Goal: Check status: Check status

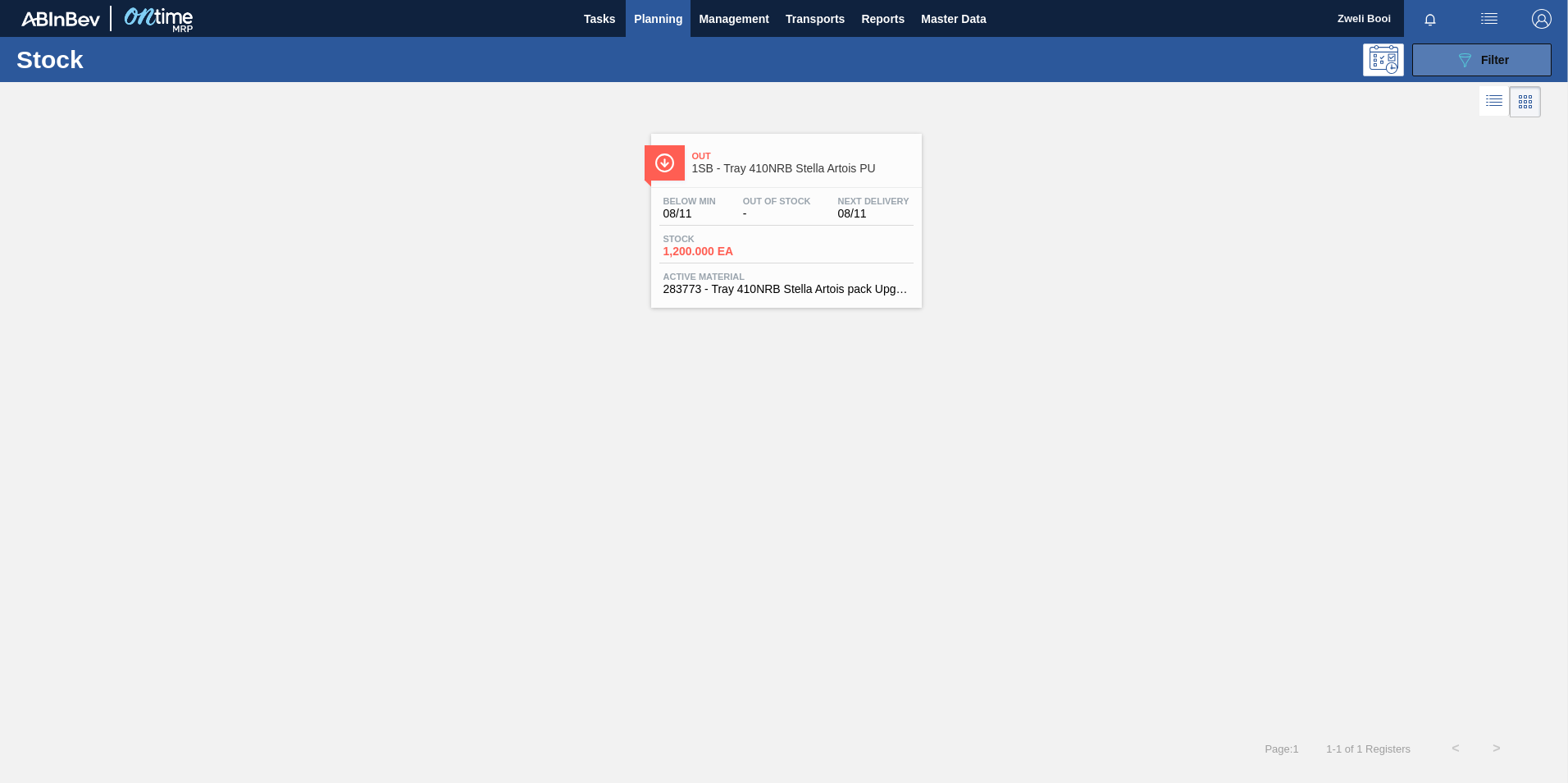
click at [1529, 56] on button "089F7B8B-B2A5-4AFE-B5C0-19BA573D28AC Filter" at bounding box center [1482, 59] width 139 height 32
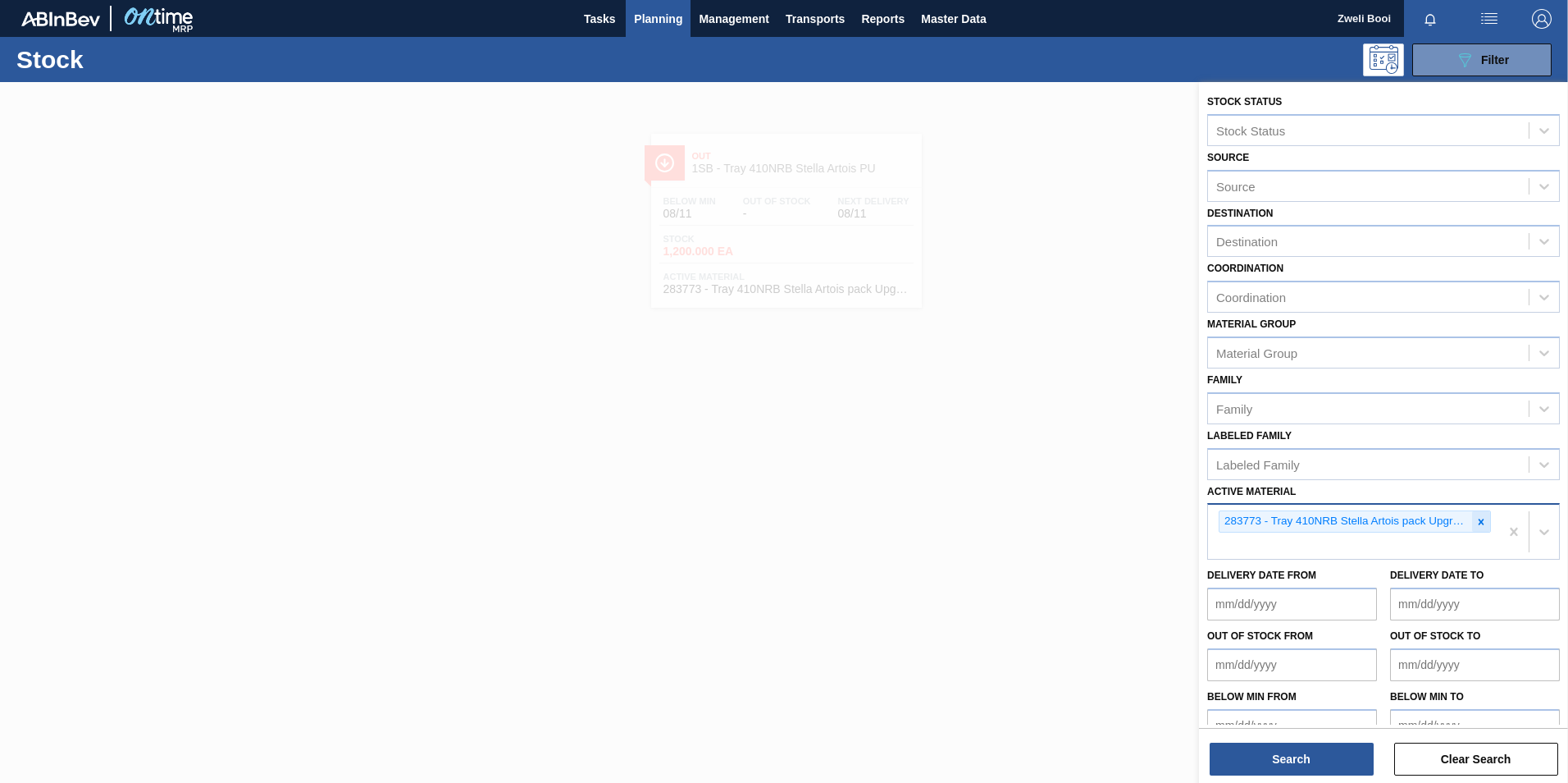
click at [1480, 523] on icon at bounding box center [1481, 521] width 5 height 5
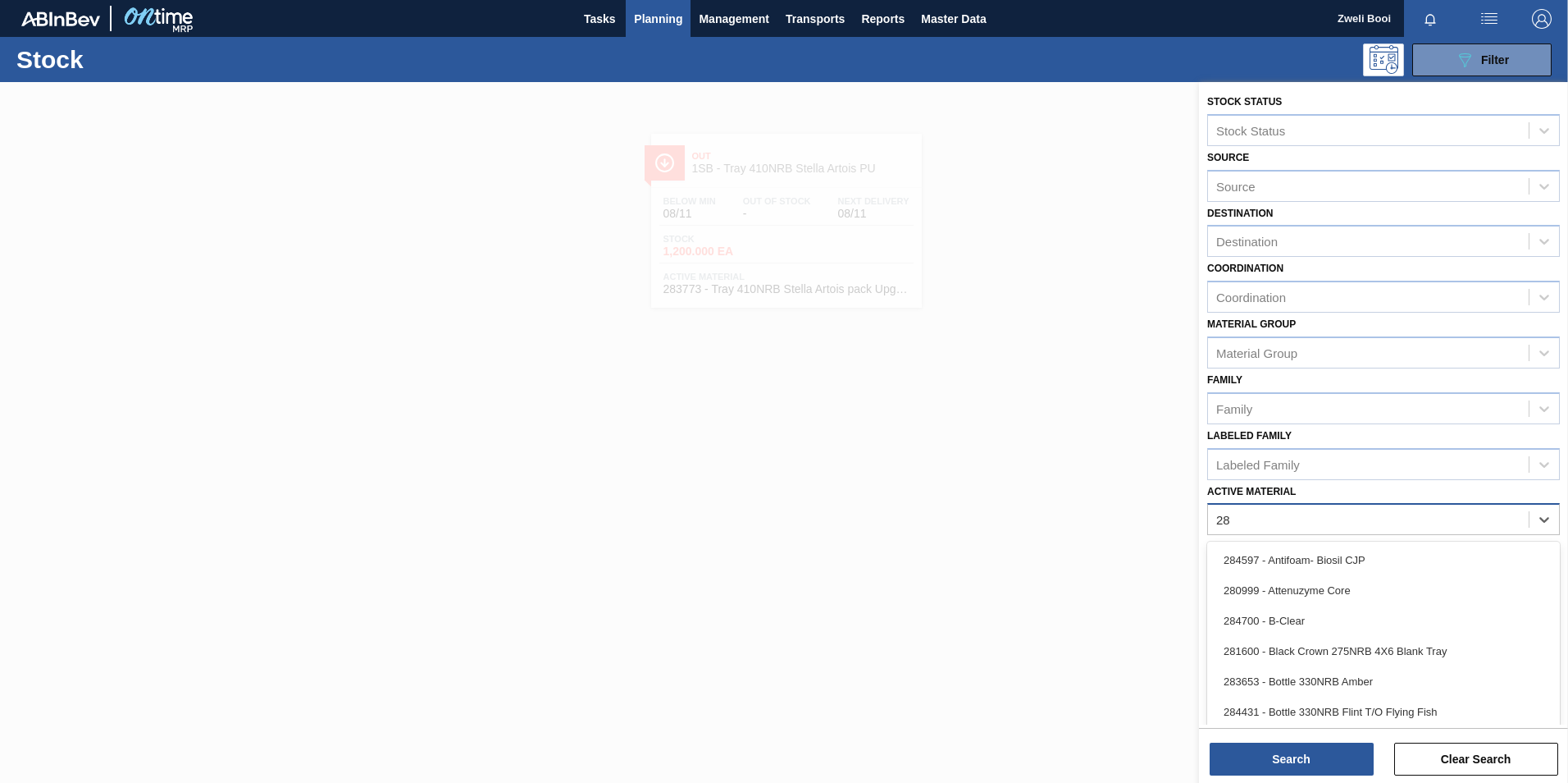
type Material "2"
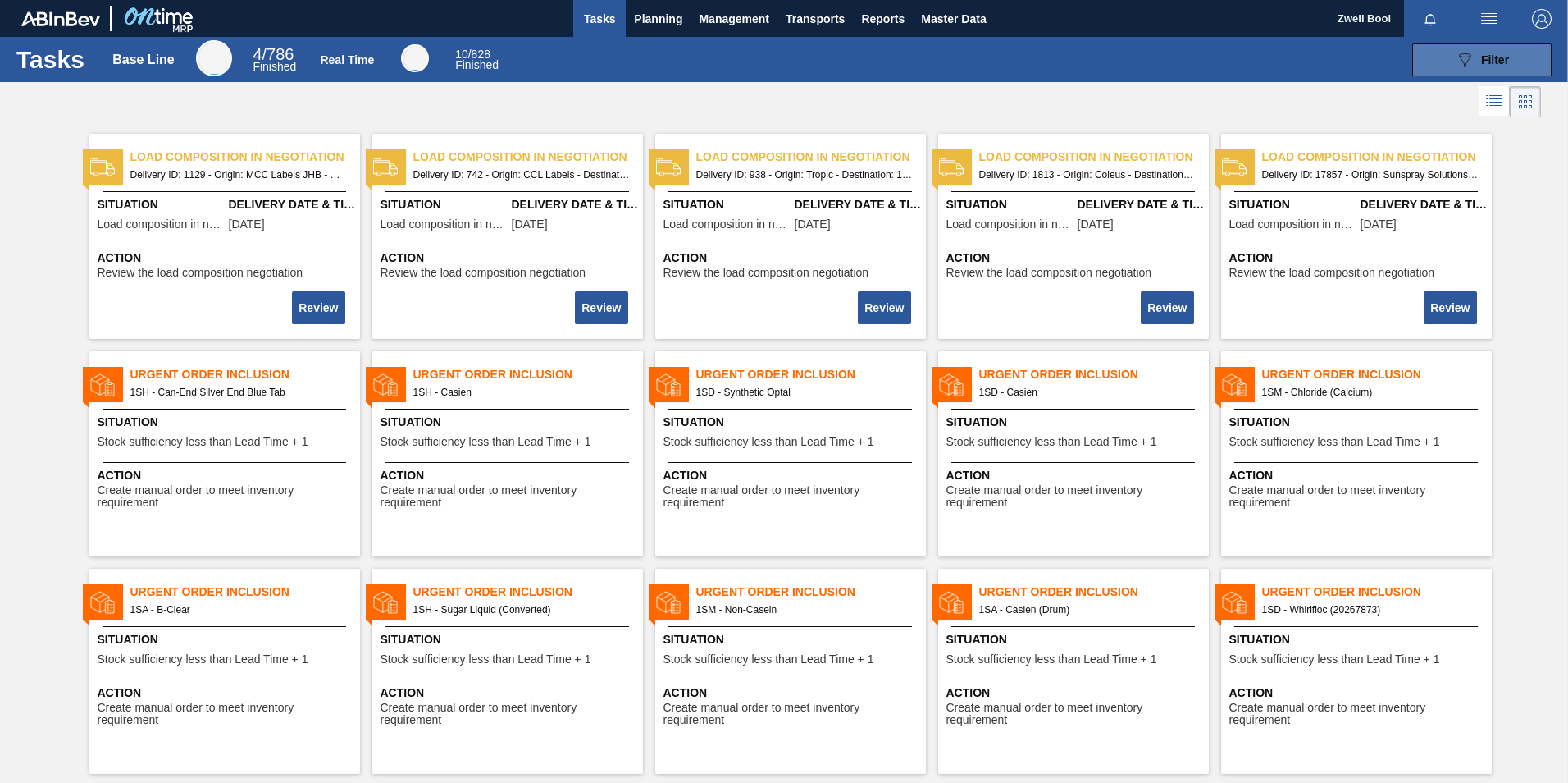
click at [1502, 59] on span "Filter" at bounding box center [1494, 59] width 28 height 14
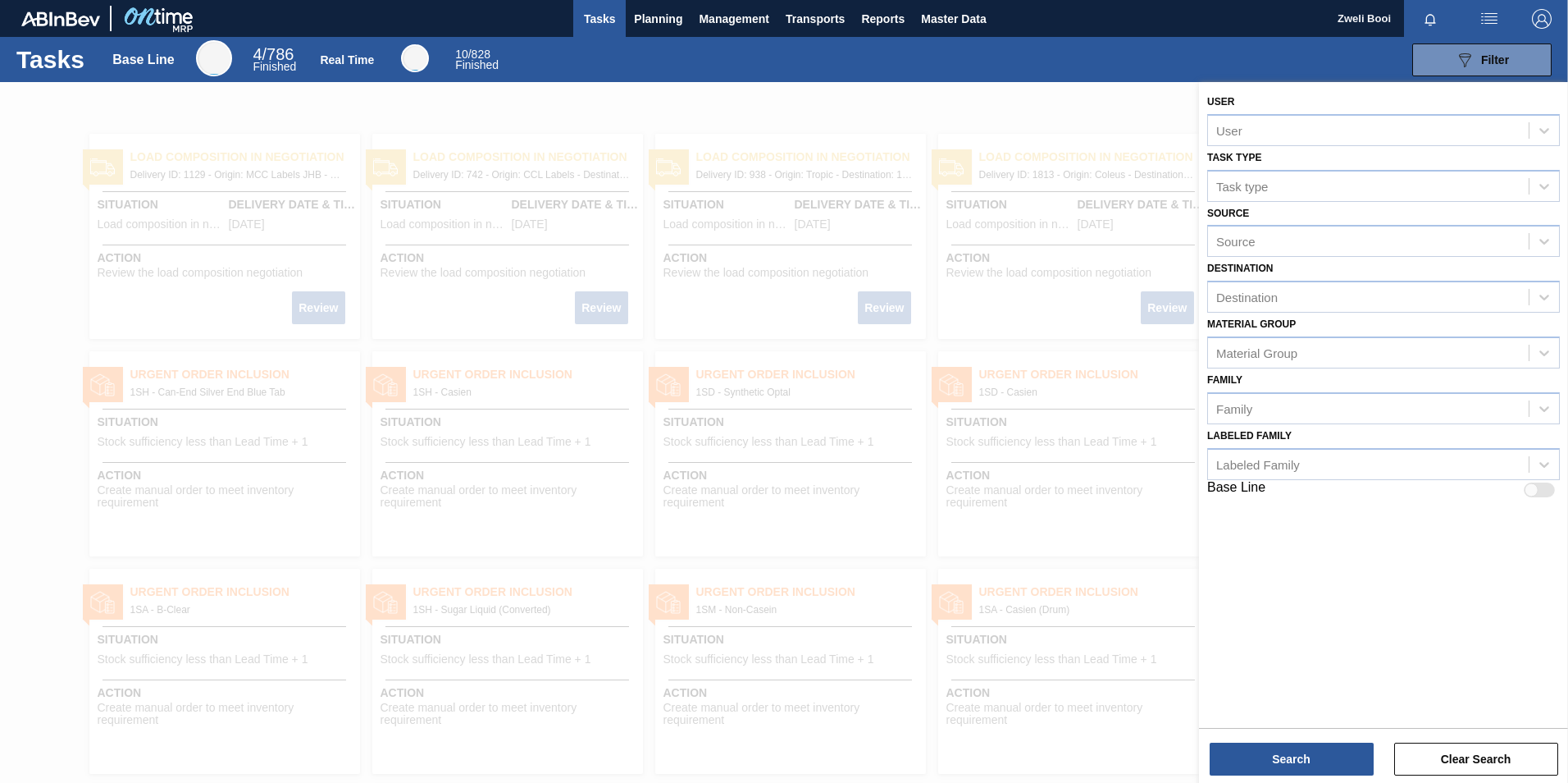
click at [1365, 375] on div "Family Family" at bounding box center [1384, 396] width 353 height 56
click at [1471, 763] on button "Clear Search" at bounding box center [1476, 759] width 164 height 32
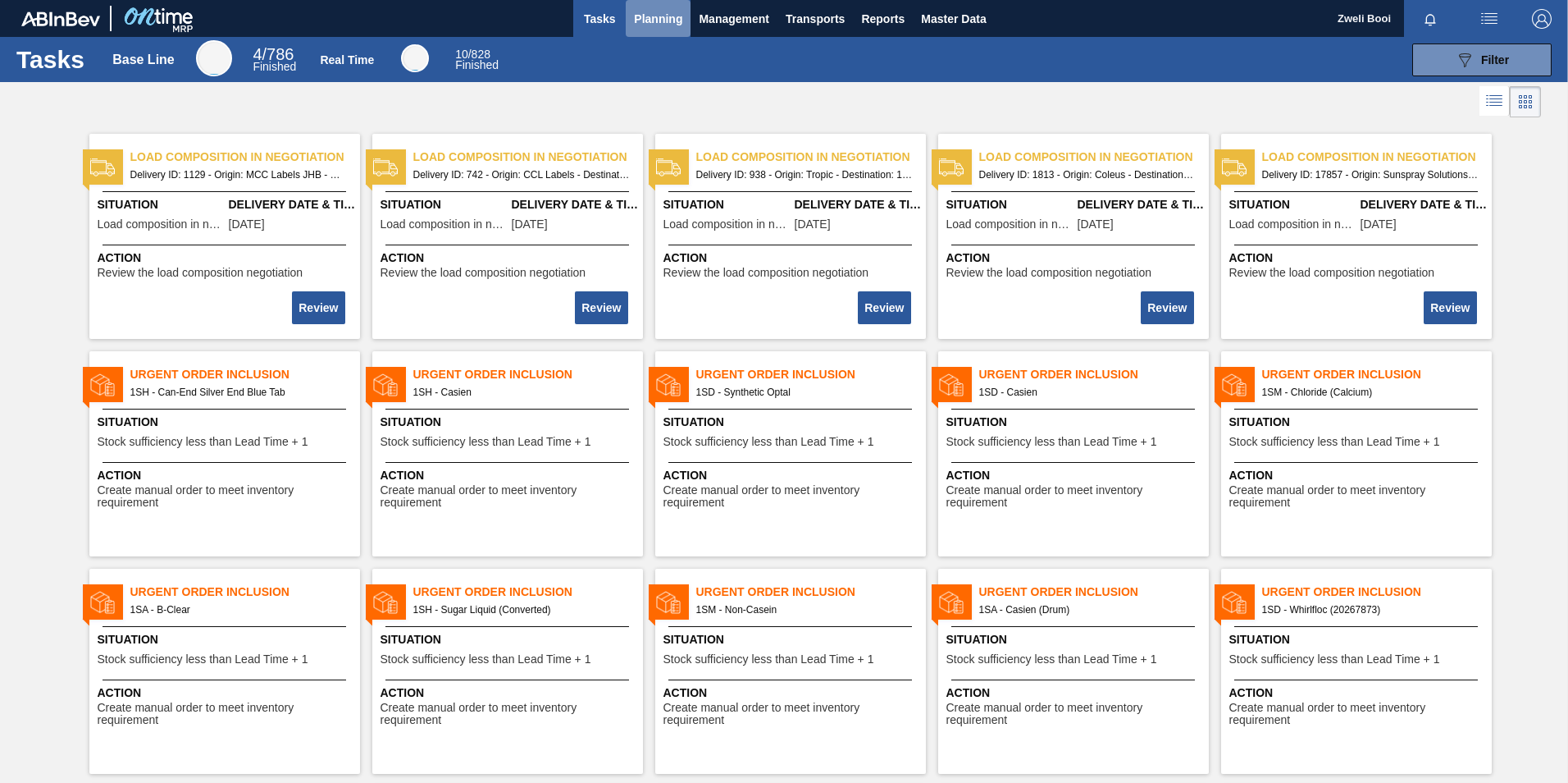
click at [664, 23] on span "Planning" at bounding box center [659, 19] width 49 height 20
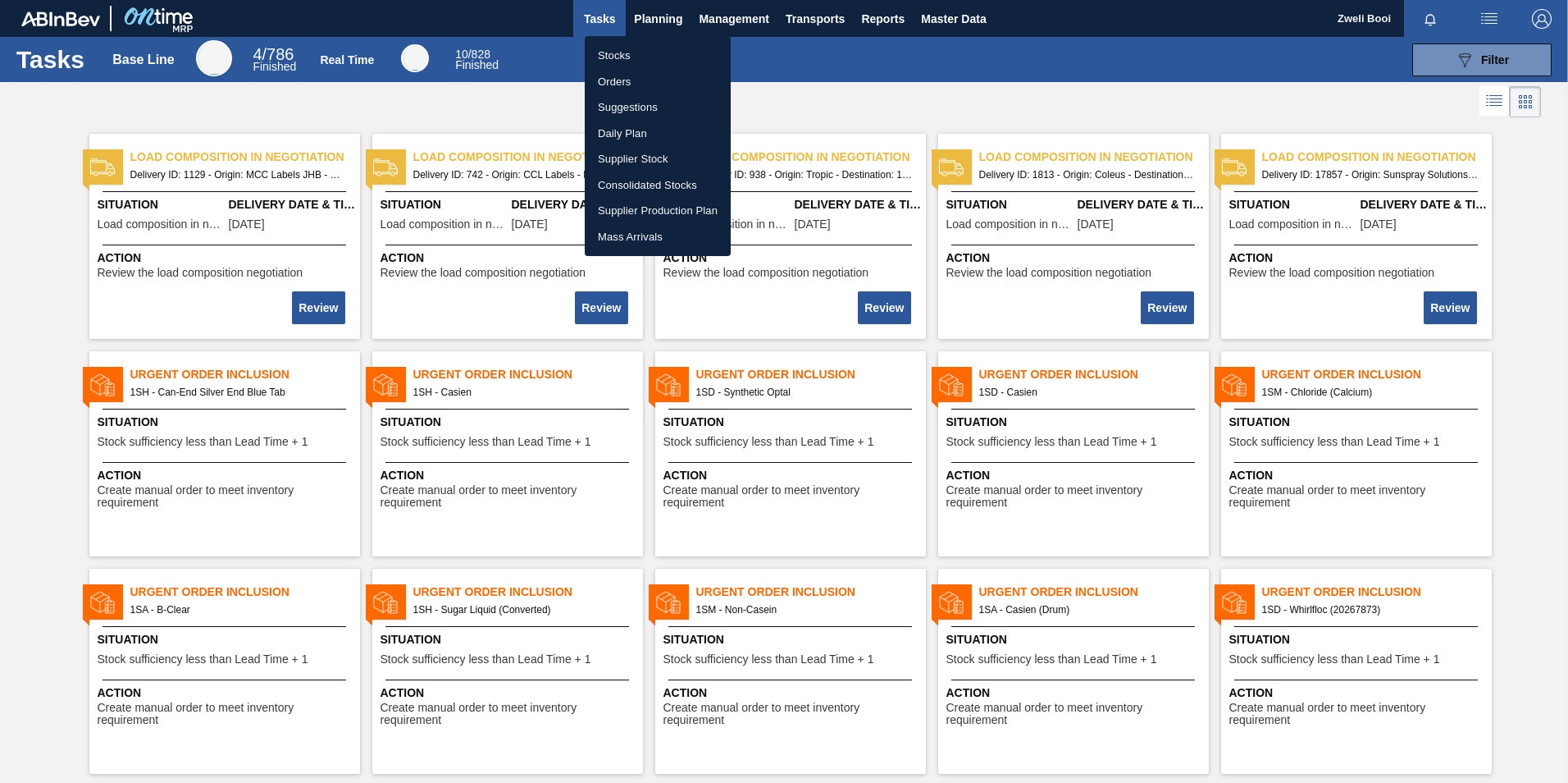
click at [636, 51] on li "Stocks" at bounding box center [658, 55] width 146 height 26
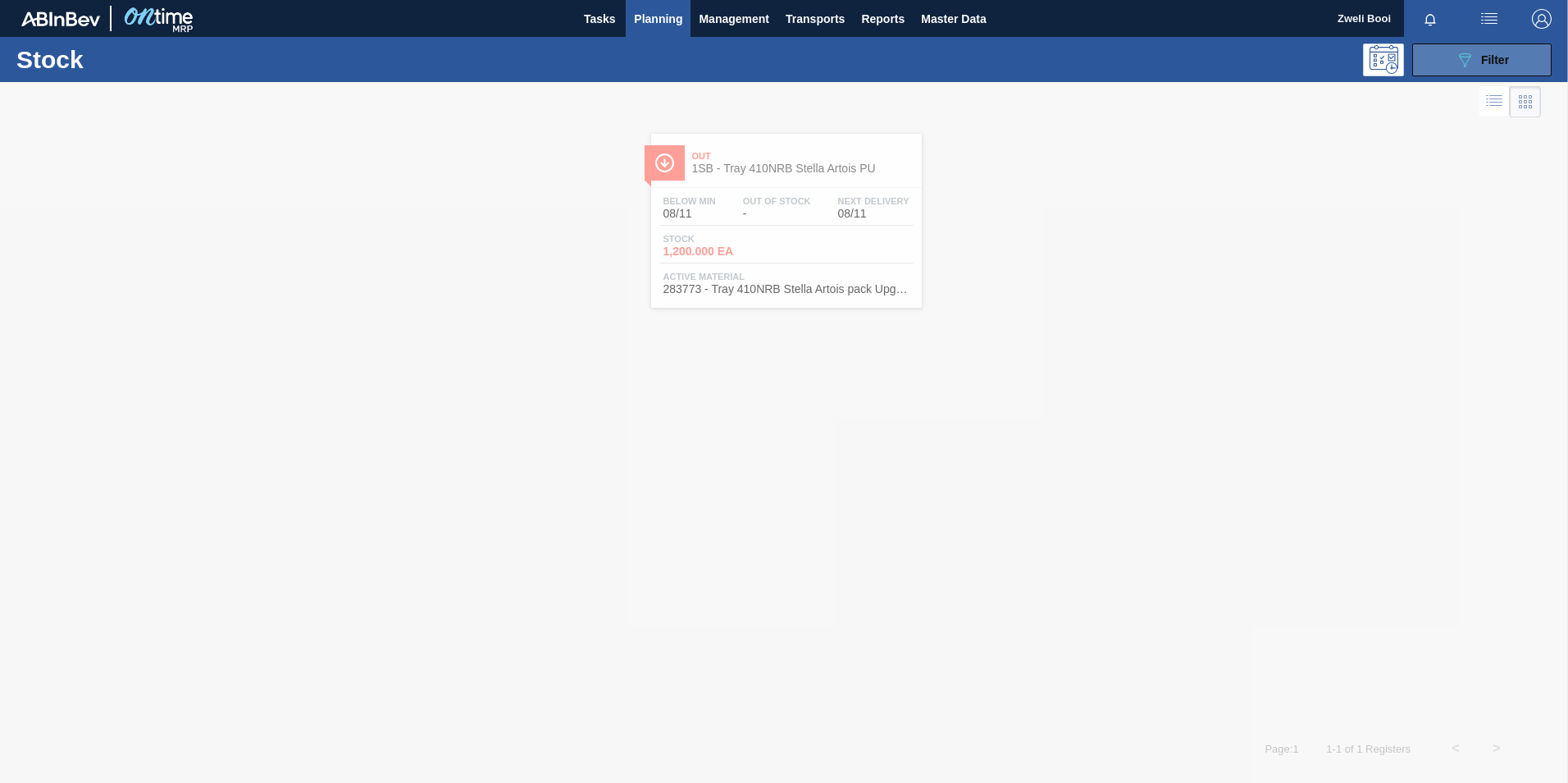
click at [1482, 51] on div "089F7B8B-B2A5-4AFE-B5C0-19BA573D28AC Filter" at bounding box center [1482, 60] width 54 height 20
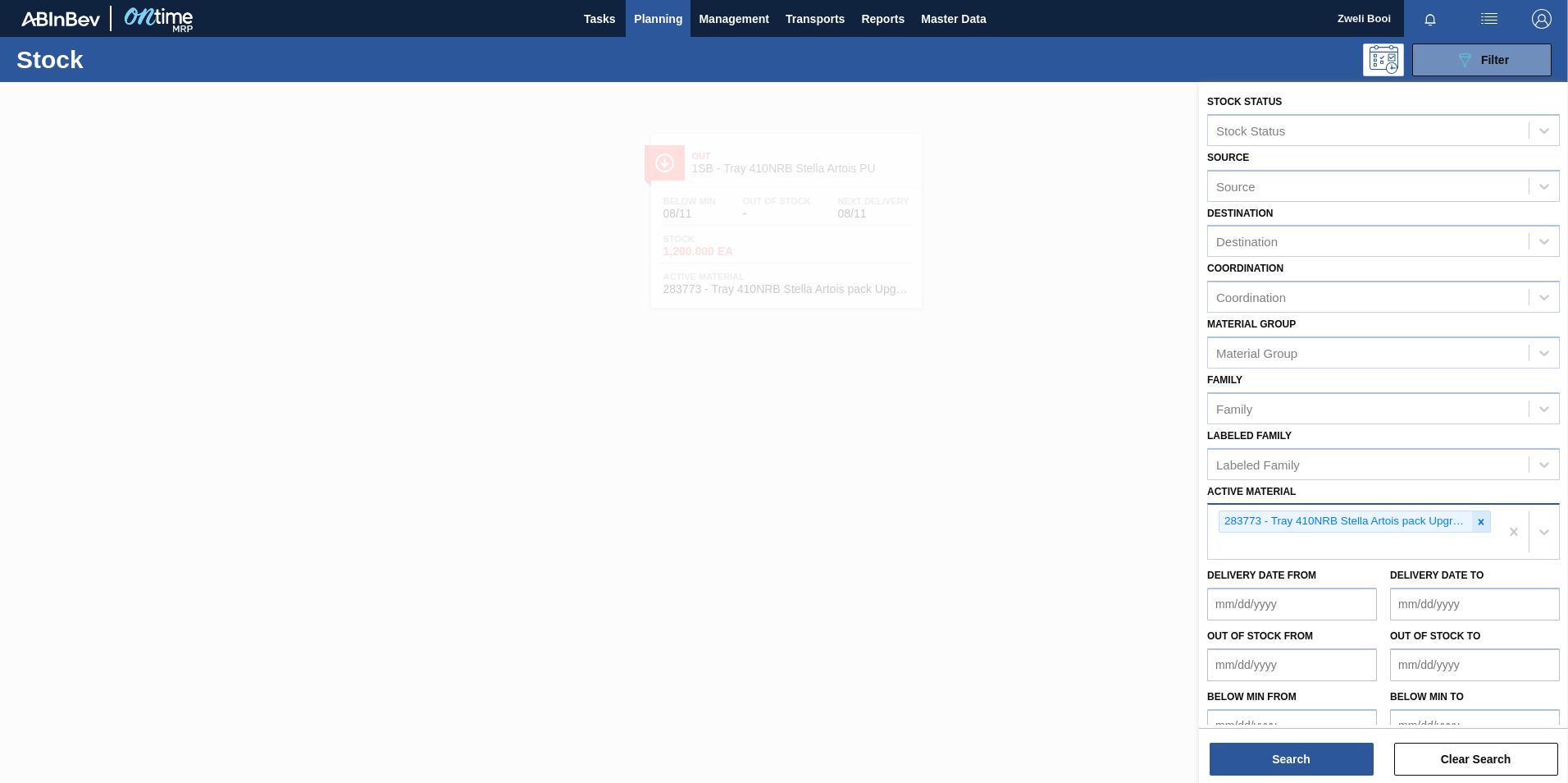
click at [1481, 518] on icon at bounding box center [1481, 521] width 12 height 12
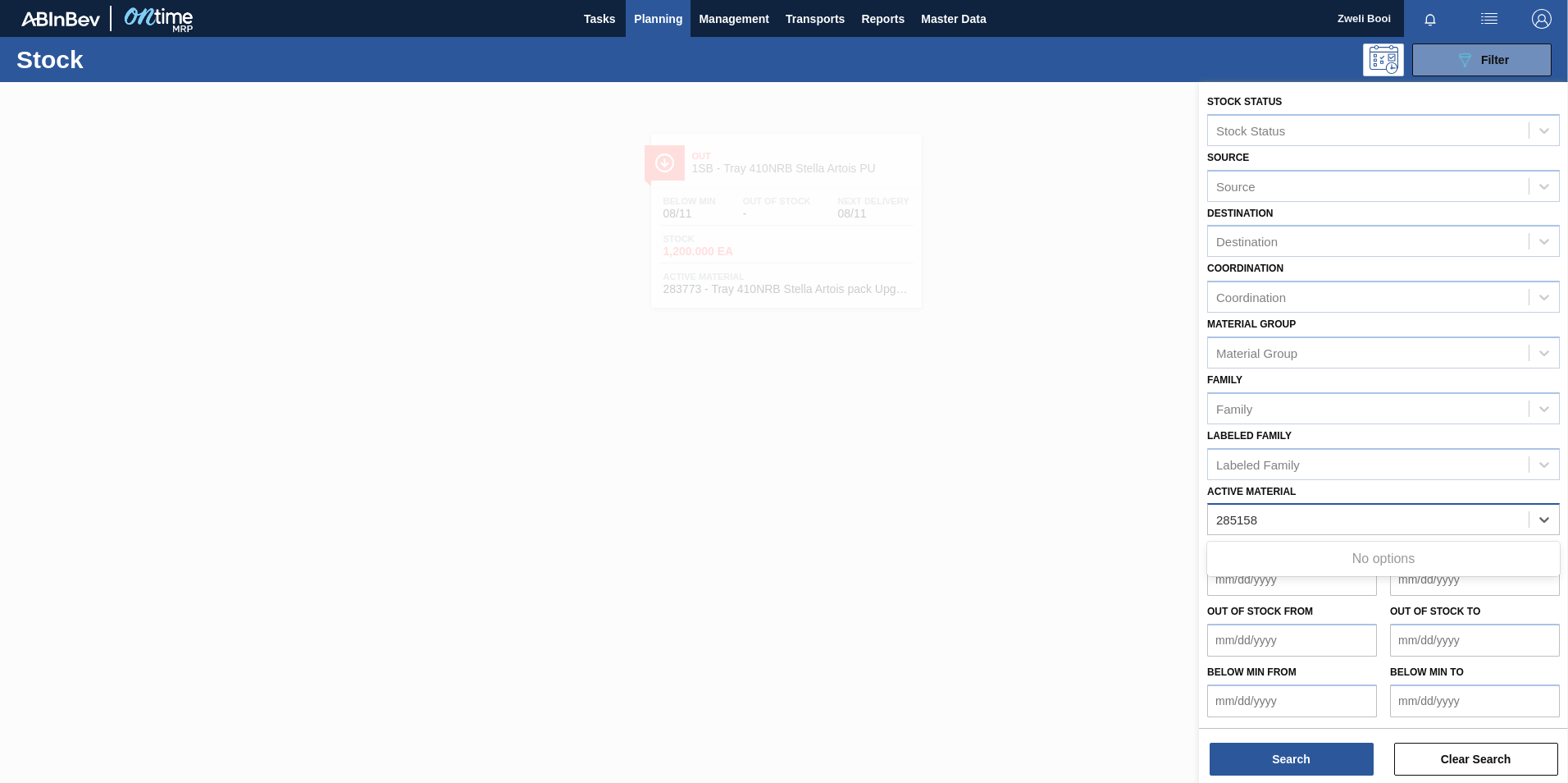
type Material "285158"
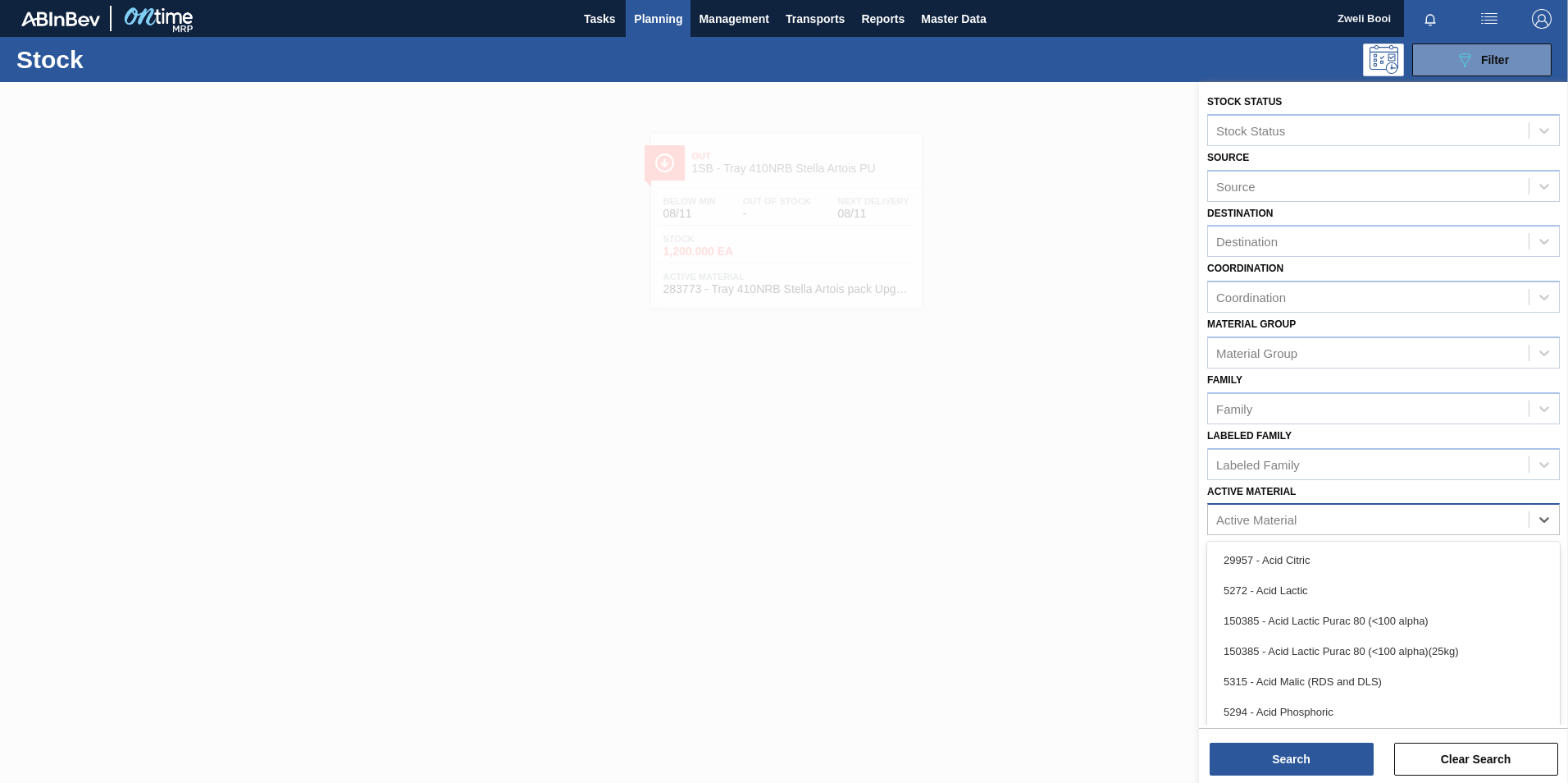
click at [1289, 511] on div "Active Material" at bounding box center [1368, 519] width 320 height 23
type Material "285157"
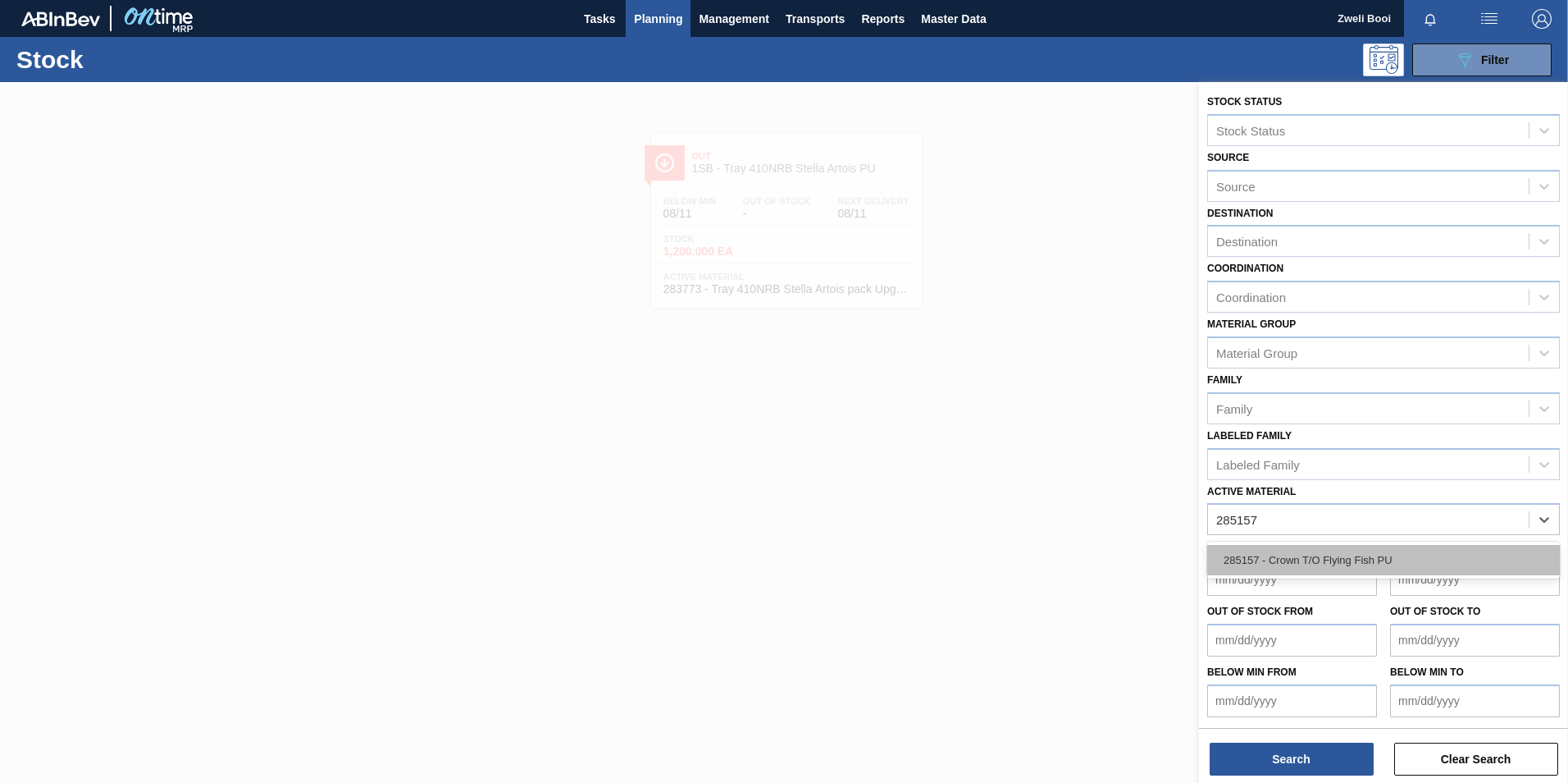
click at [1315, 561] on div "285157 - Crown T/O Flying Fish PU" at bounding box center [1384, 560] width 353 height 31
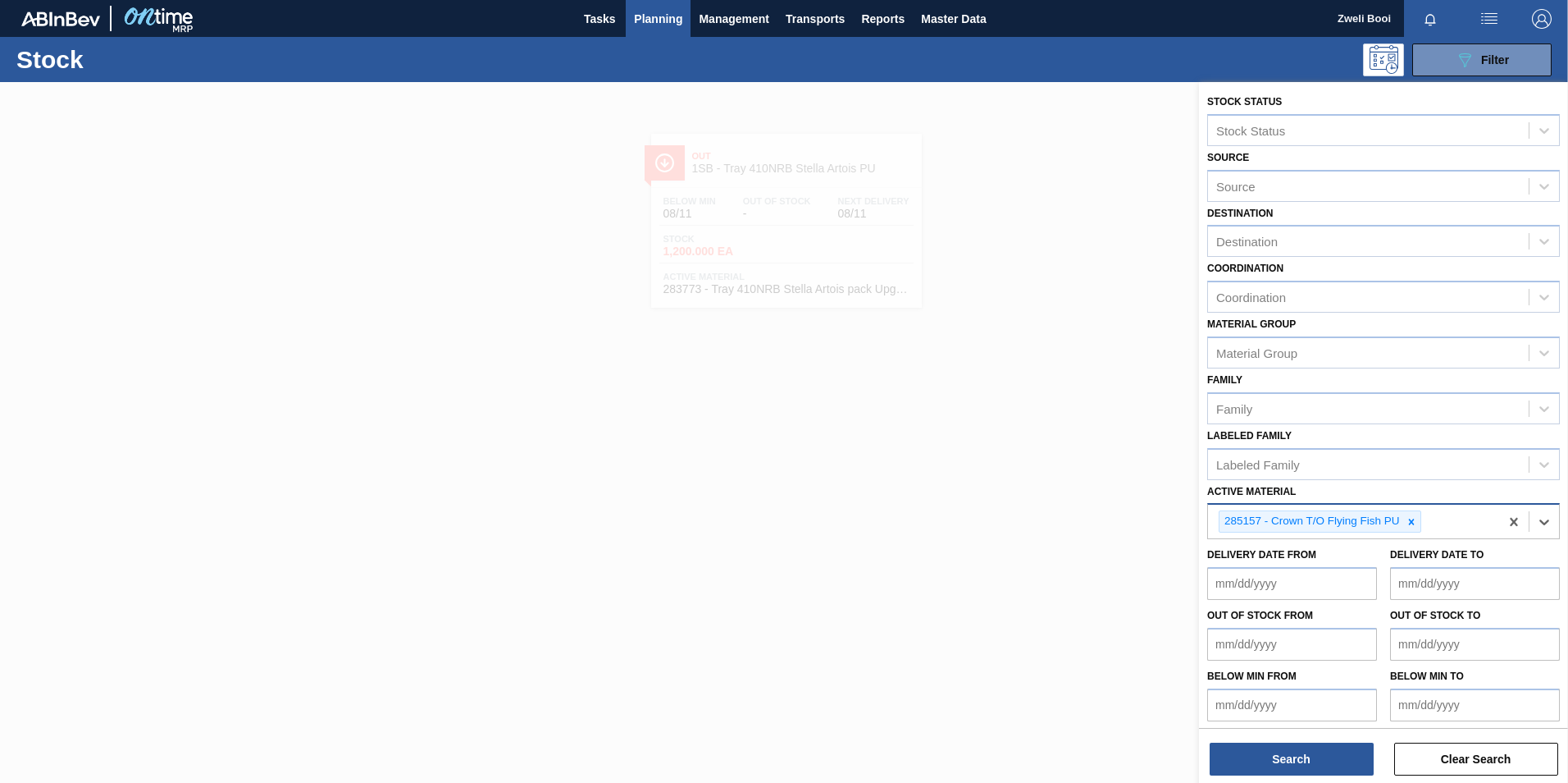
click at [1425, 527] on Material "Active Material" at bounding box center [1425, 521] width 2 height 14
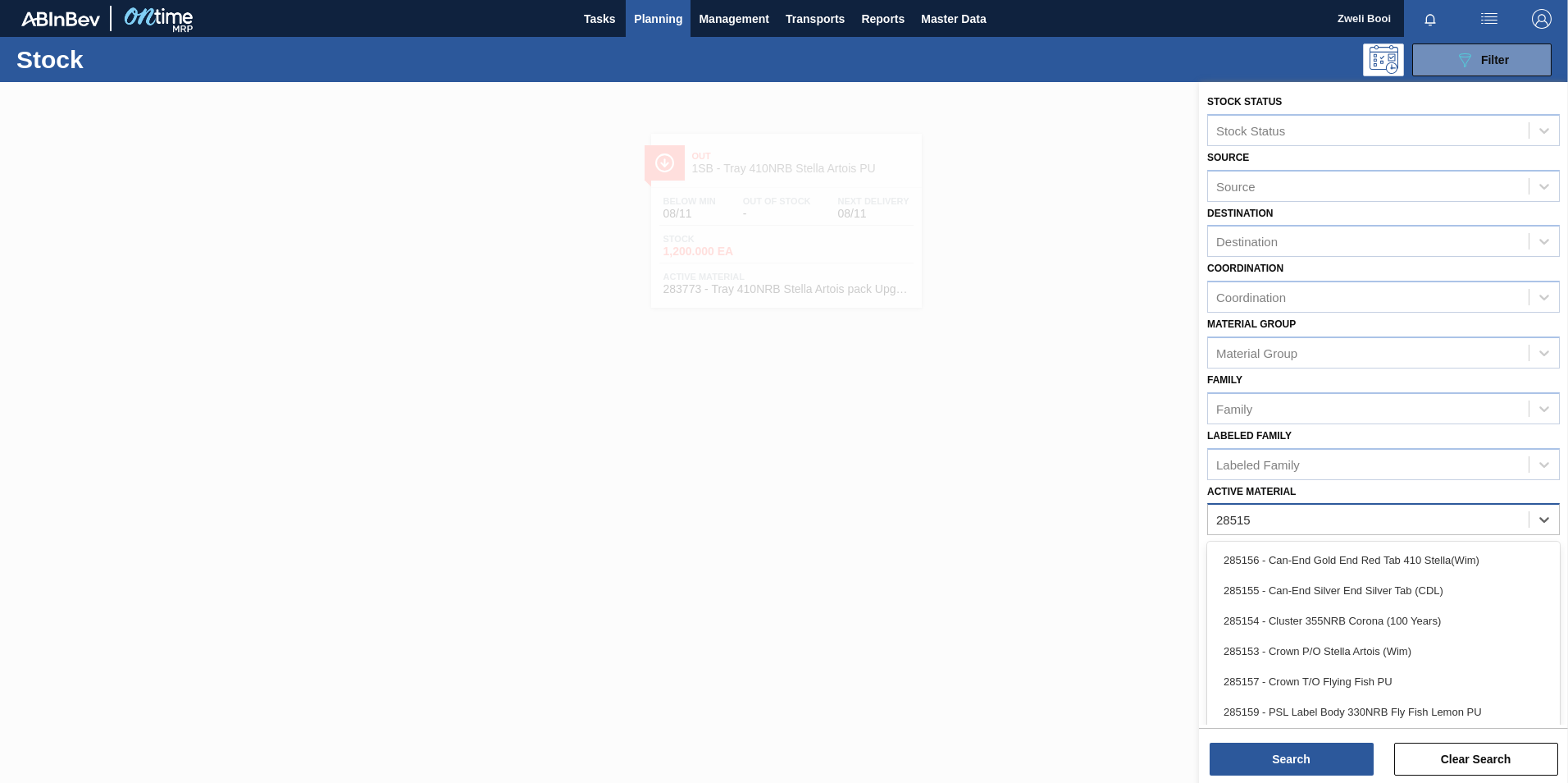
type Material "285159"
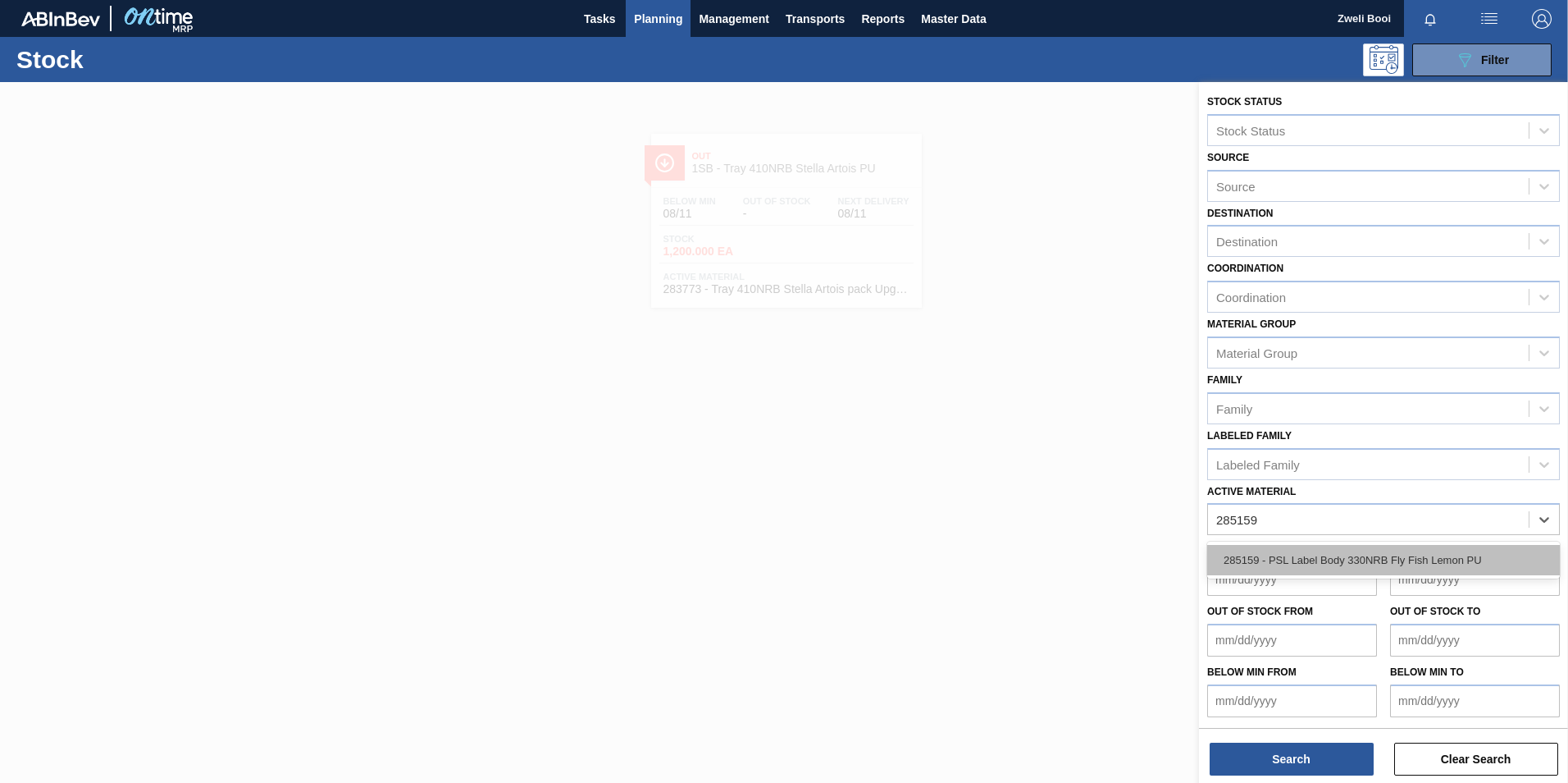
click at [1421, 551] on div "285159 - PSL Label Body 330NRB Fly Fish Lemon PU" at bounding box center [1384, 560] width 353 height 31
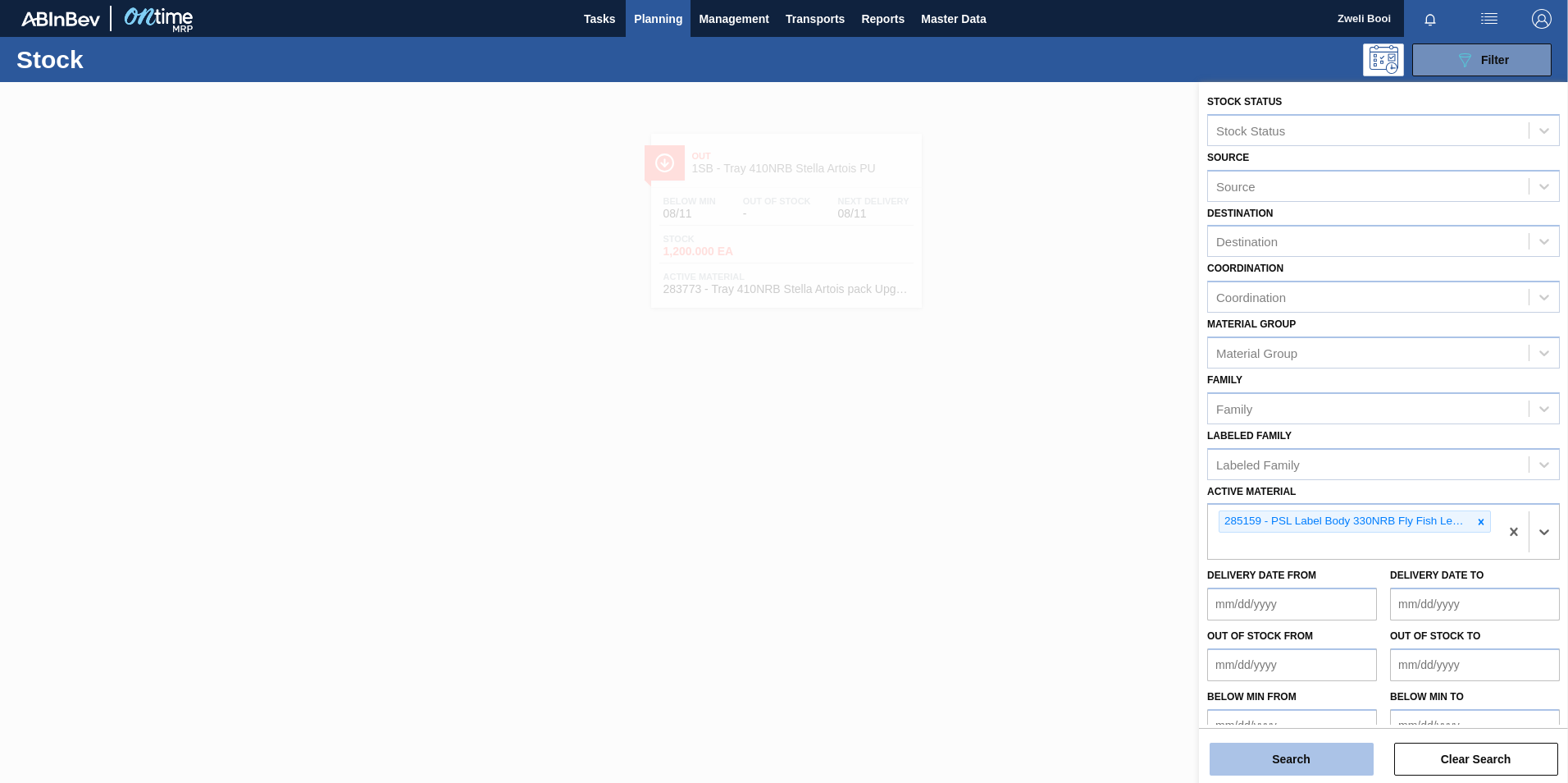
click at [1263, 756] on button "Search" at bounding box center [1291, 759] width 164 height 32
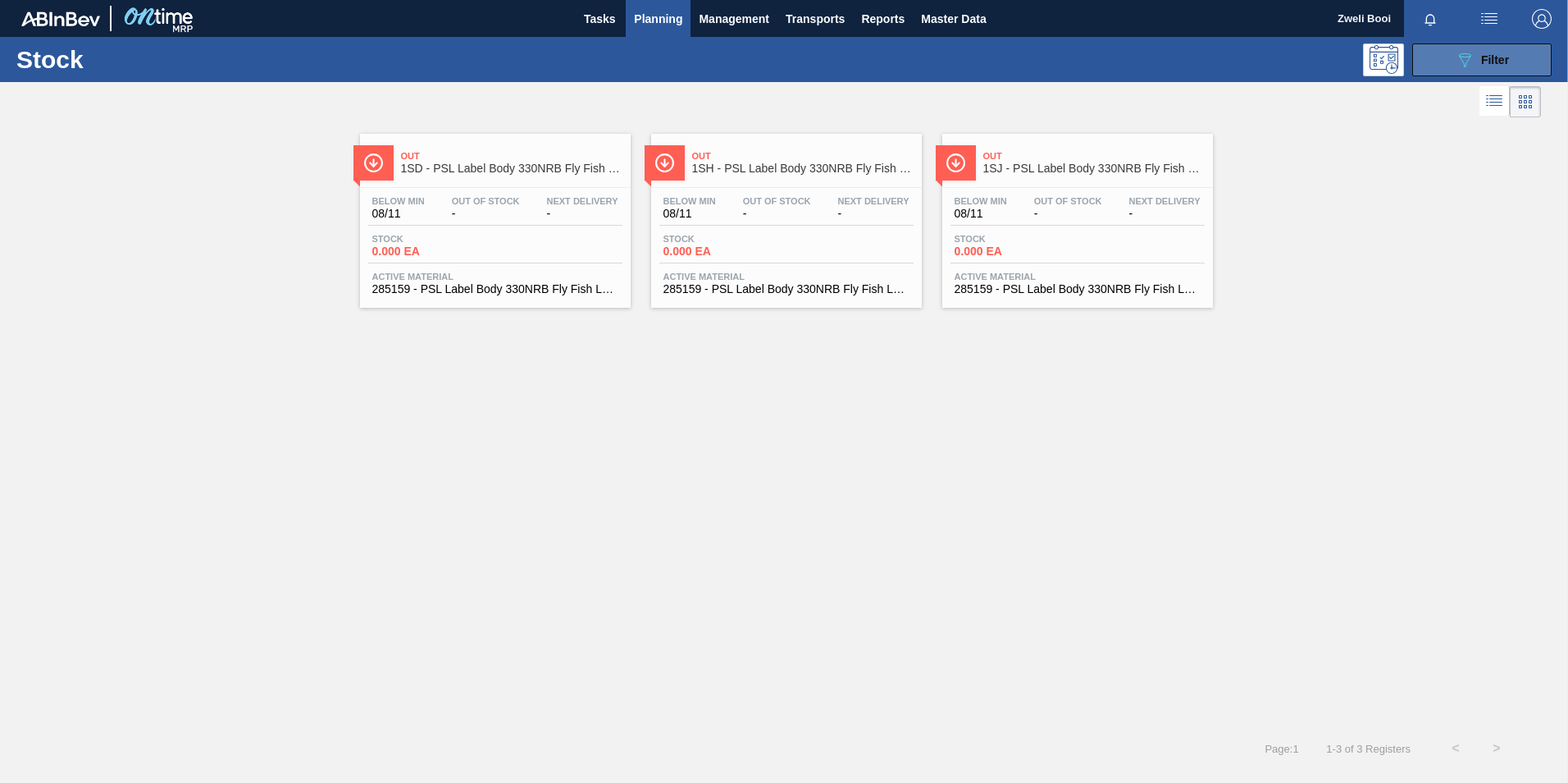
click at [1481, 62] on span "Filter" at bounding box center [1494, 59] width 28 height 14
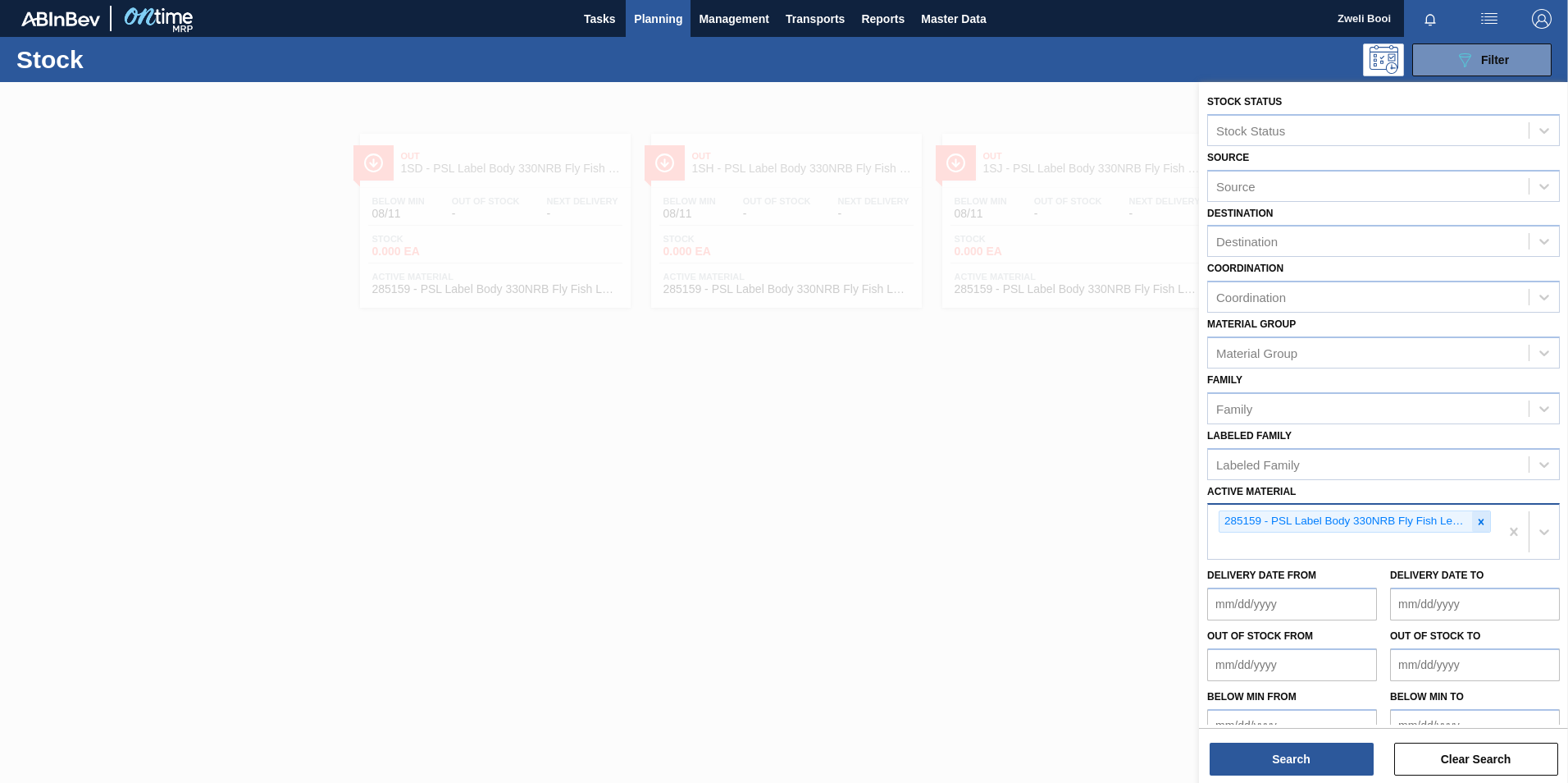
click at [1475, 526] on icon at bounding box center [1481, 521] width 12 height 12
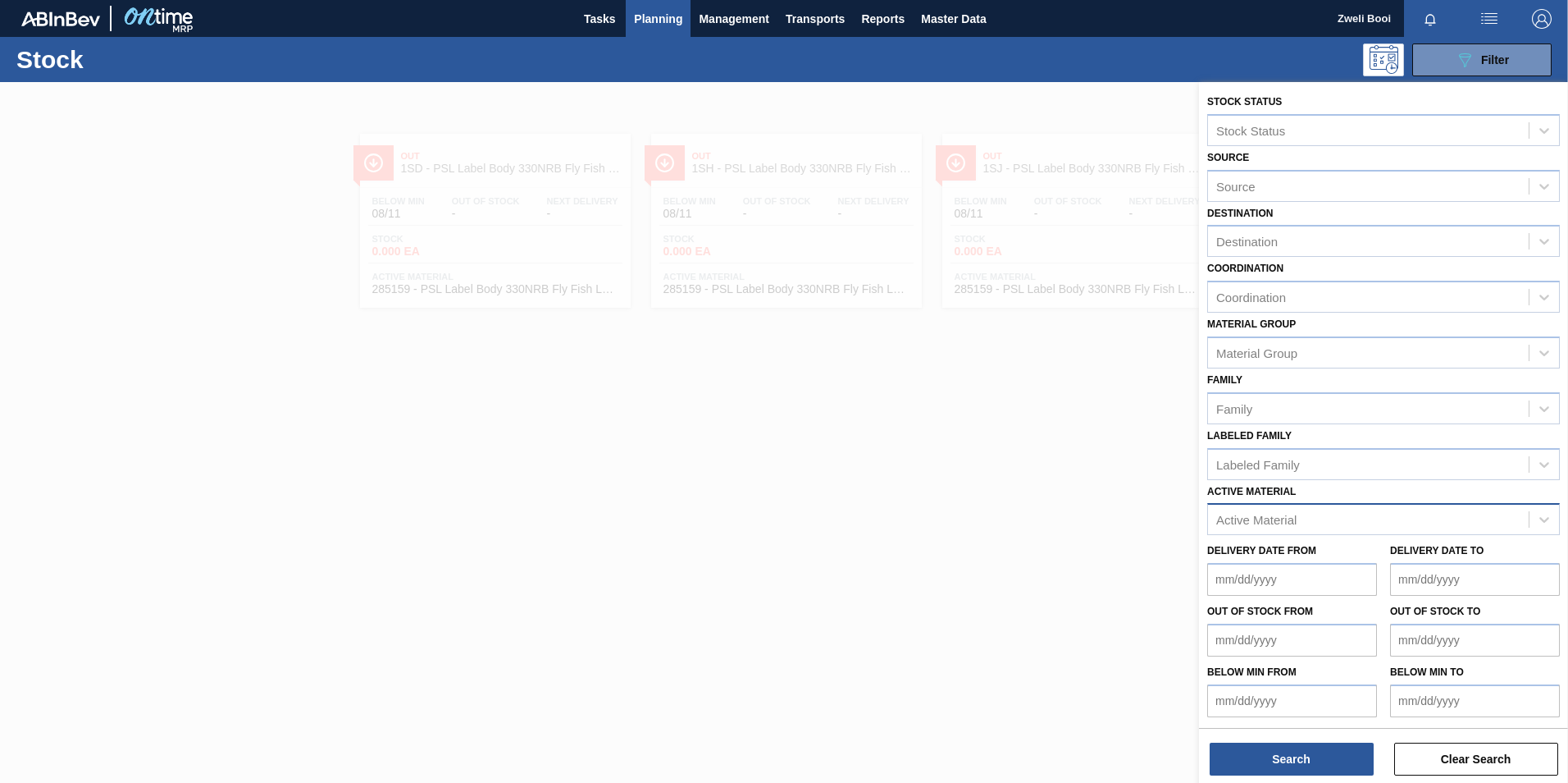
click at [780, 537] on div at bounding box center [784, 473] width 1568 height 783
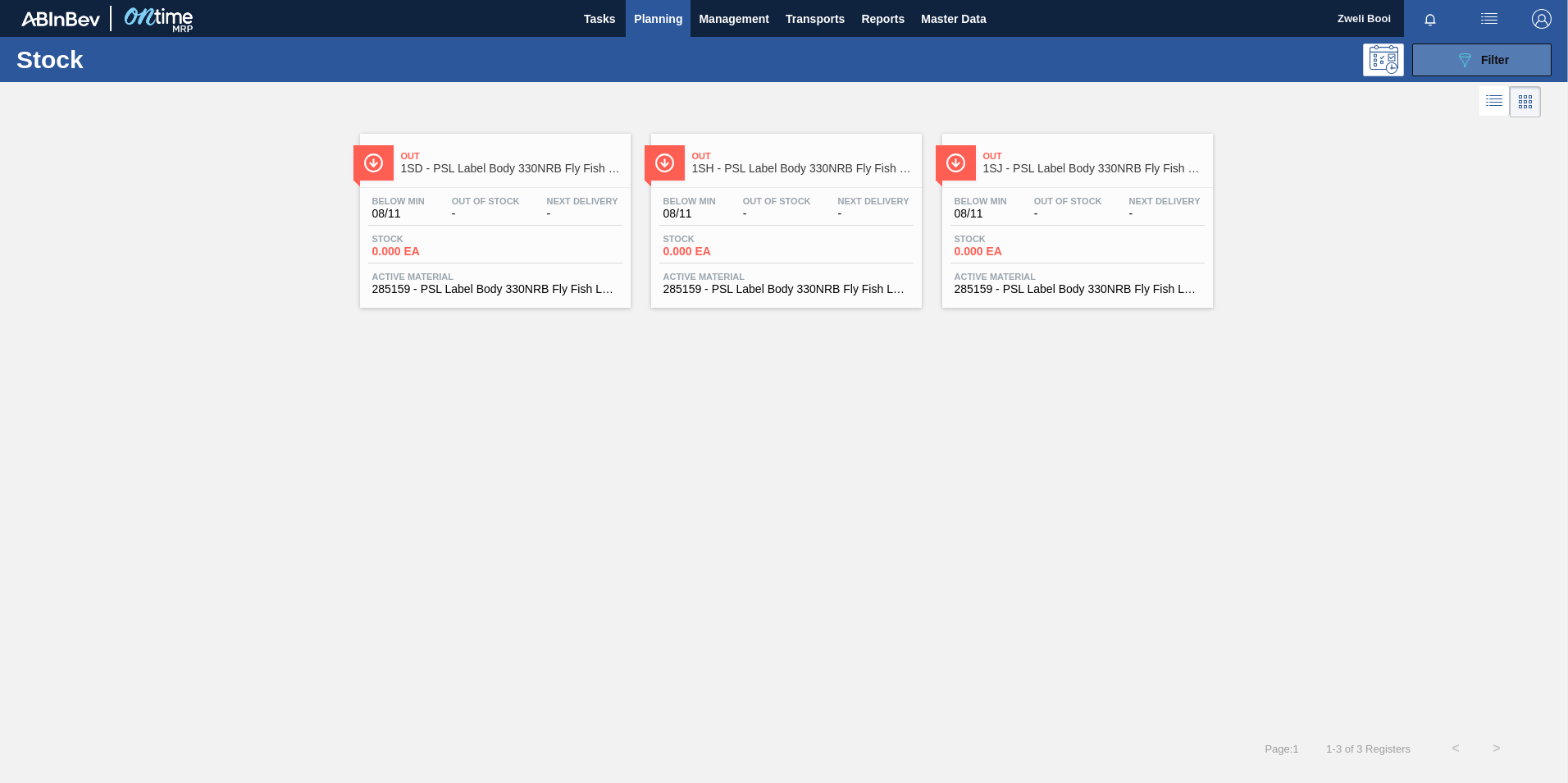
drag, startPoint x: 1500, startPoint y: 60, endPoint x: 1509, endPoint y: 112, distance: 52.8
click at [1500, 61] on span "Filter" at bounding box center [1494, 59] width 28 height 14
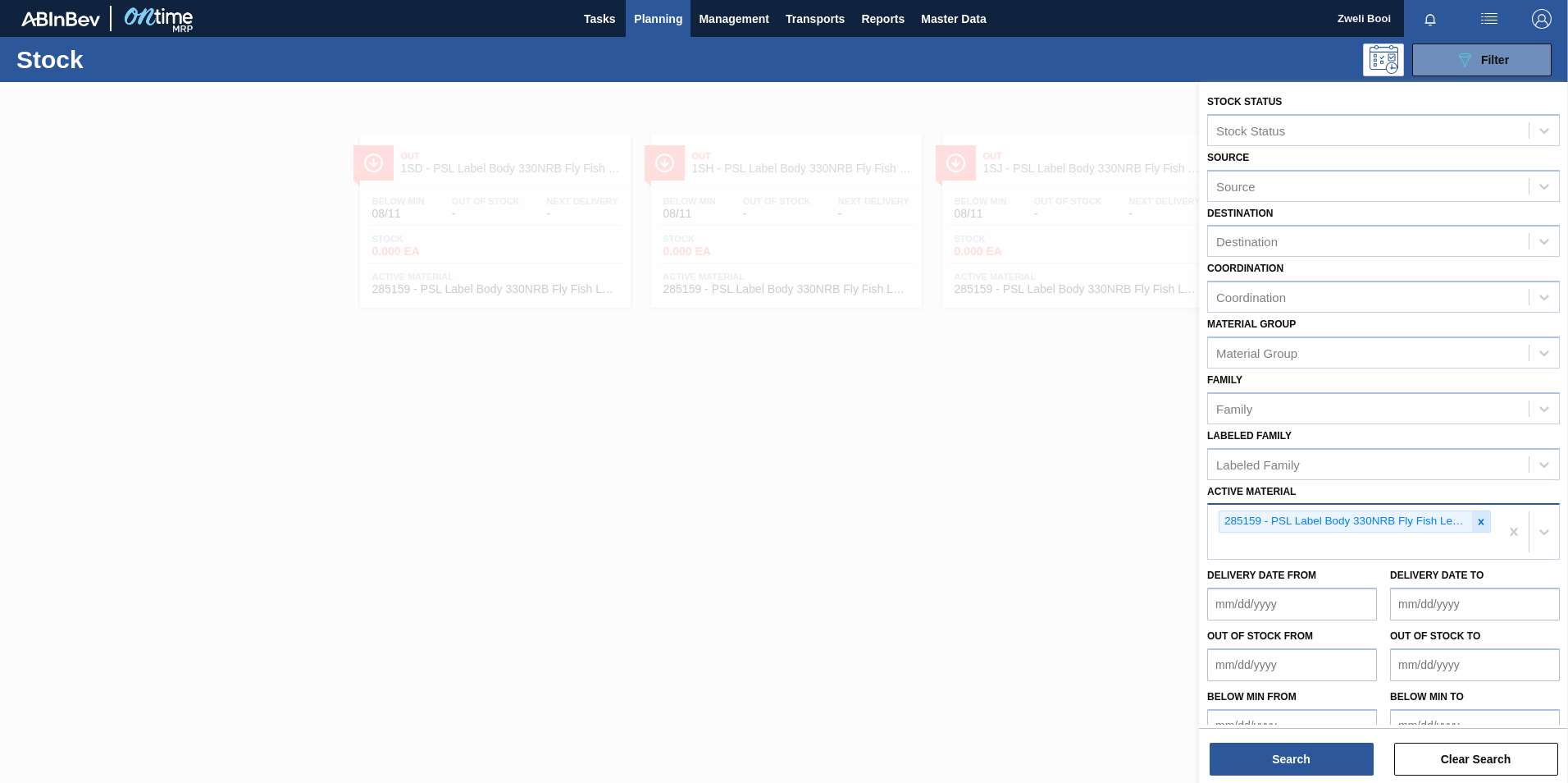
click at [1482, 524] on icon at bounding box center [1481, 521] width 12 height 12
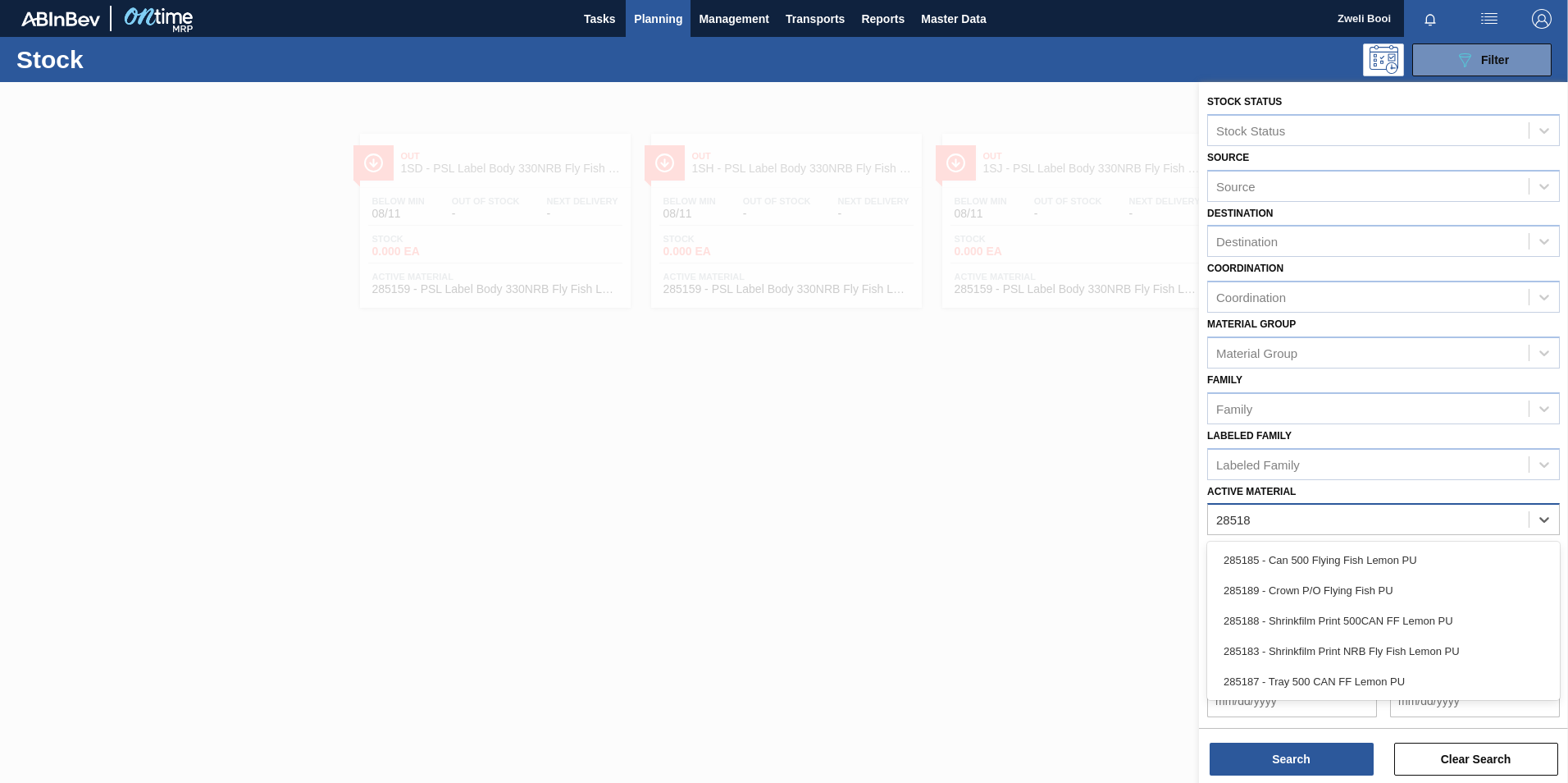
type Material "285183"
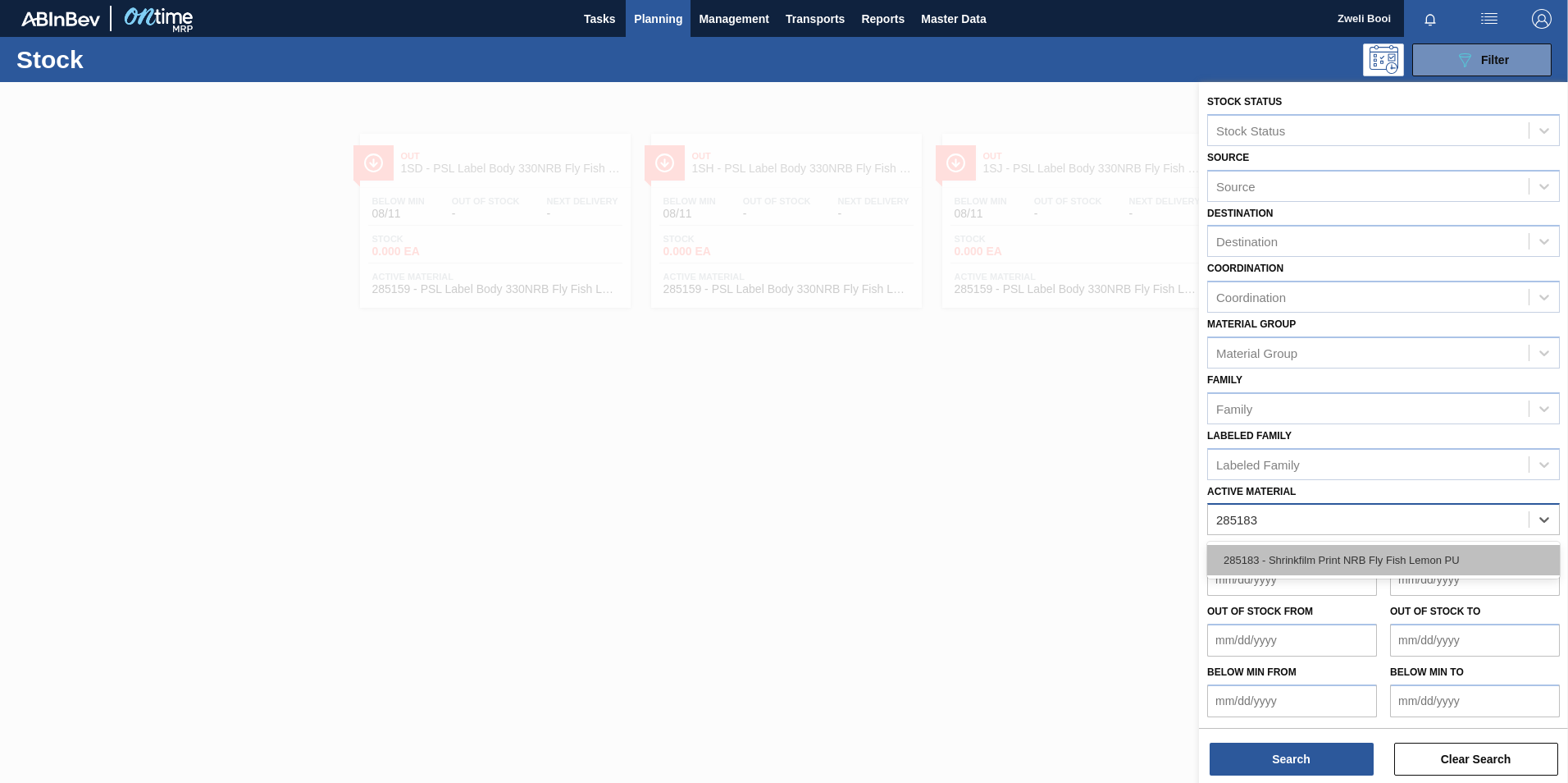
click at [1424, 562] on div "285183 - Shrinkfilm Print NRB Fly Fish Lemon PU" at bounding box center [1384, 560] width 353 height 31
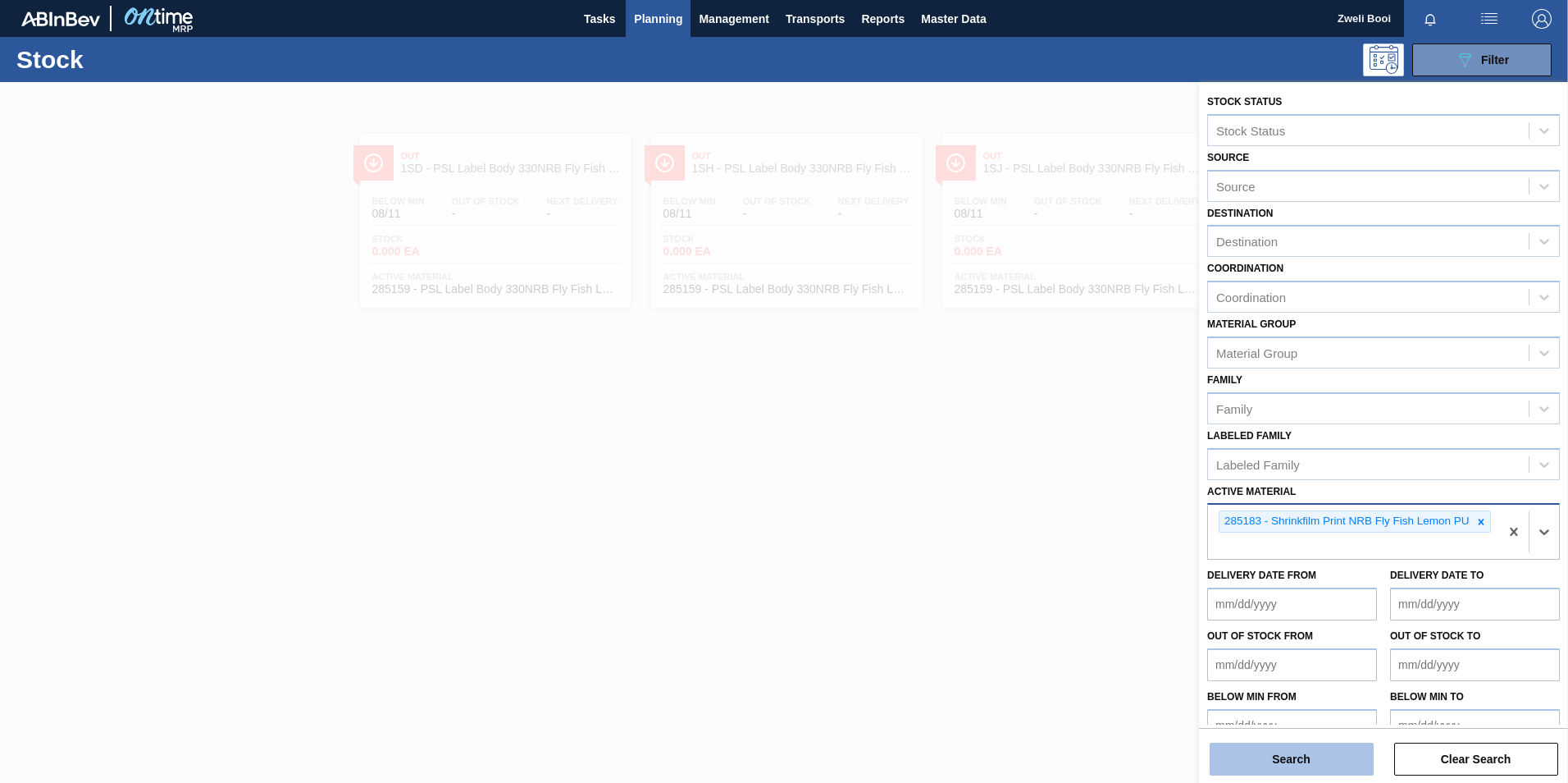
click at [1348, 762] on button "Search" at bounding box center [1291, 759] width 164 height 32
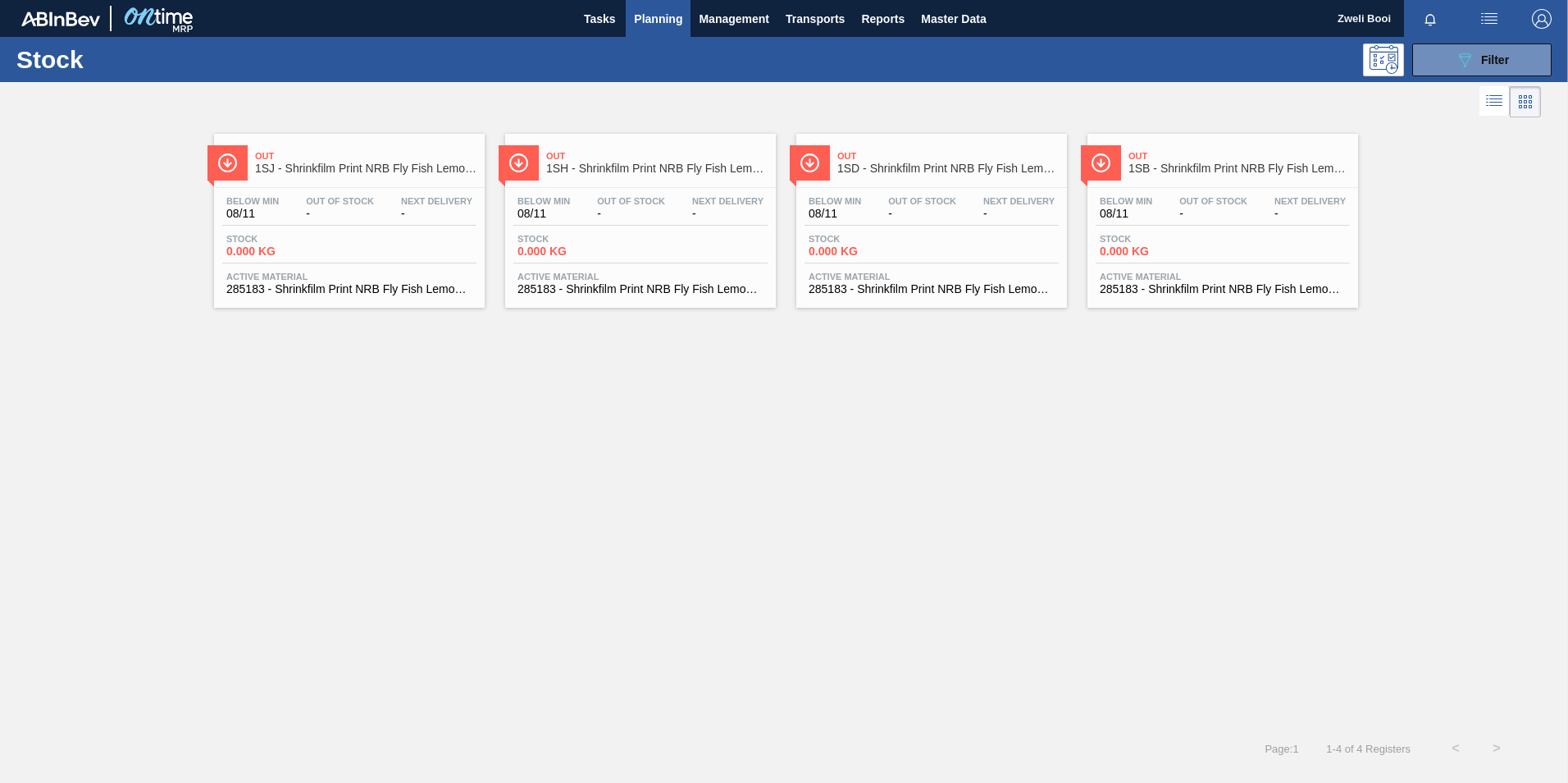
click at [1167, 246] on span "0.000 KG" at bounding box center [1157, 252] width 115 height 13
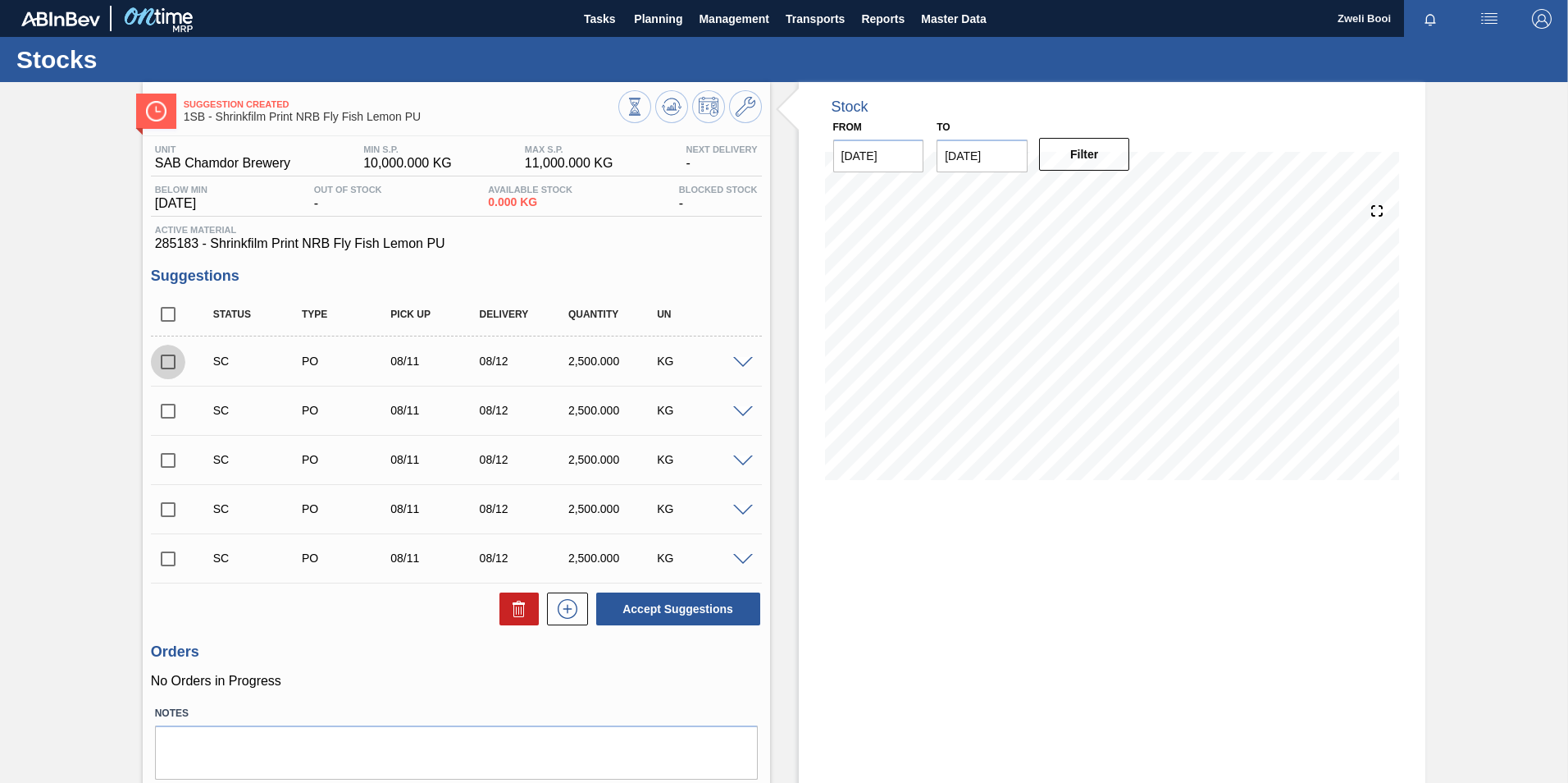
click at [172, 360] on input "checkbox" at bounding box center [168, 362] width 34 height 34
click at [695, 612] on button "Accept Suggestions" at bounding box center [678, 608] width 164 height 32
checkbox input "false"
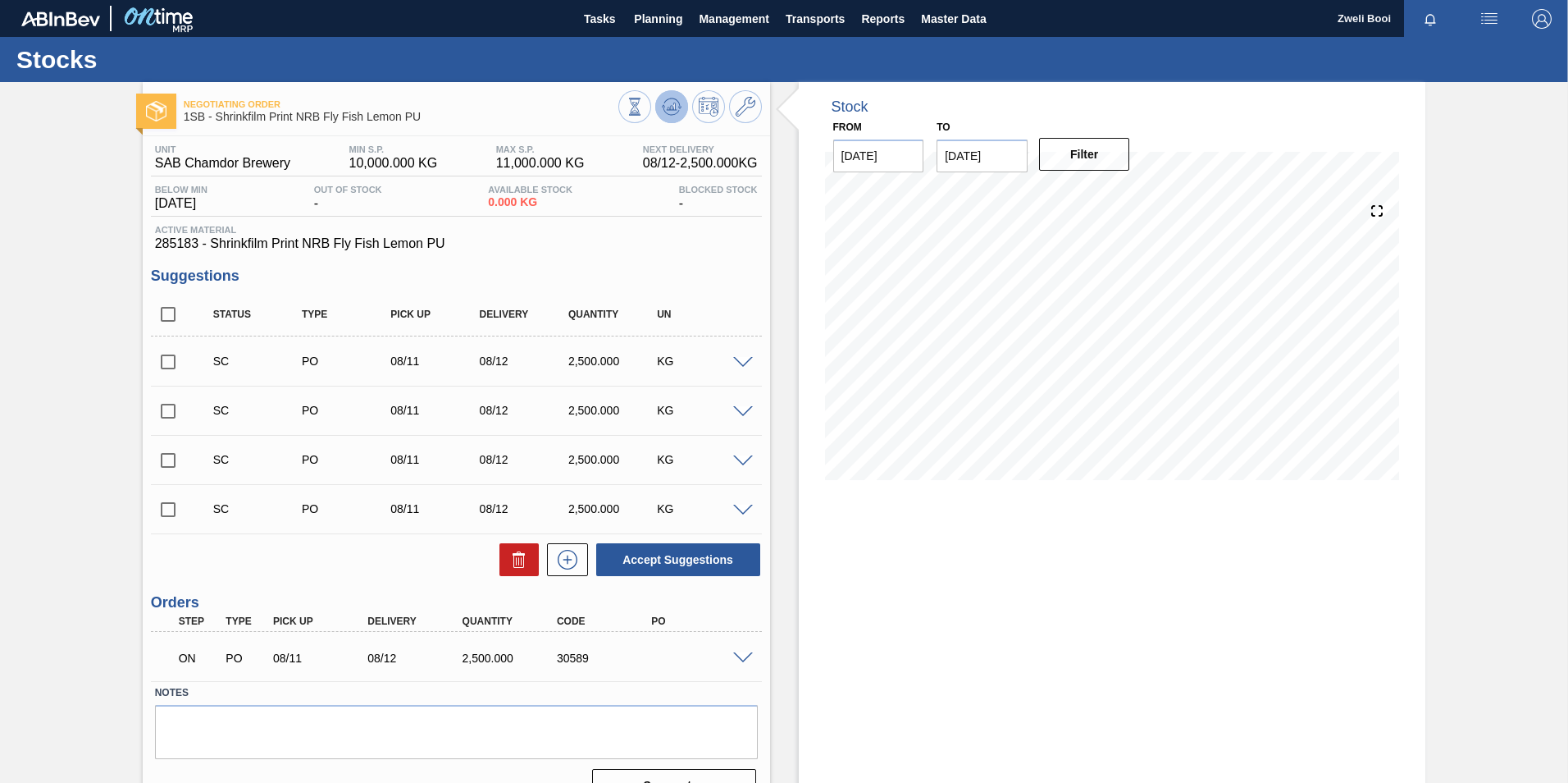
click at [644, 114] on icon at bounding box center [634, 106] width 18 height 18
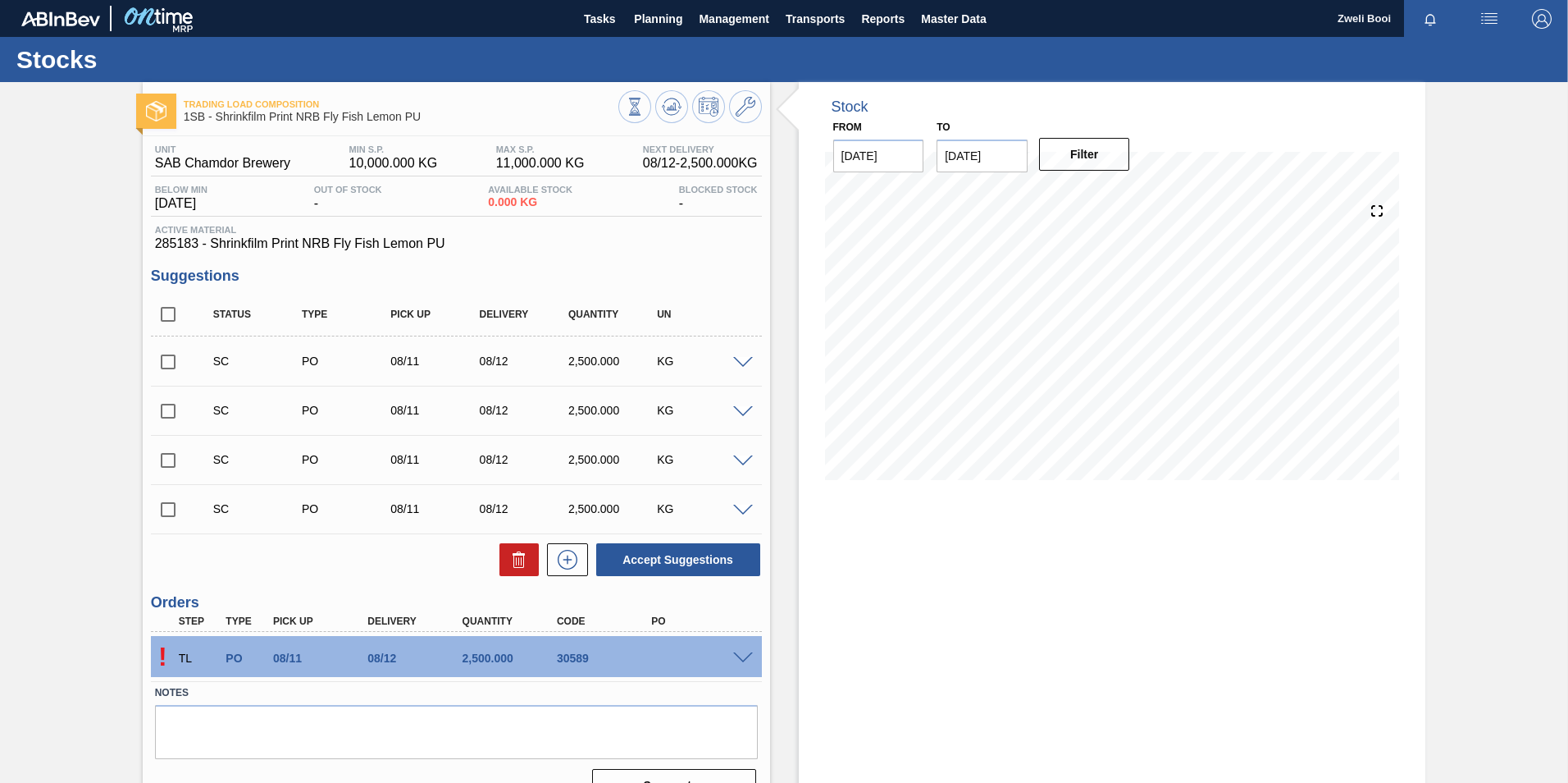
click at [741, 648] on div "! TL PO 08/11 08/12 2,500.000 30589" at bounding box center [456, 656] width 611 height 41
click at [740, 656] on span at bounding box center [743, 659] width 20 height 13
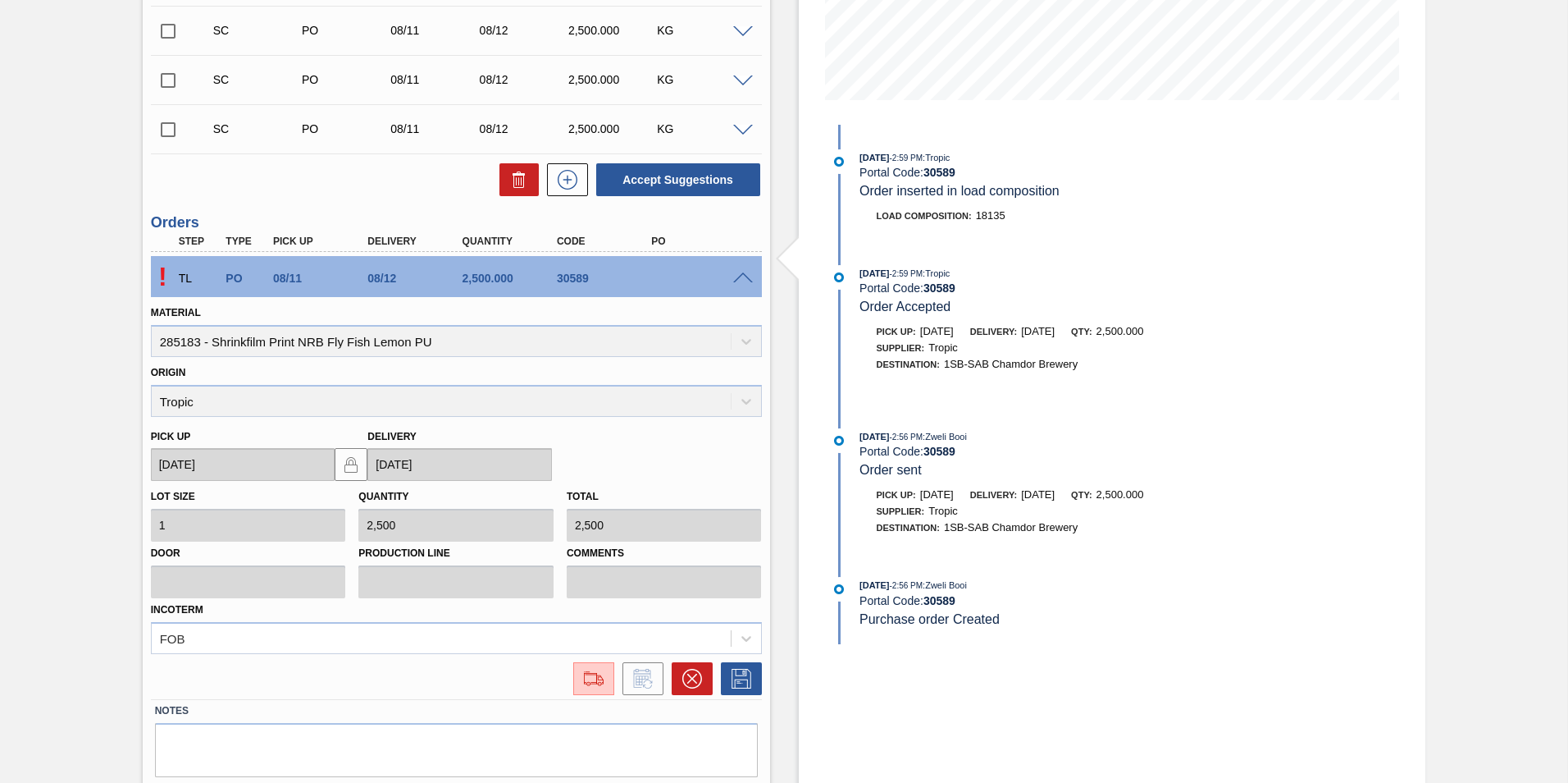
scroll to position [431, 0]
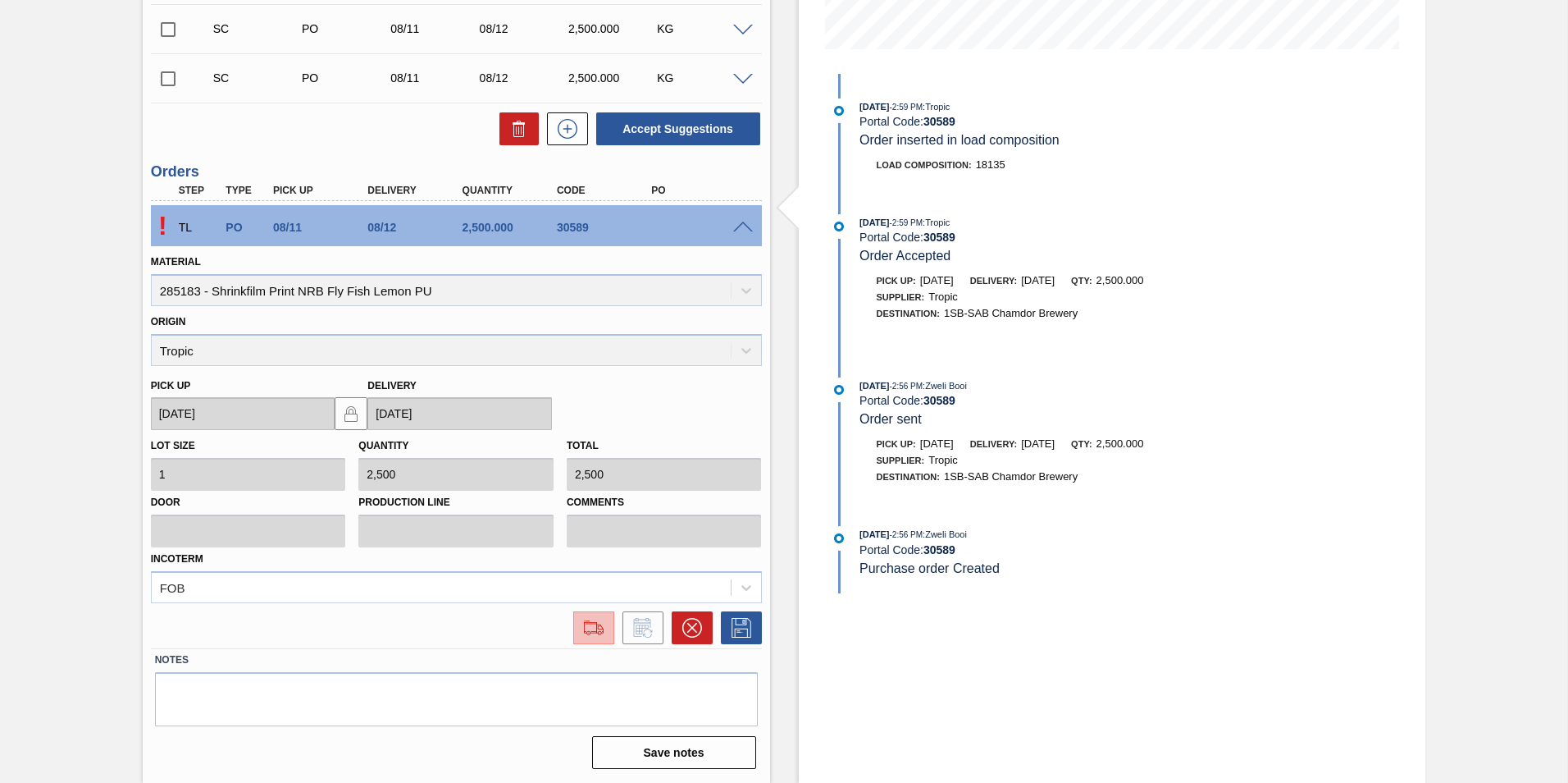
click at [591, 643] on button at bounding box center [594, 627] width 41 height 32
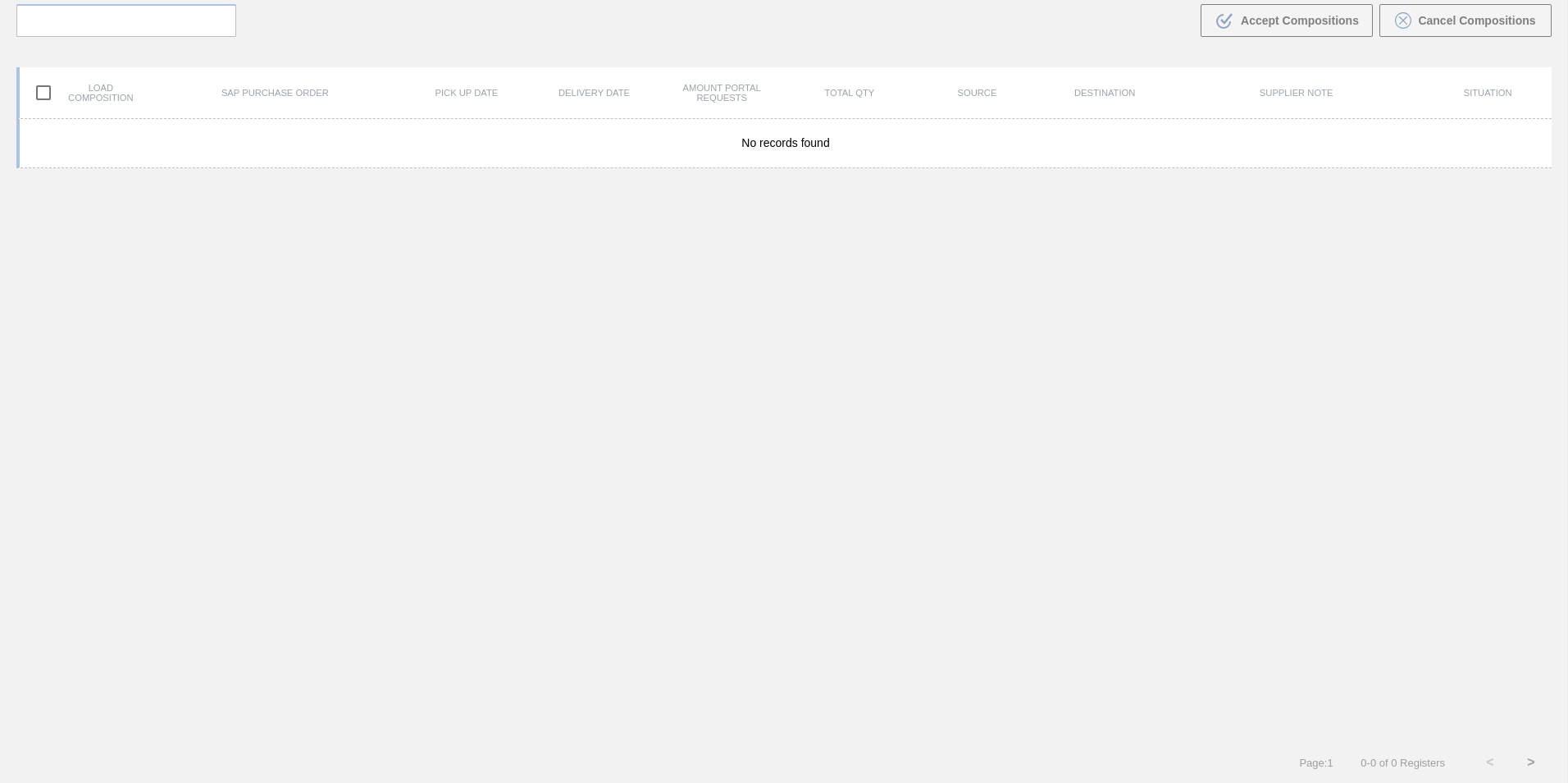
scroll to position [118, 0]
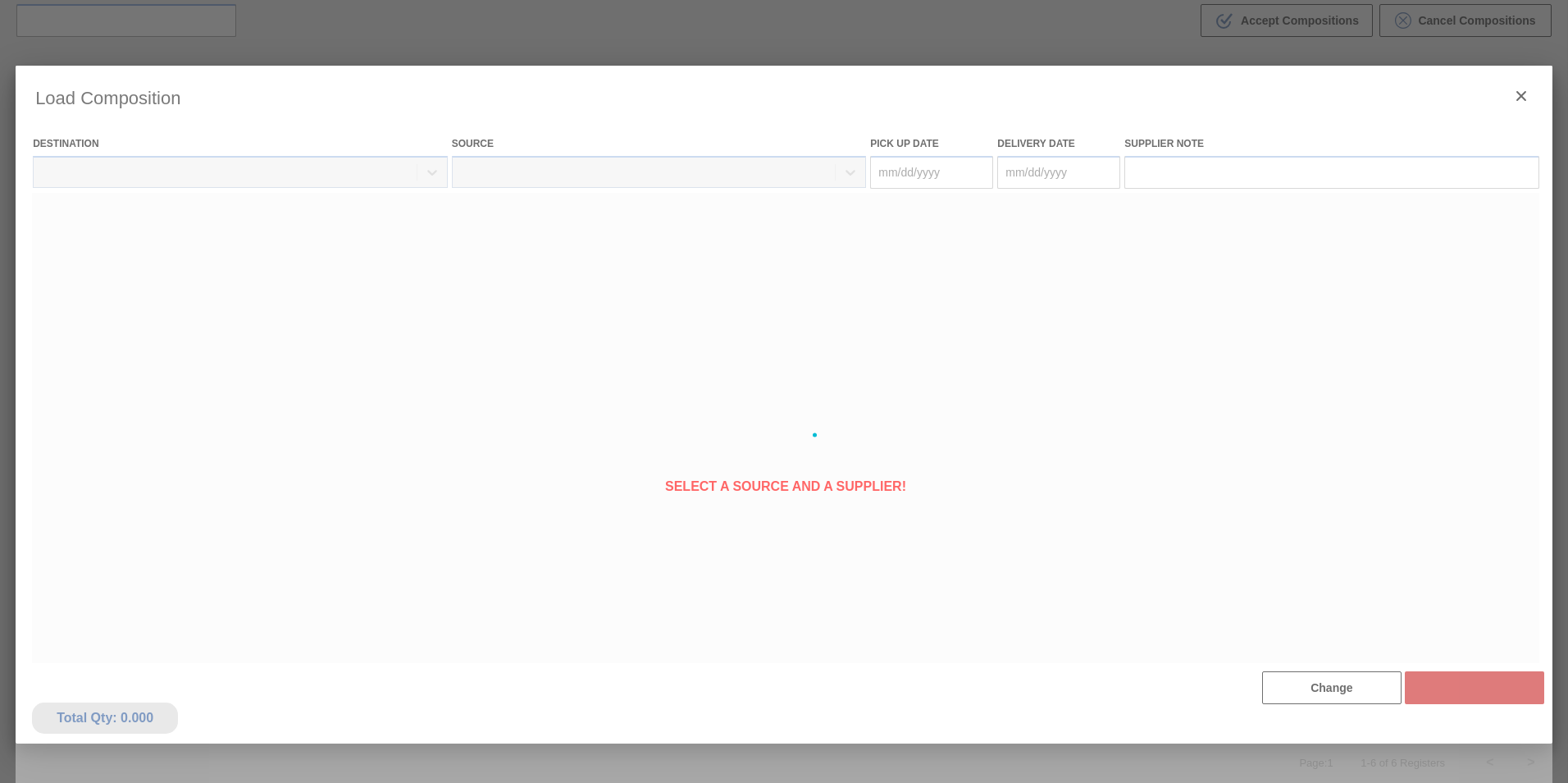
type Date "[DATE]"
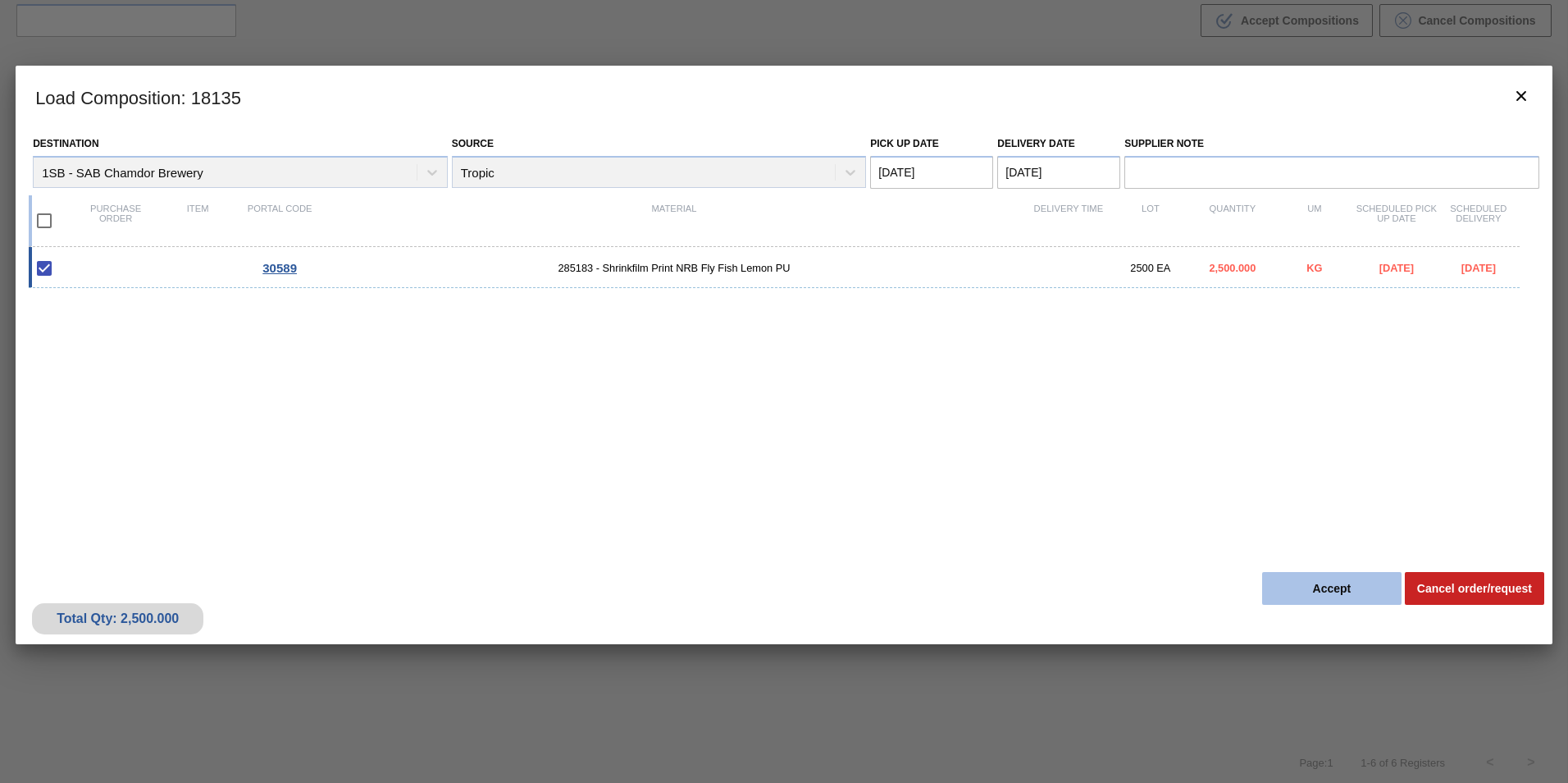
click at [1353, 586] on button "Accept" at bounding box center [1331, 588] width 139 height 32
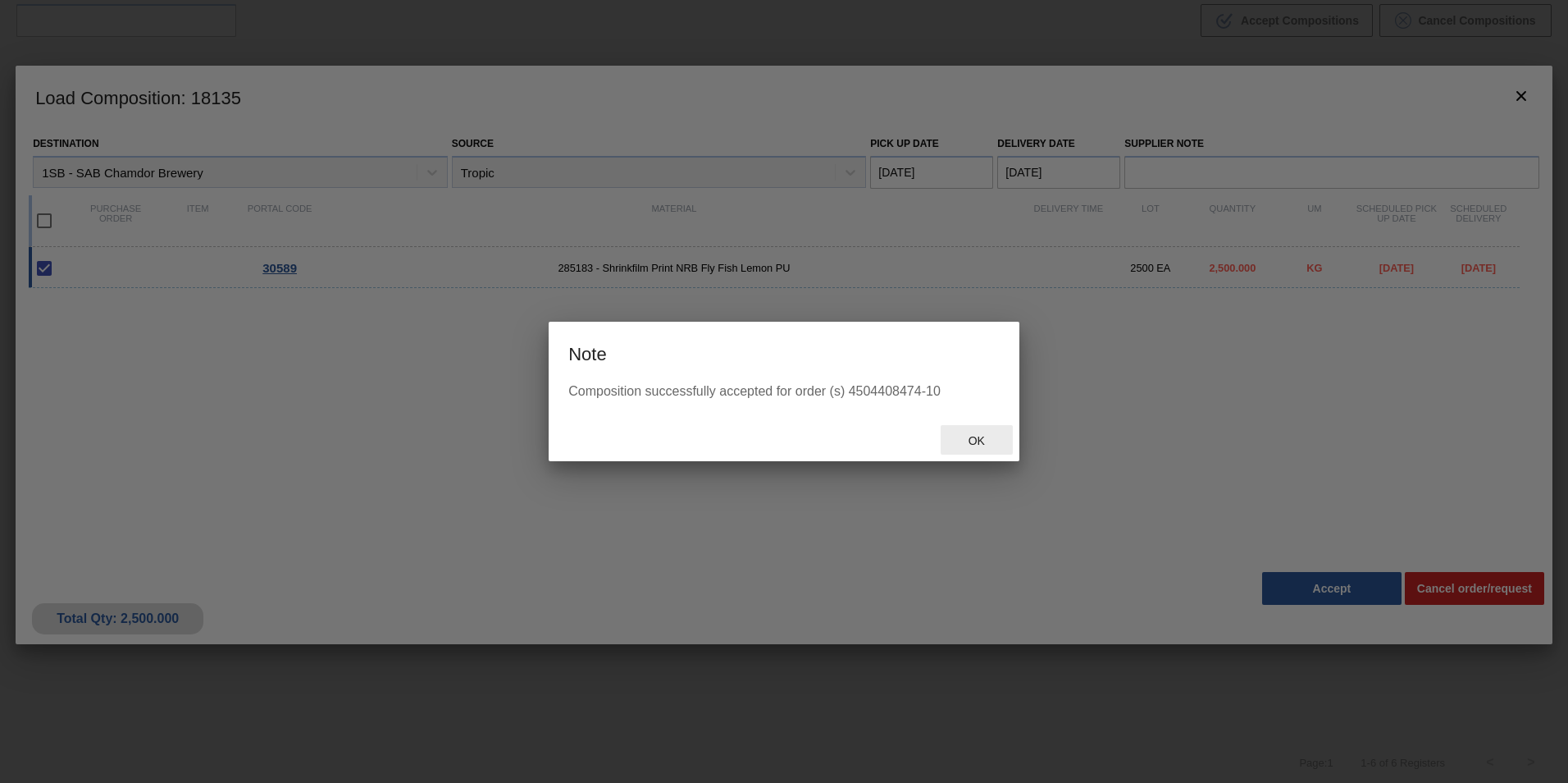
click at [978, 440] on span "Ok" at bounding box center [976, 440] width 42 height 14
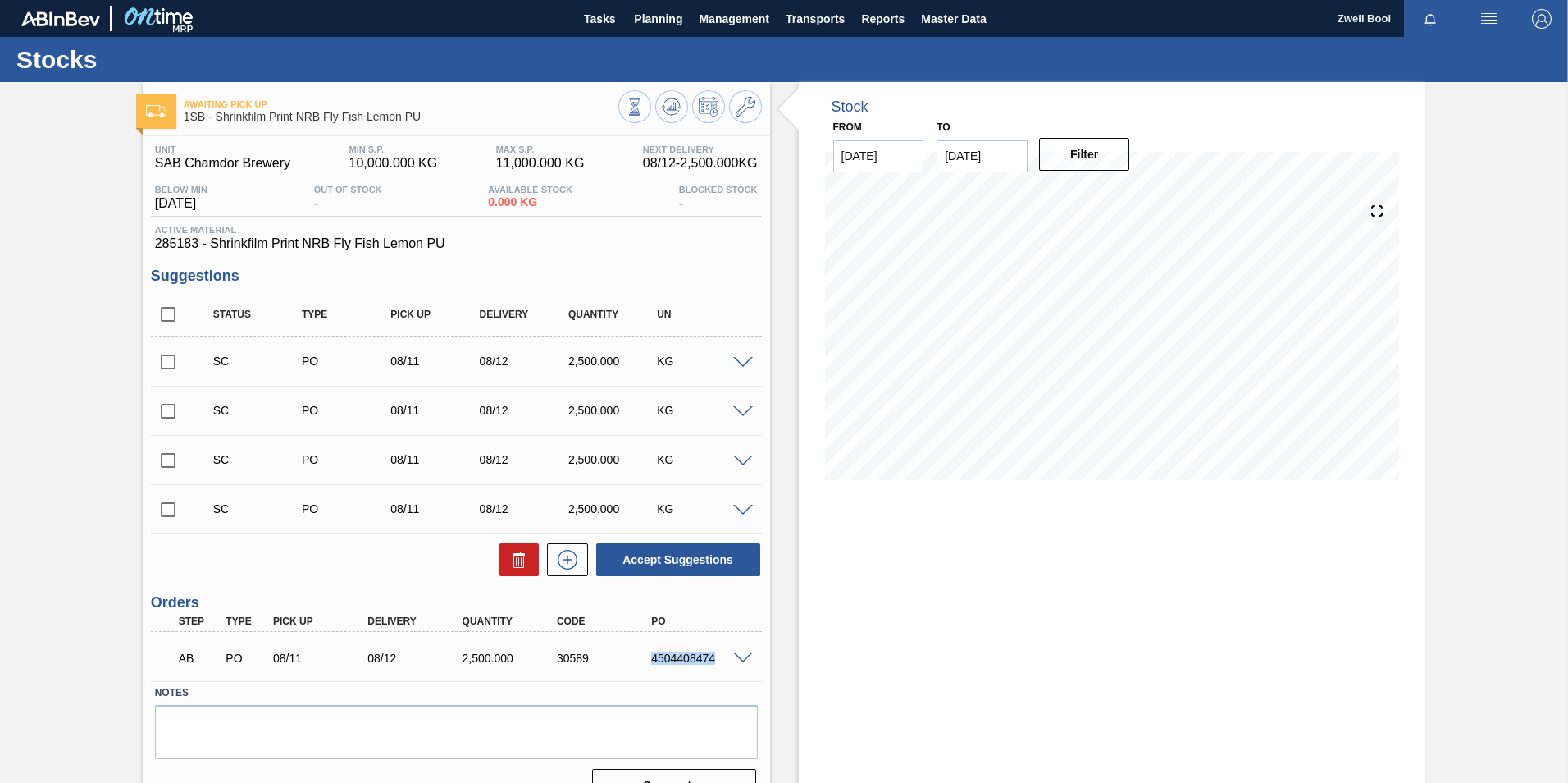
drag, startPoint x: 650, startPoint y: 661, endPoint x: 718, endPoint y: 667, distance: 68.3
click at [718, 667] on div "AB PO 08/11 08/12 2,500.000 30589 4504408474" at bounding box center [452, 656] width 568 height 32
copy div "4504408474"
click at [655, 15] on span "Planning" at bounding box center [659, 19] width 49 height 20
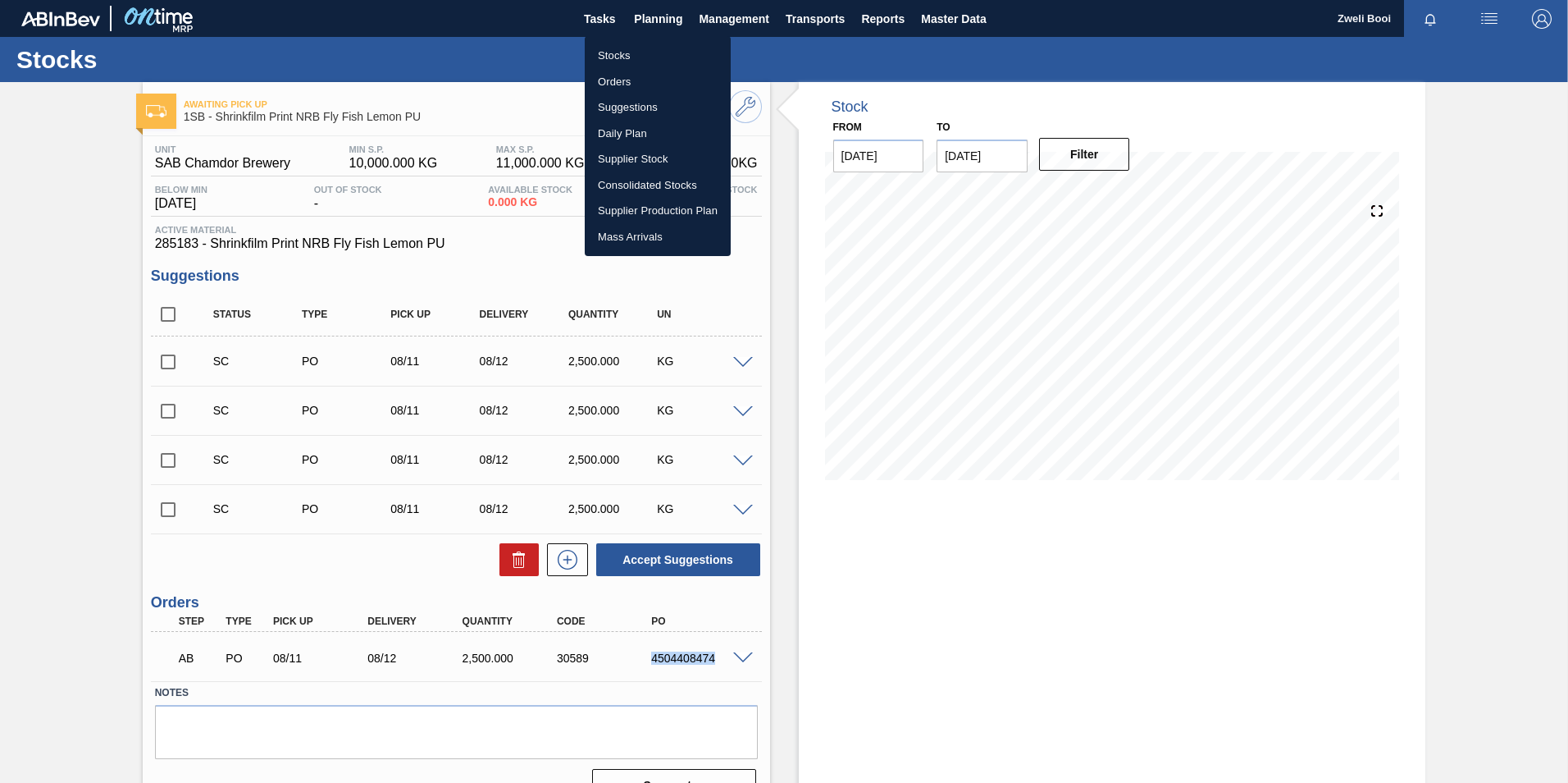
click at [624, 50] on li "Stocks" at bounding box center [658, 55] width 146 height 26
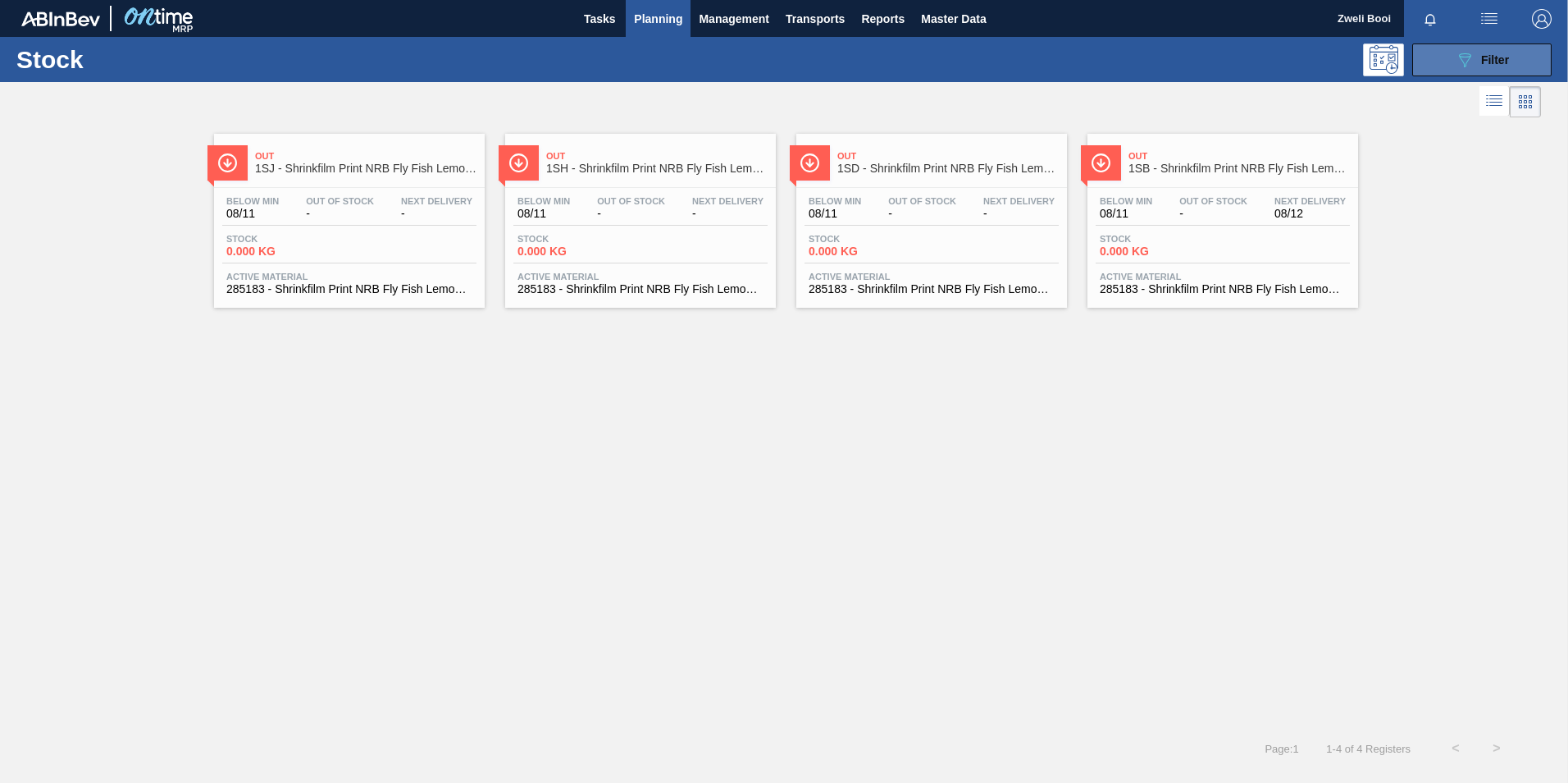
click at [1519, 53] on button "089F7B8B-B2A5-4AFE-B5C0-19BA573D28AC Filter" at bounding box center [1482, 59] width 139 height 32
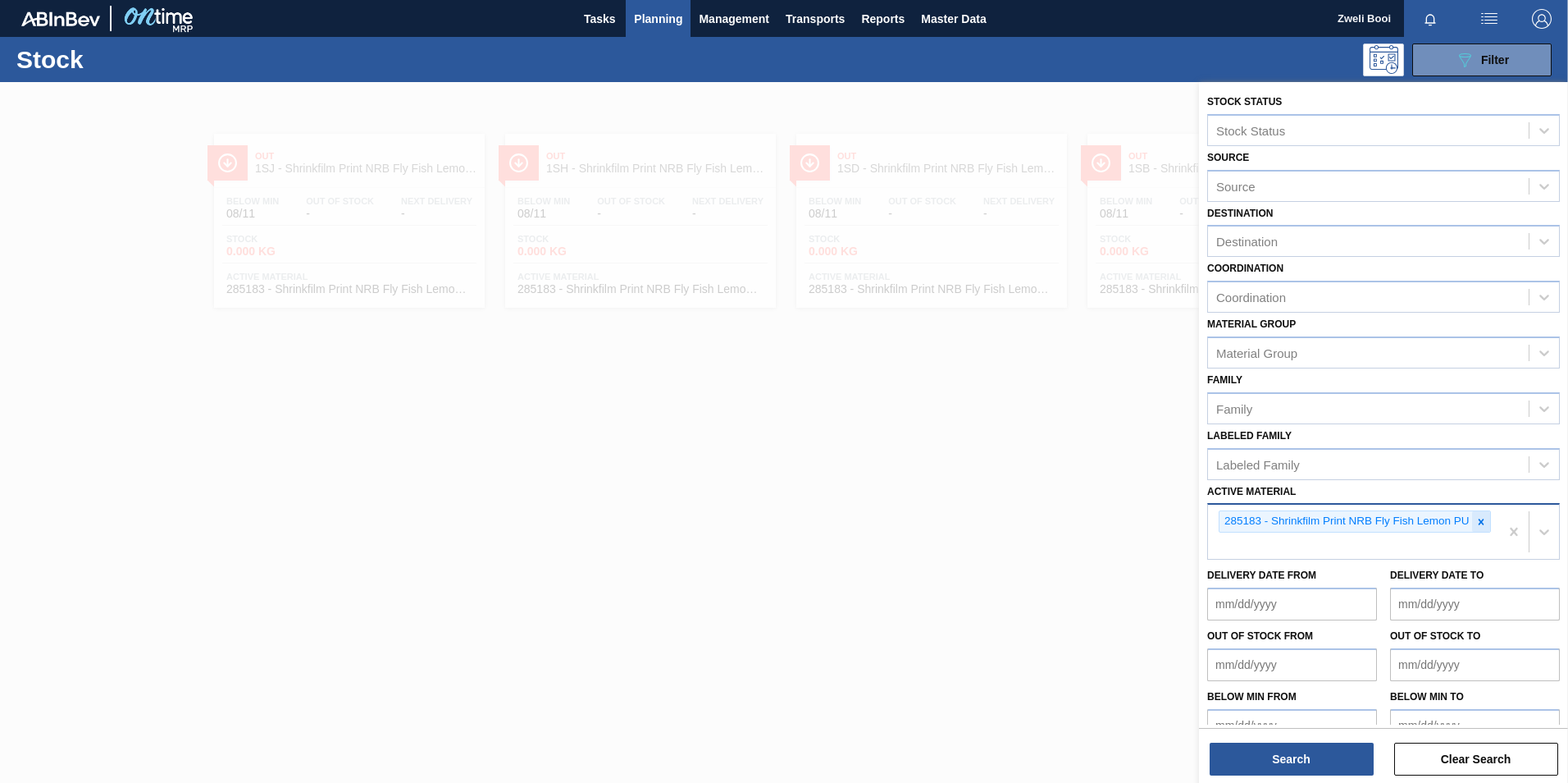
click at [1481, 520] on icon at bounding box center [1481, 521] width 12 height 12
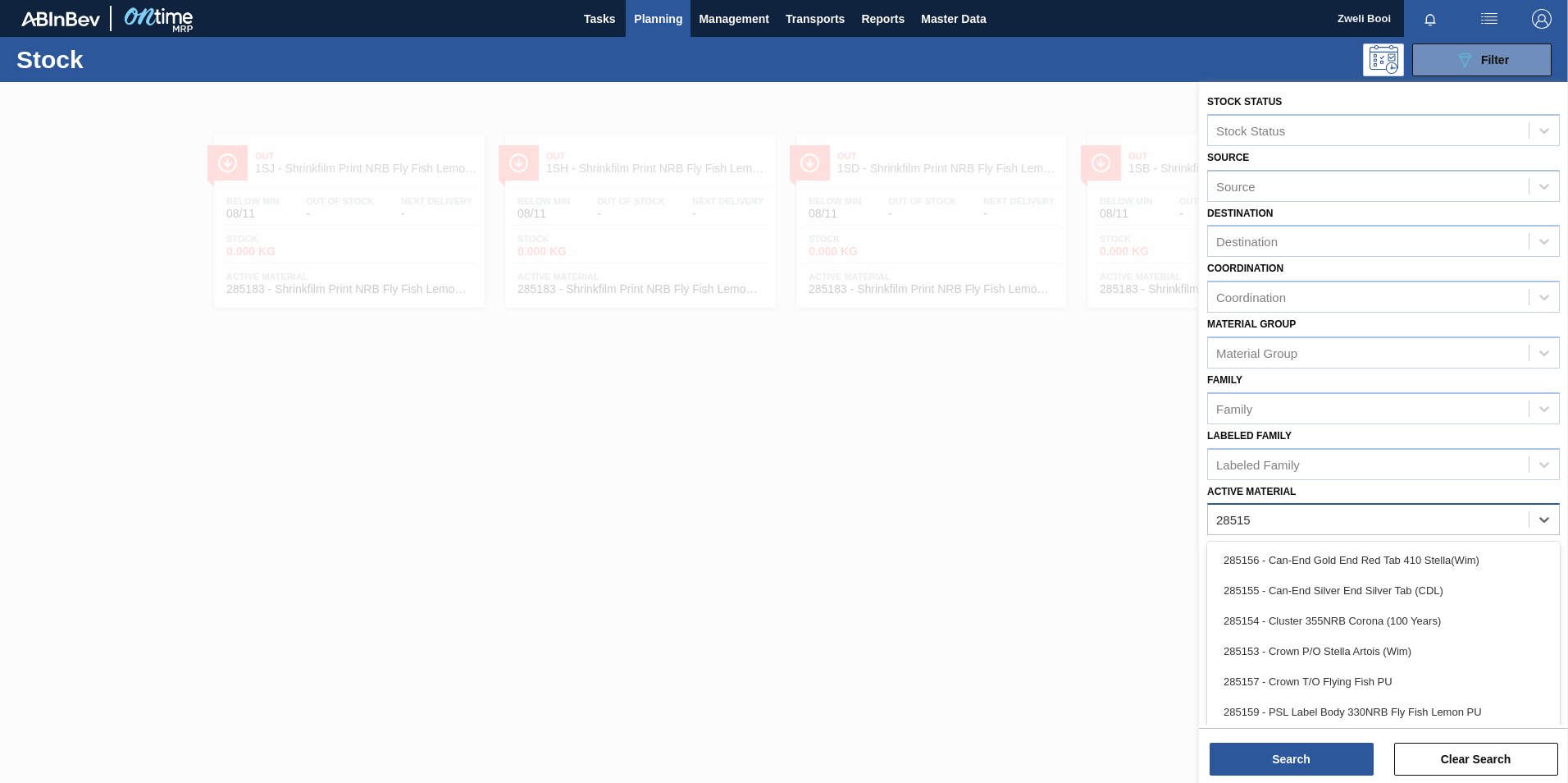
type Material "285159"
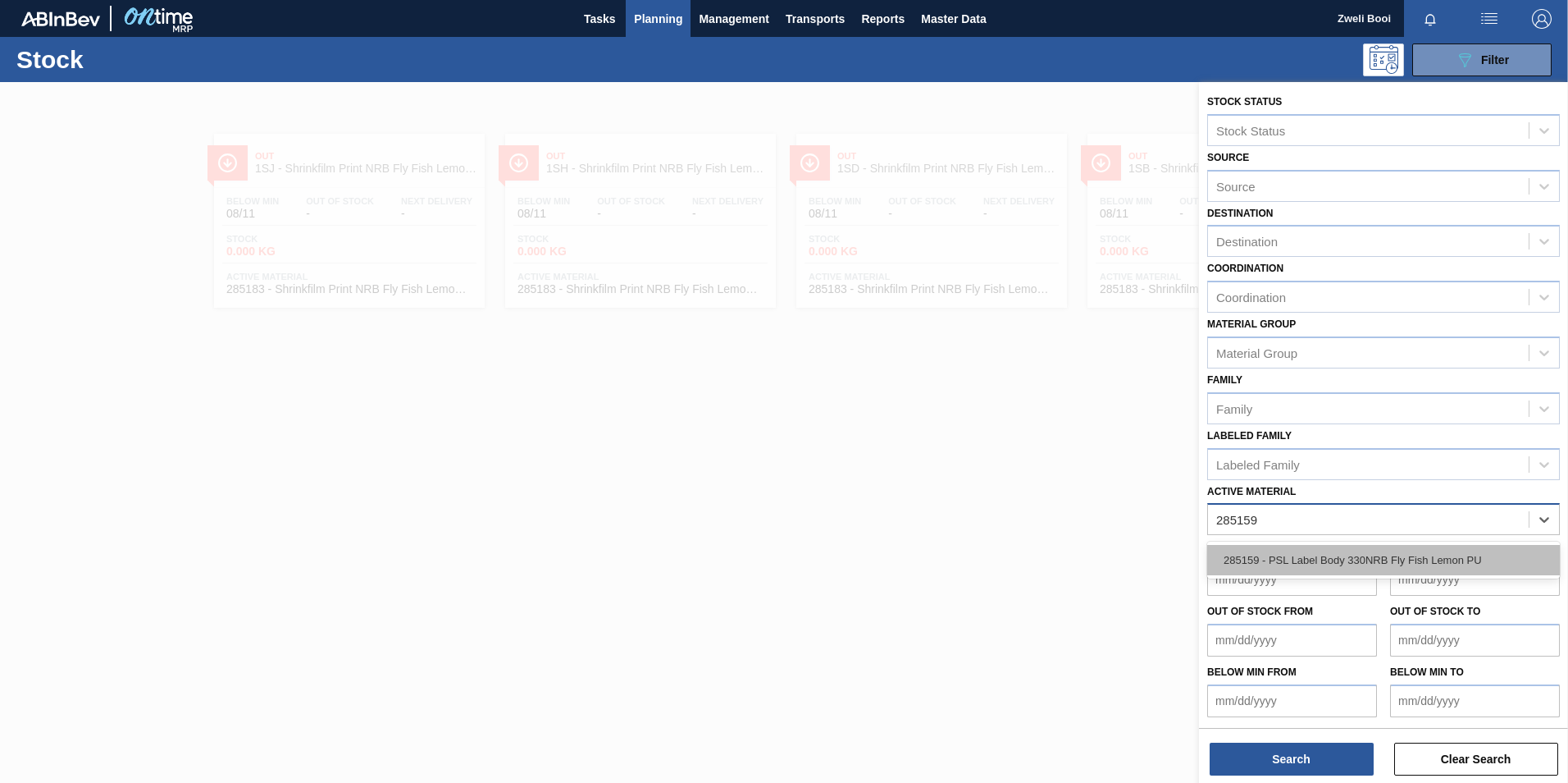
click at [1270, 561] on div "285159 - PSL Label Body 330NRB Fly Fish Lemon PU" at bounding box center [1384, 560] width 353 height 31
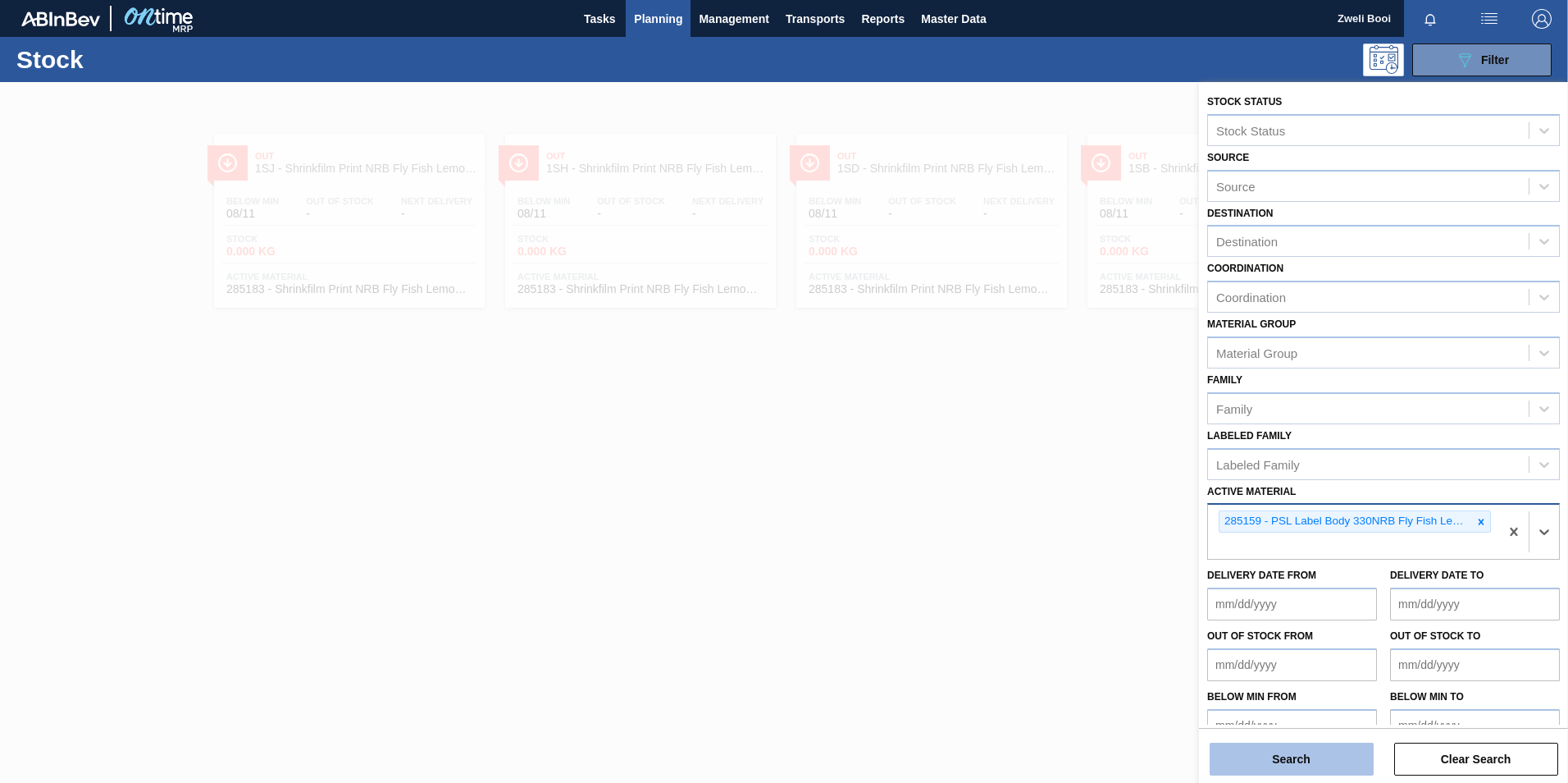
click at [1317, 774] on button "Search" at bounding box center [1291, 759] width 164 height 32
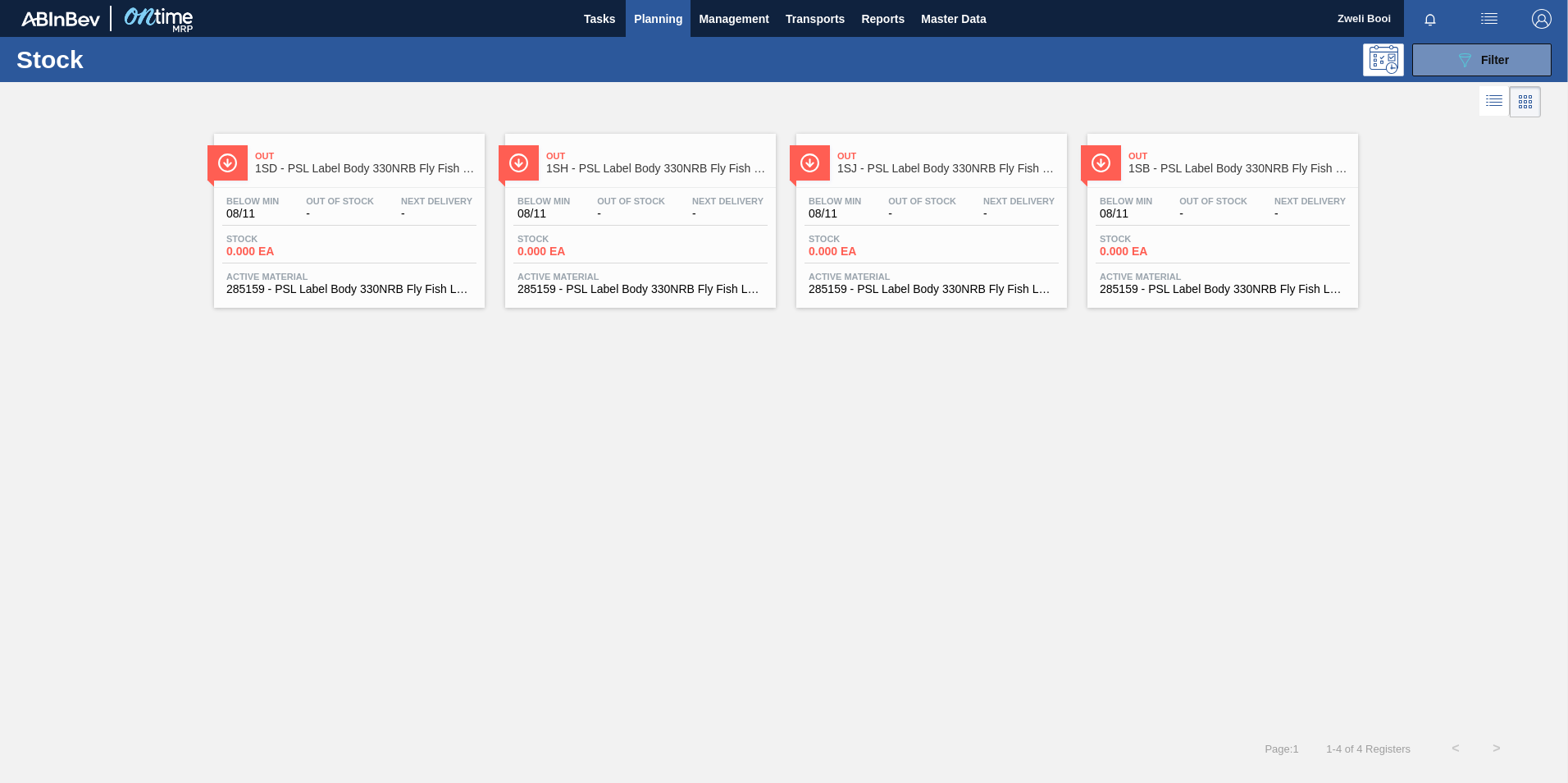
click at [1250, 248] on div "Stock 0.000 EA" at bounding box center [1223, 248] width 255 height 30
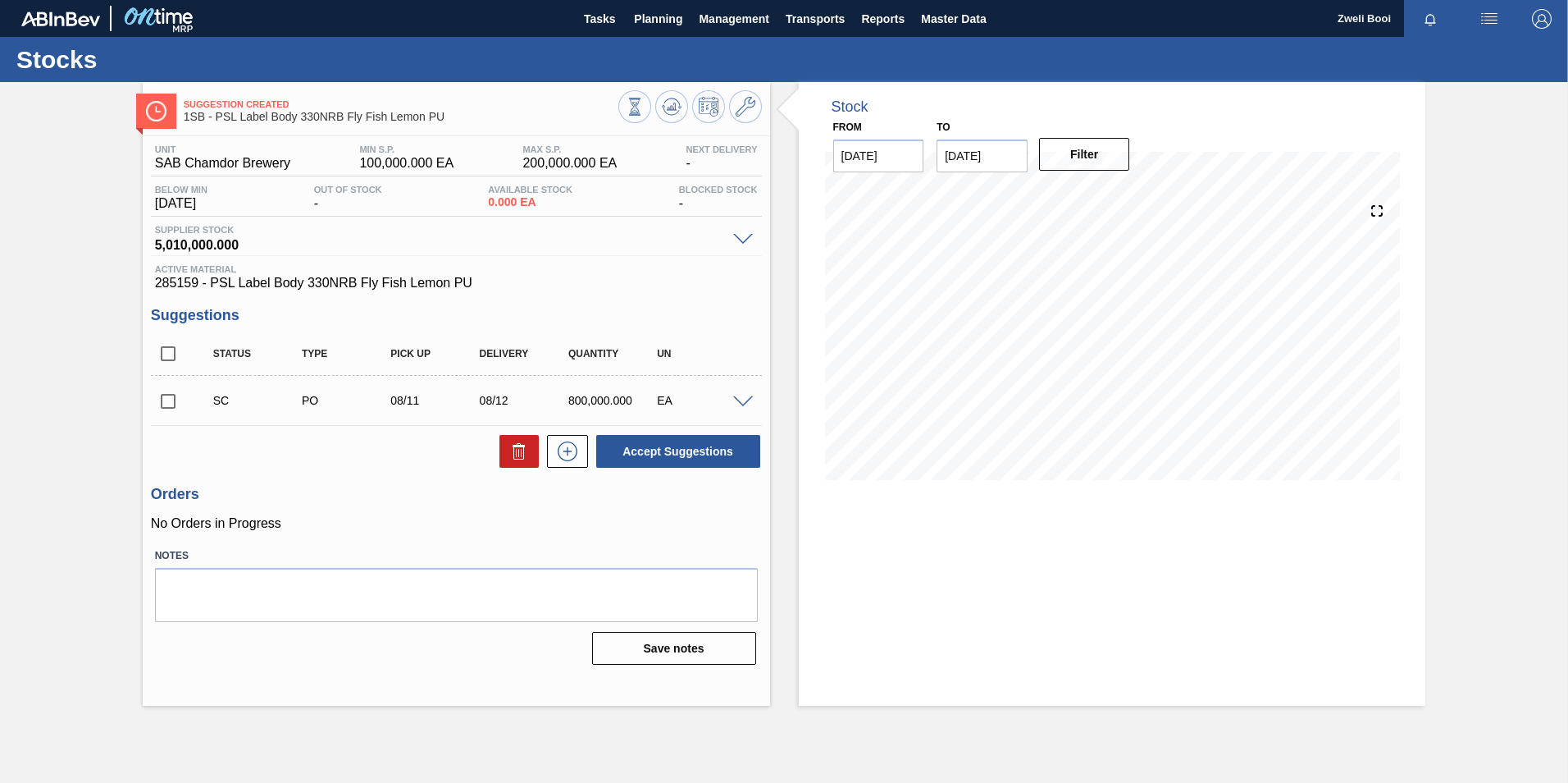
click at [744, 398] on span at bounding box center [743, 402] width 20 height 13
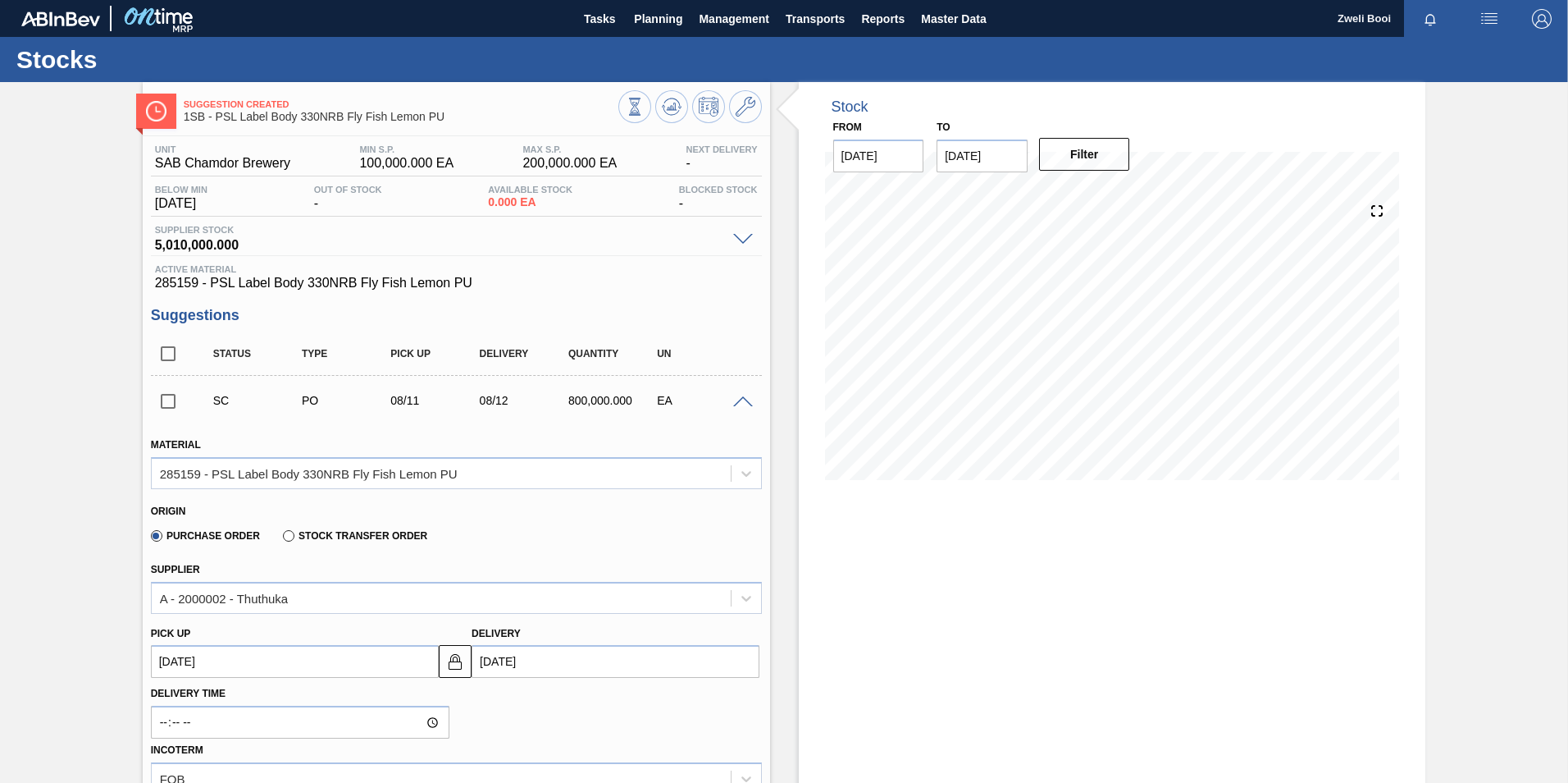
click at [744, 398] on span at bounding box center [743, 402] width 20 height 13
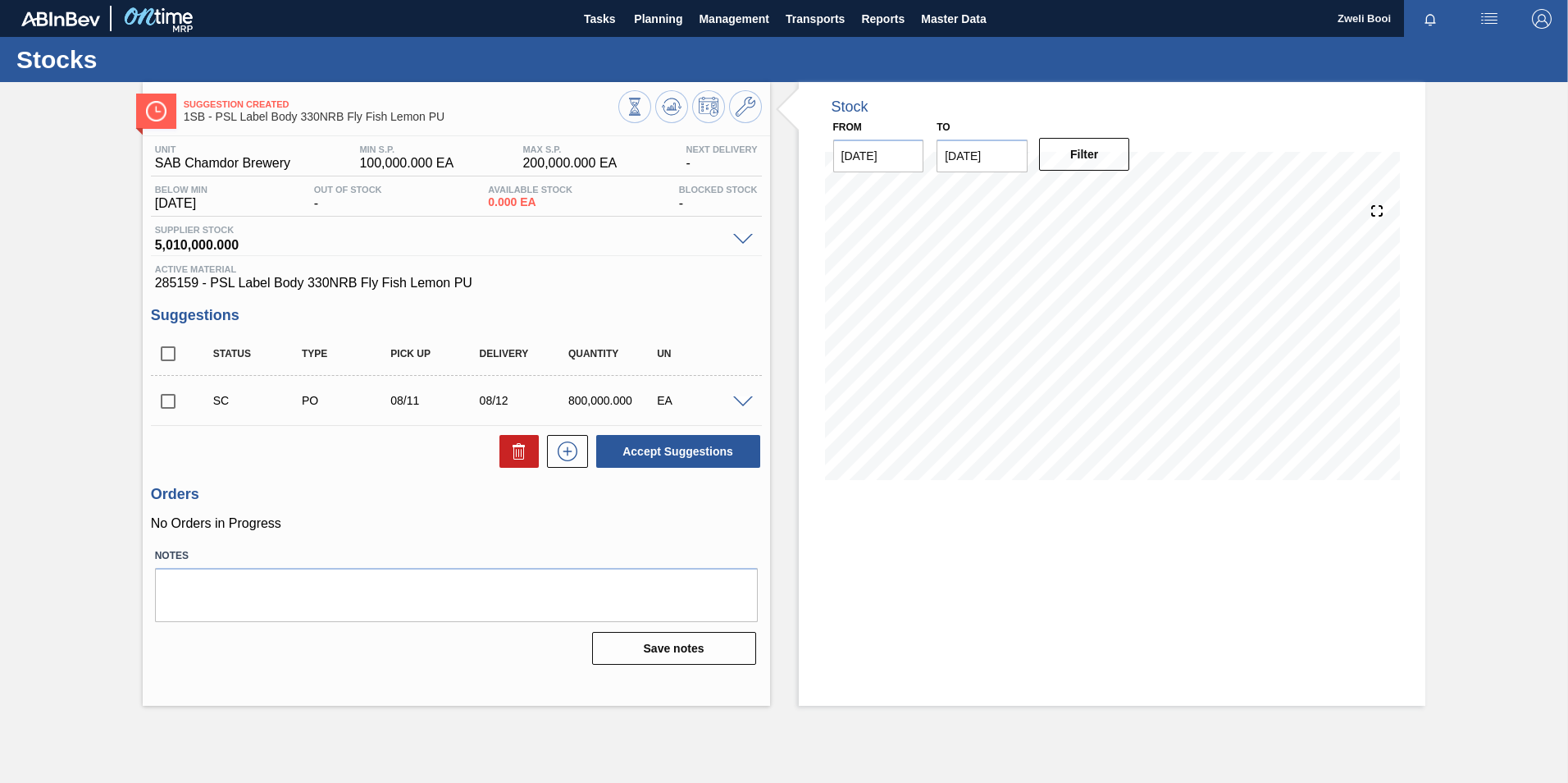
click at [744, 398] on span at bounding box center [743, 402] width 20 height 13
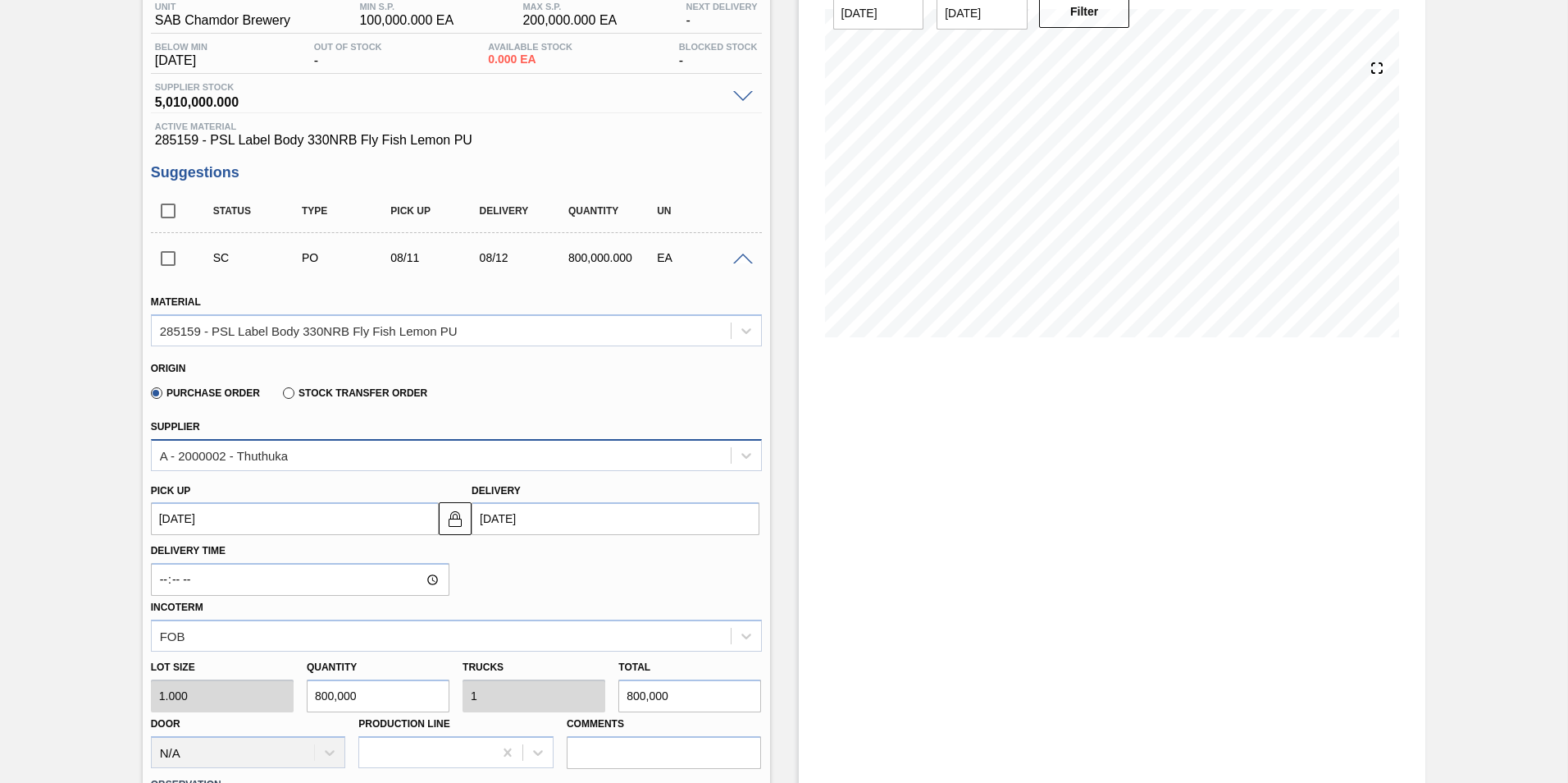
scroll to position [164, 0]
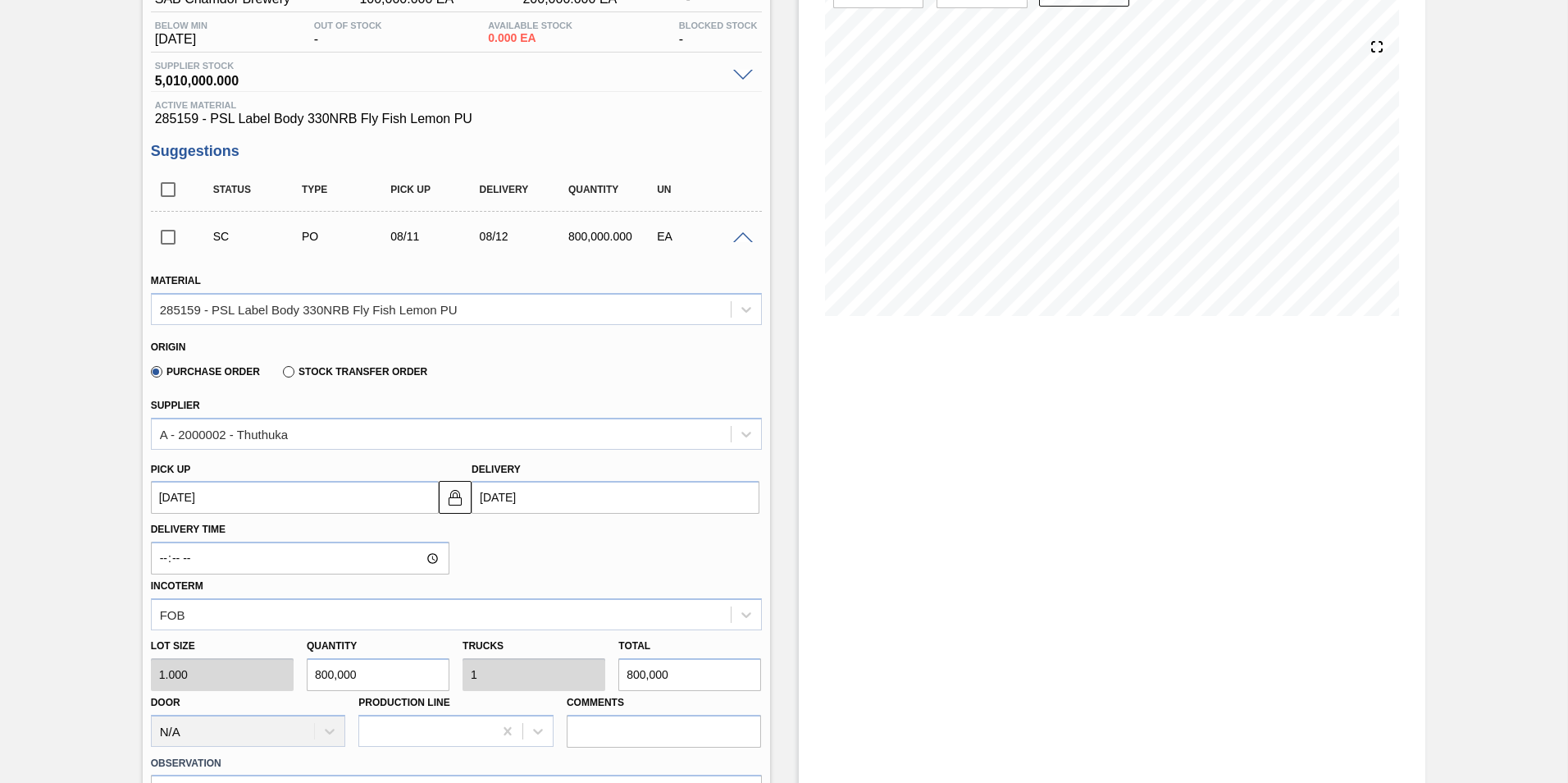
click at [1358, 453] on div "Stock From [DATE] to [DATE] Filter 08/20 Stock Projection 800,000 SAP Planning …" at bounding box center [1112, 523] width 627 height 1210
click at [746, 431] on icon at bounding box center [746, 434] width 16 height 16
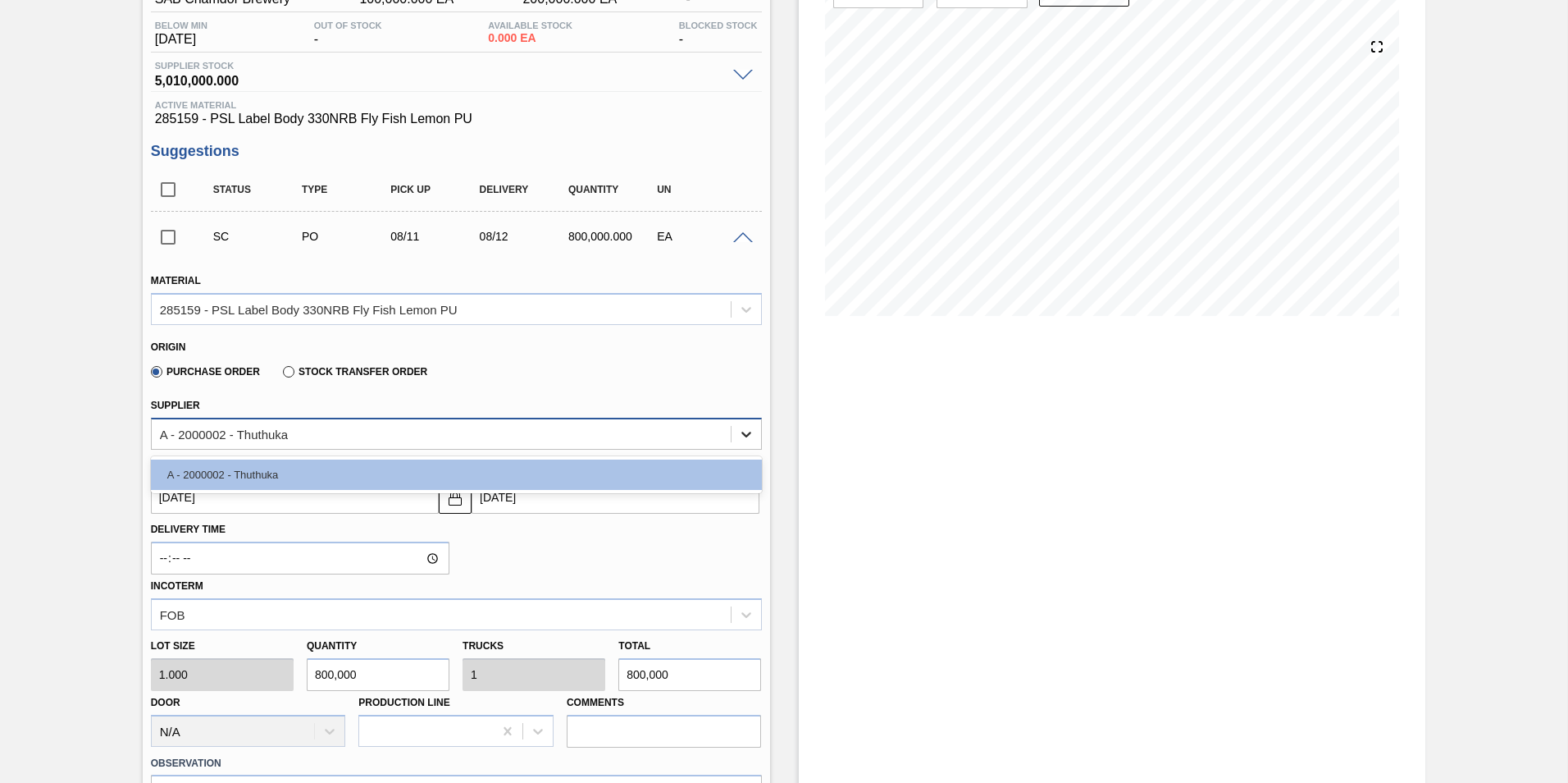
click at [746, 431] on icon at bounding box center [746, 434] width 16 height 16
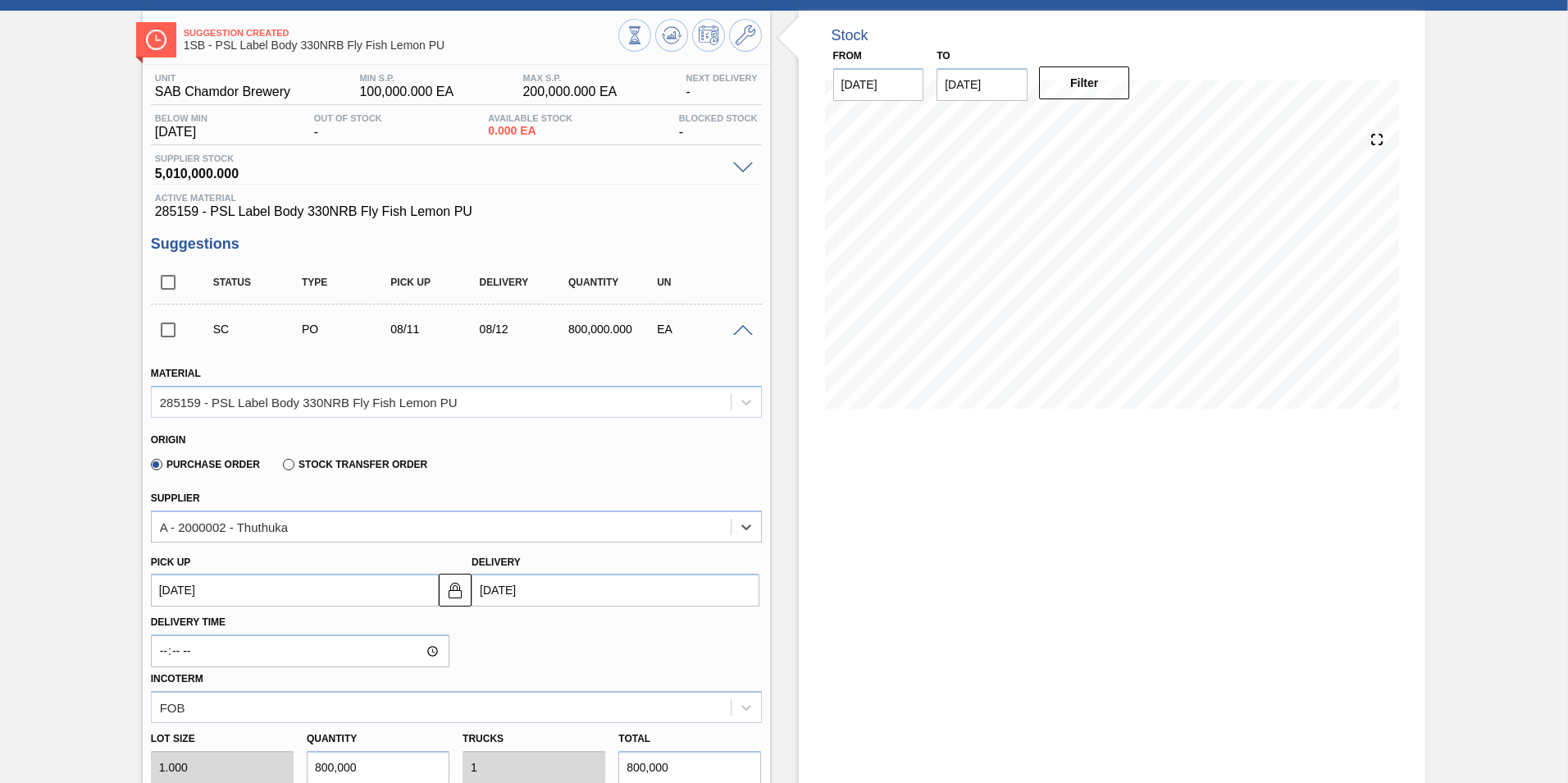
scroll to position [0, 0]
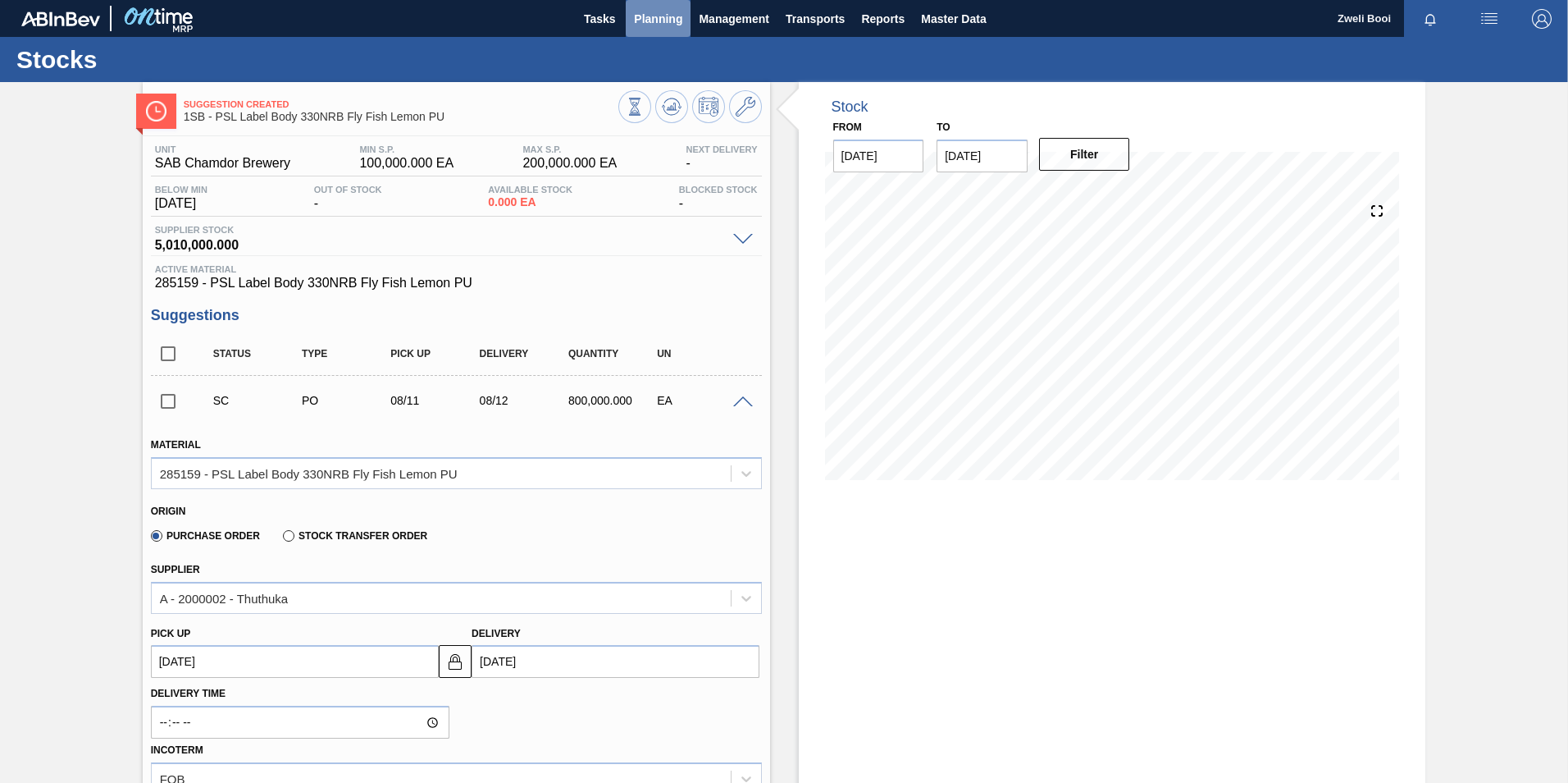
click at [671, 17] on span "Planning" at bounding box center [659, 19] width 49 height 20
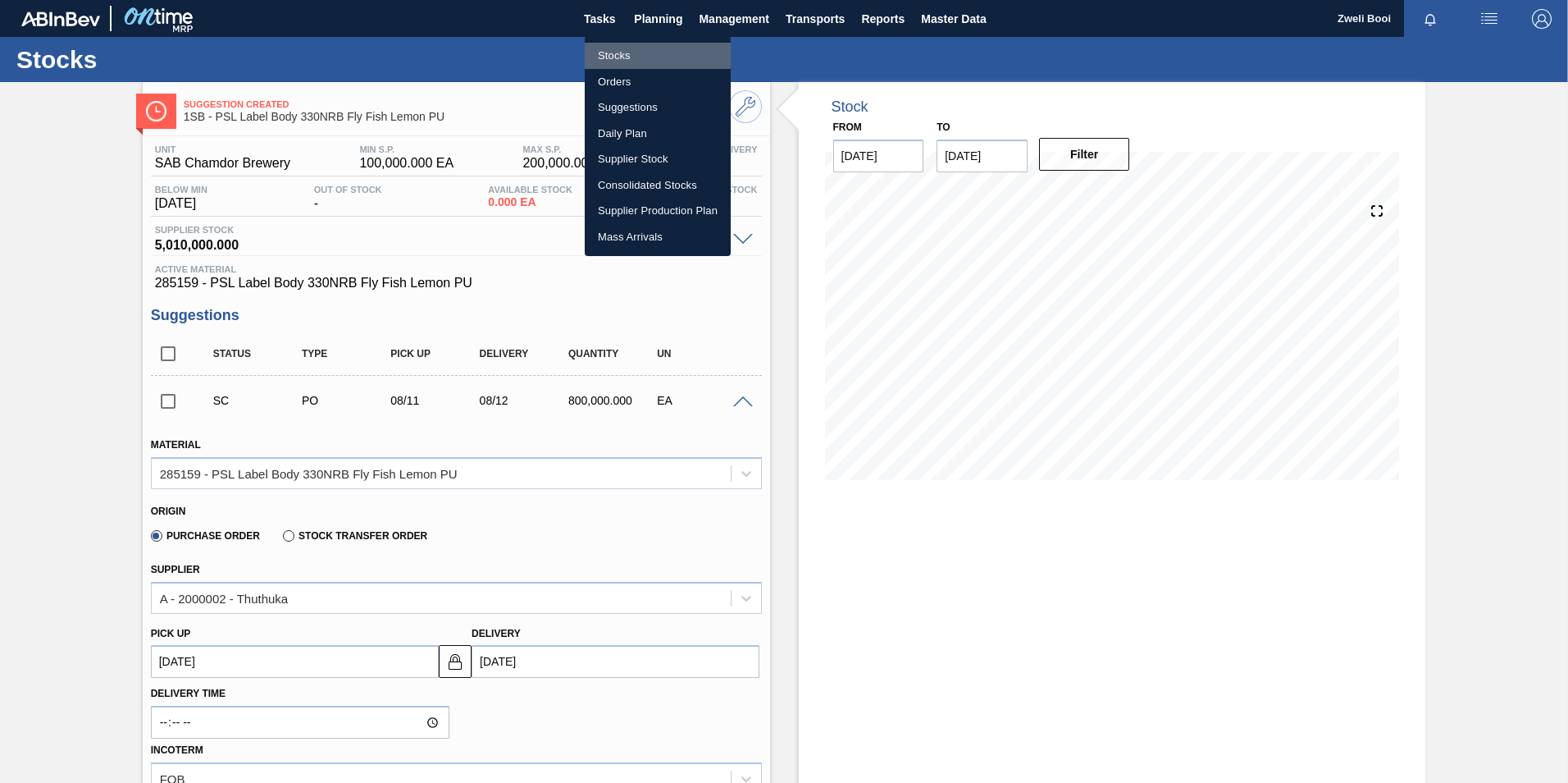
click at [623, 50] on li "Stocks" at bounding box center [658, 55] width 146 height 26
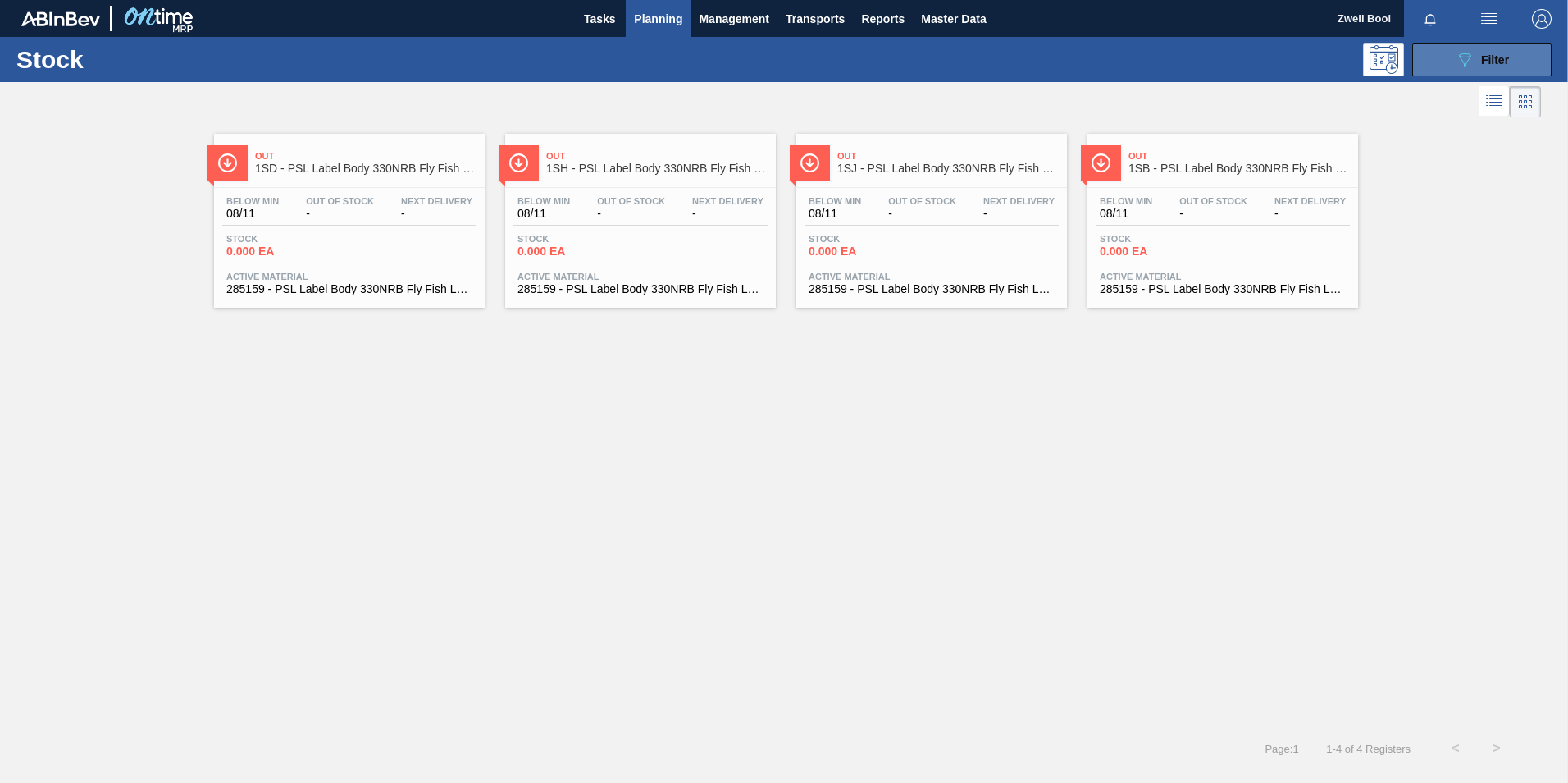
click at [1445, 53] on button "089F7B8B-B2A5-4AFE-B5C0-19BA573D28AC Filter" at bounding box center [1482, 59] width 139 height 32
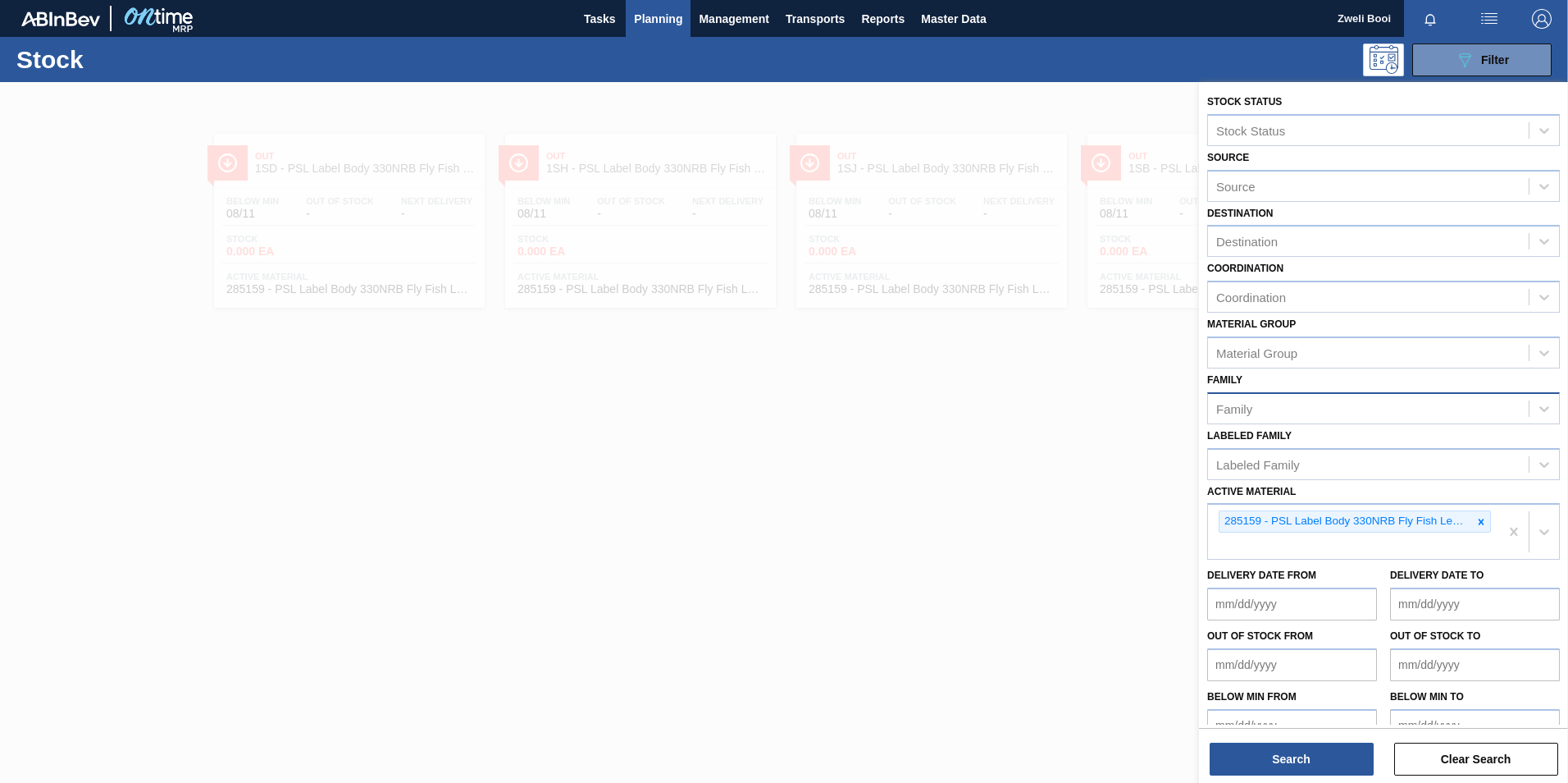
drag, startPoint x: 1476, startPoint y: 521, endPoint x: 1315, endPoint y: 410, distance: 195.6
click at [1477, 520] on icon at bounding box center [1481, 521] width 12 height 12
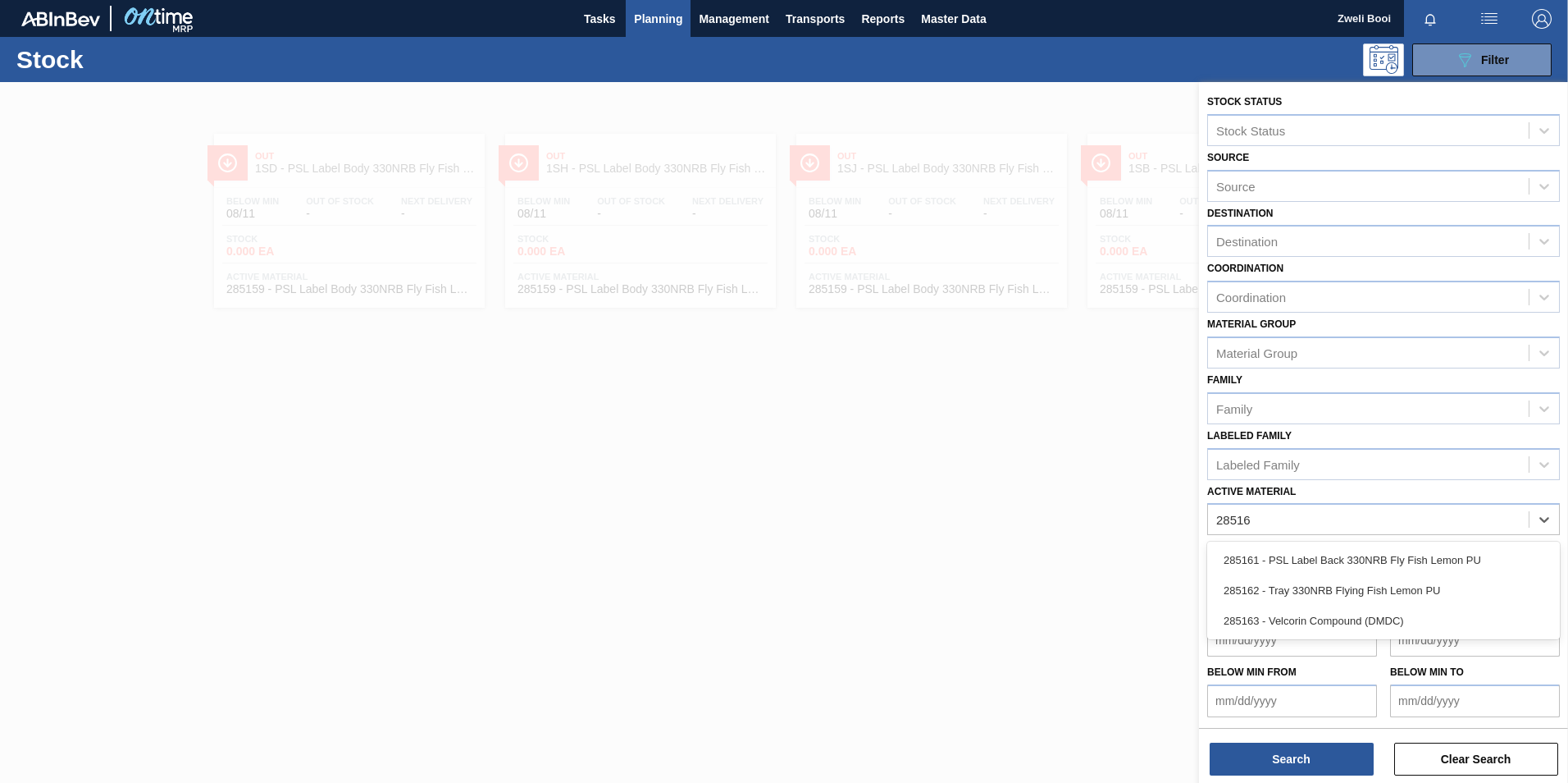
type Material "285161"
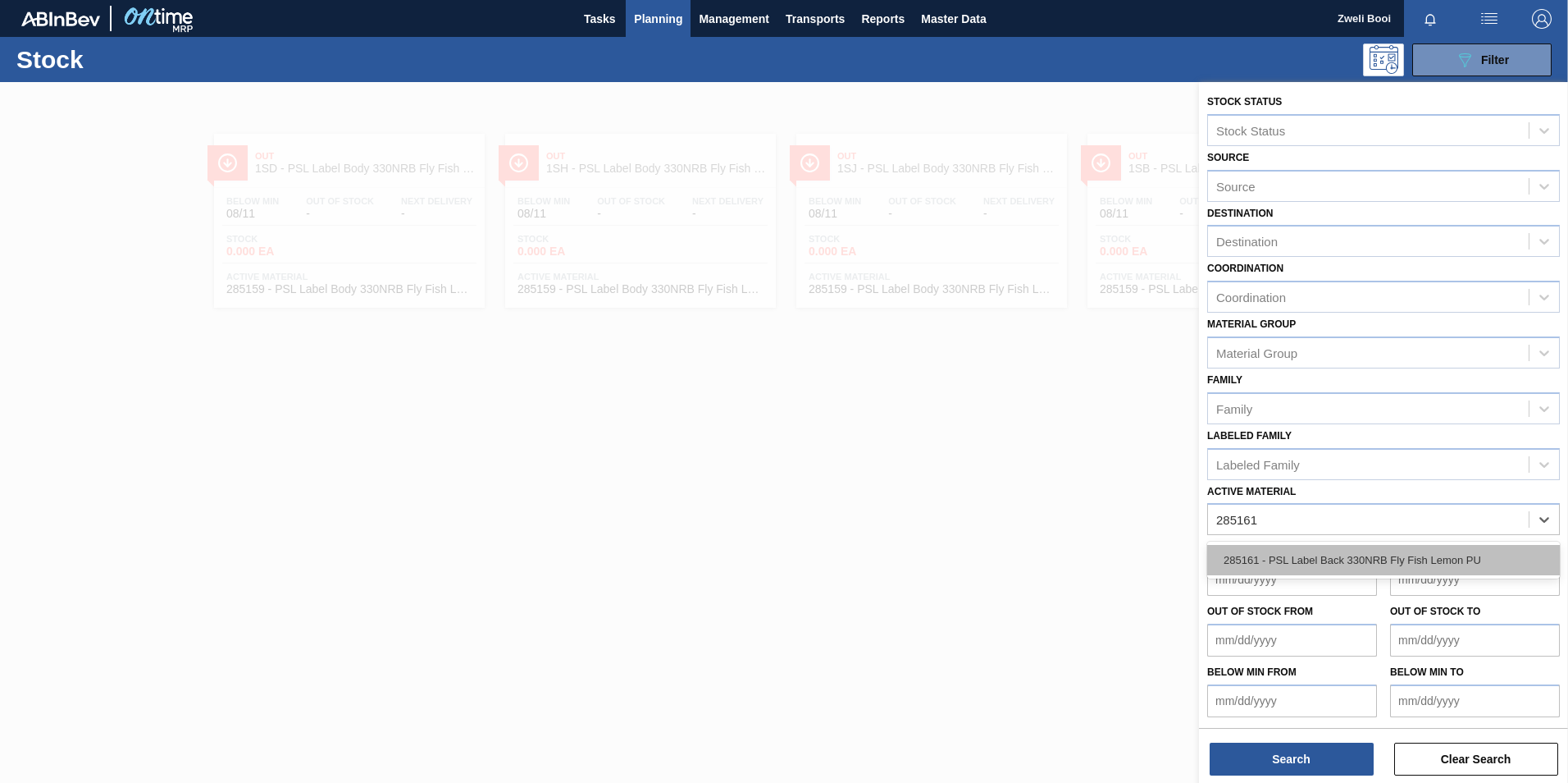
click at [1446, 556] on div "285161 - PSL Label Back 330NRB Fly Fish Lemon PU" at bounding box center [1384, 560] width 353 height 31
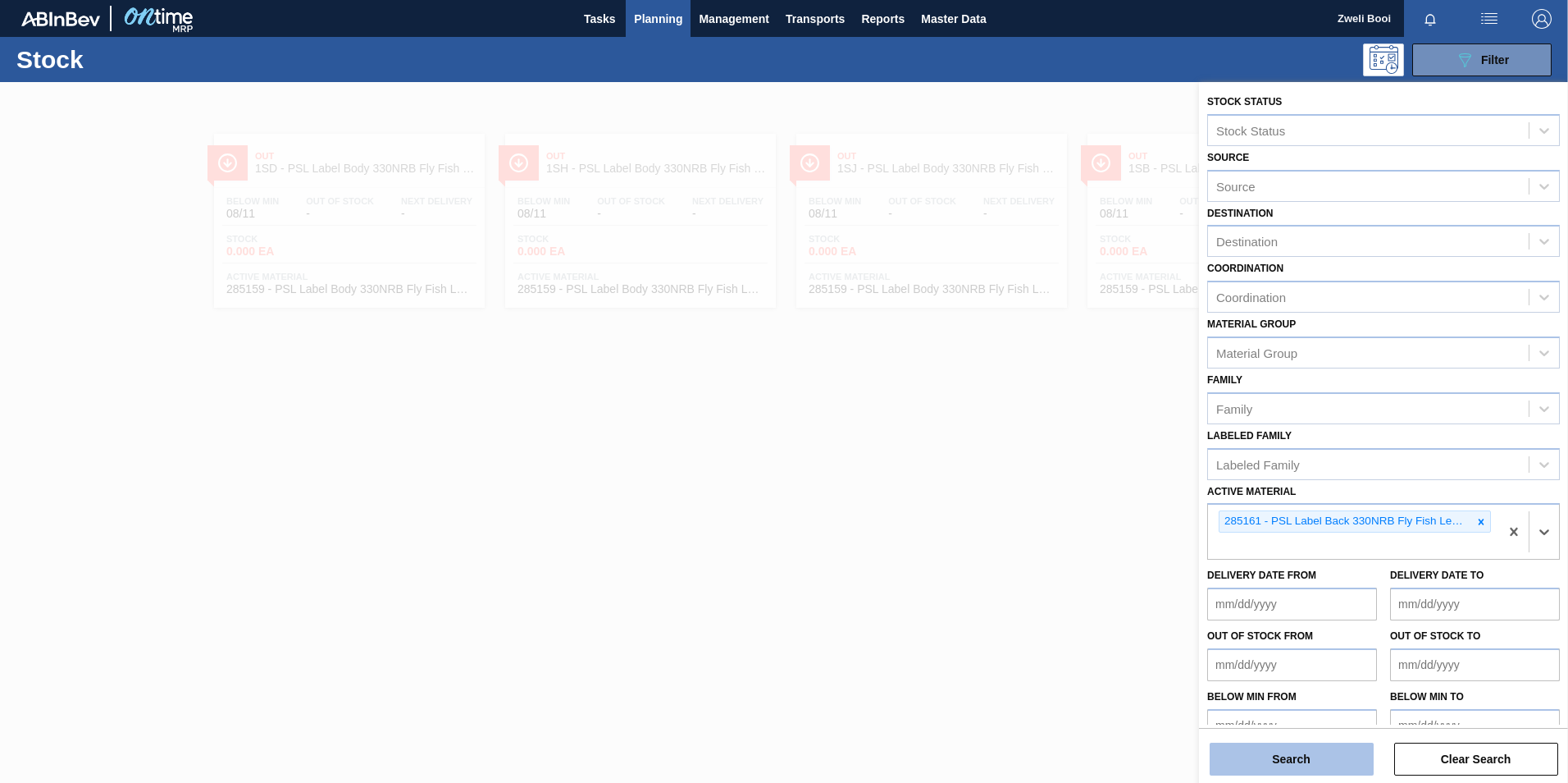
click at [1316, 758] on button "Search" at bounding box center [1291, 759] width 164 height 32
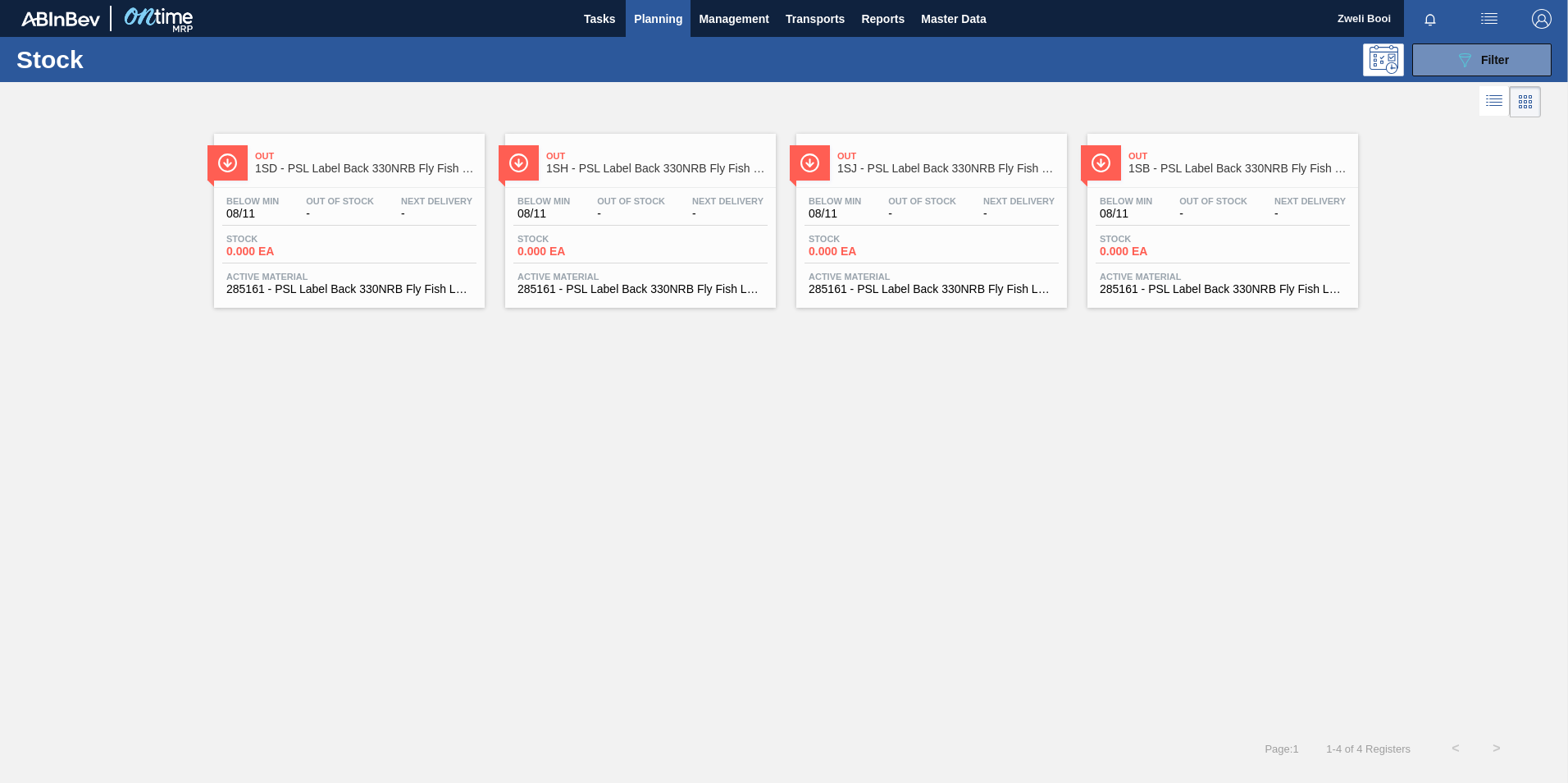
click at [1230, 242] on div "Stock 0.000 EA" at bounding box center [1223, 248] width 255 height 30
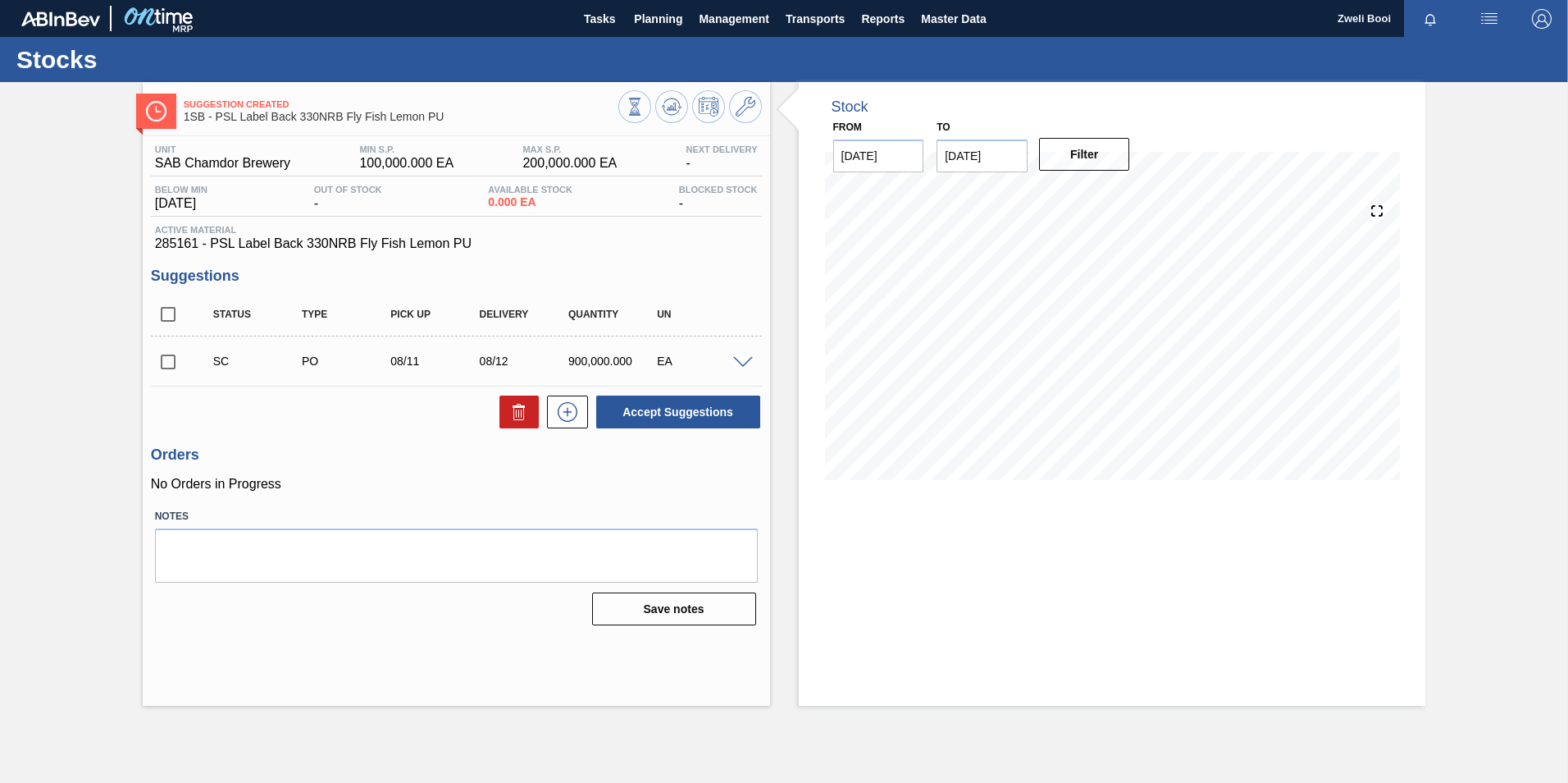
click at [743, 357] on span at bounding box center [743, 363] width 20 height 13
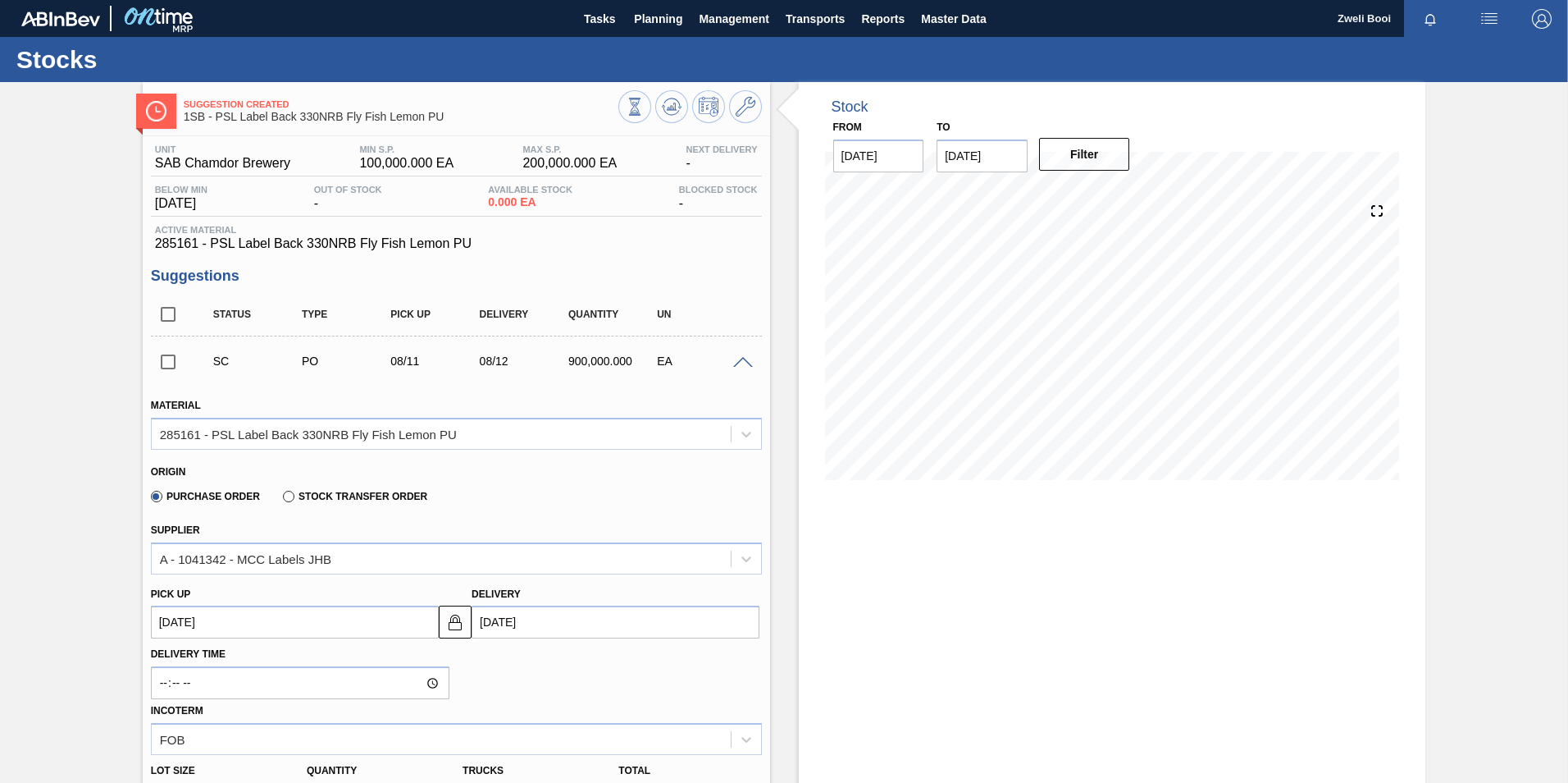
click at [739, 358] on span at bounding box center [743, 363] width 20 height 13
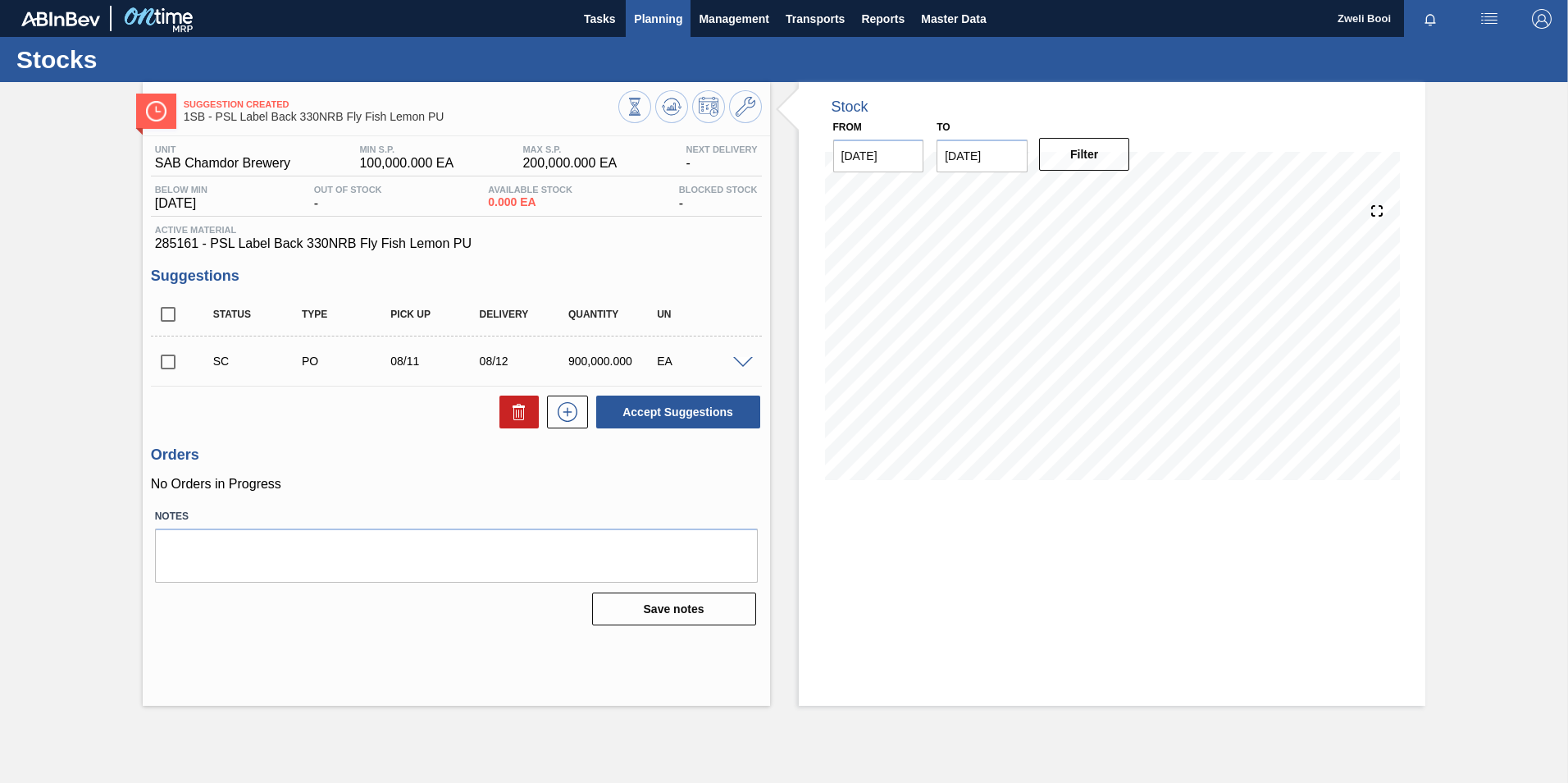
click at [666, 18] on span "Planning" at bounding box center [659, 19] width 49 height 20
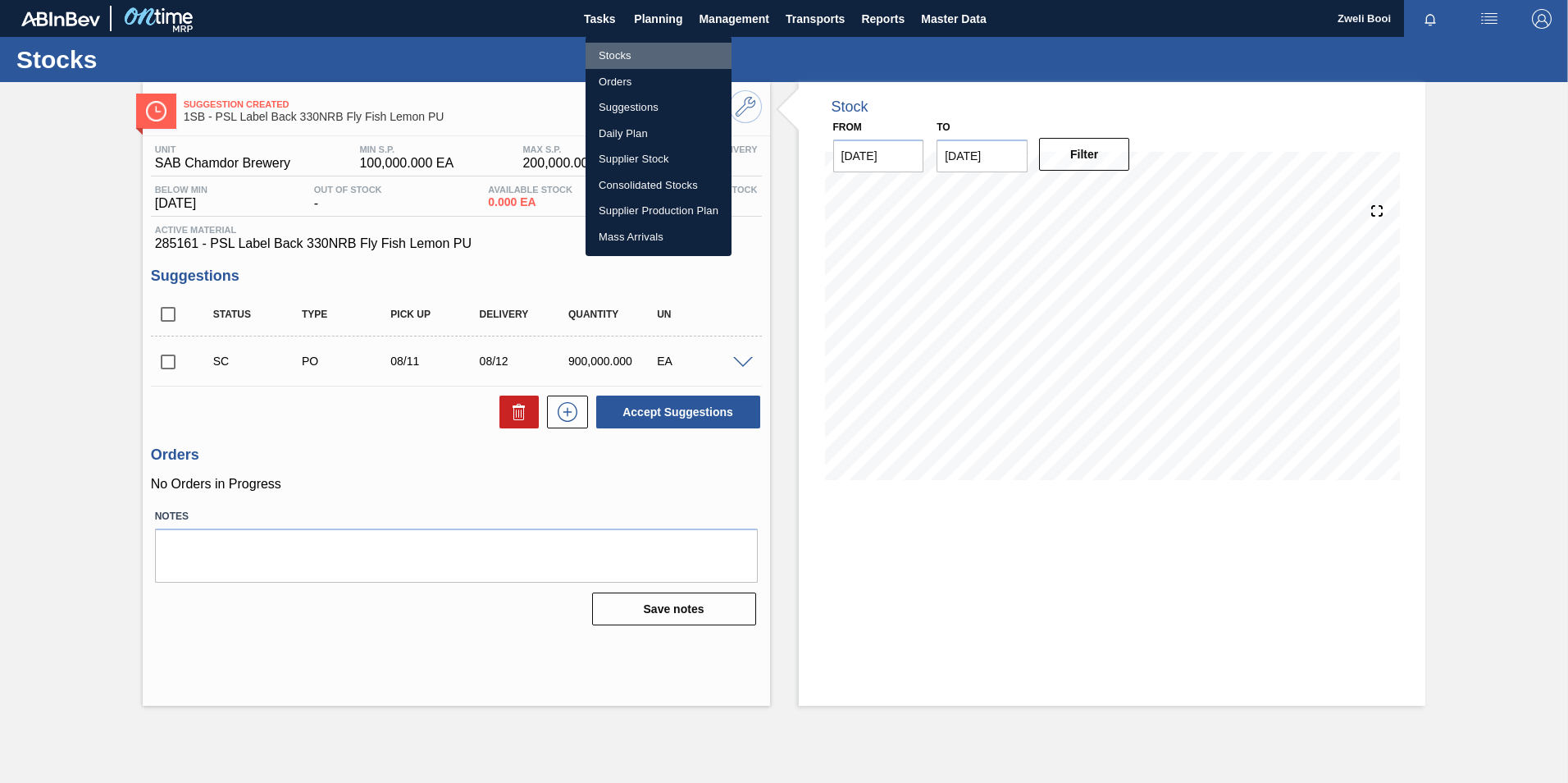
click at [633, 56] on li "Stocks" at bounding box center [659, 55] width 146 height 26
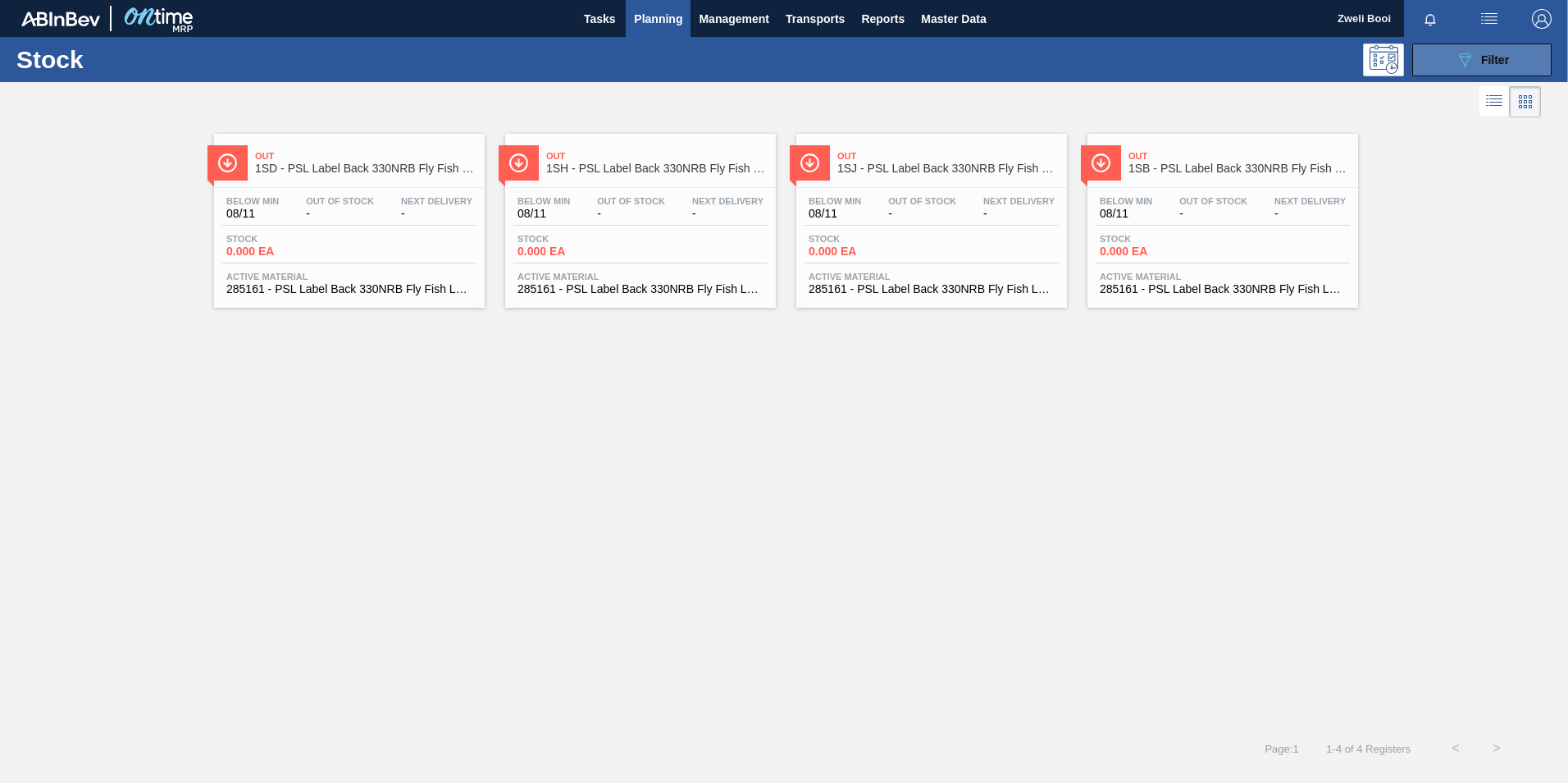
click at [1476, 62] on div "089F7B8B-B2A5-4AFE-B5C0-19BA573D28AC Filter" at bounding box center [1482, 60] width 54 height 20
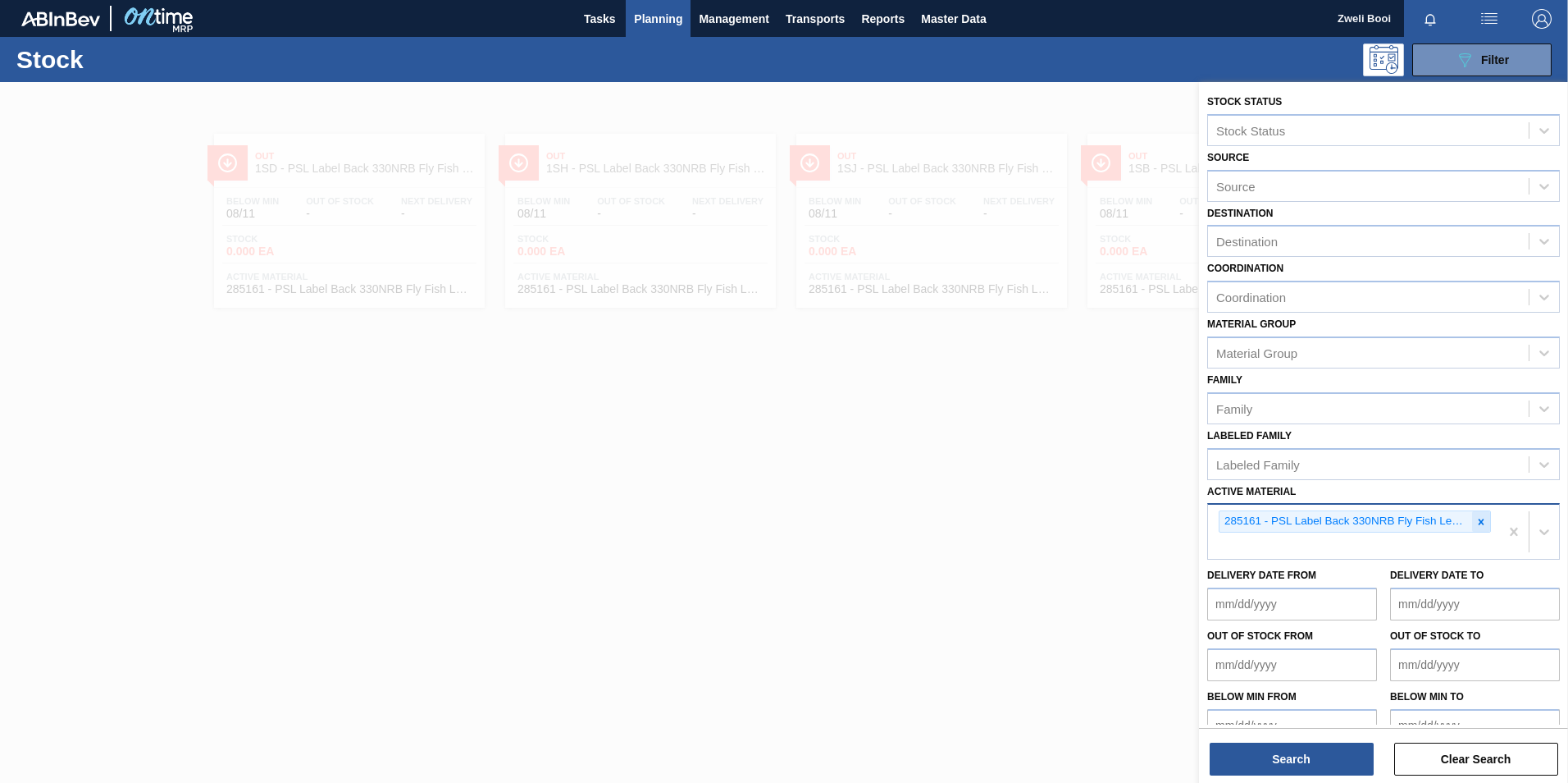
click at [1480, 516] on icon at bounding box center [1481, 521] width 12 height 12
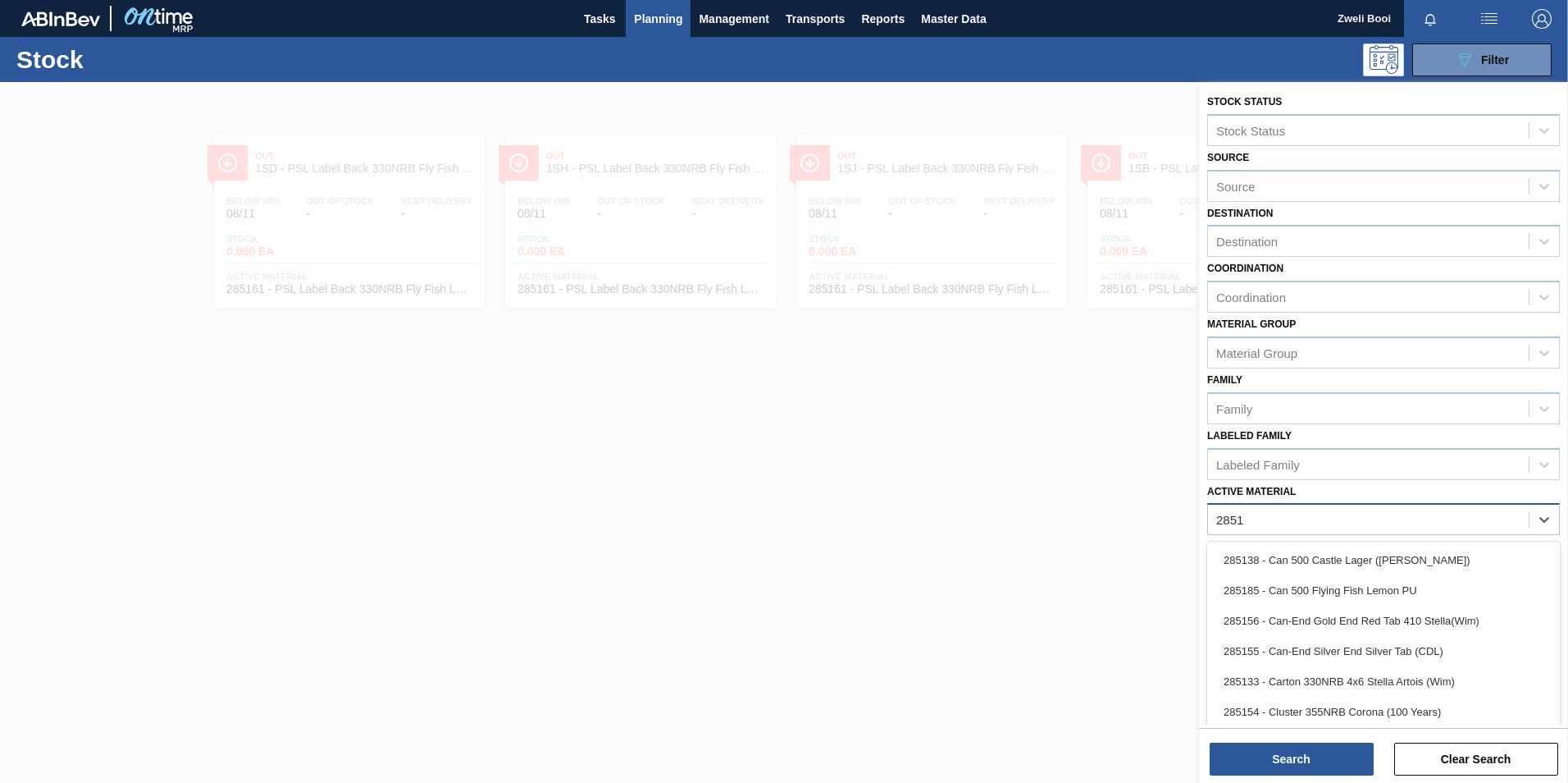
type Material "2851"
click at [1251, 521] on div "Active Material" at bounding box center [1256, 519] width 80 height 14
type Material "285162"
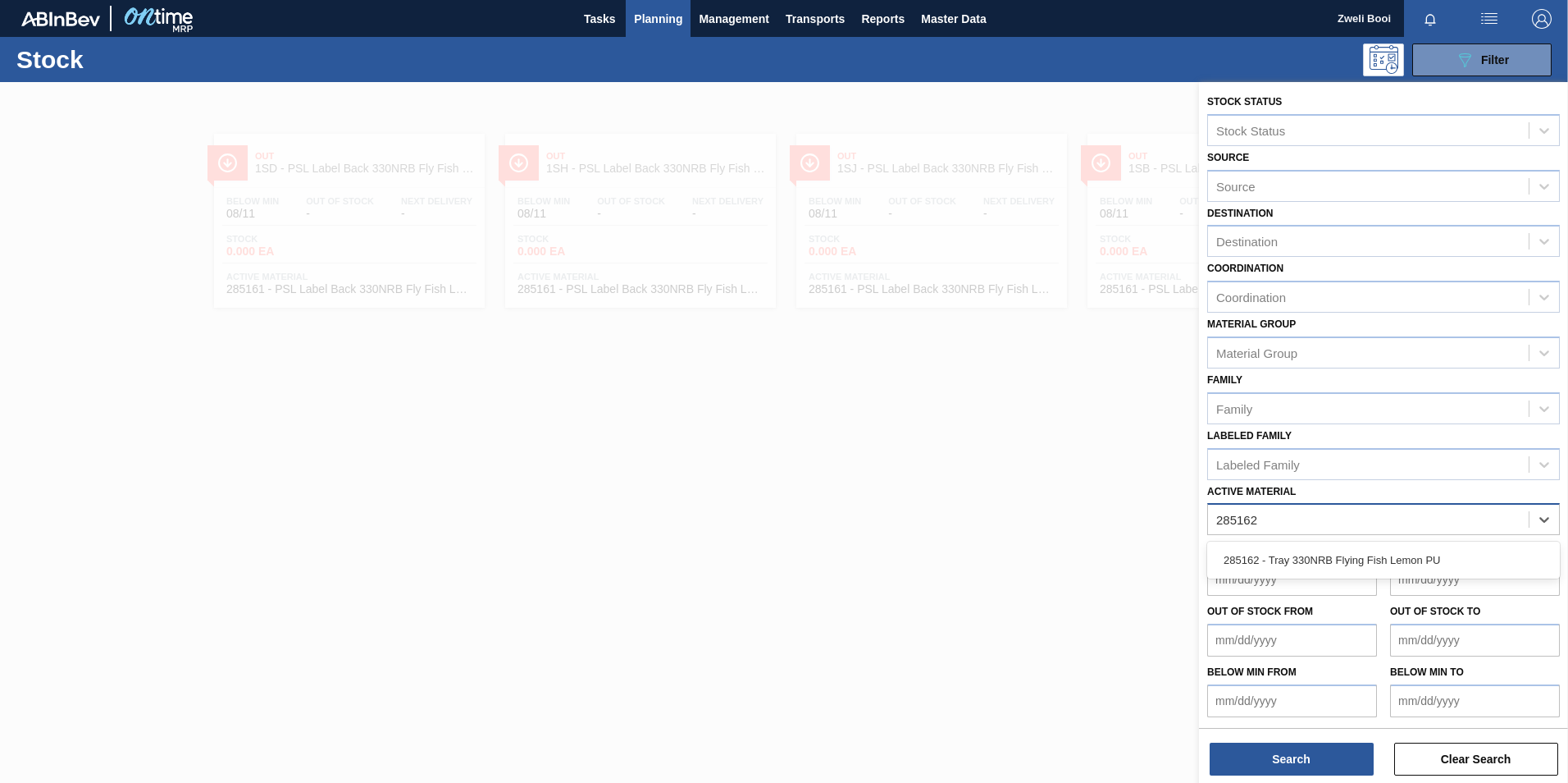
click at [1267, 577] on div "285162 - Tray 330NRB Flying Fish Lemon PU" at bounding box center [1384, 560] width 353 height 37
click at [1275, 562] on div "285162 - Tray 330NRB Flying Fish Lemon PU" at bounding box center [1384, 560] width 353 height 31
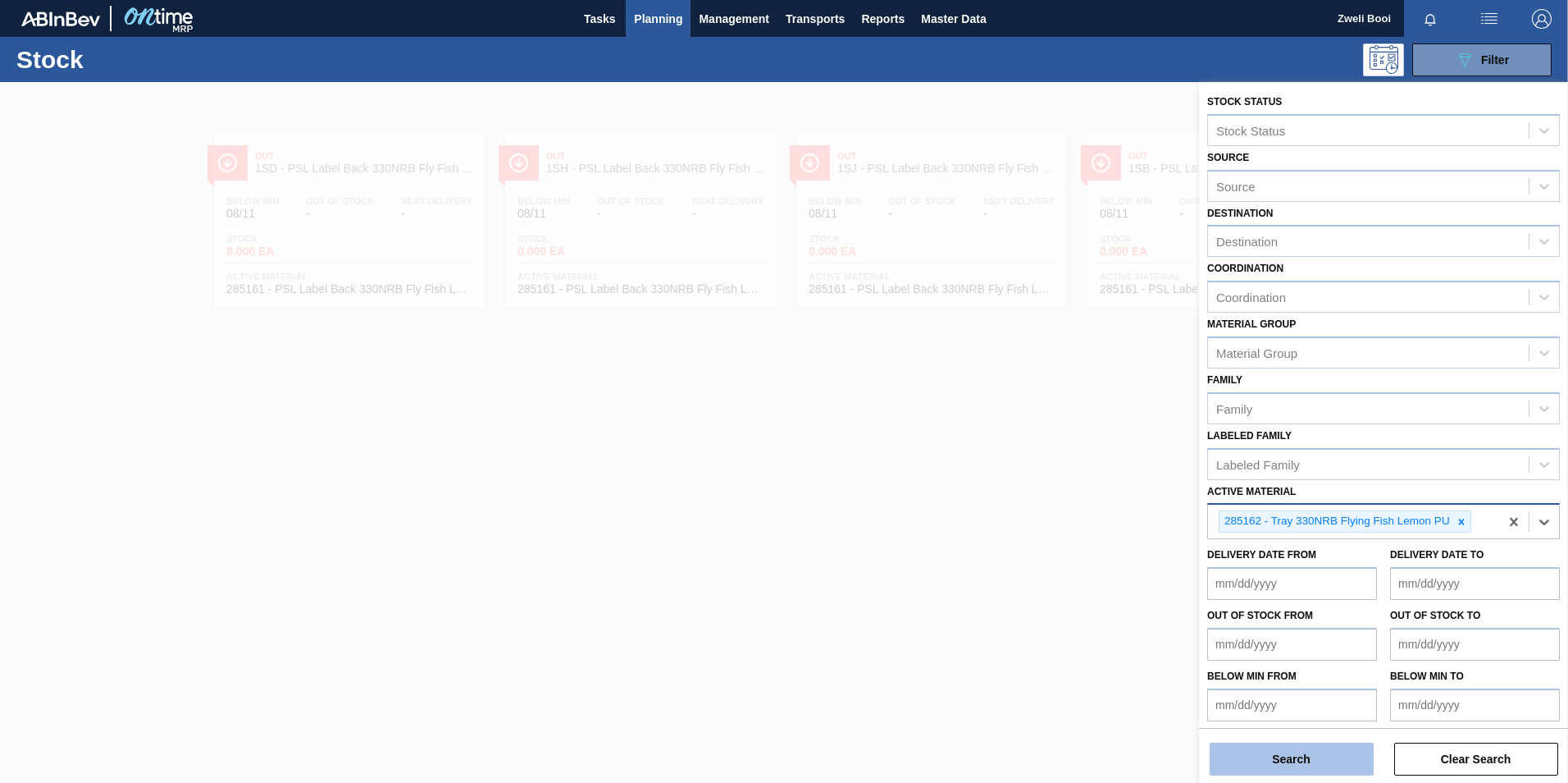
click at [1319, 754] on button "Search" at bounding box center [1291, 759] width 164 height 32
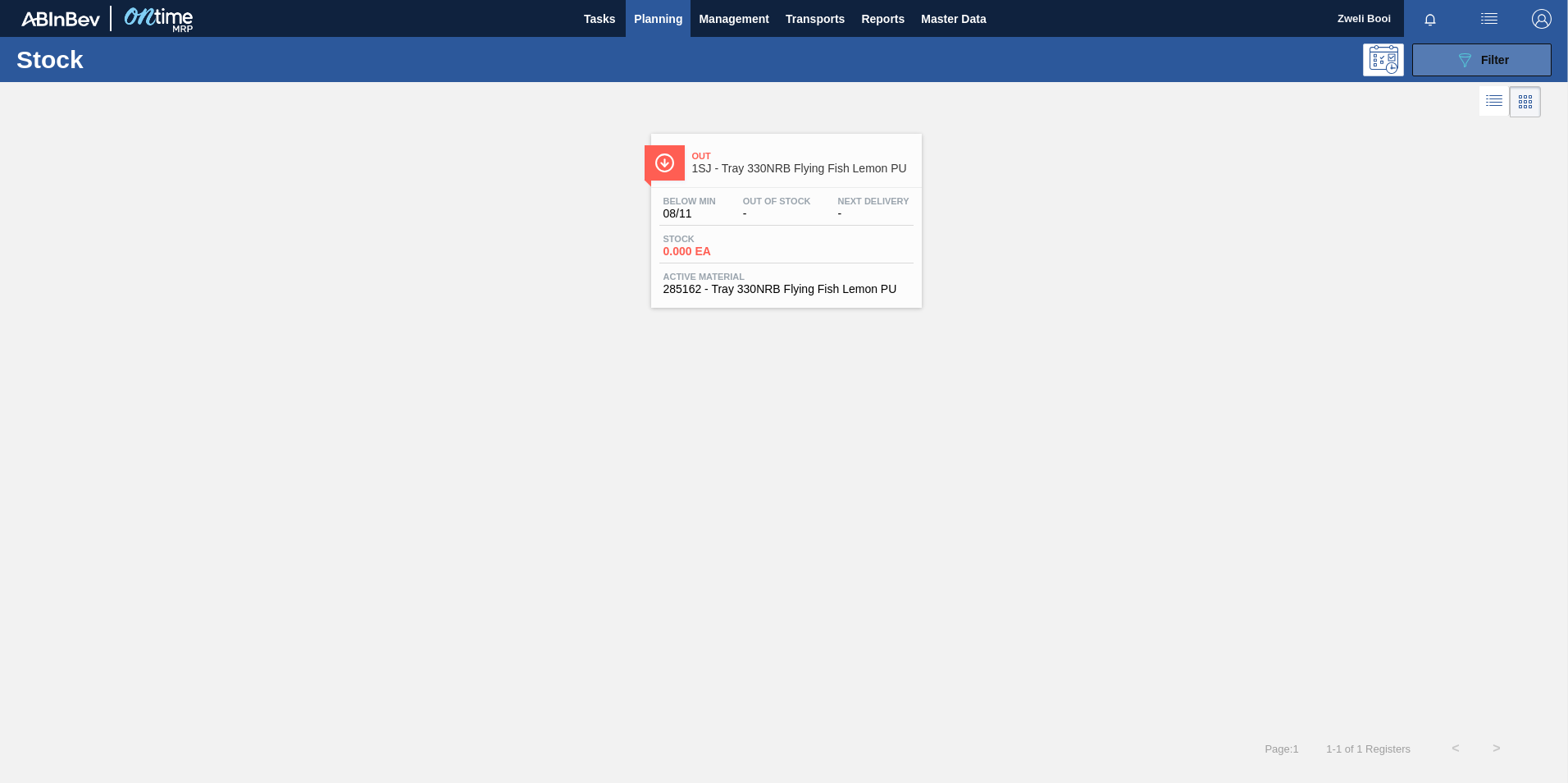
click at [1496, 64] on span "Filter" at bounding box center [1494, 59] width 28 height 14
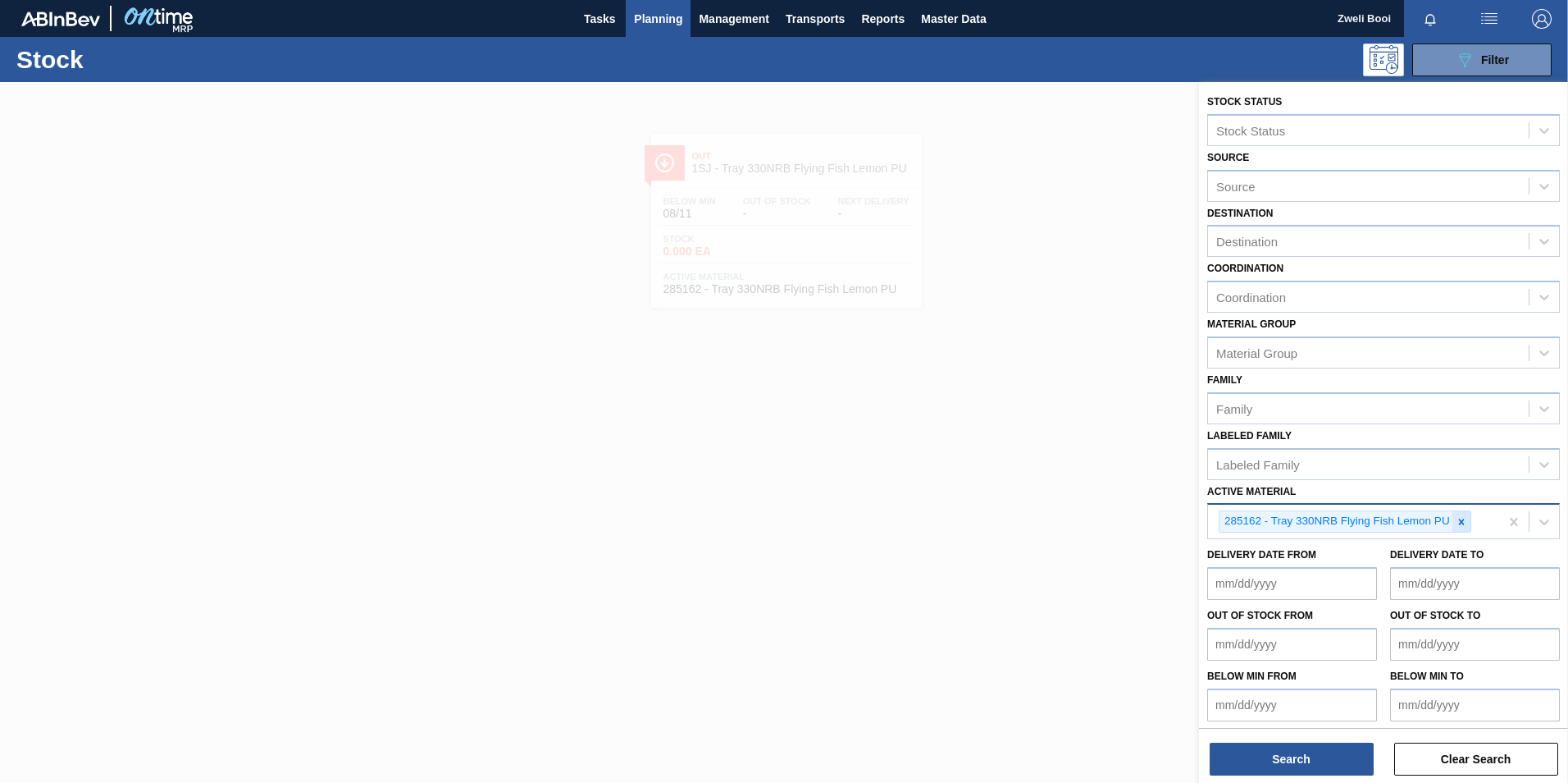
click at [1465, 523] on icon at bounding box center [1461, 521] width 12 height 12
click at [1253, 513] on div "Active Material" at bounding box center [1256, 519] width 80 height 14
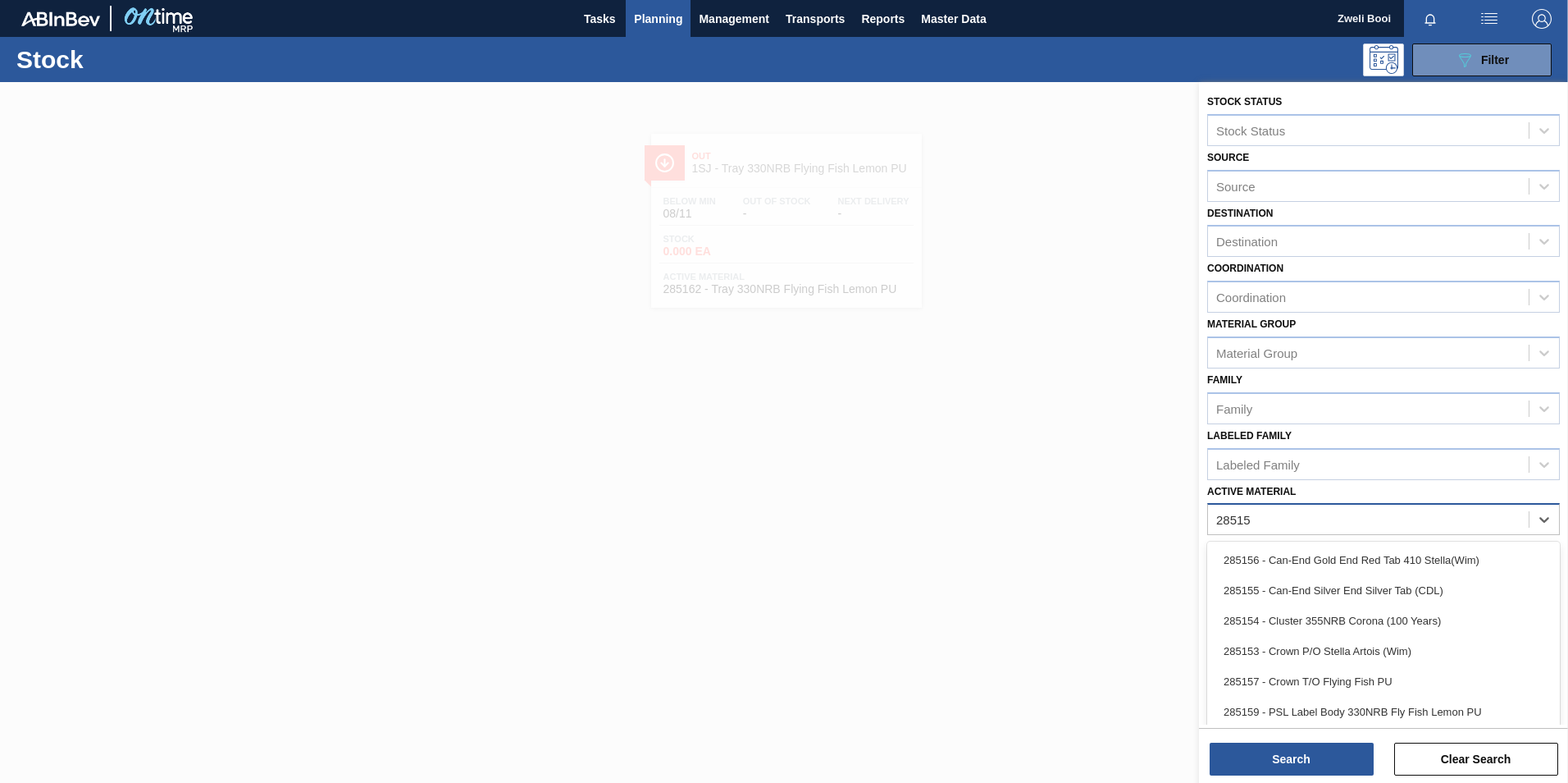
type Material "285159"
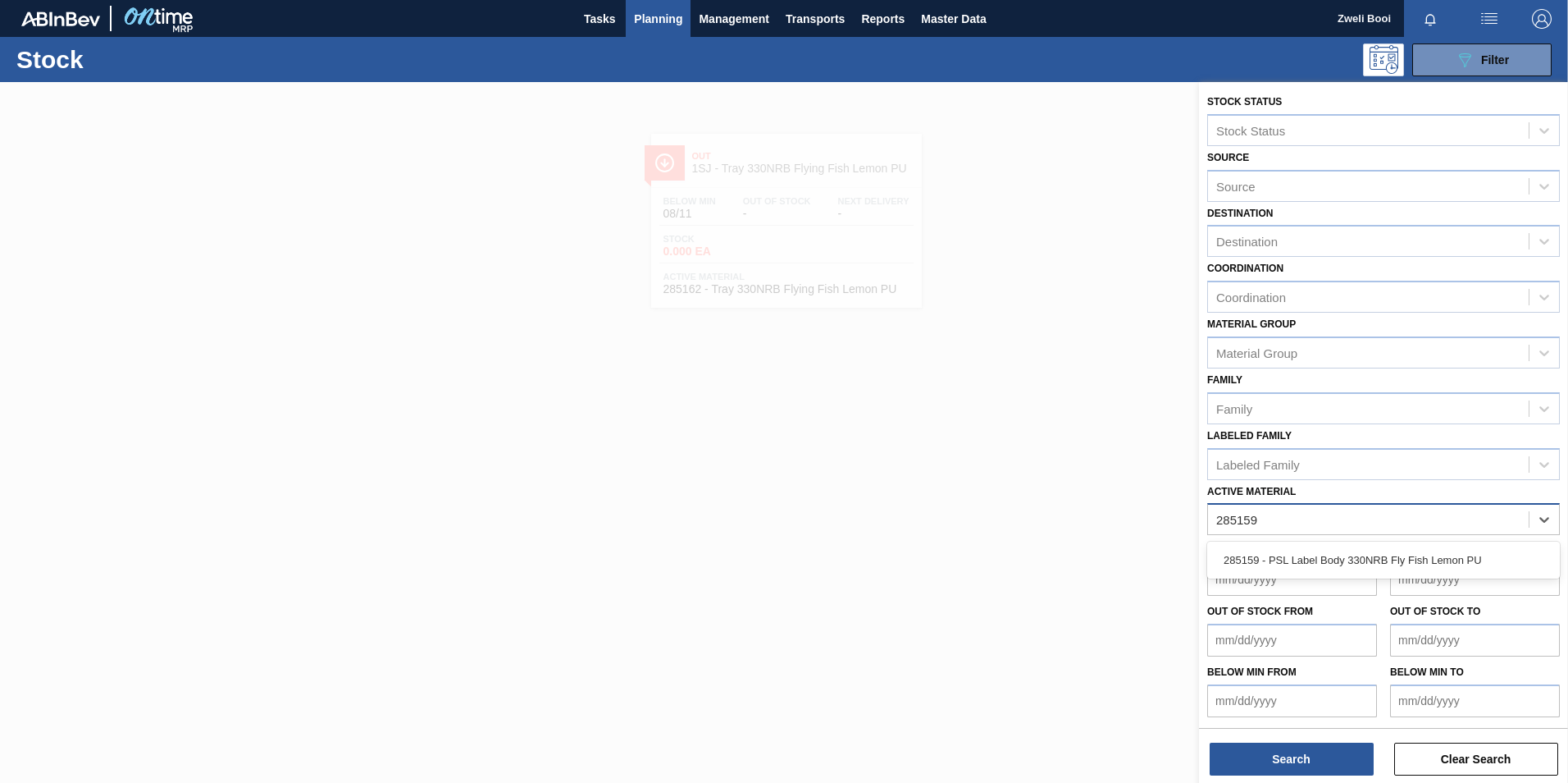
click at [1325, 554] on div "285159 - PSL Label Body 330NRB Fly Fish Lemon PU" at bounding box center [1384, 560] width 353 height 31
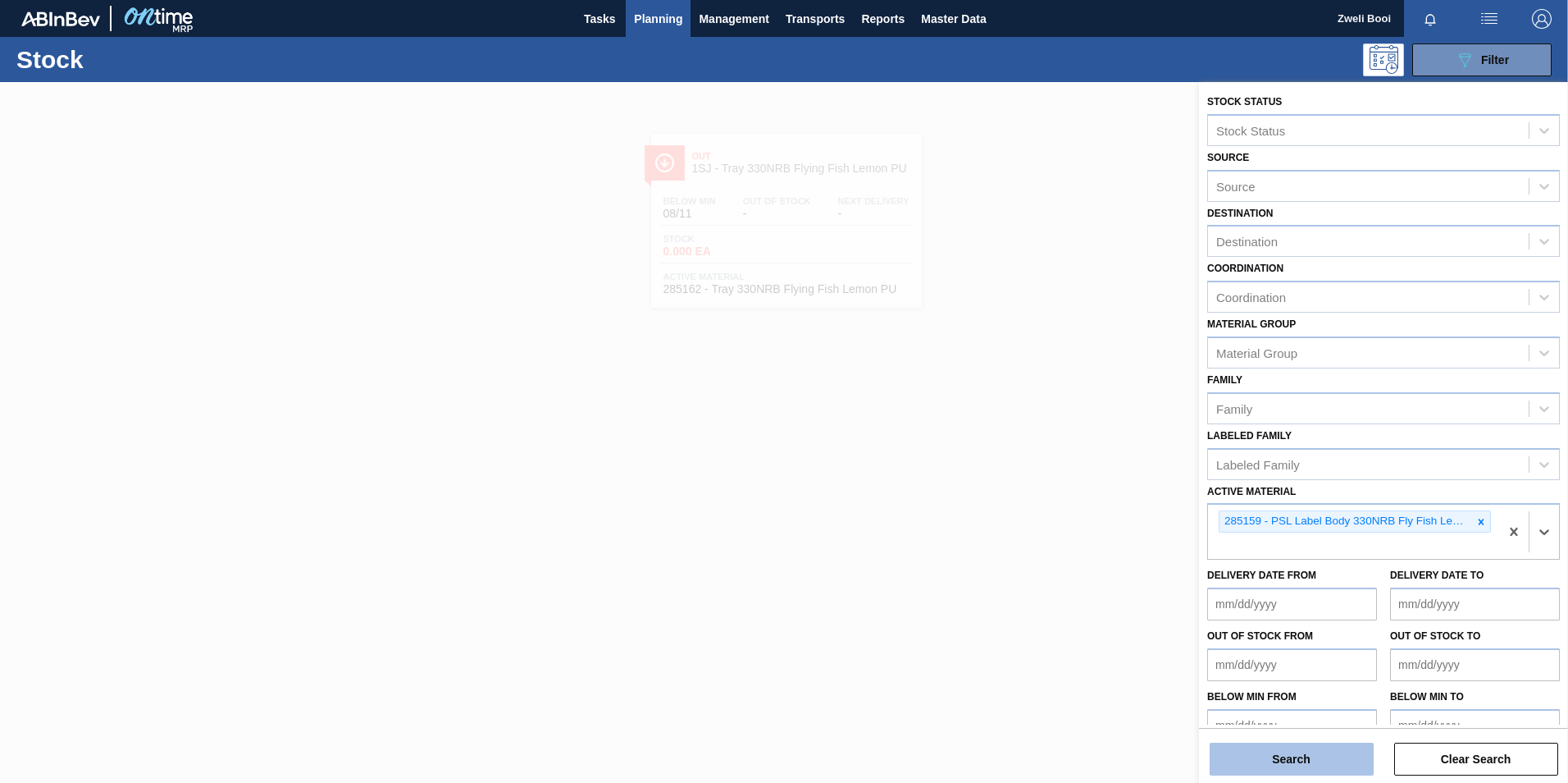
click at [1341, 755] on button "Search" at bounding box center [1291, 759] width 164 height 32
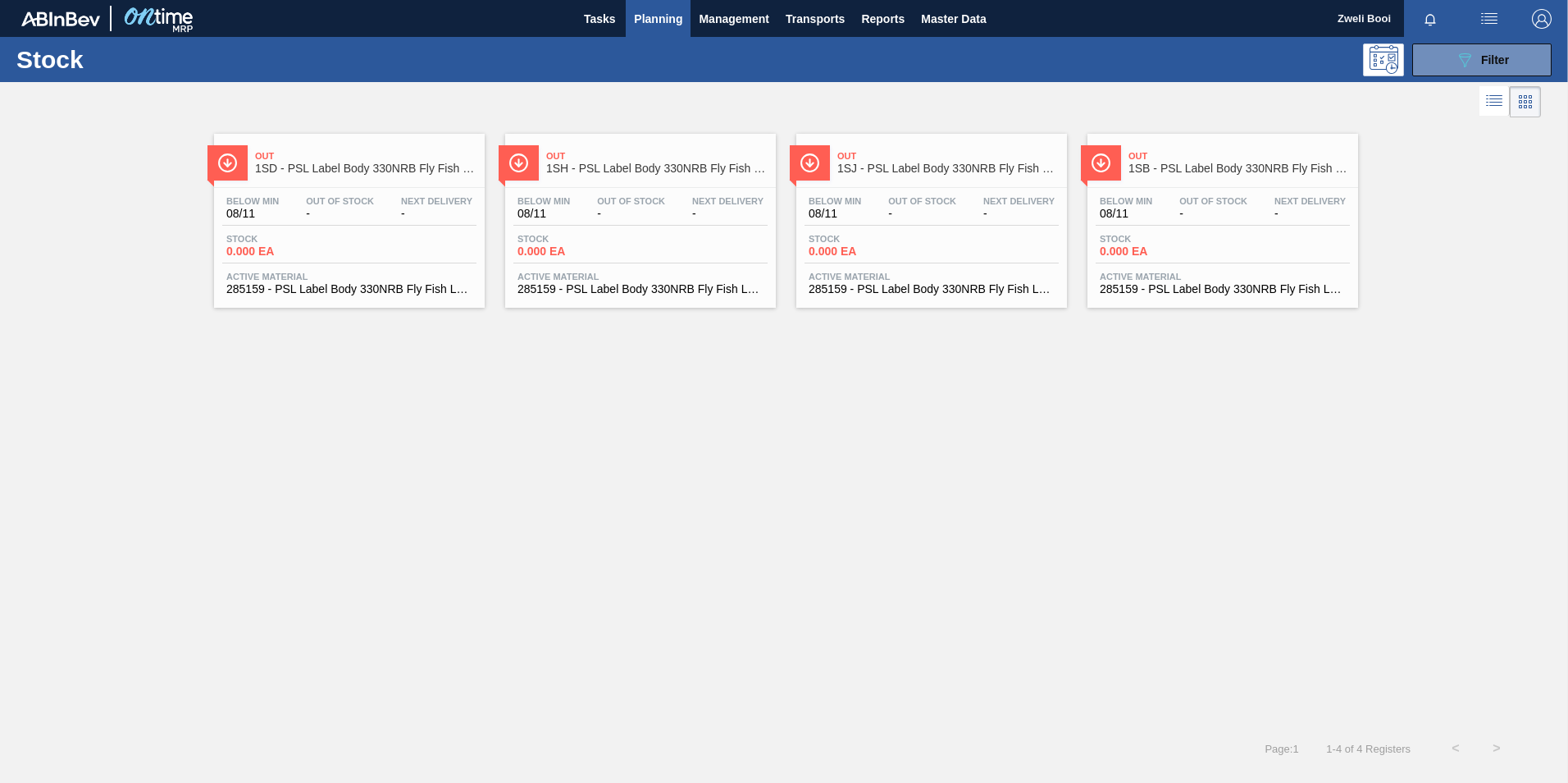
click at [1225, 219] on span "-" at bounding box center [1214, 214] width 68 height 13
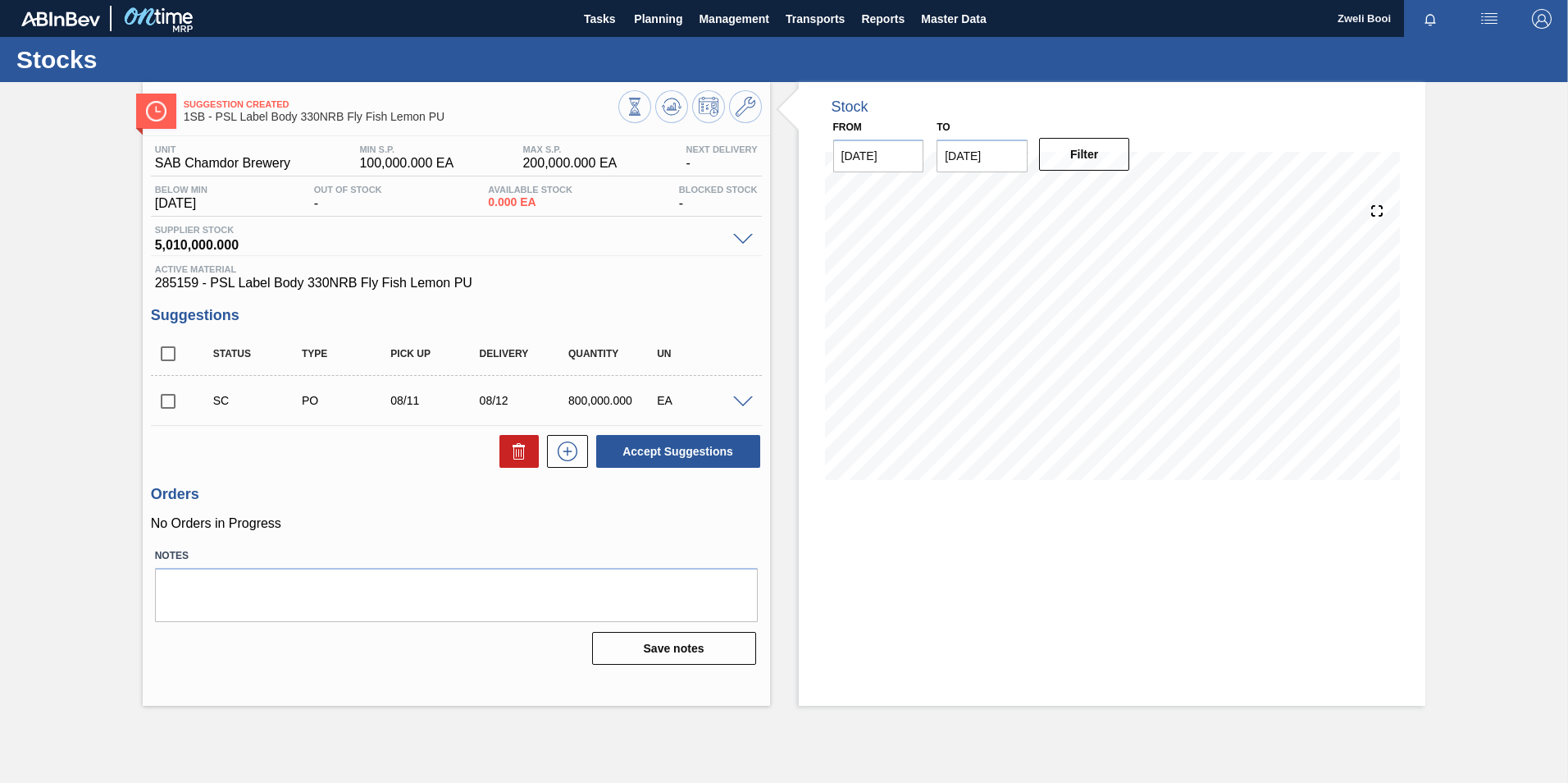
click at [746, 403] on span at bounding box center [743, 402] width 20 height 13
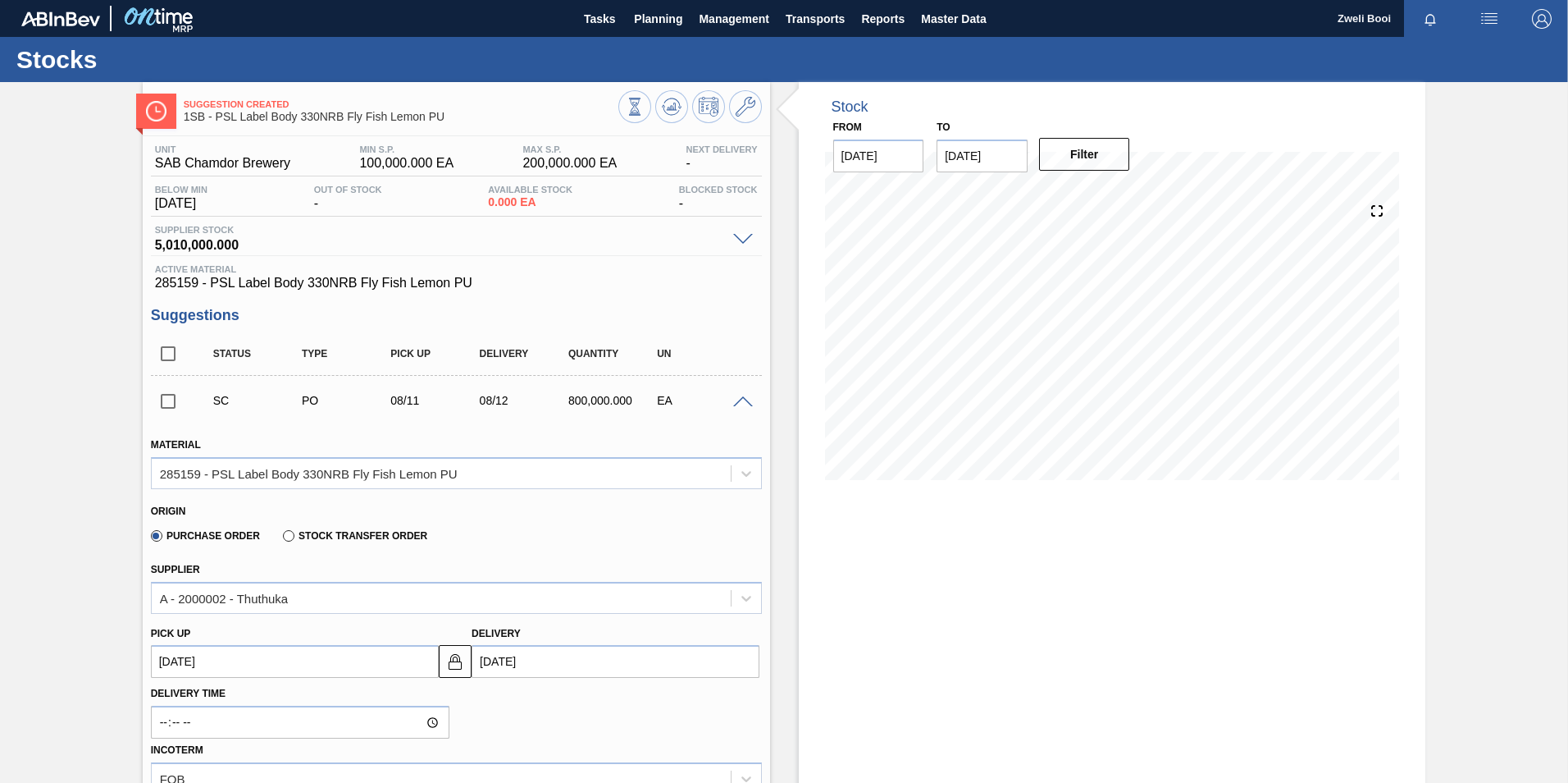
click at [742, 401] on span at bounding box center [743, 402] width 20 height 13
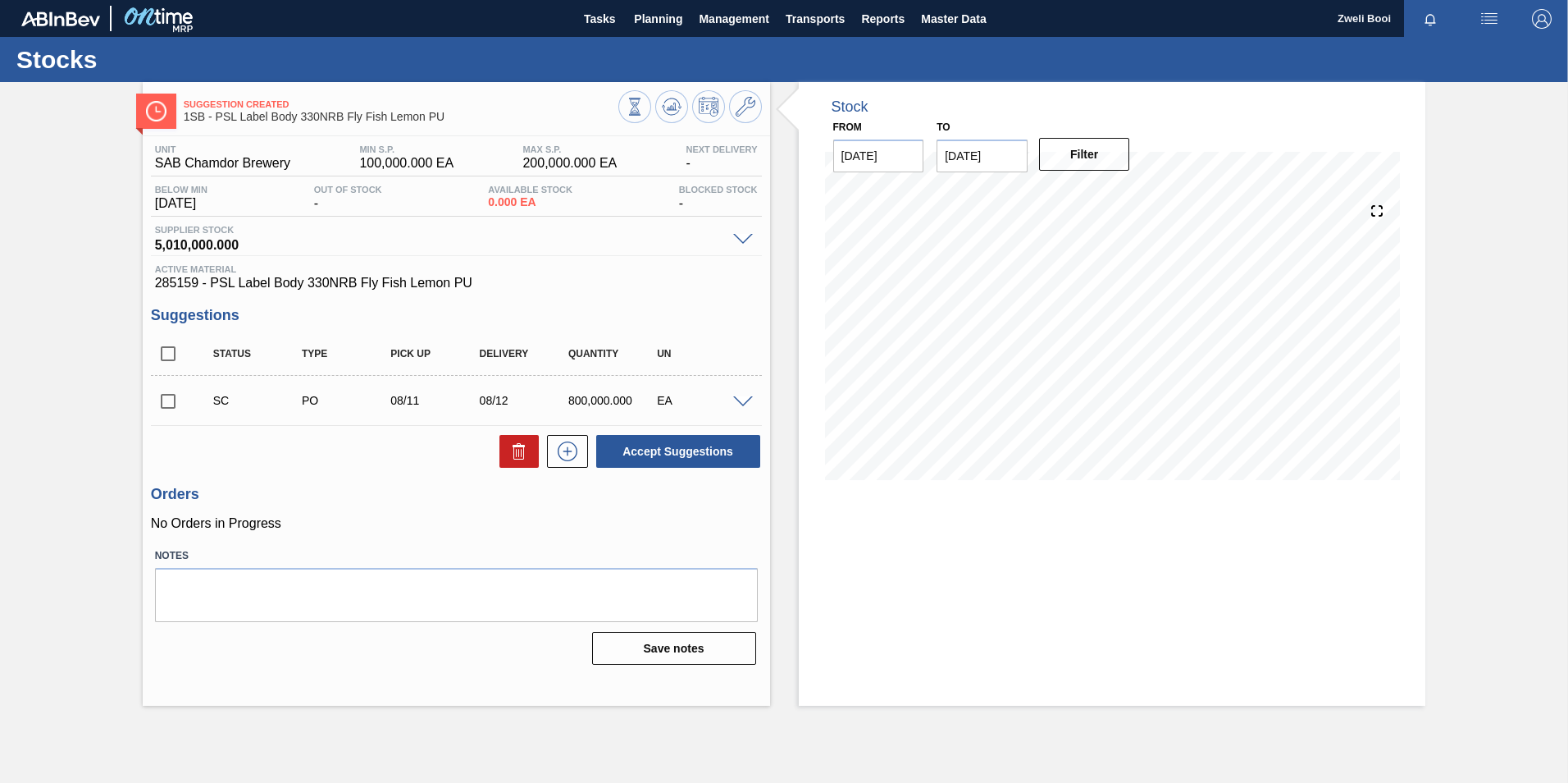
click at [742, 401] on span at bounding box center [743, 402] width 20 height 13
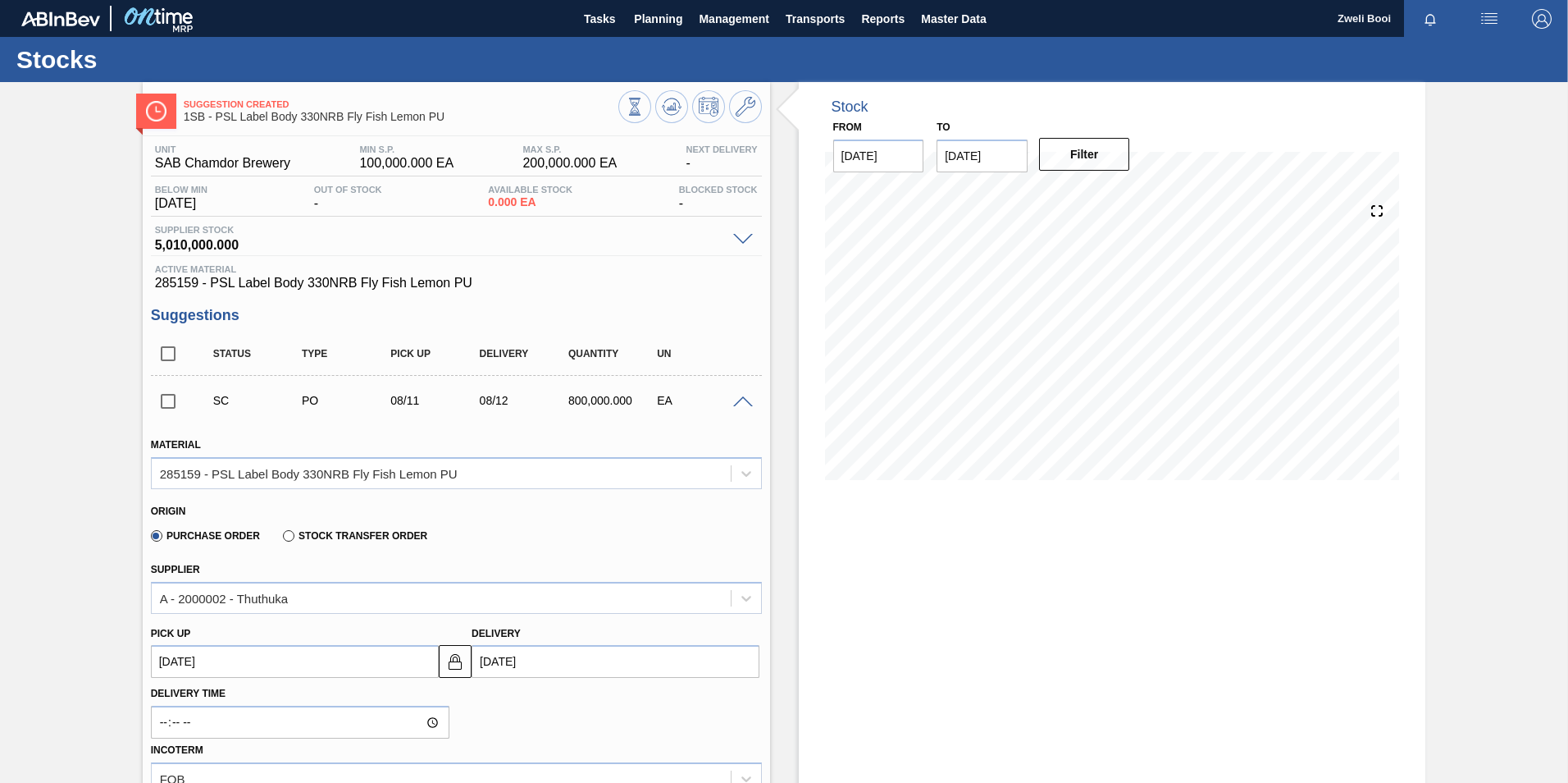
click at [742, 401] on span at bounding box center [743, 402] width 20 height 13
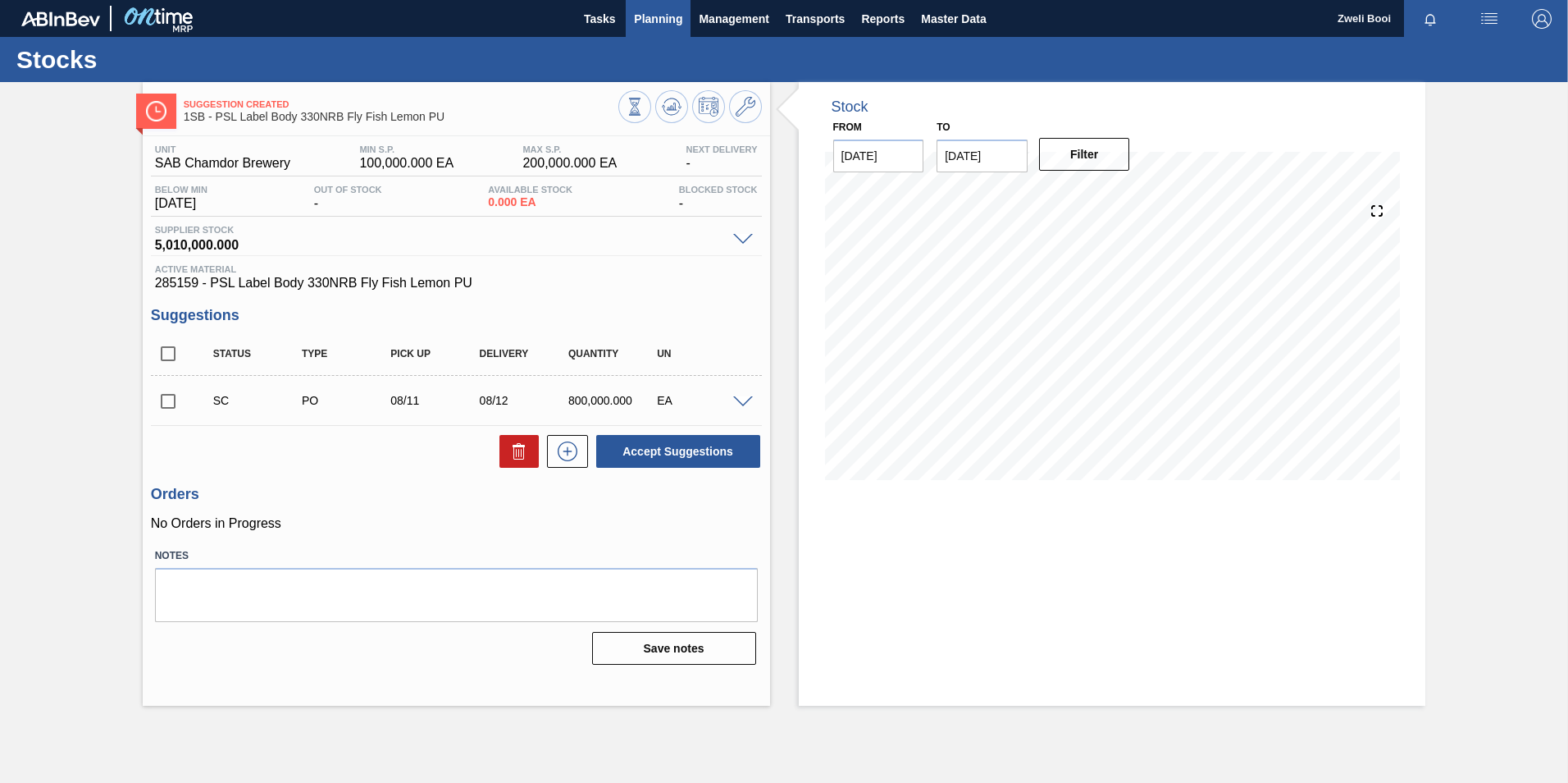
click at [673, 23] on span "Planning" at bounding box center [659, 19] width 49 height 20
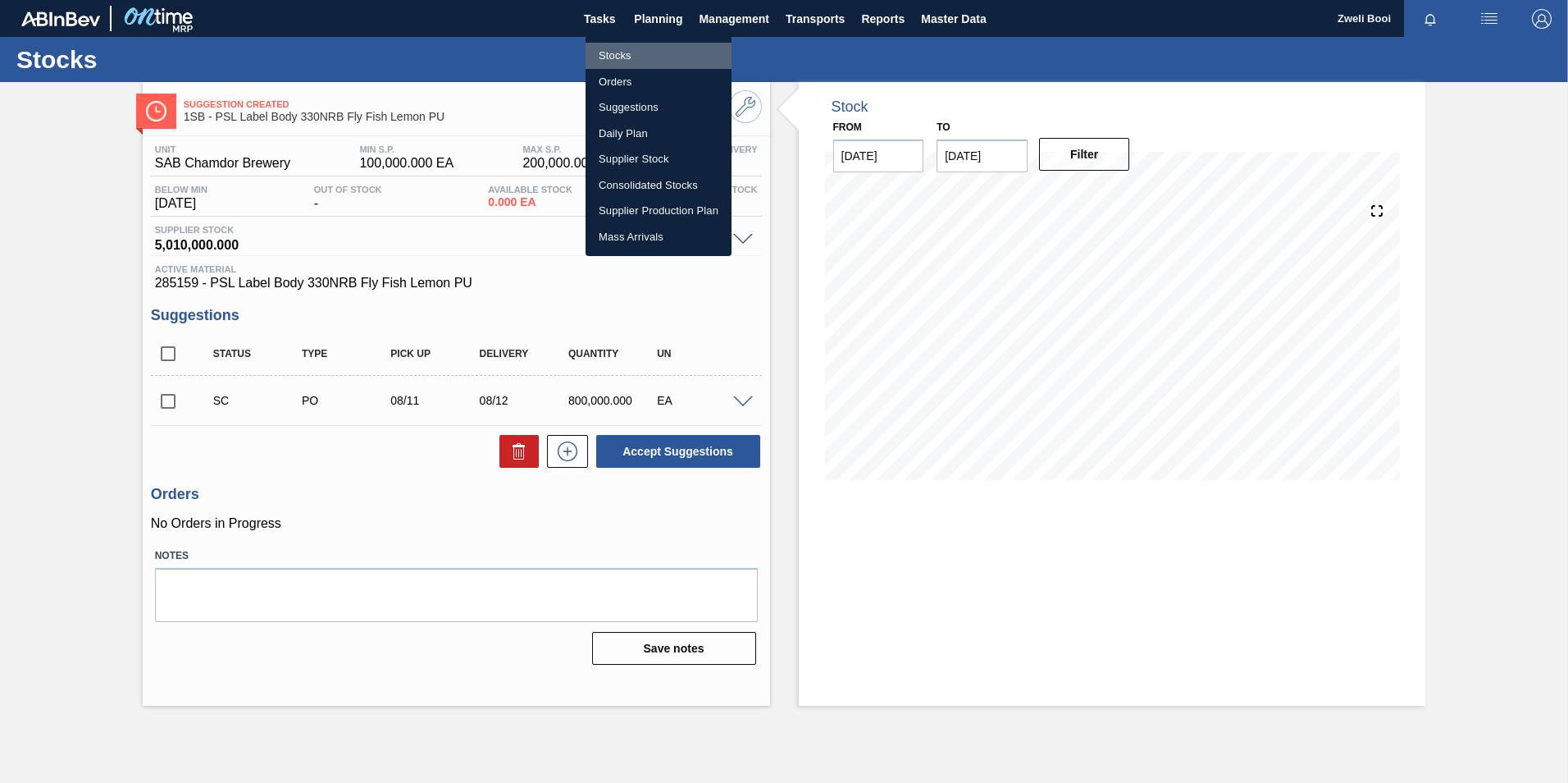
click at [621, 46] on li "Stocks" at bounding box center [659, 55] width 146 height 26
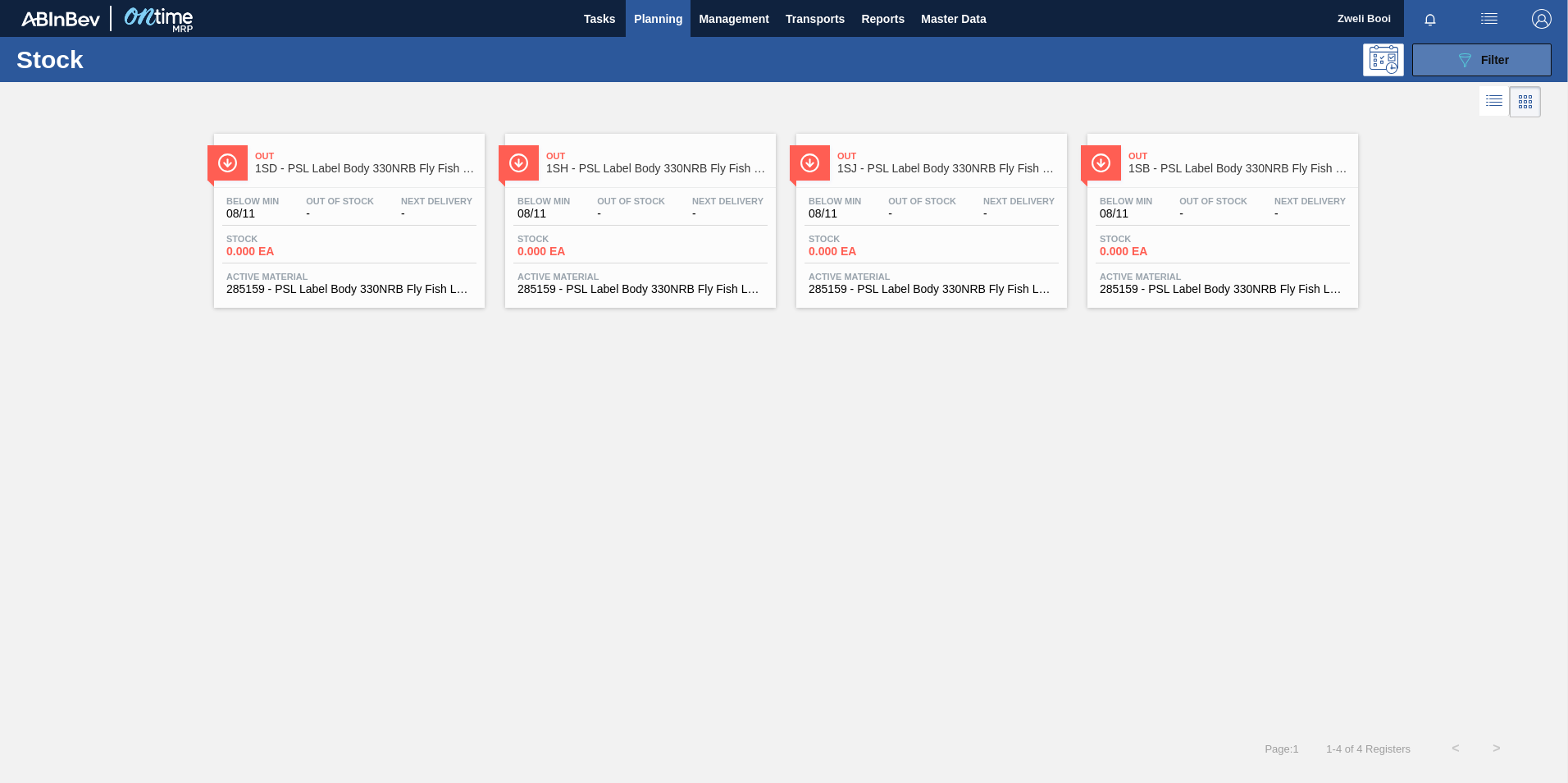
click at [1478, 60] on div "089F7B8B-B2A5-4AFE-B5C0-19BA573D28AC Filter" at bounding box center [1482, 60] width 54 height 20
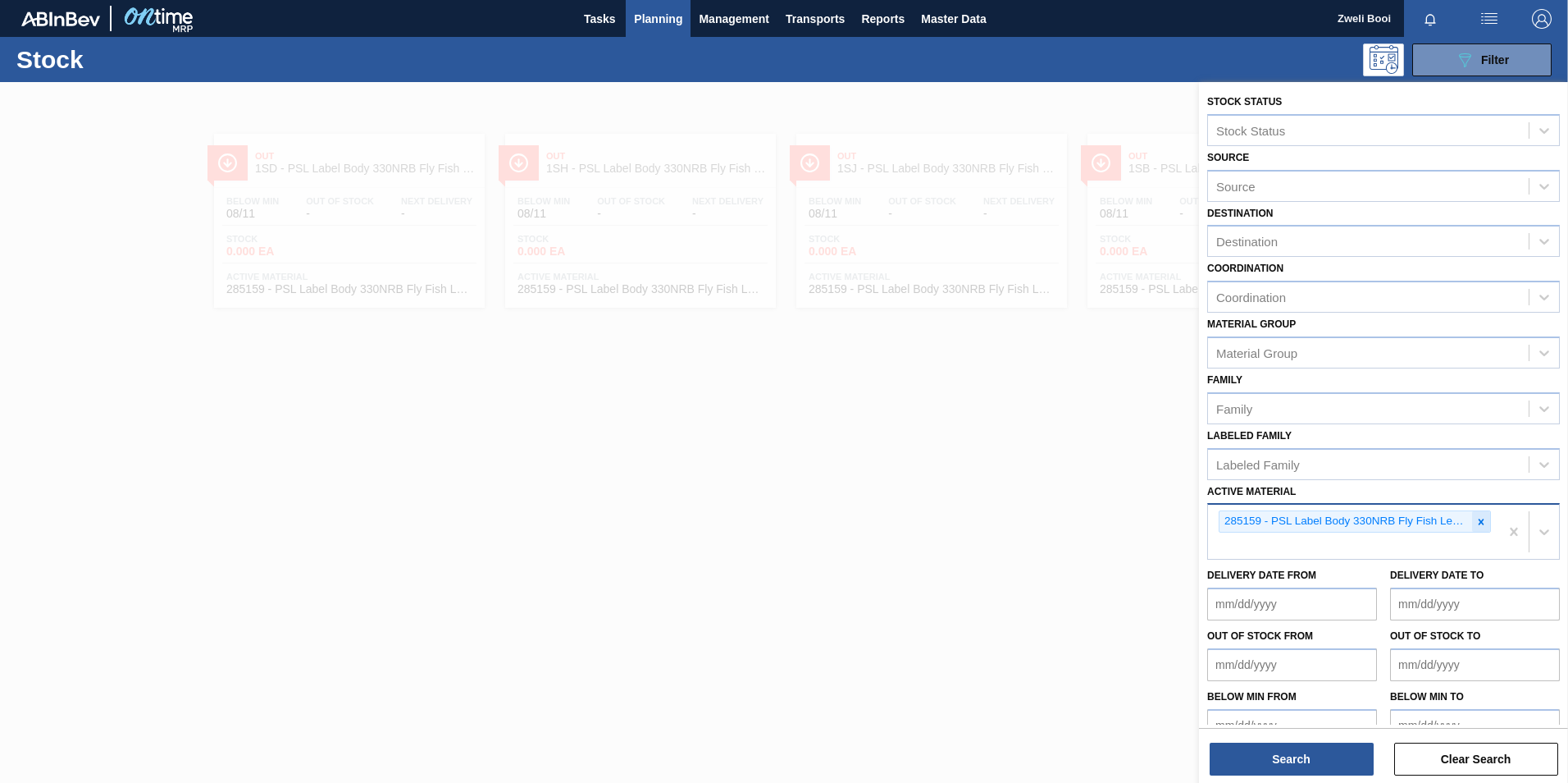
click at [1479, 516] on icon at bounding box center [1481, 521] width 12 height 12
type Material "285158"
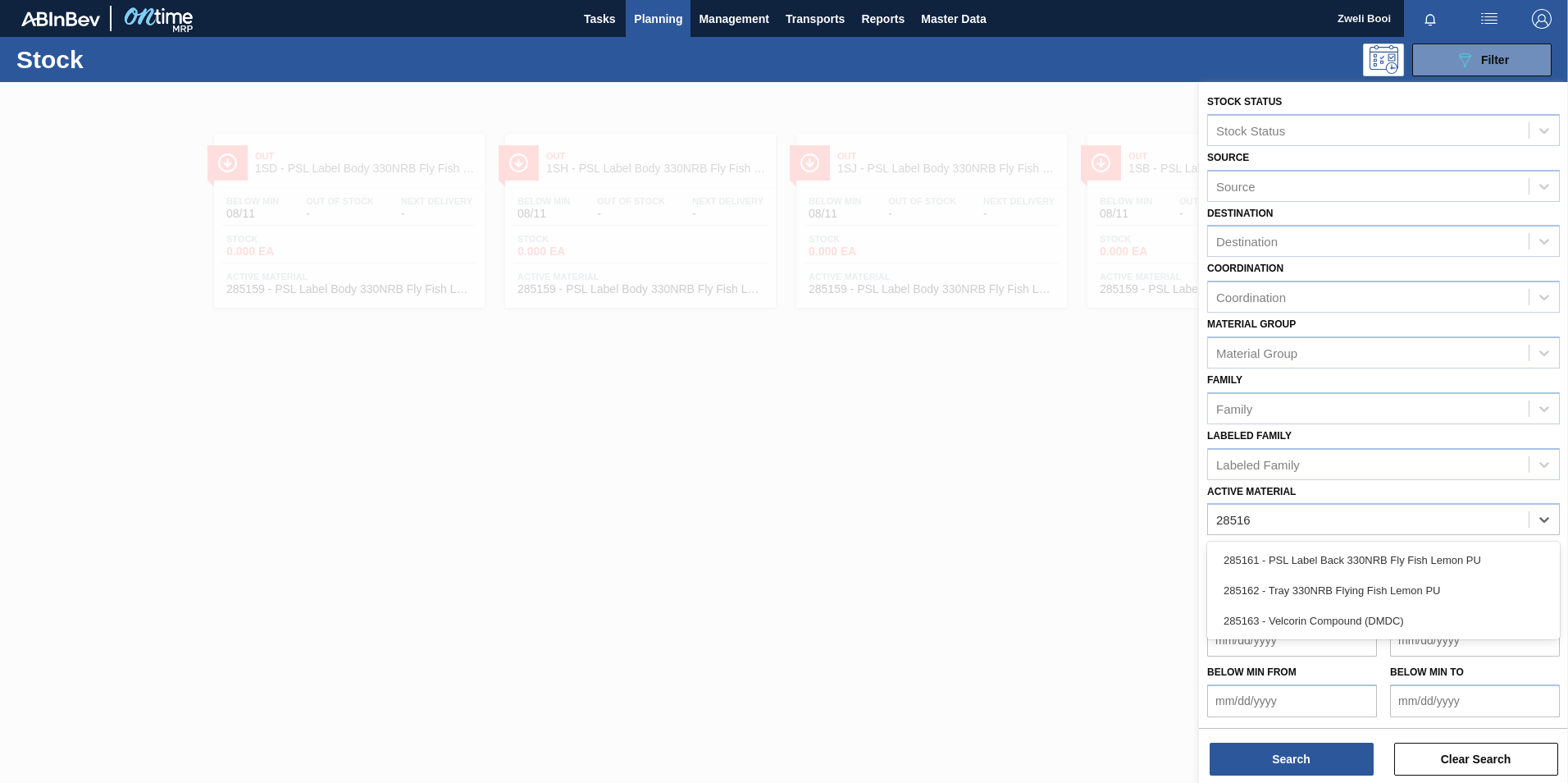
type Material "285161"
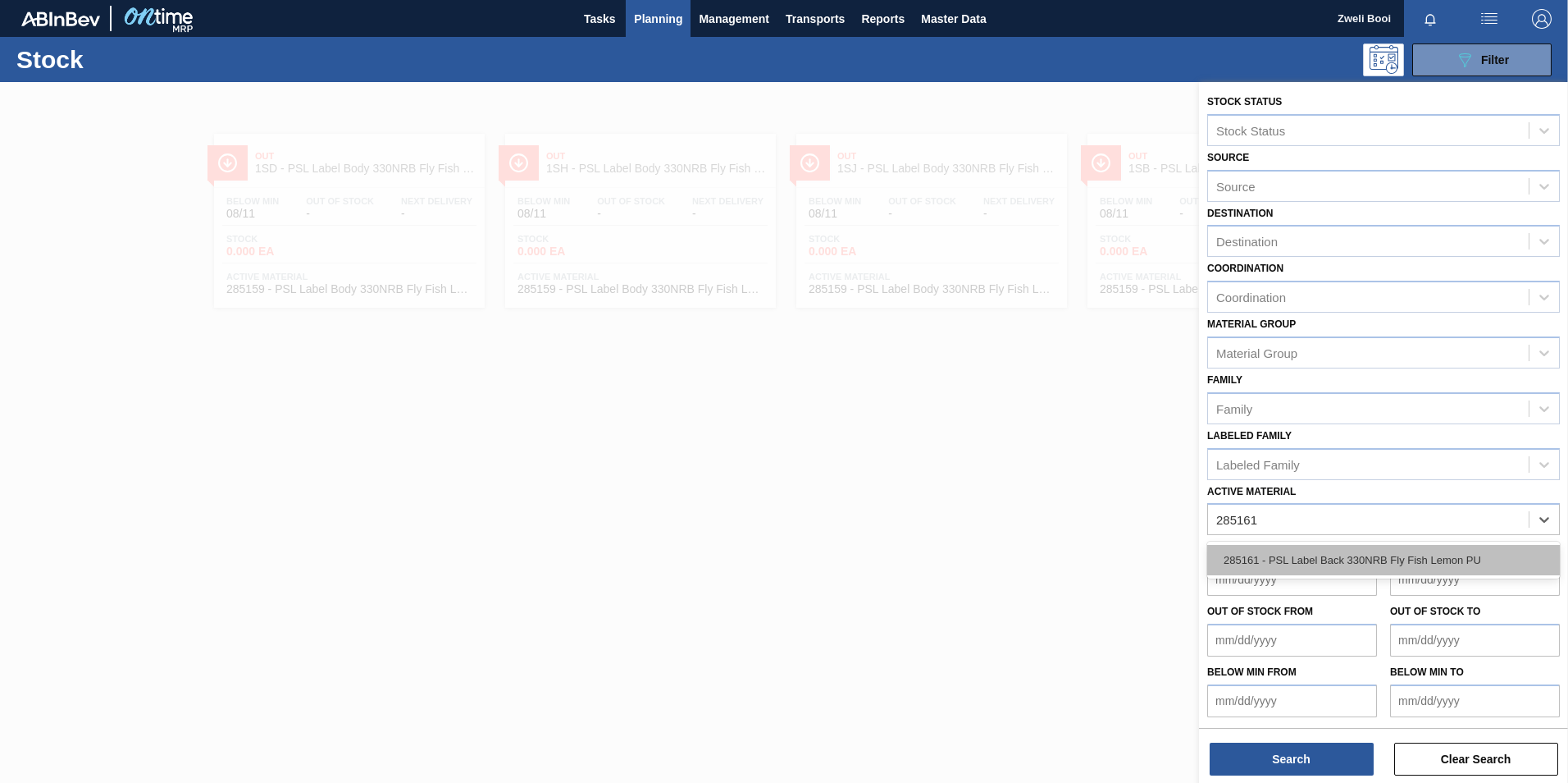
click at [1357, 554] on div "285161 - PSL Label Back 330NRB Fly Fish Lemon PU" at bounding box center [1384, 560] width 353 height 31
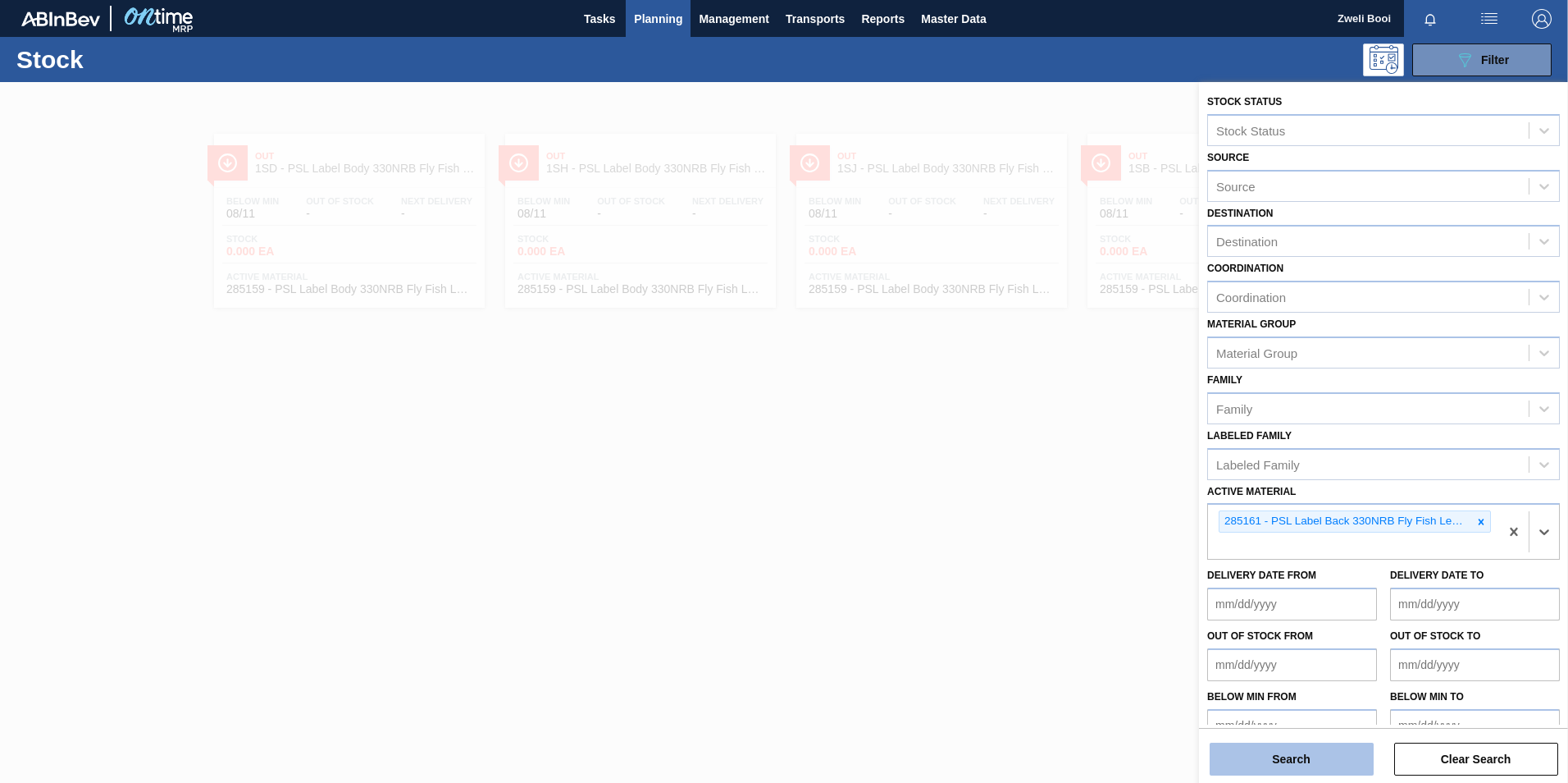
click at [1308, 764] on button "Search" at bounding box center [1291, 759] width 164 height 32
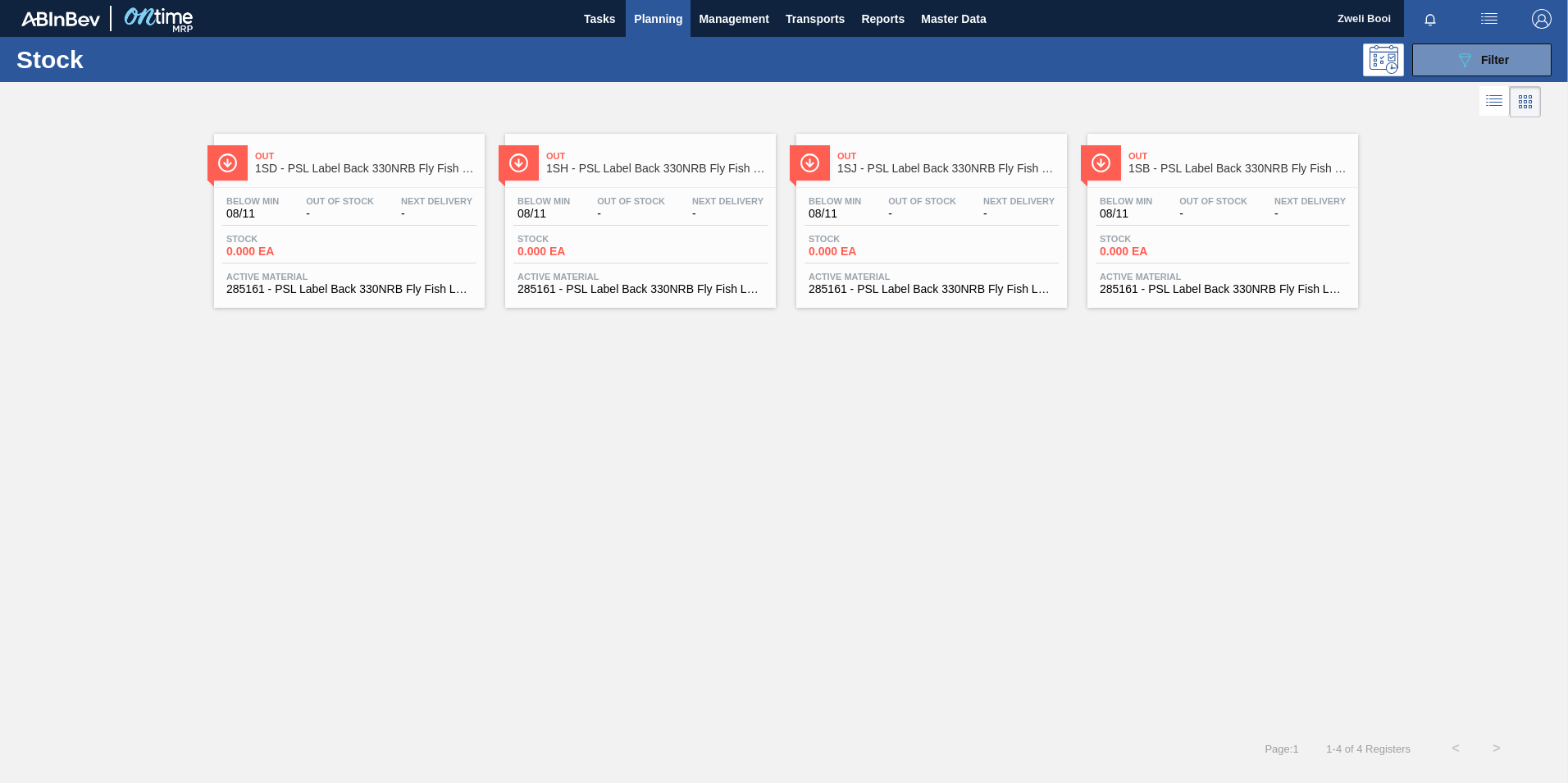
click at [1223, 253] on div "Stock 0.000 EA" at bounding box center [1223, 248] width 255 height 30
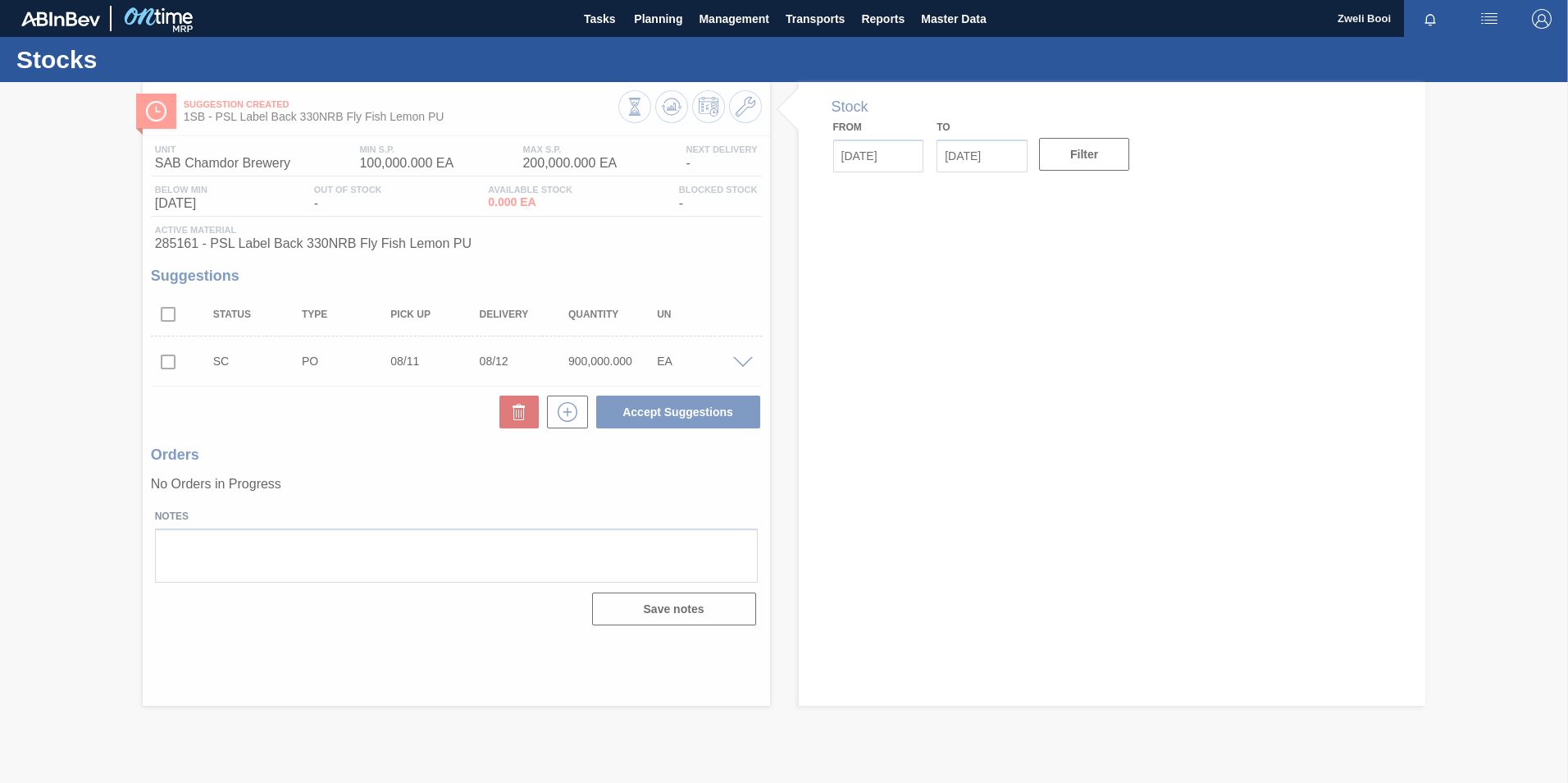
type up "[DATE]"
type input "[DATE]"
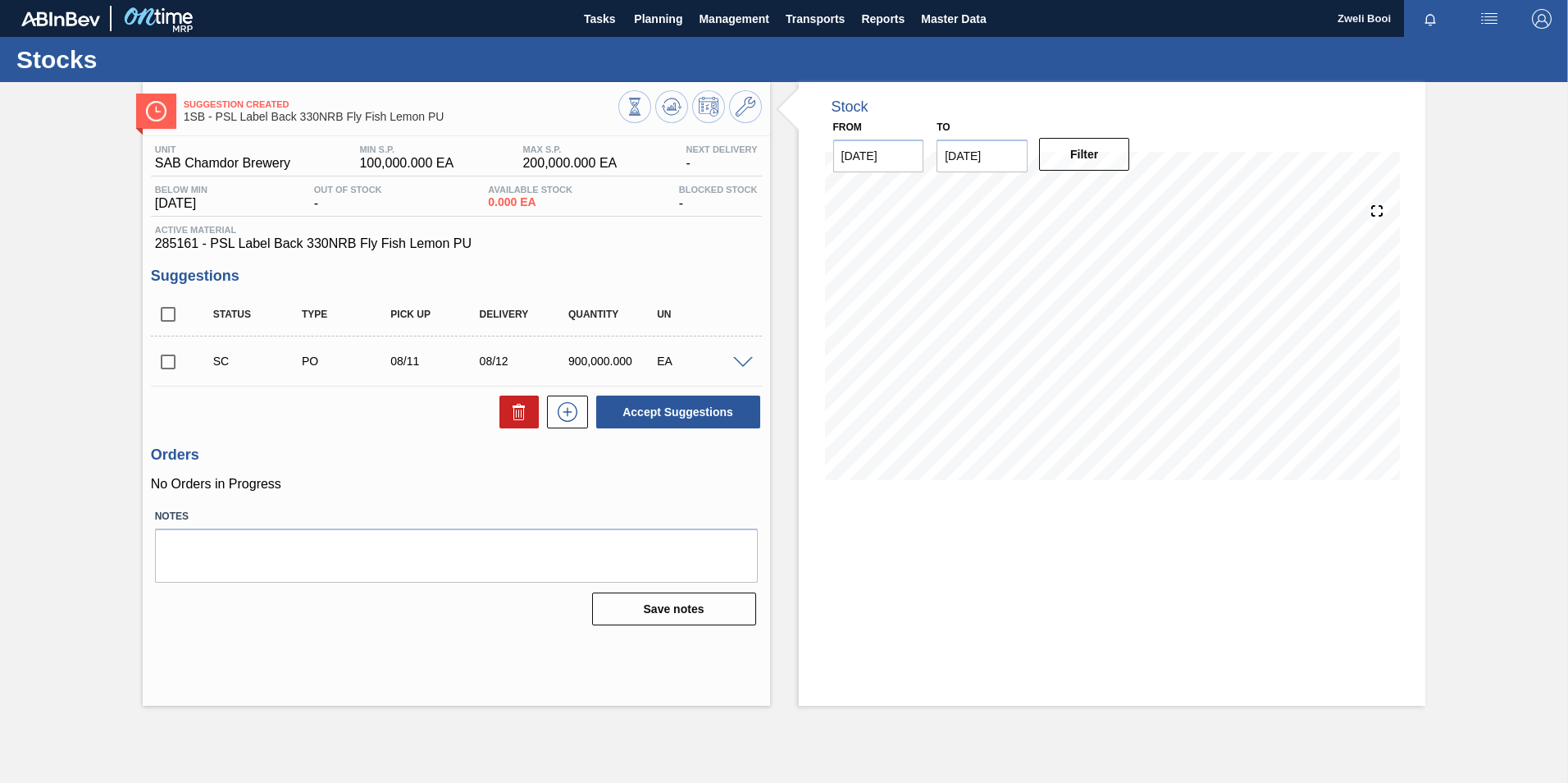
click at [748, 364] on span at bounding box center [743, 363] width 20 height 13
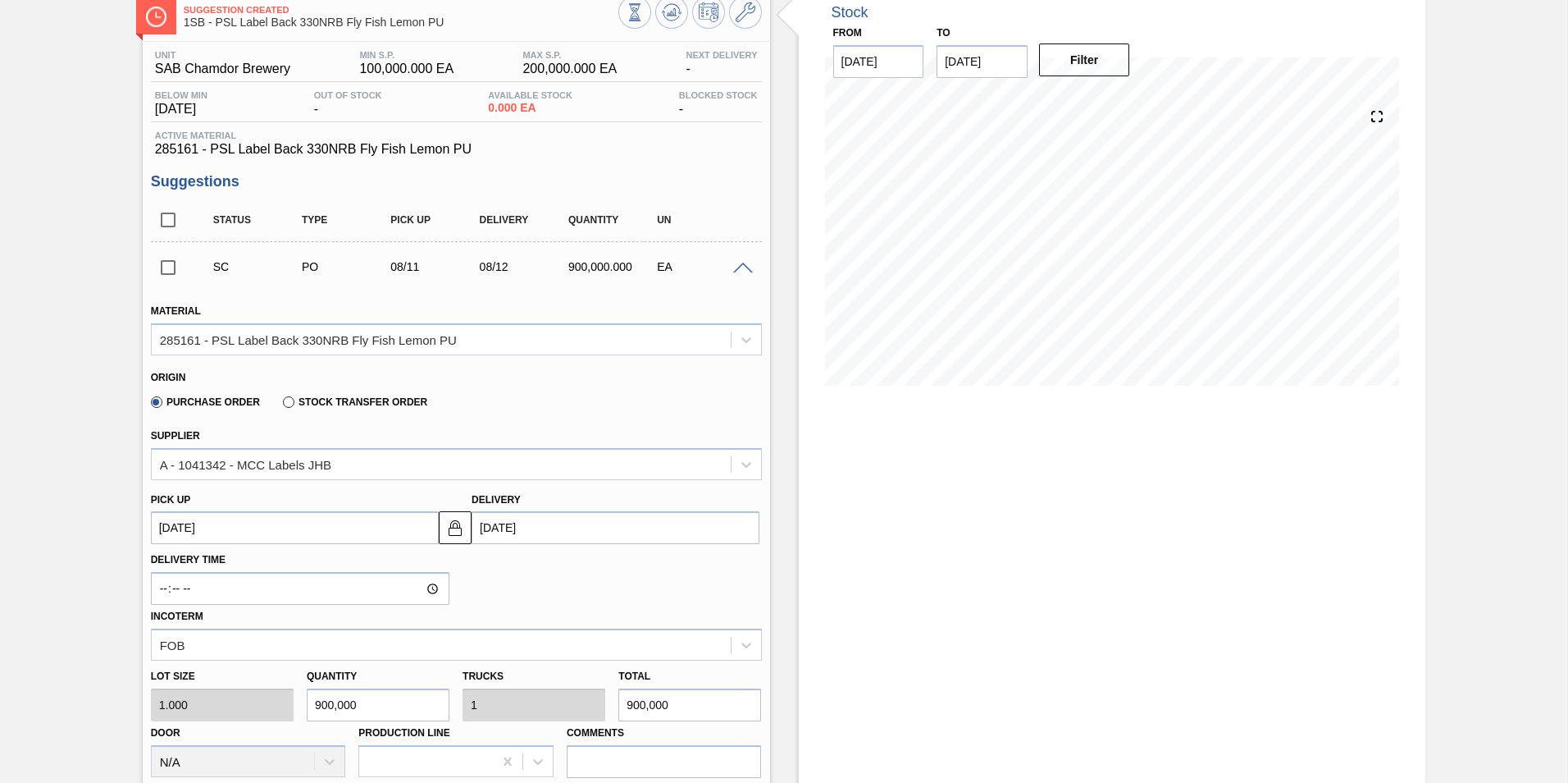
scroll to position [82, 0]
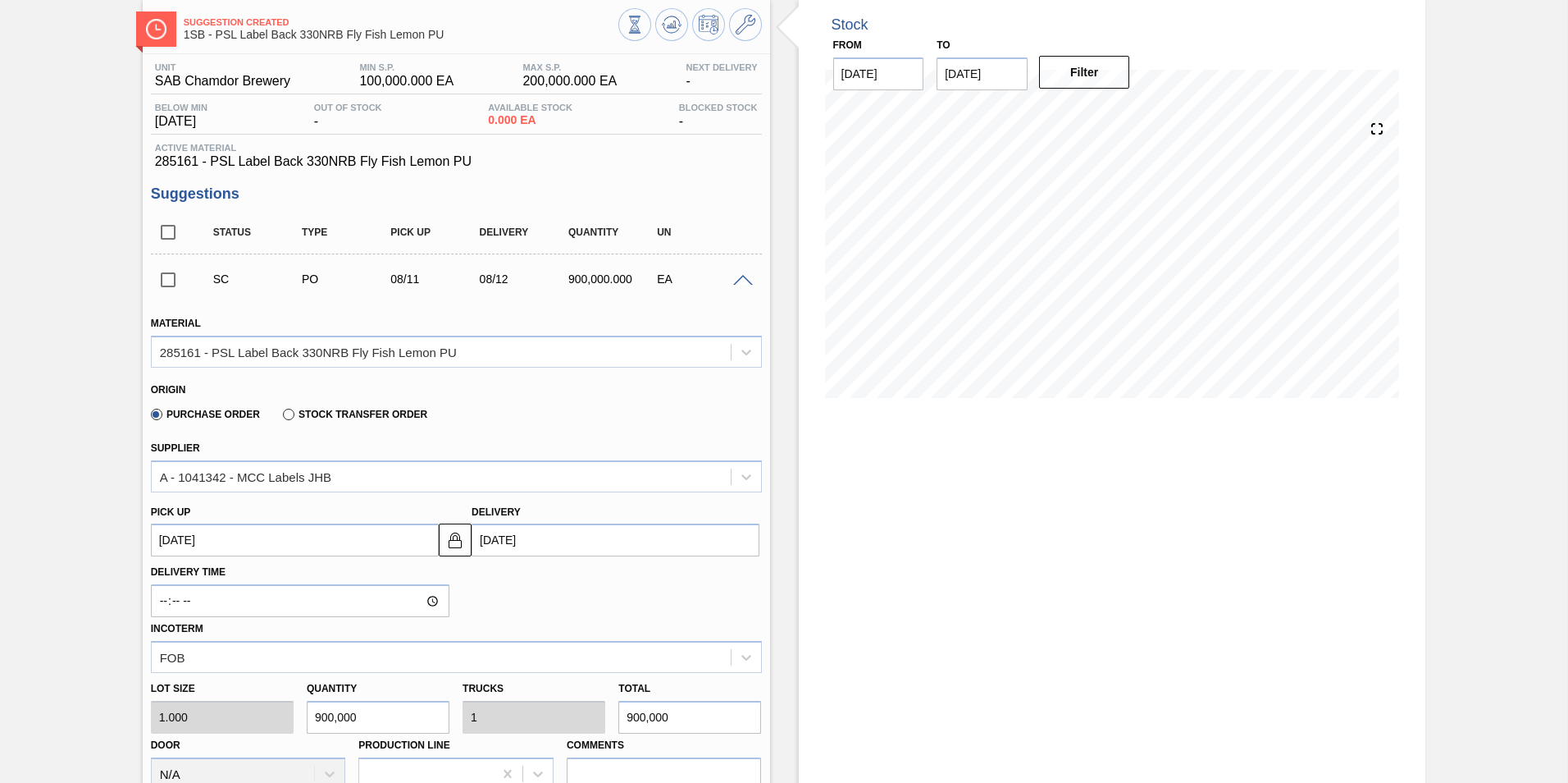
click at [748, 280] on span at bounding box center [743, 281] width 20 height 13
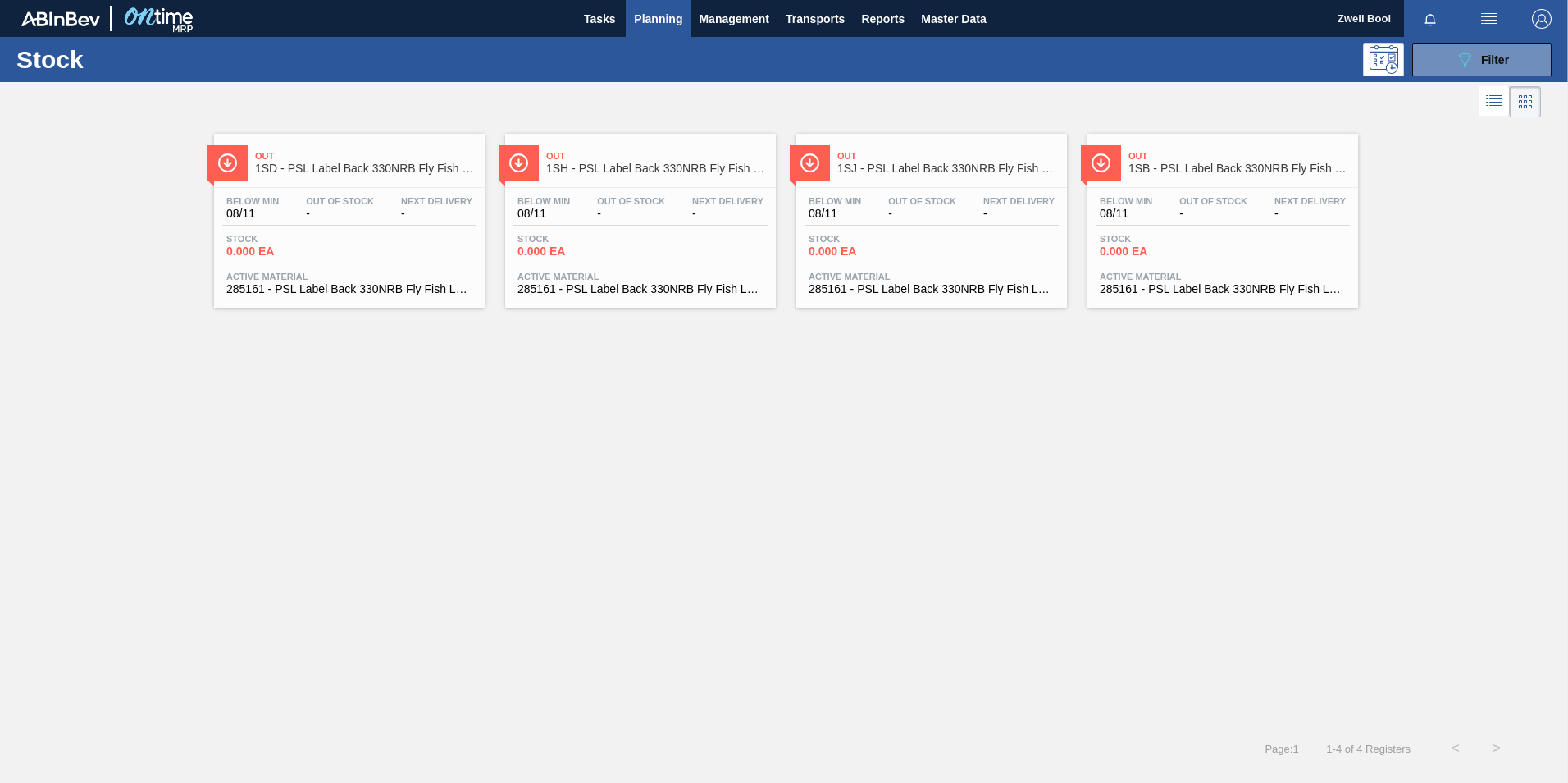
click at [1262, 234] on div "Stock 0.000 EA" at bounding box center [1223, 248] width 255 height 30
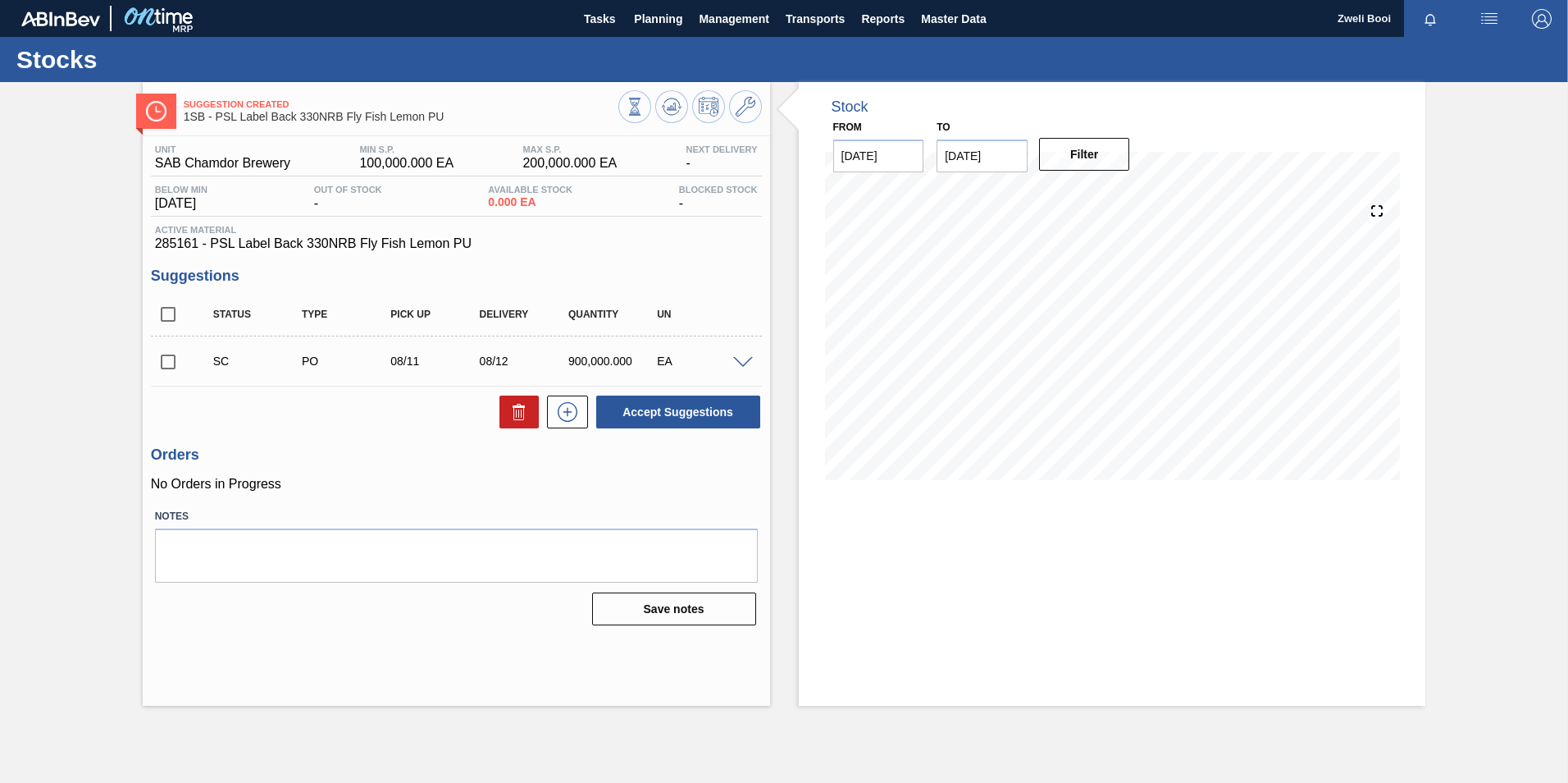
click at [749, 359] on span at bounding box center [743, 363] width 20 height 13
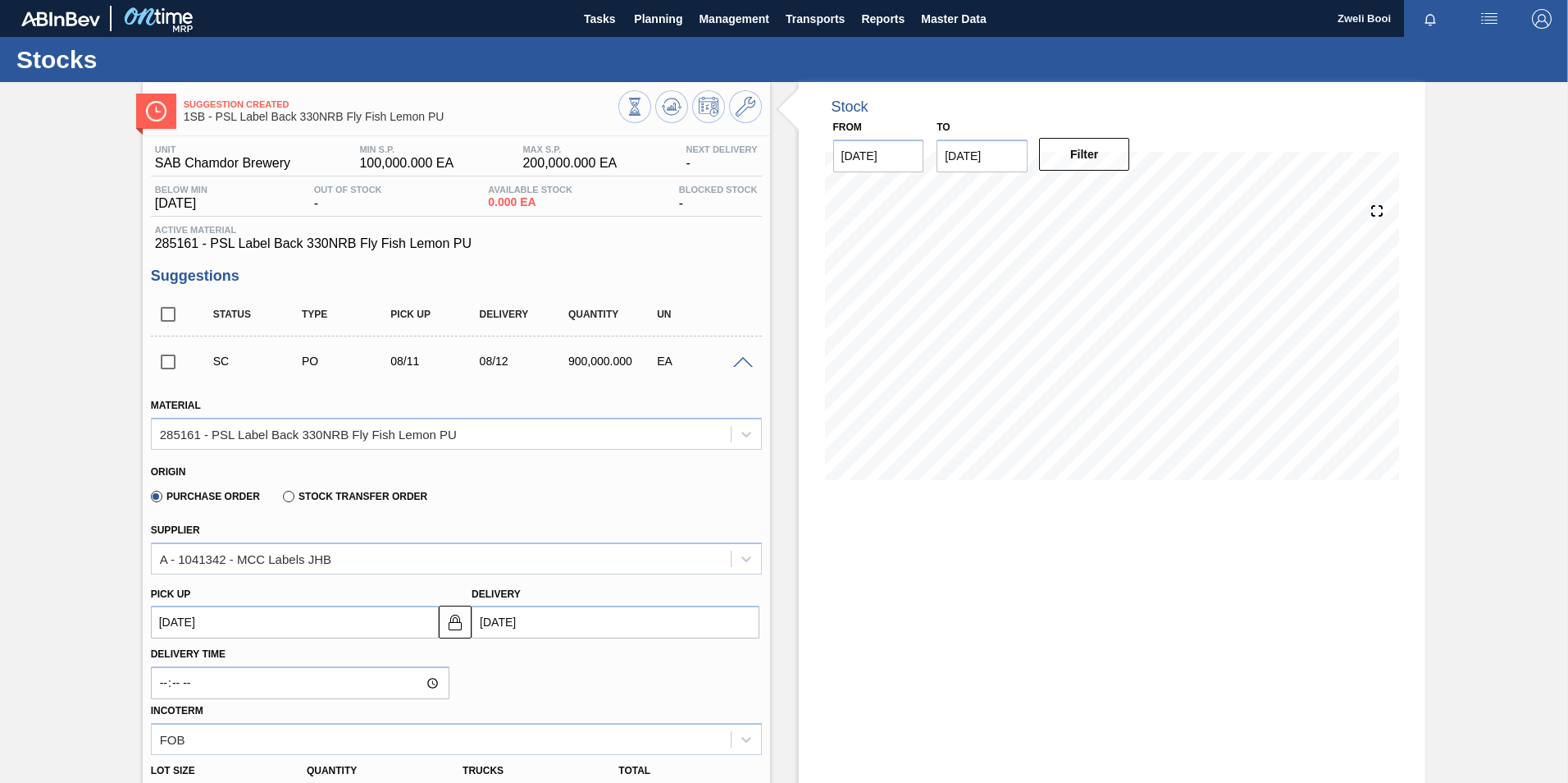
click at [746, 359] on span at bounding box center [743, 363] width 20 height 13
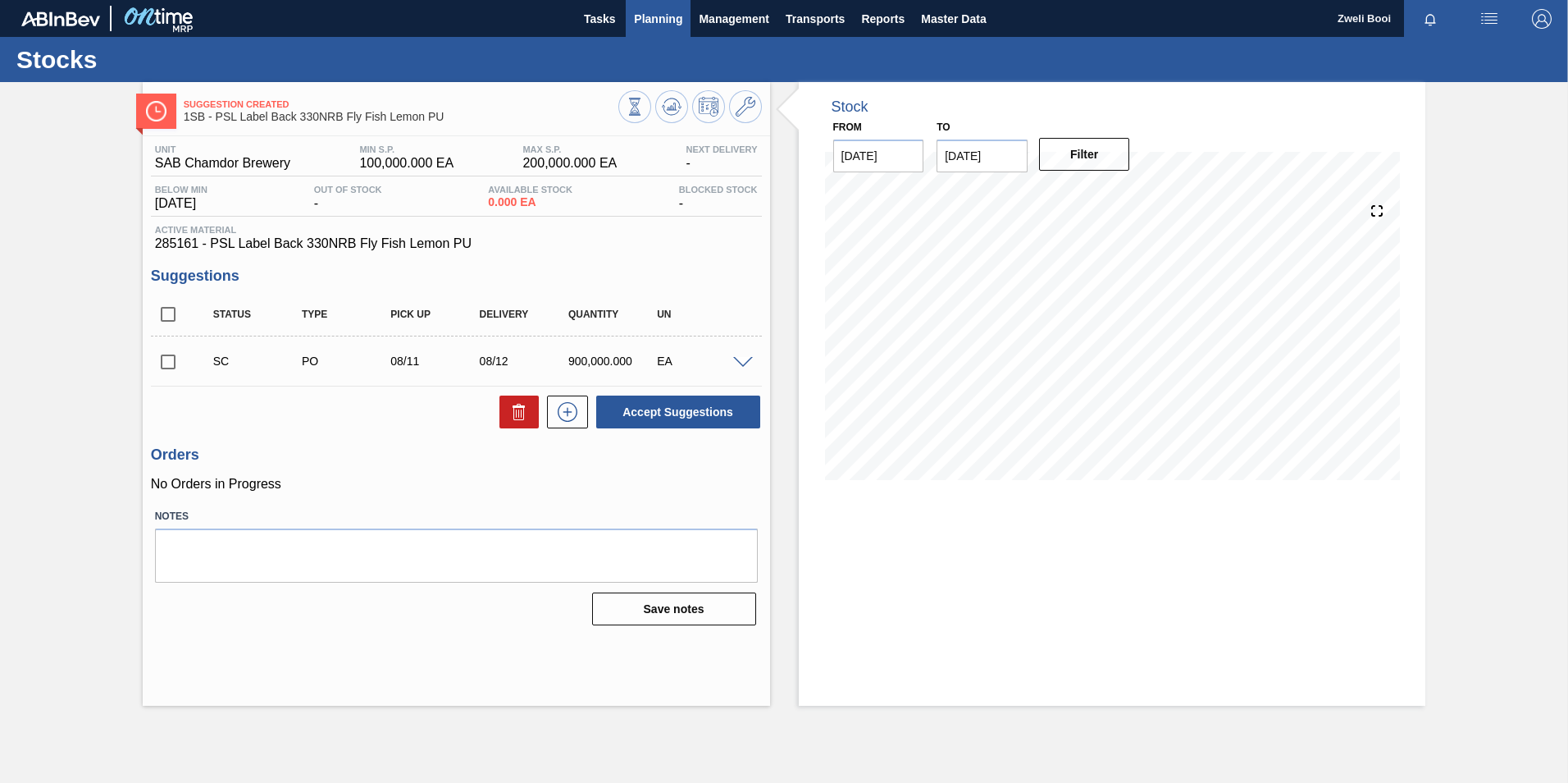
click at [659, 15] on span "Planning" at bounding box center [659, 19] width 49 height 20
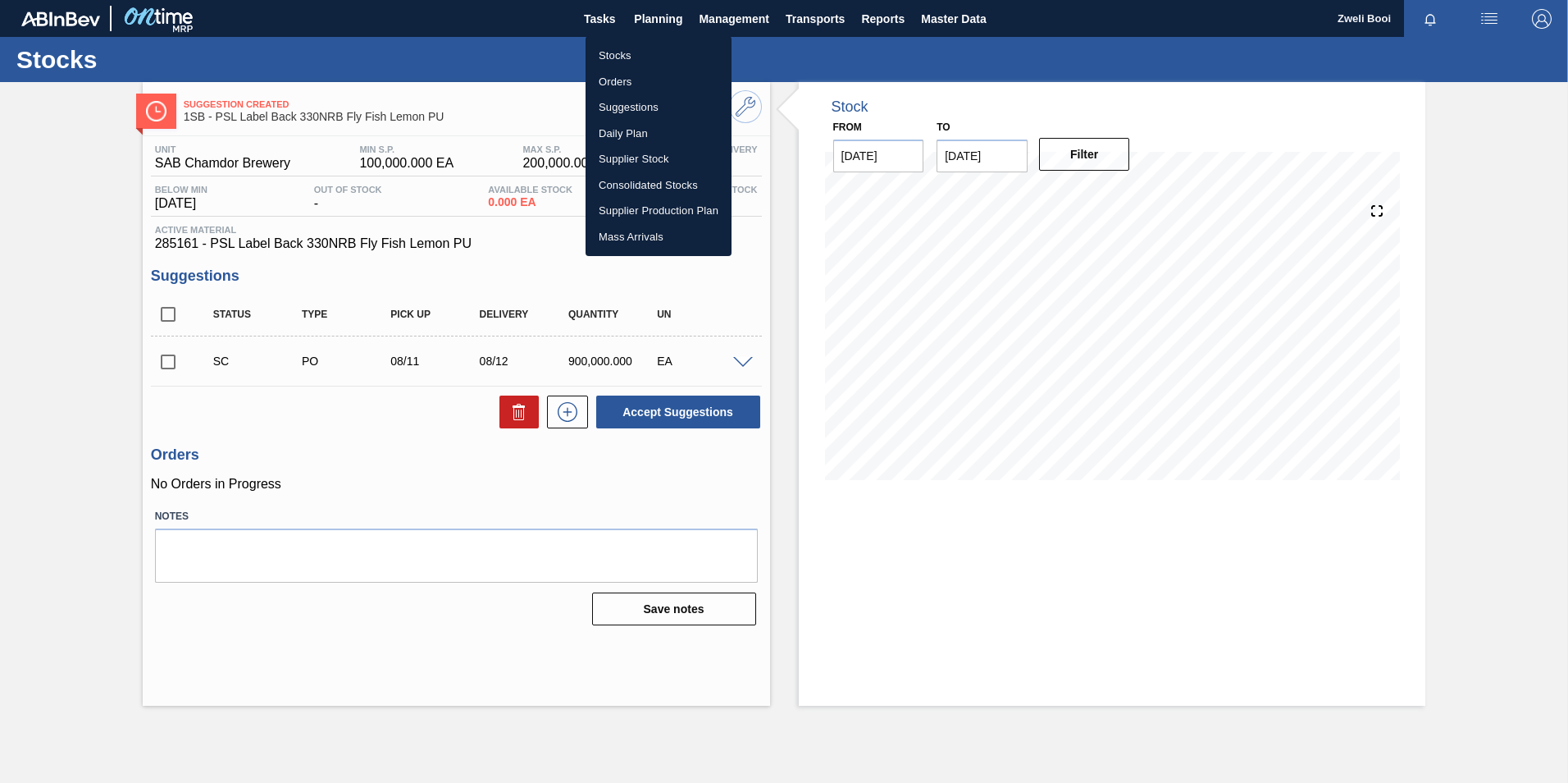
click at [615, 58] on li "Stocks" at bounding box center [659, 55] width 146 height 26
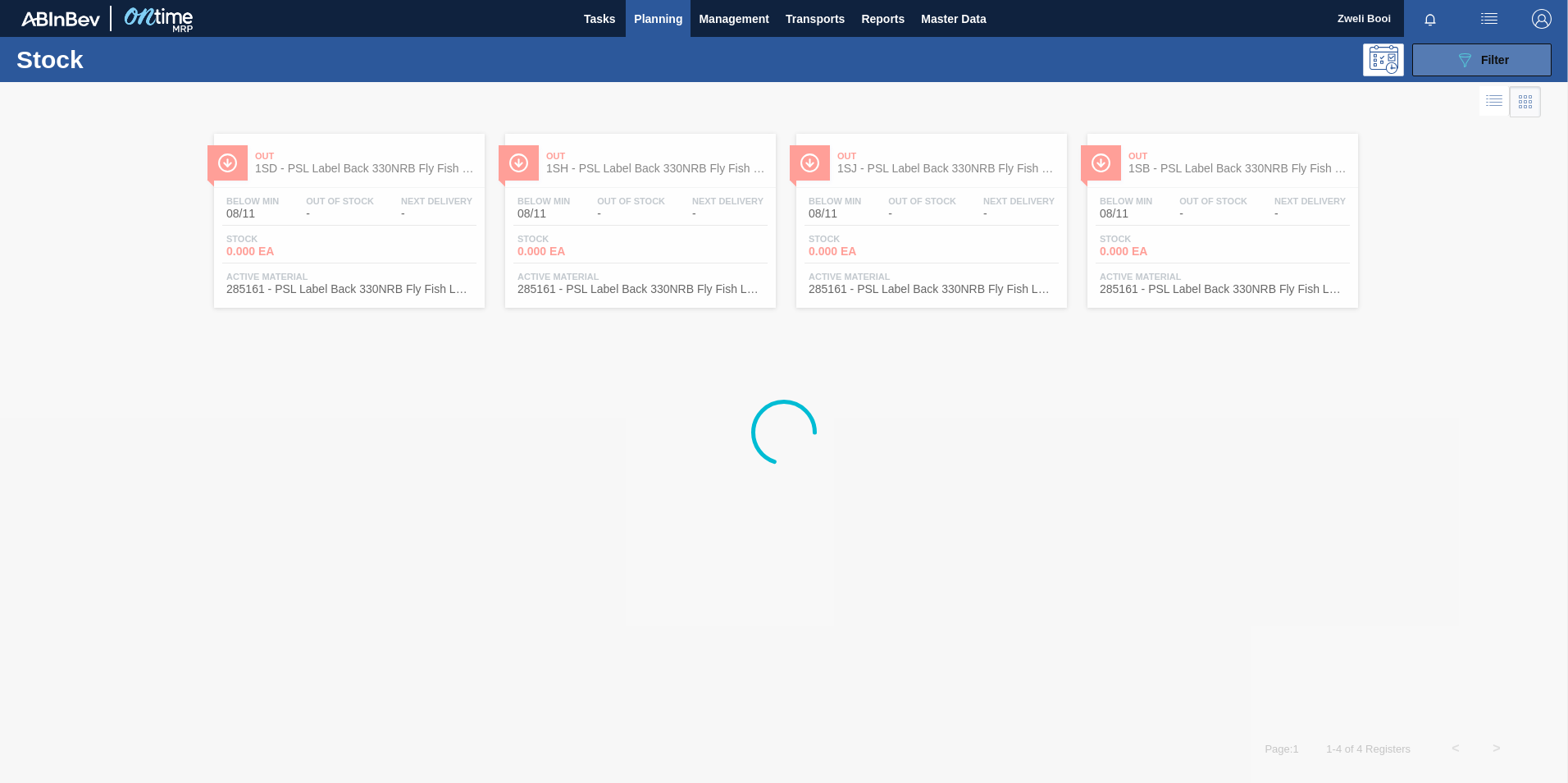
click at [1505, 62] on span "Filter" at bounding box center [1494, 59] width 28 height 14
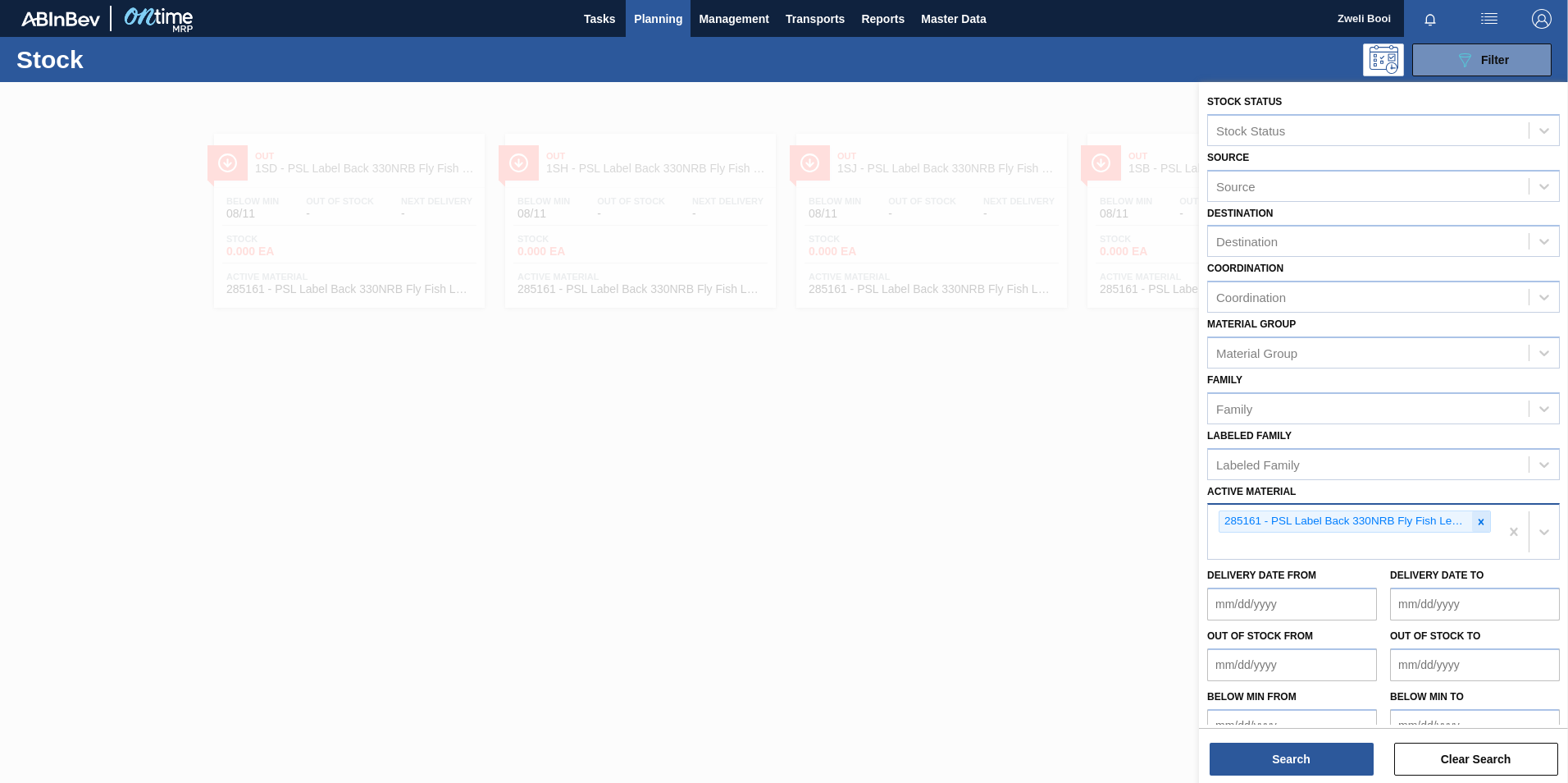
click at [1478, 523] on icon at bounding box center [1481, 521] width 5 height 5
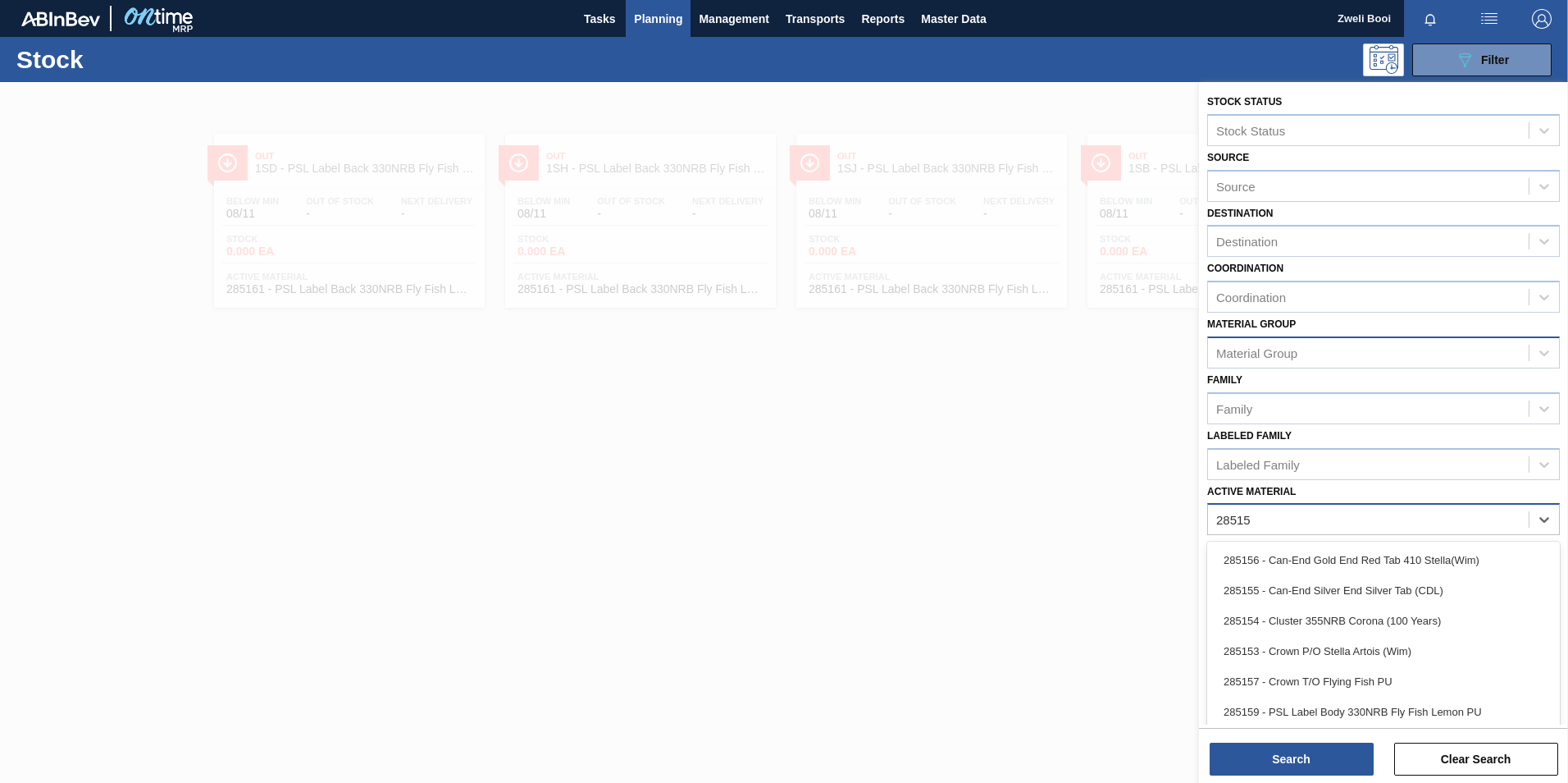
type Material "285159"
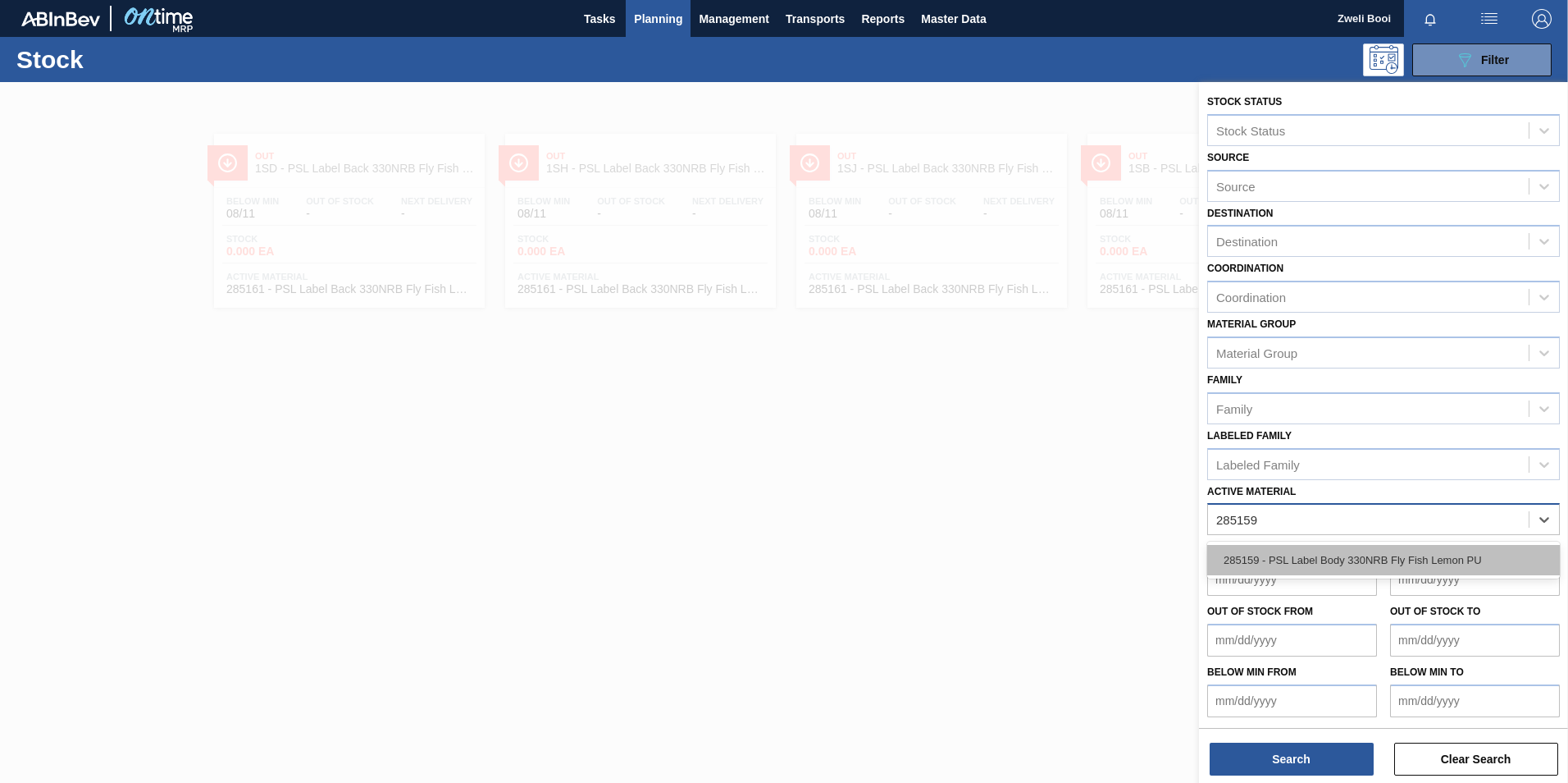
click at [1458, 556] on div "285159 - PSL Label Body 330NRB Fly Fish Lemon PU" at bounding box center [1384, 560] width 353 height 31
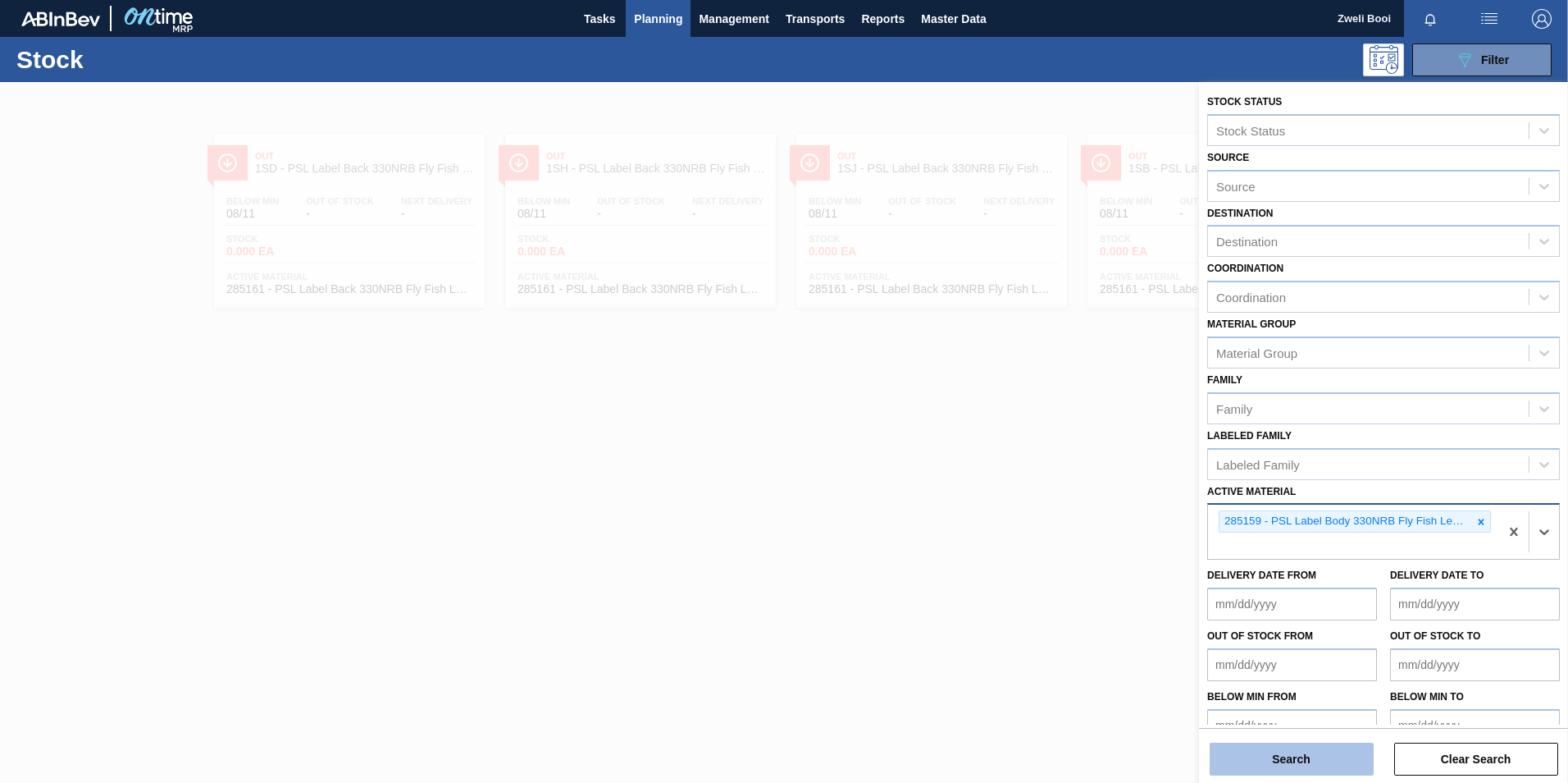
click at [1287, 758] on button "Search" at bounding box center [1291, 759] width 164 height 32
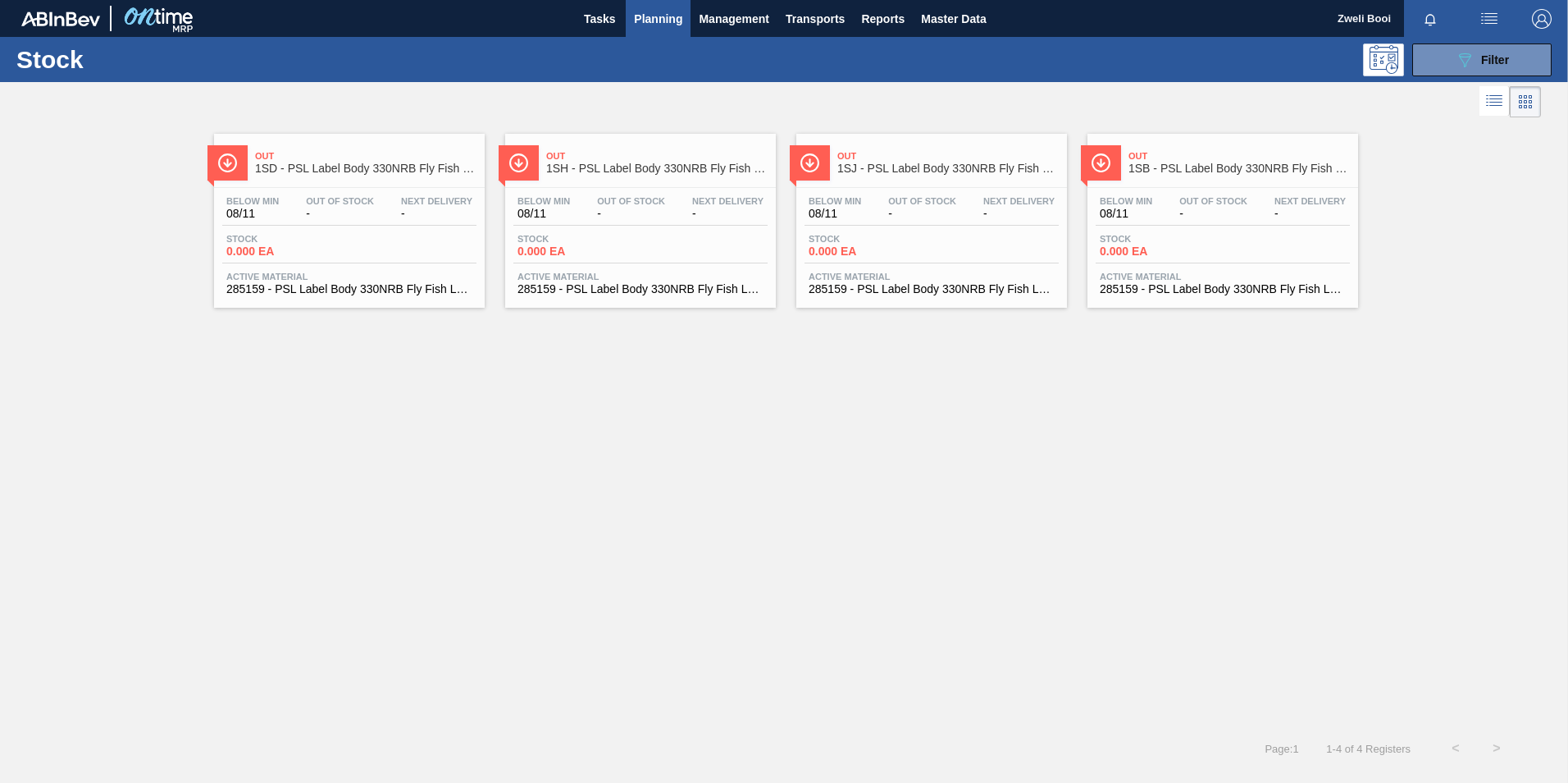
click at [1210, 195] on div "Below Min 08/11 Out Of Stock - Next Delivery - Stock 0.000 EA Active Material 2…" at bounding box center [1223, 244] width 271 height 112
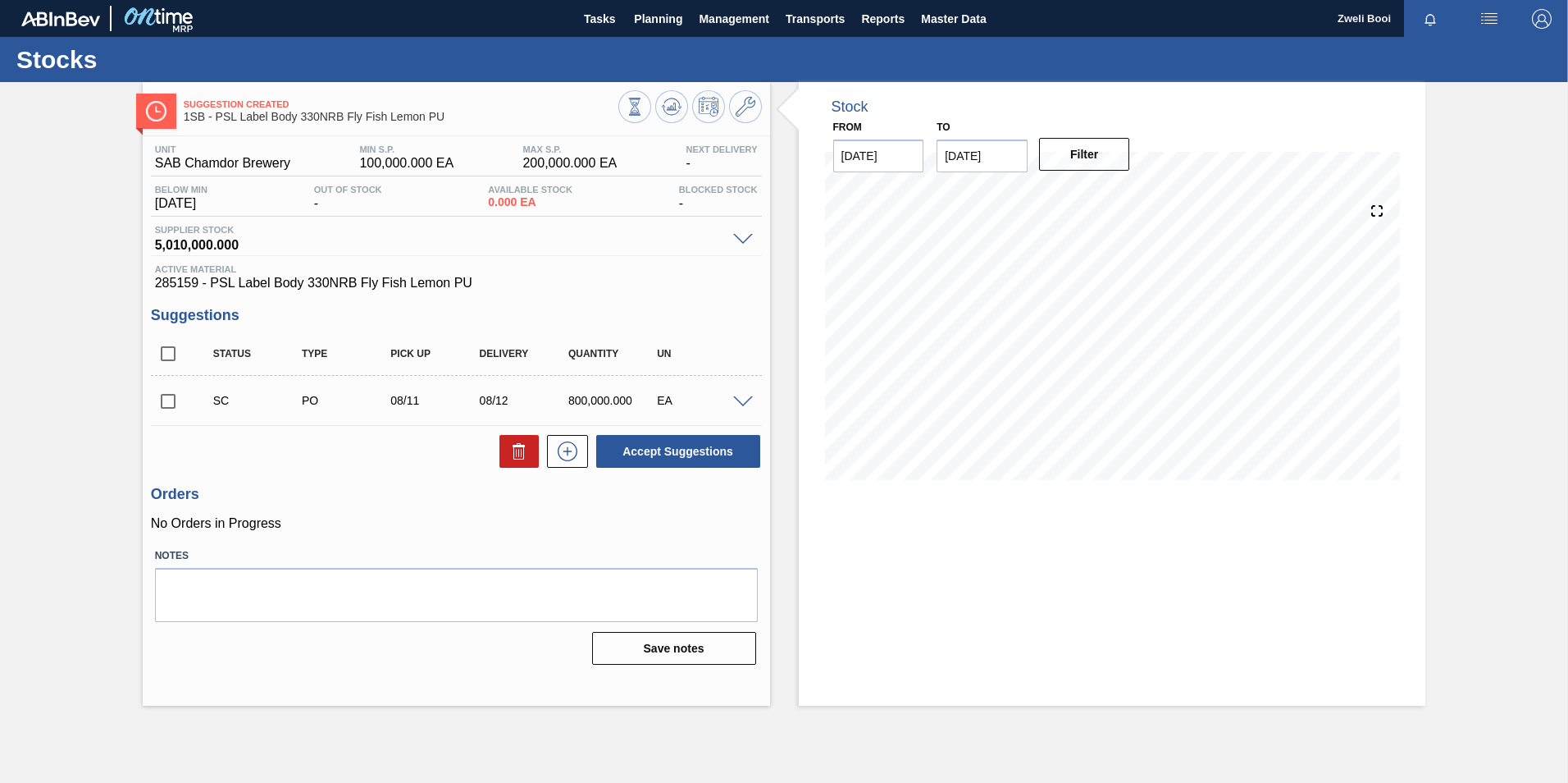
click at [739, 399] on span at bounding box center [743, 402] width 20 height 13
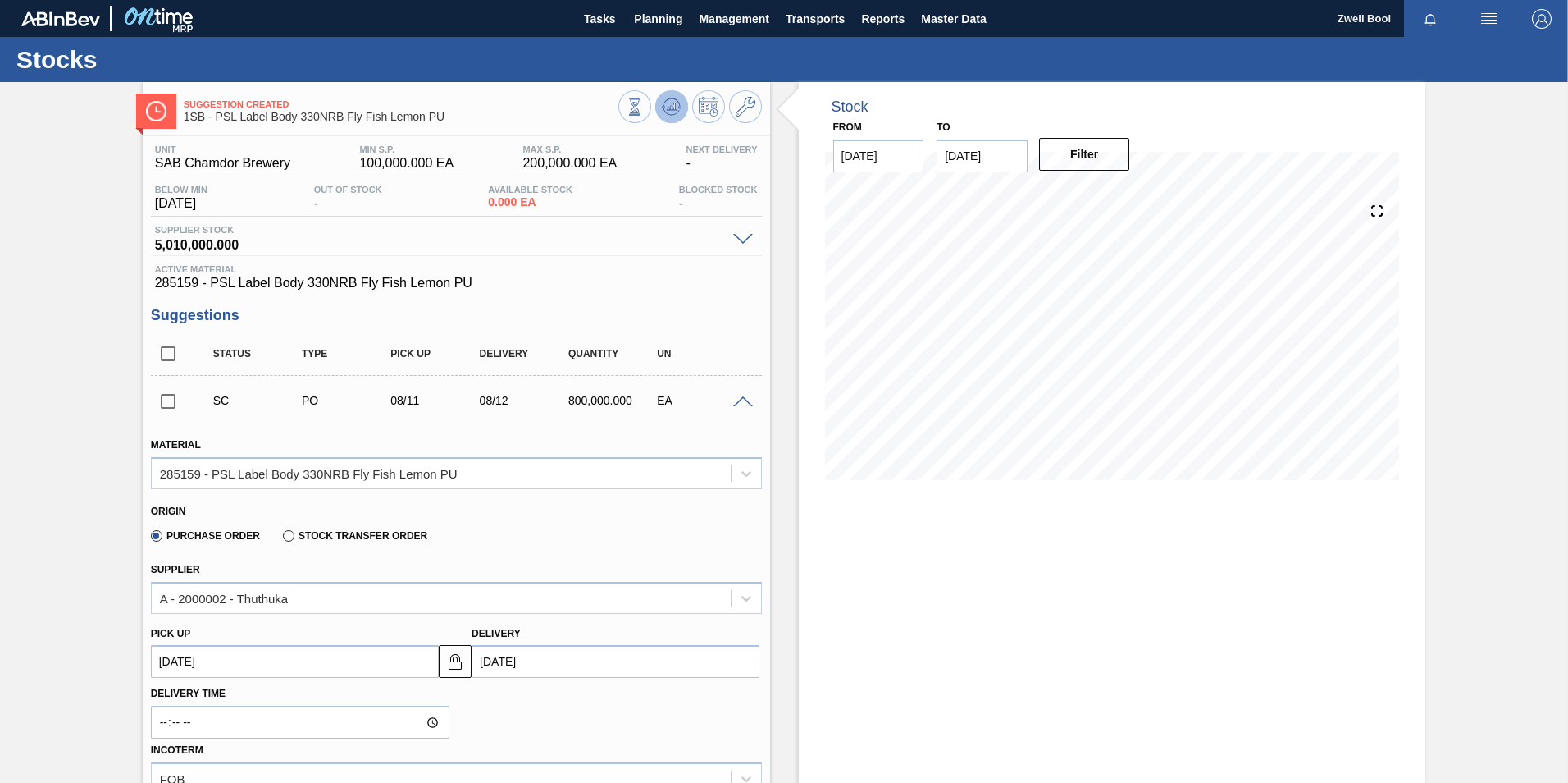
click at [682, 108] on button at bounding box center [671, 106] width 32 height 32
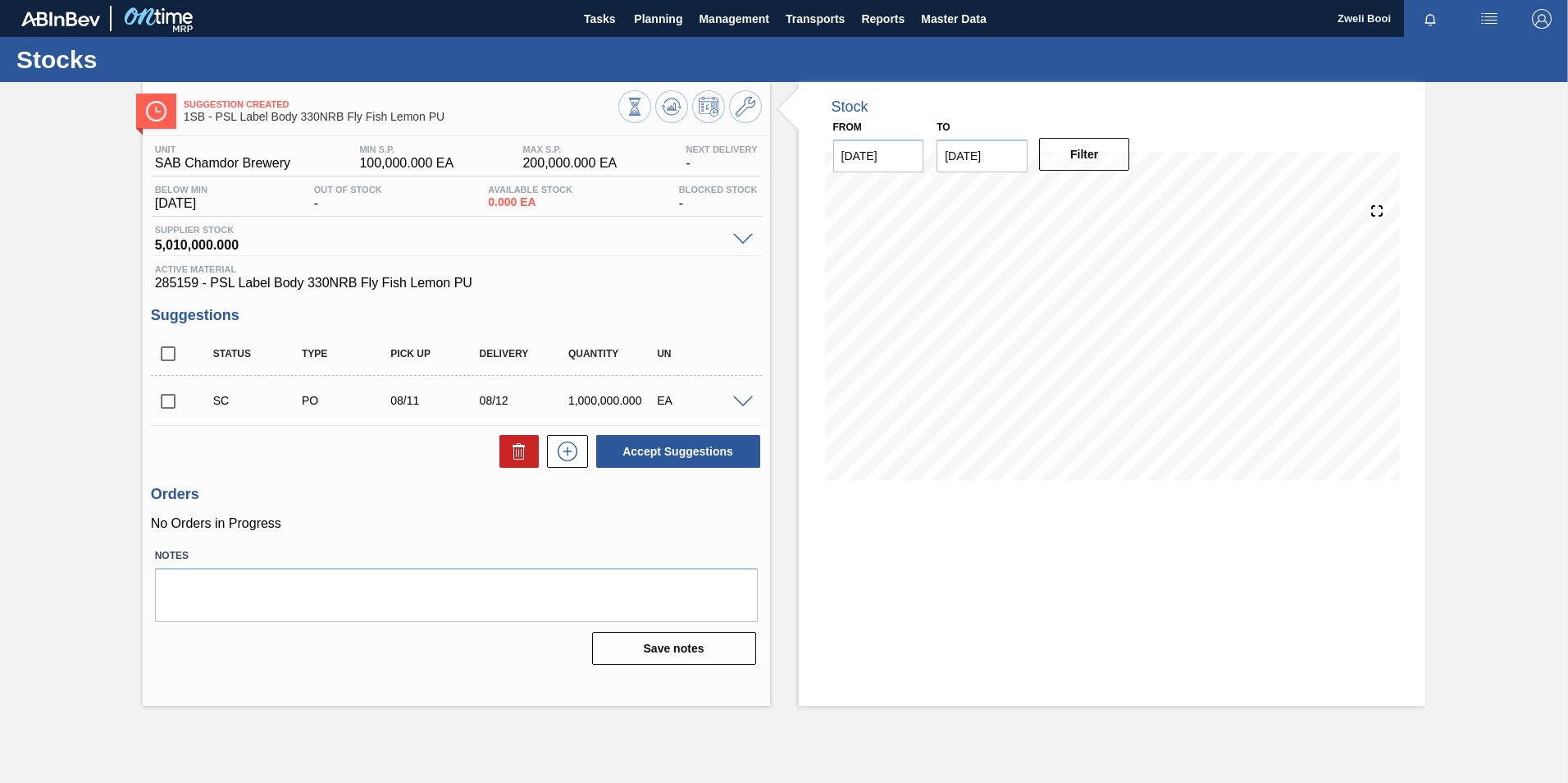
click at [747, 397] on span at bounding box center [743, 402] width 20 height 13
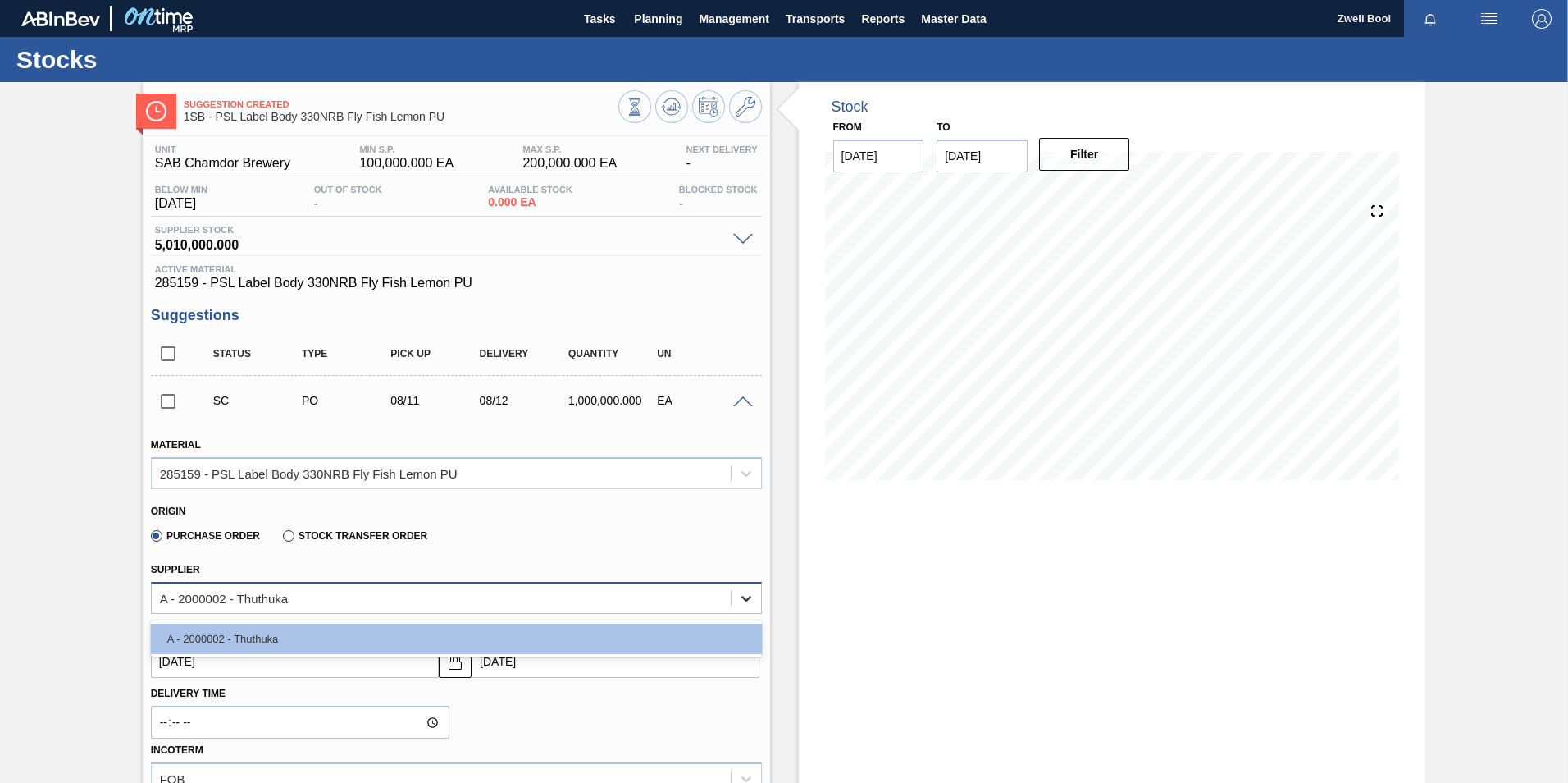
click at [740, 592] on icon at bounding box center [746, 598] width 16 height 16
click at [741, 591] on icon at bounding box center [746, 598] width 16 height 16
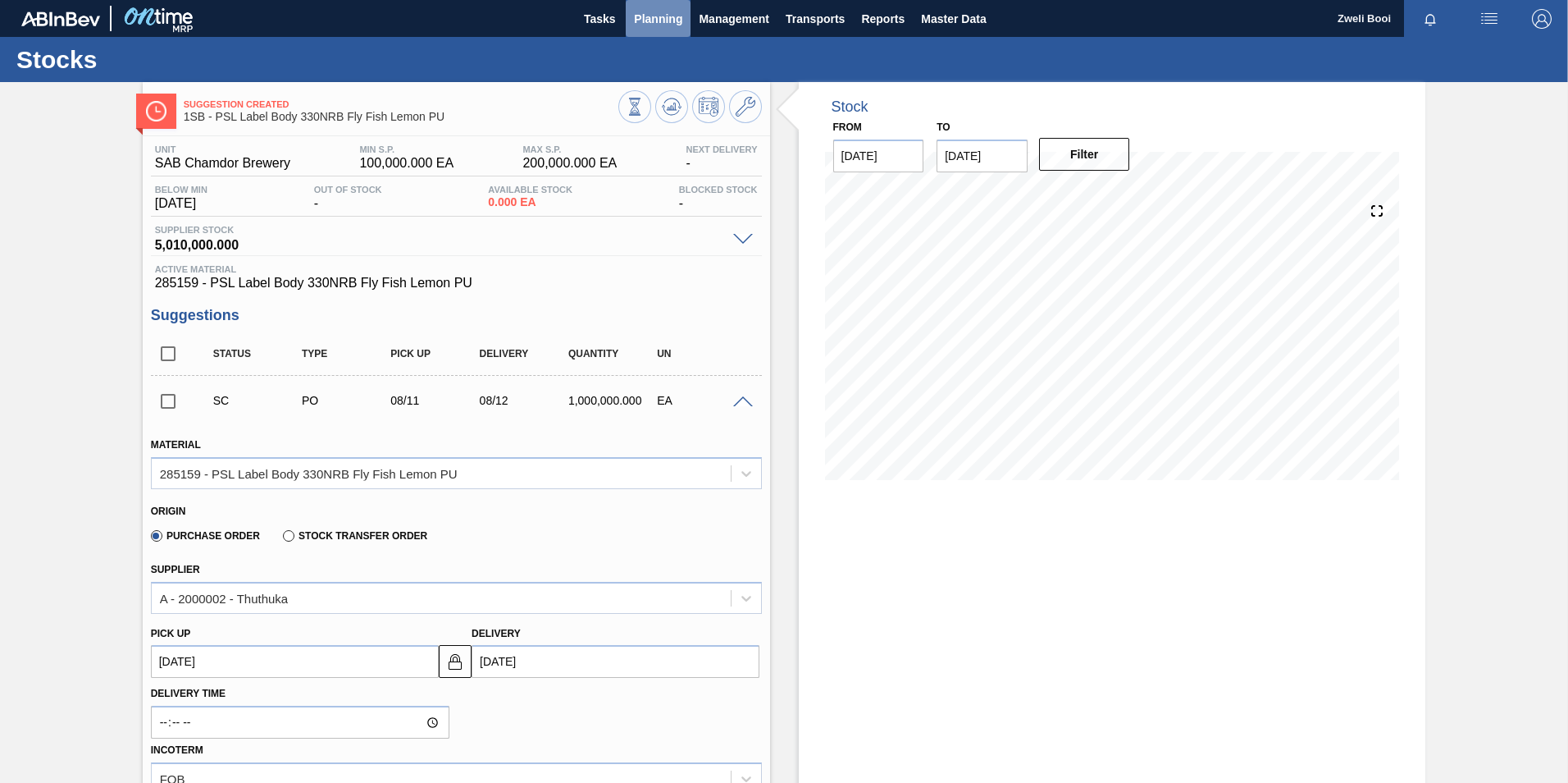
click at [651, 19] on span "Planning" at bounding box center [659, 19] width 49 height 20
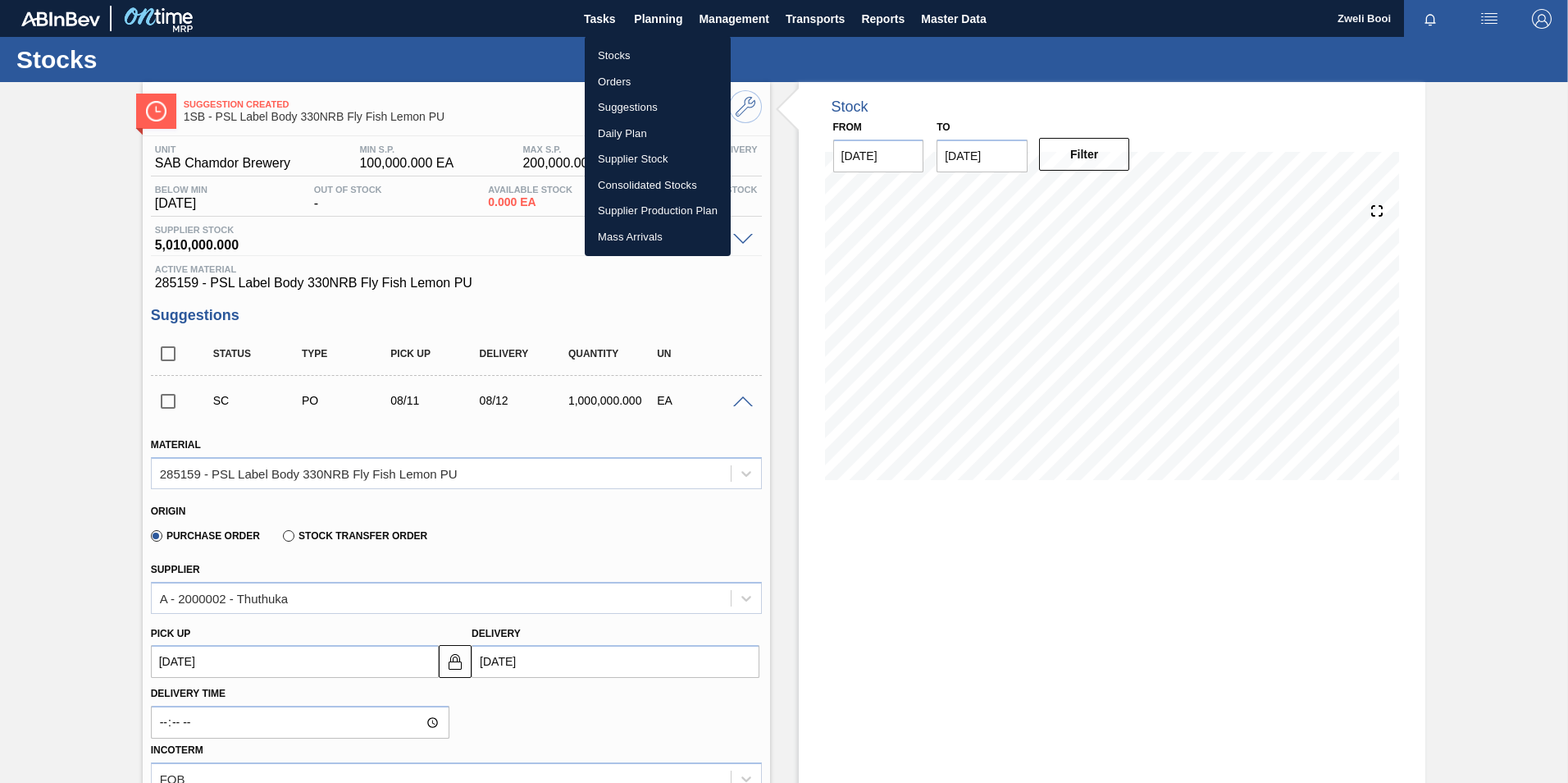
click at [627, 44] on li "Stocks" at bounding box center [658, 55] width 146 height 26
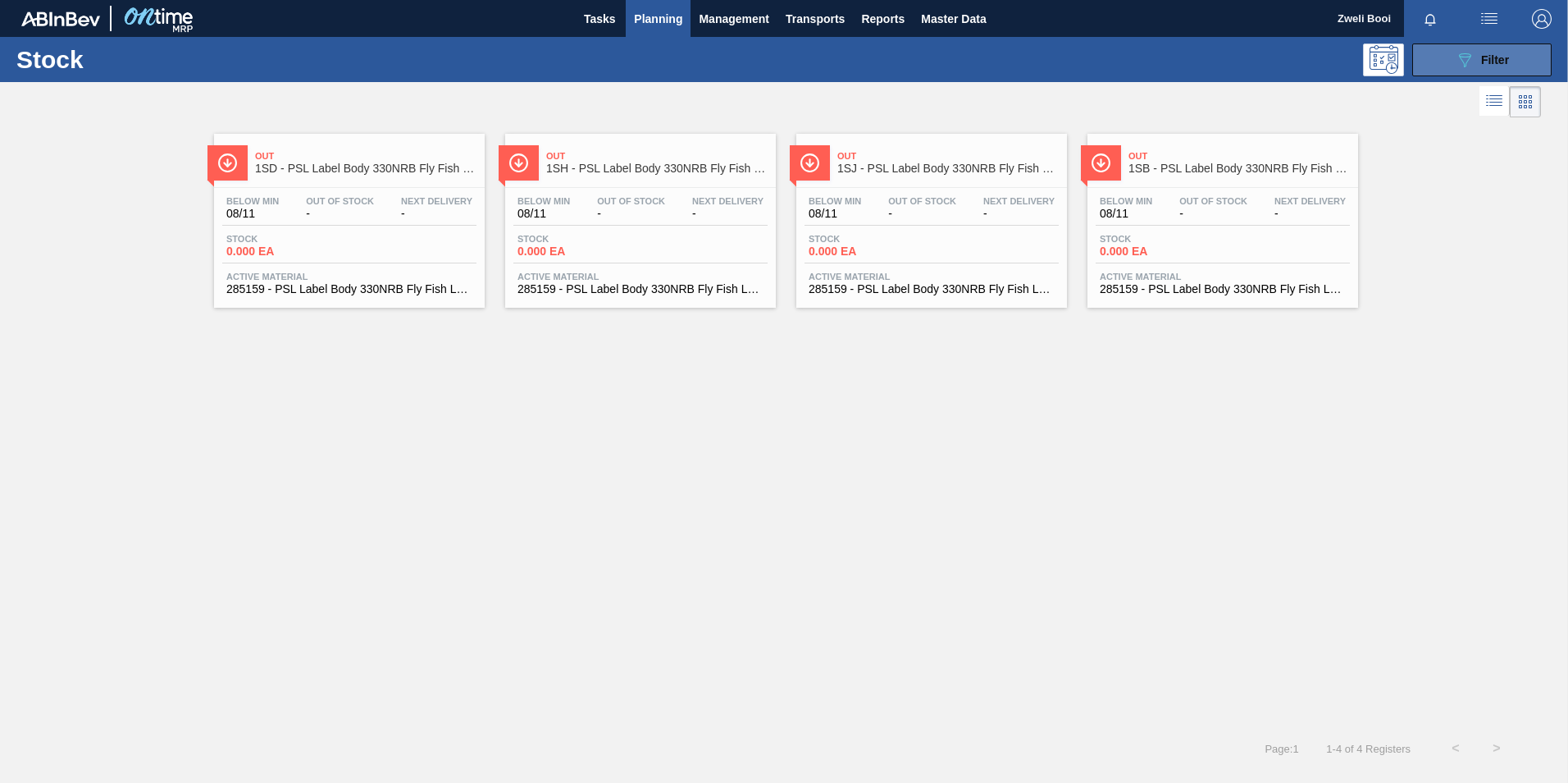
click at [1510, 66] on button "089F7B8B-B2A5-4AFE-B5C0-19BA573D28AC Filter" at bounding box center [1482, 59] width 139 height 32
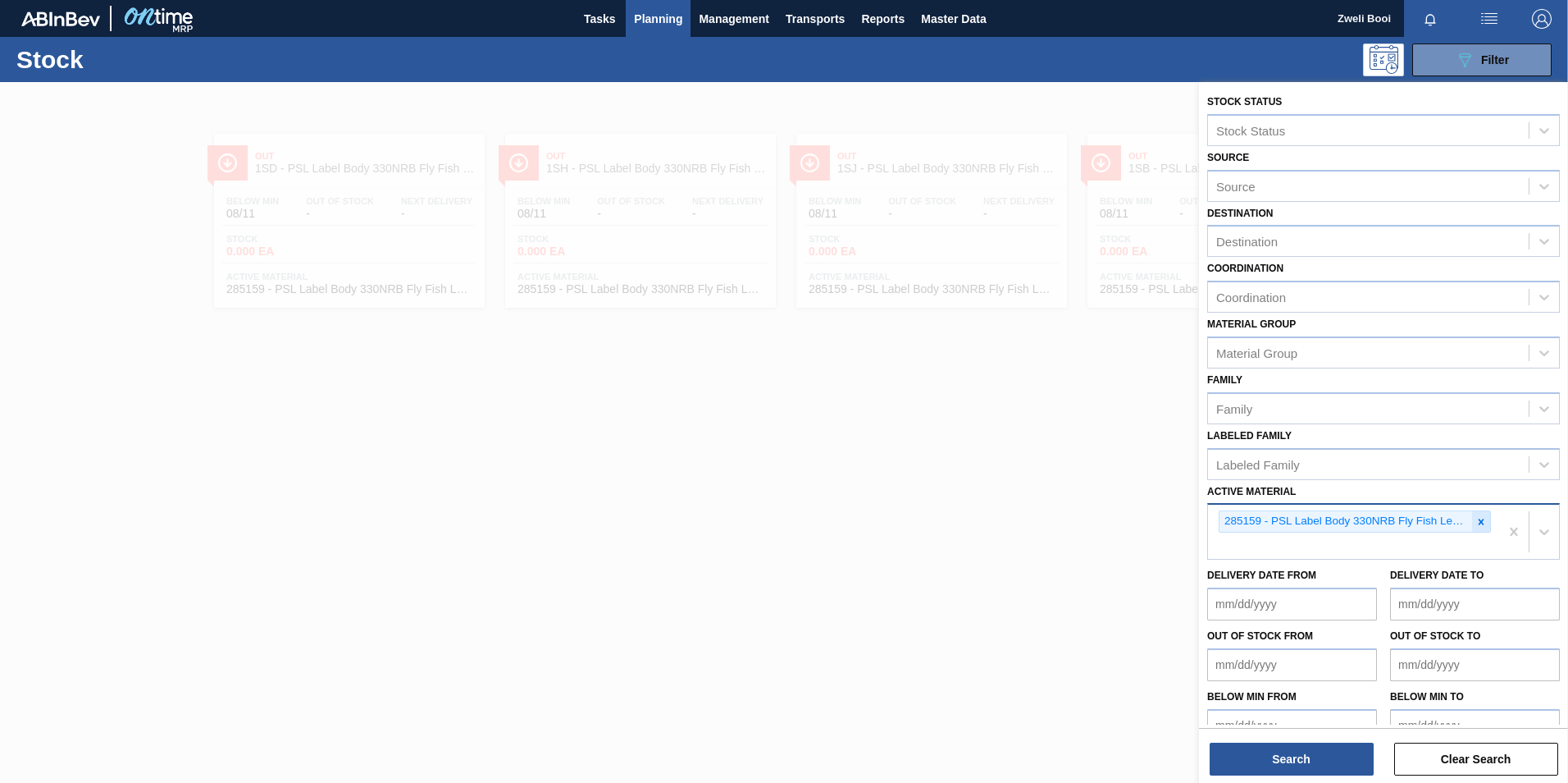
click at [1478, 517] on icon at bounding box center [1481, 521] width 12 height 12
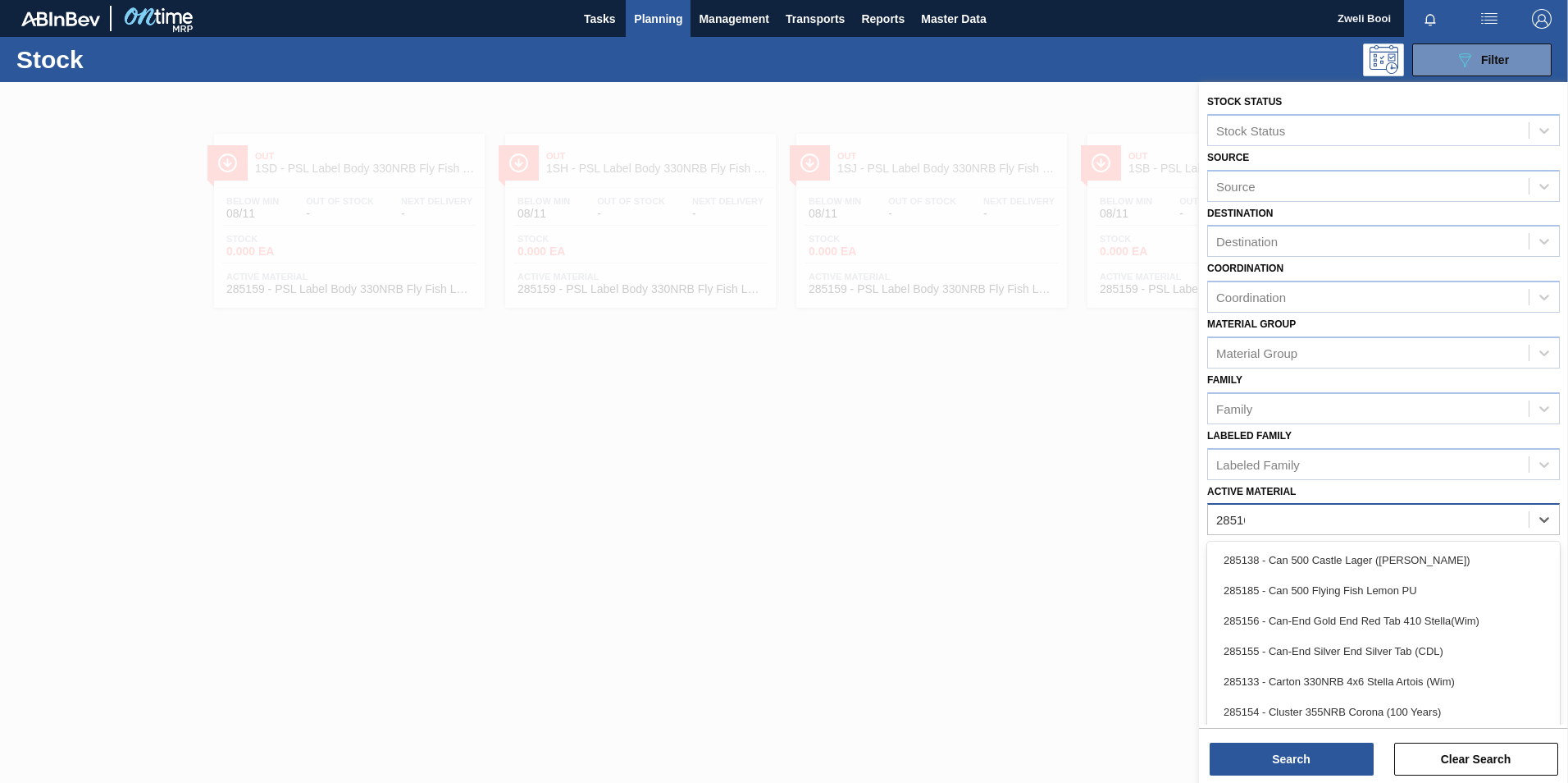
type Material "285161"
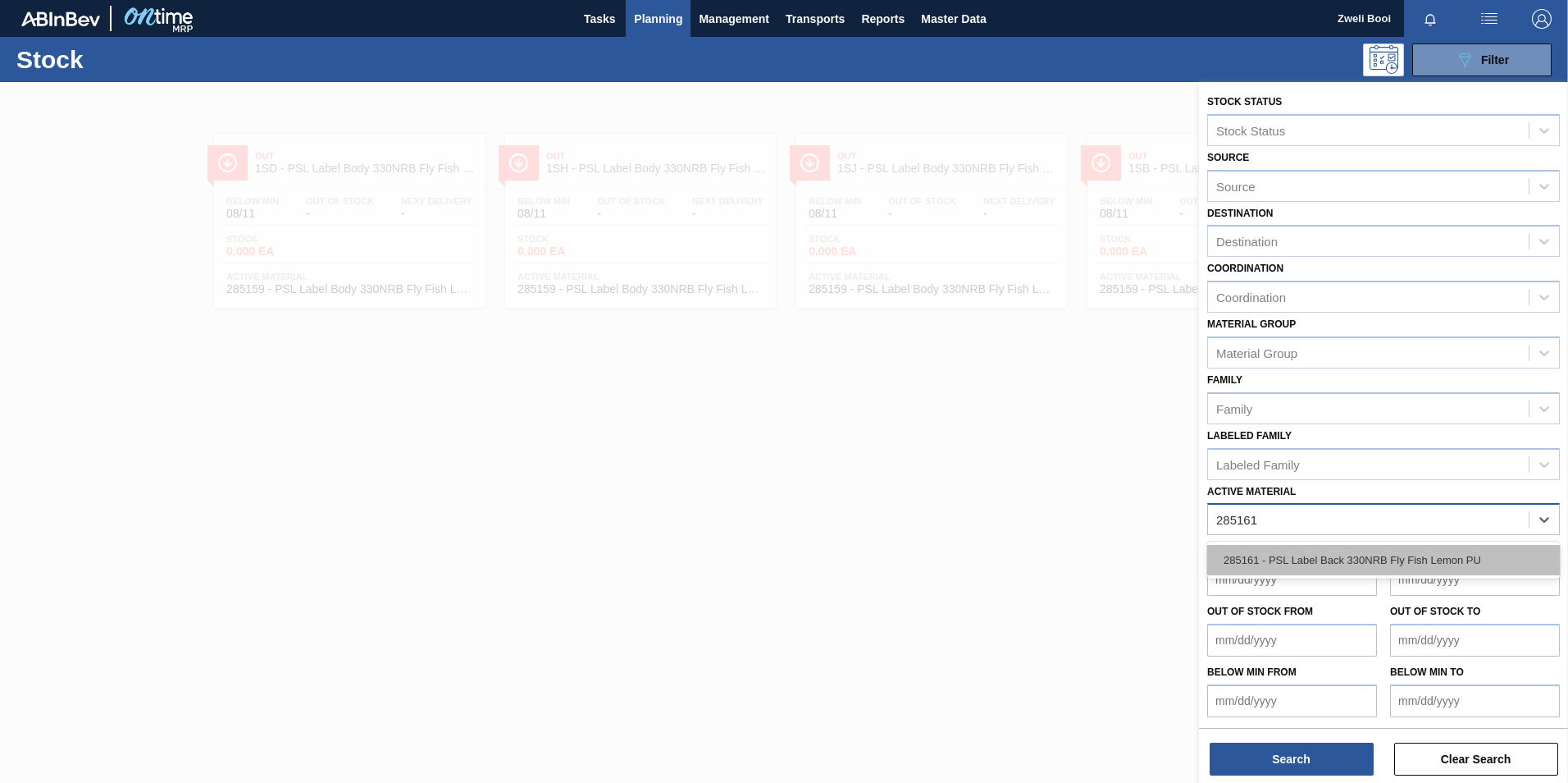
click at [1381, 559] on div "285161 - PSL Label Back 330NRB Fly Fish Lemon PU" at bounding box center [1384, 560] width 353 height 31
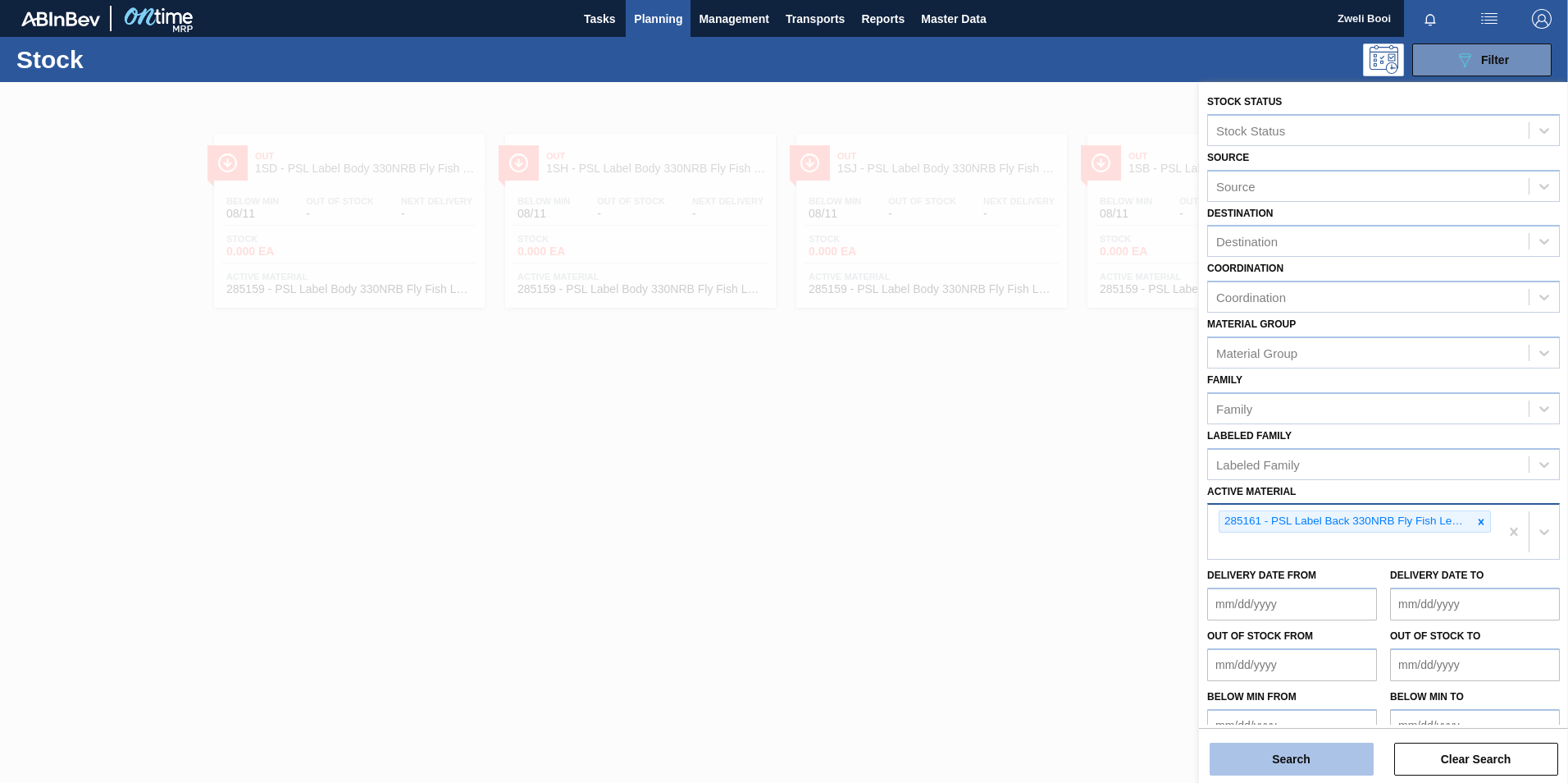
click at [1322, 752] on button "Search" at bounding box center [1291, 759] width 164 height 32
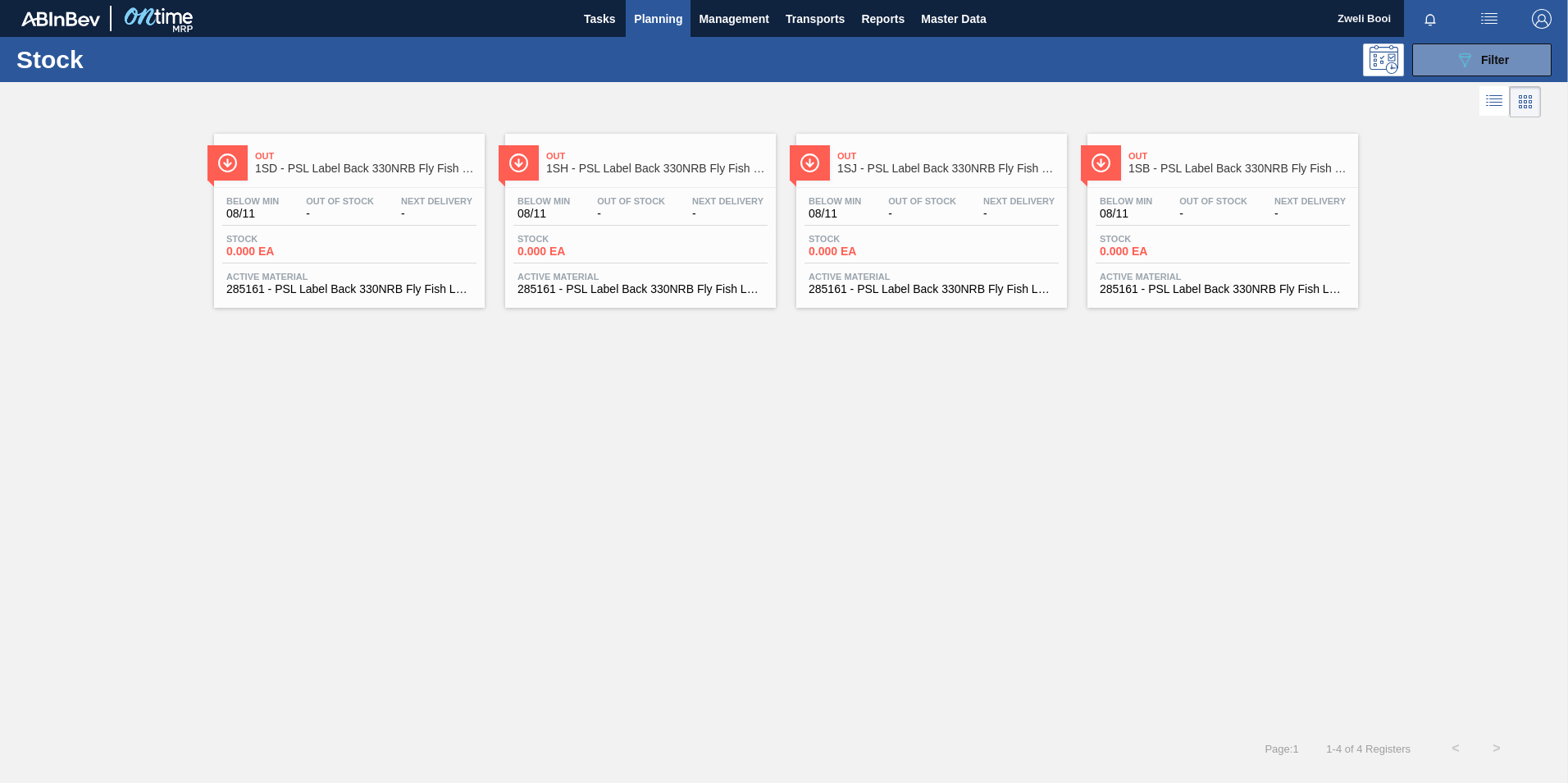
click at [1230, 249] on div "Stock 0.000 EA" at bounding box center [1223, 248] width 255 height 30
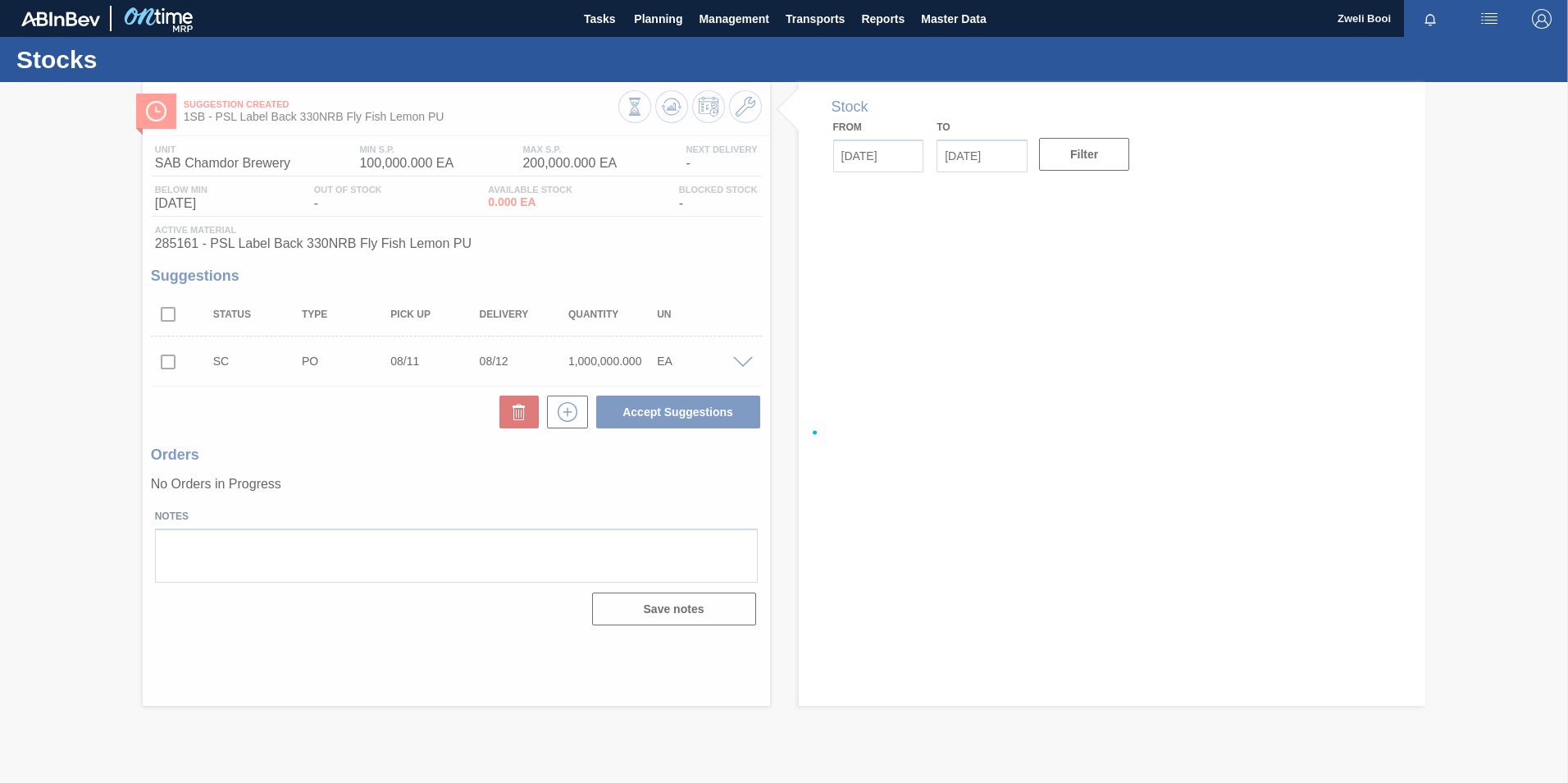
type input "[DATE]"
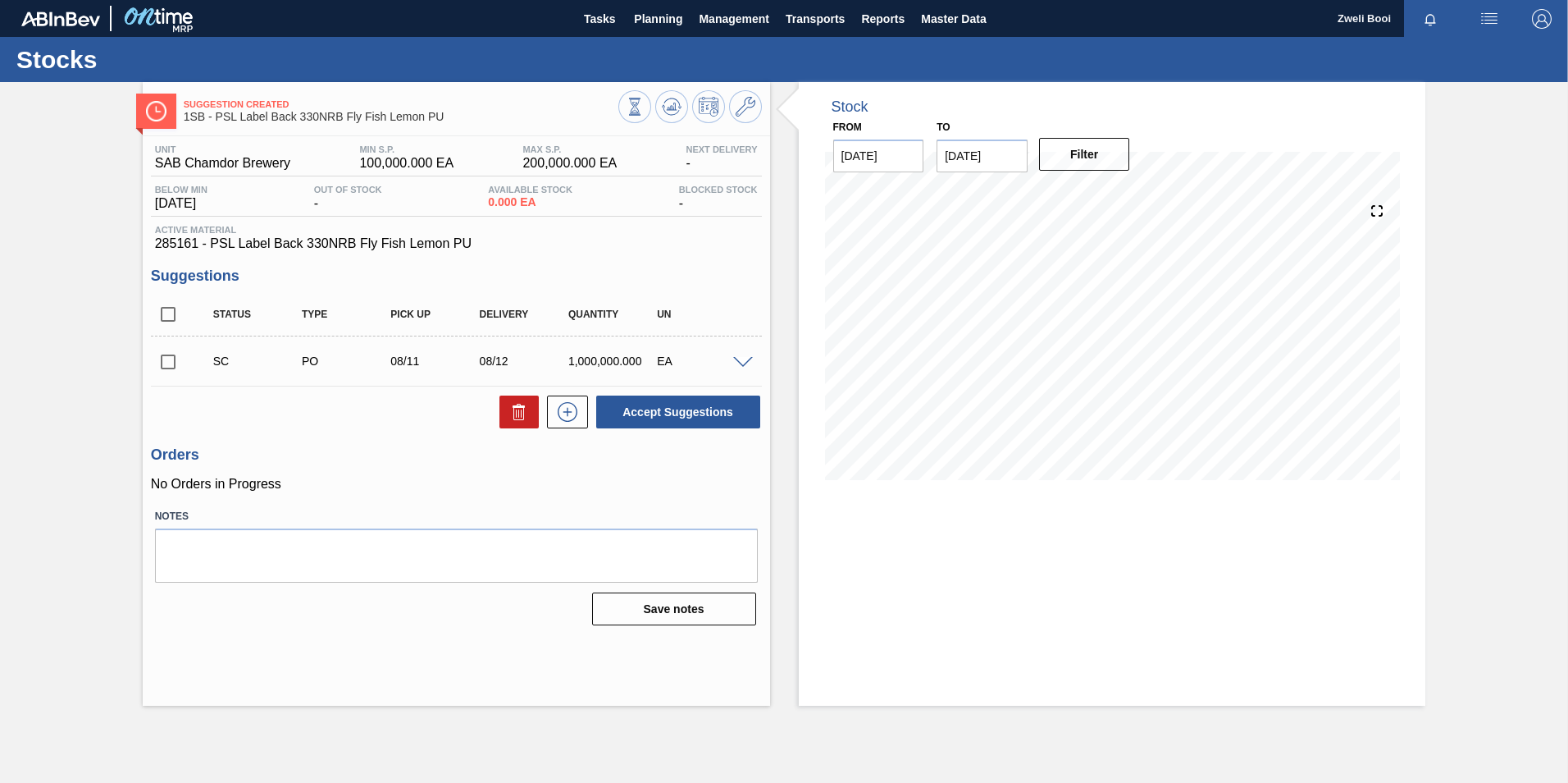
click at [744, 369] on div "SC PO 08/11 08/12 1,000,000.000 EA" at bounding box center [456, 361] width 611 height 41
click at [743, 361] on span at bounding box center [743, 363] width 20 height 13
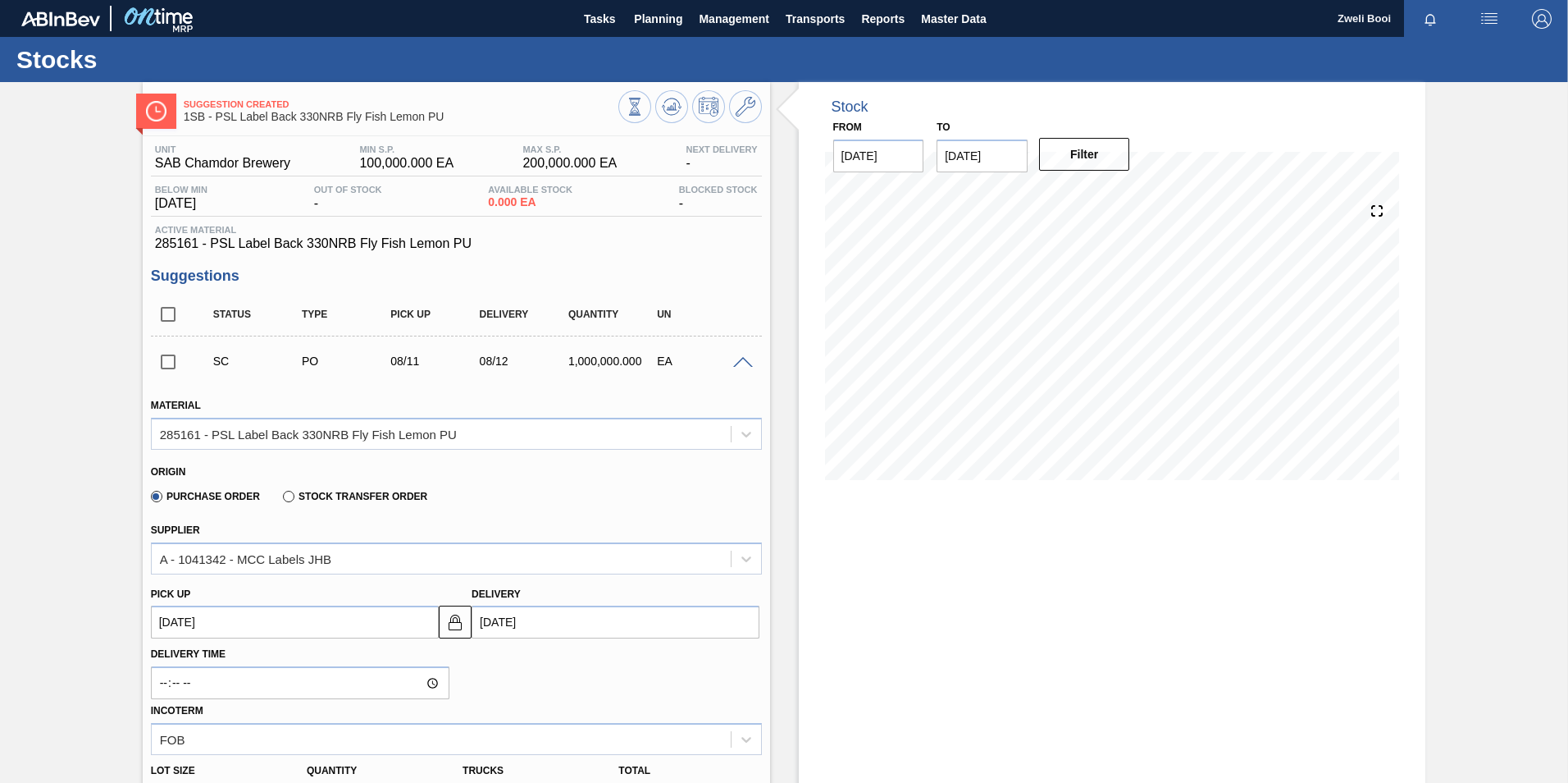
click at [743, 364] on span at bounding box center [743, 363] width 20 height 13
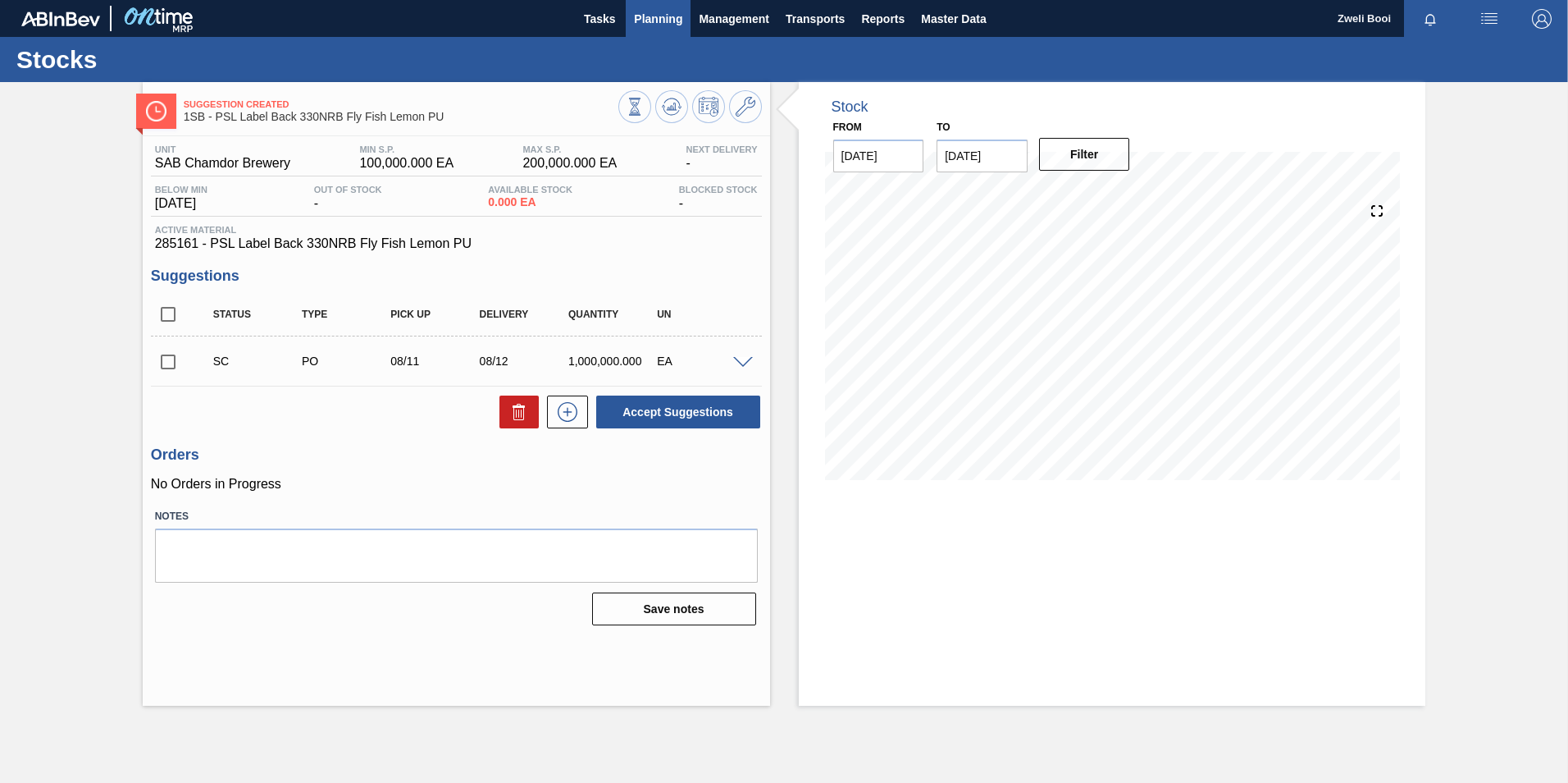
click at [653, 22] on span "Planning" at bounding box center [659, 19] width 49 height 20
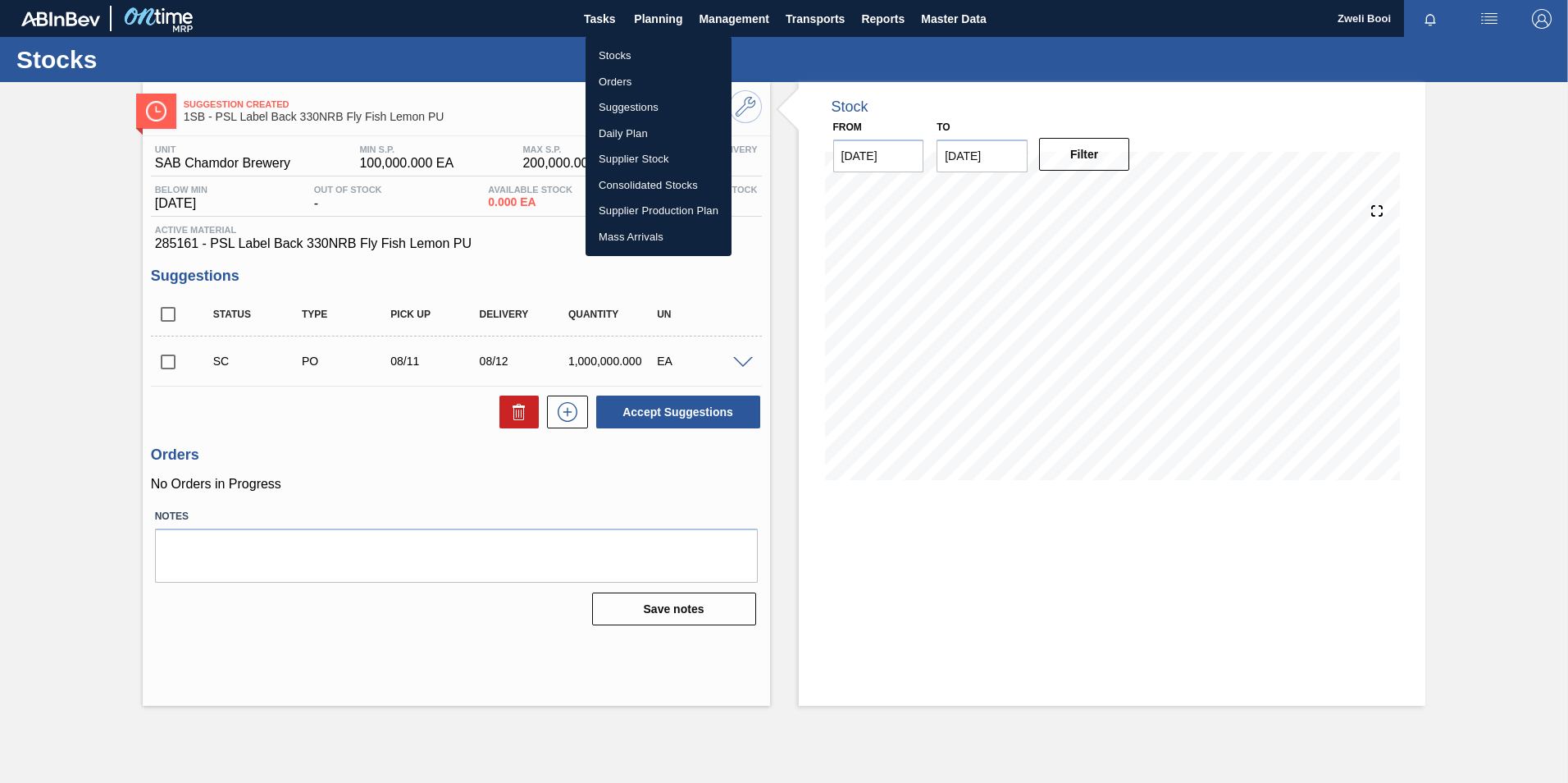
click at [657, 15] on div at bounding box center [784, 392] width 1568 height 783
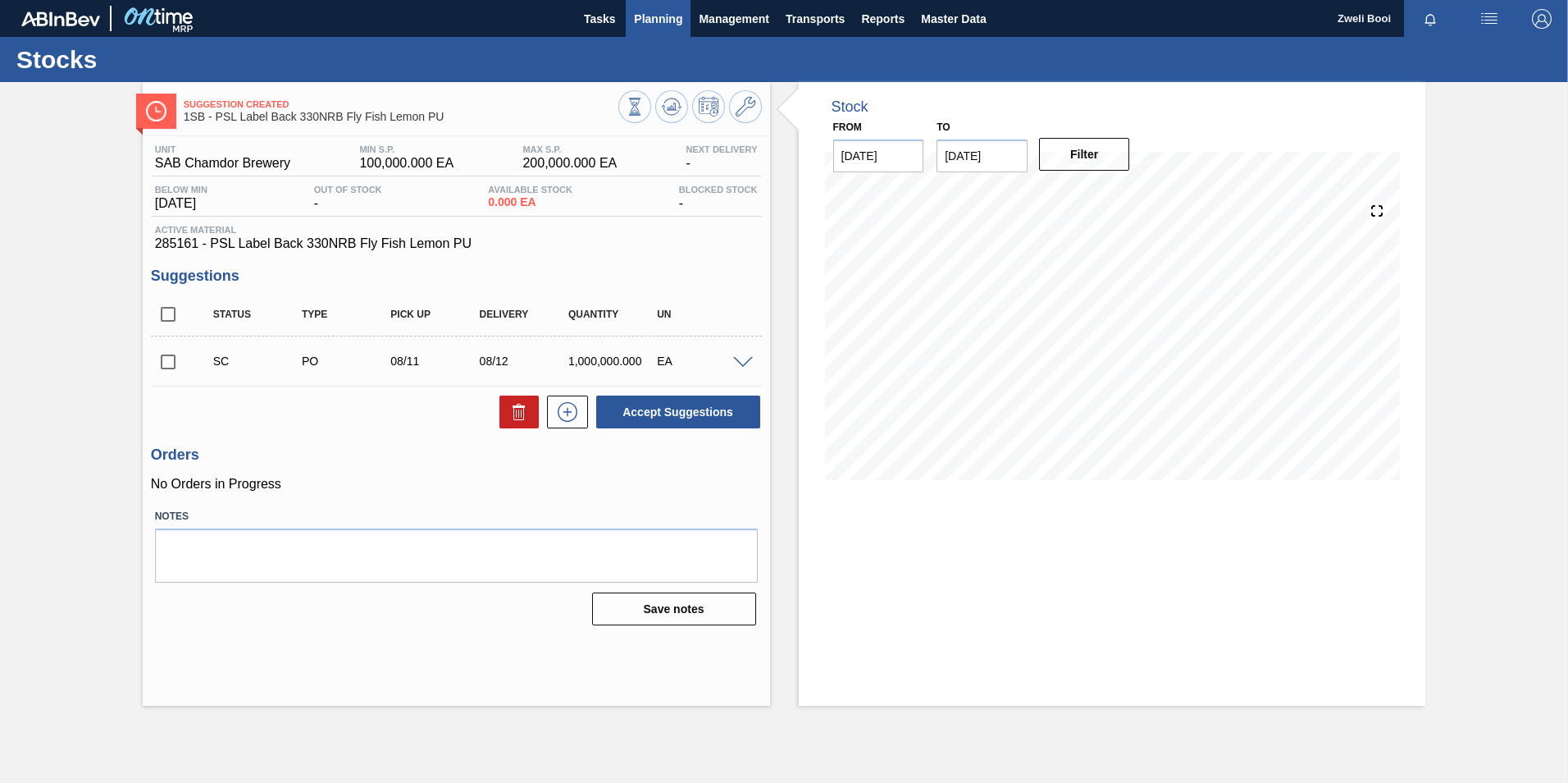
click at [648, 20] on span "Planning" at bounding box center [659, 19] width 49 height 20
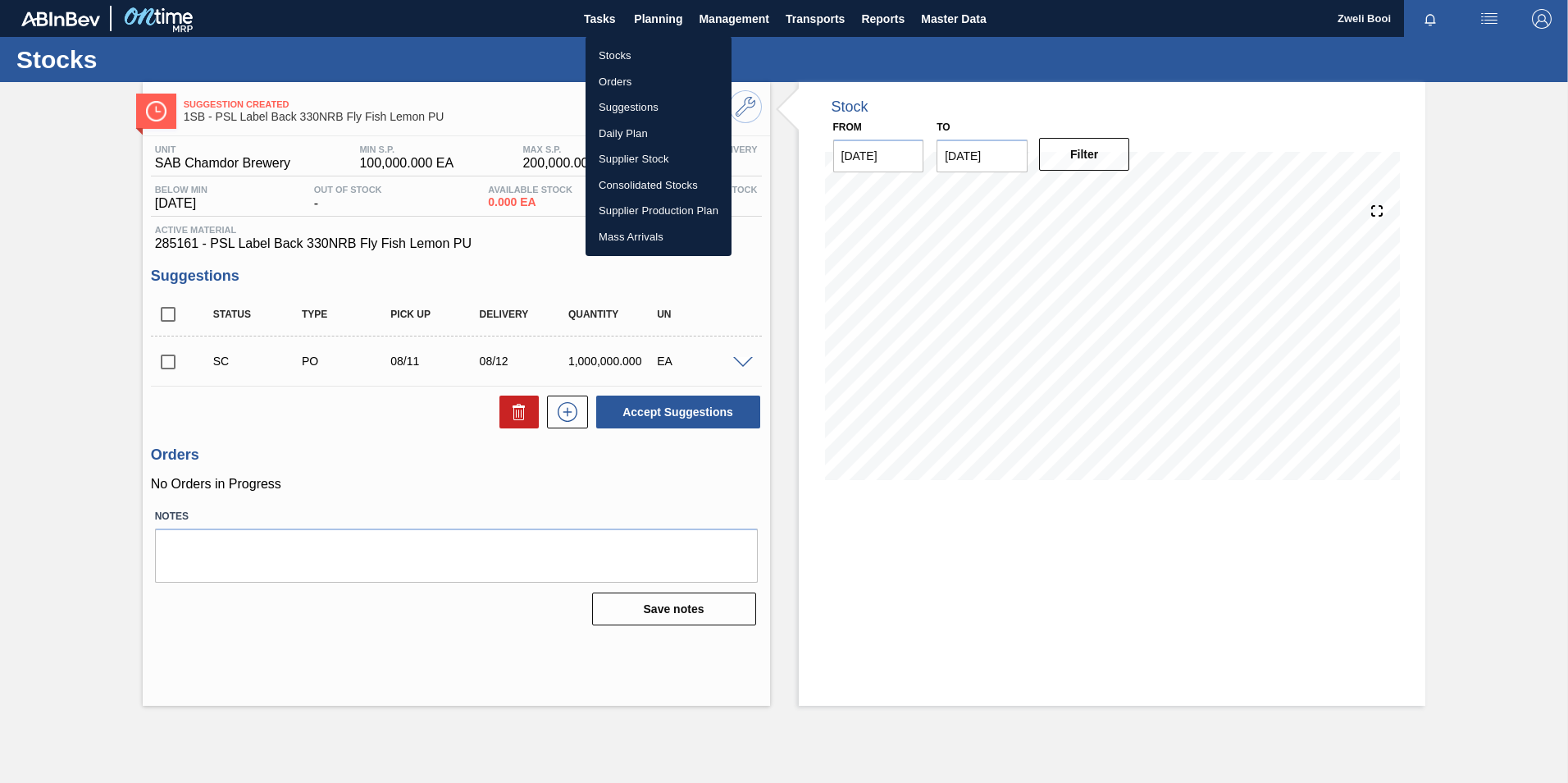
click at [613, 53] on li "Stocks" at bounding box center [659, 55] width 146 height 26
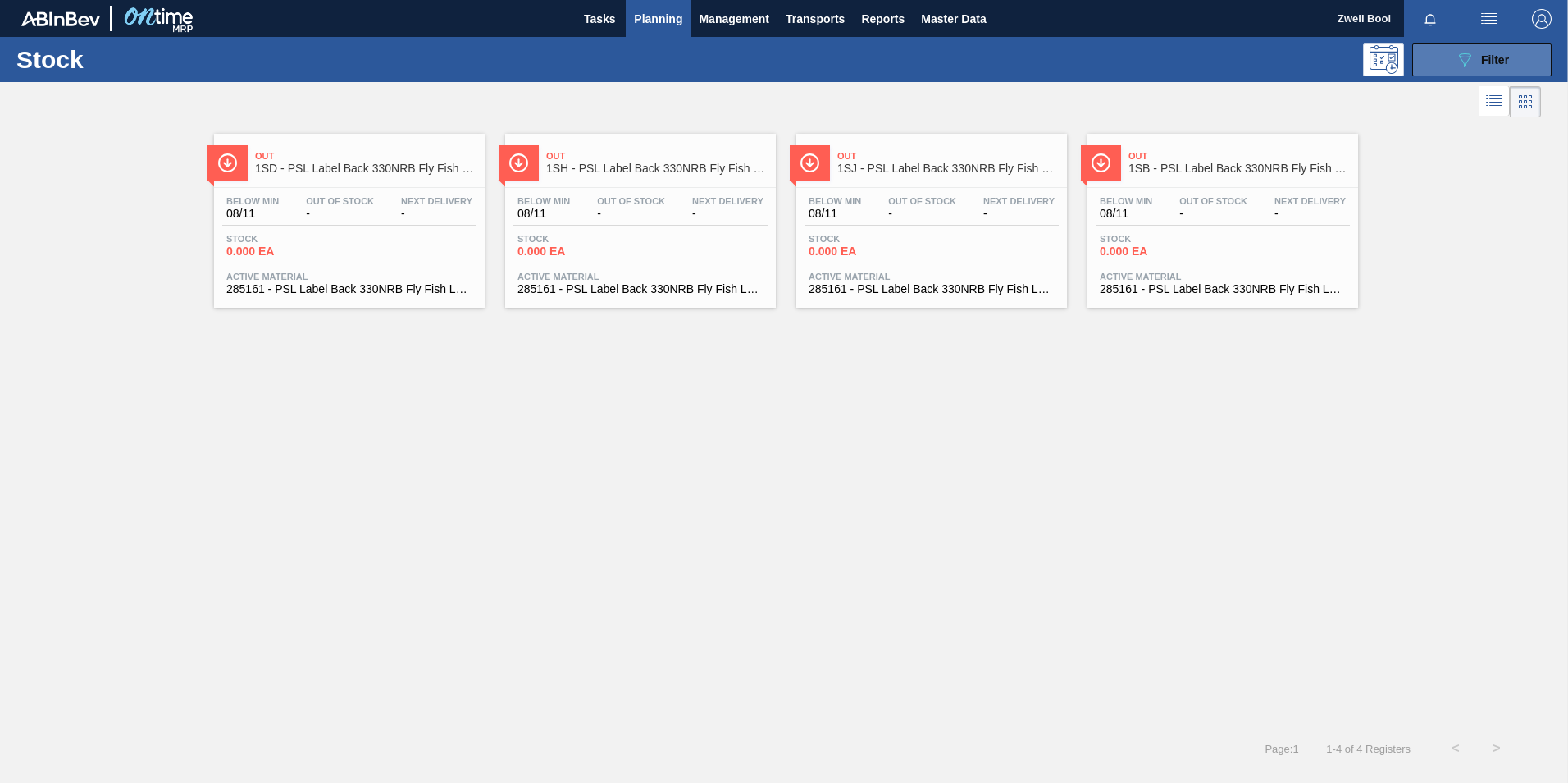
click at [1450, 67] on button "089F7B8B-B2A5-4AFE-B5C0-19BA573D28AC Filter" at bounding box center [1482, 59] width 139 height 32
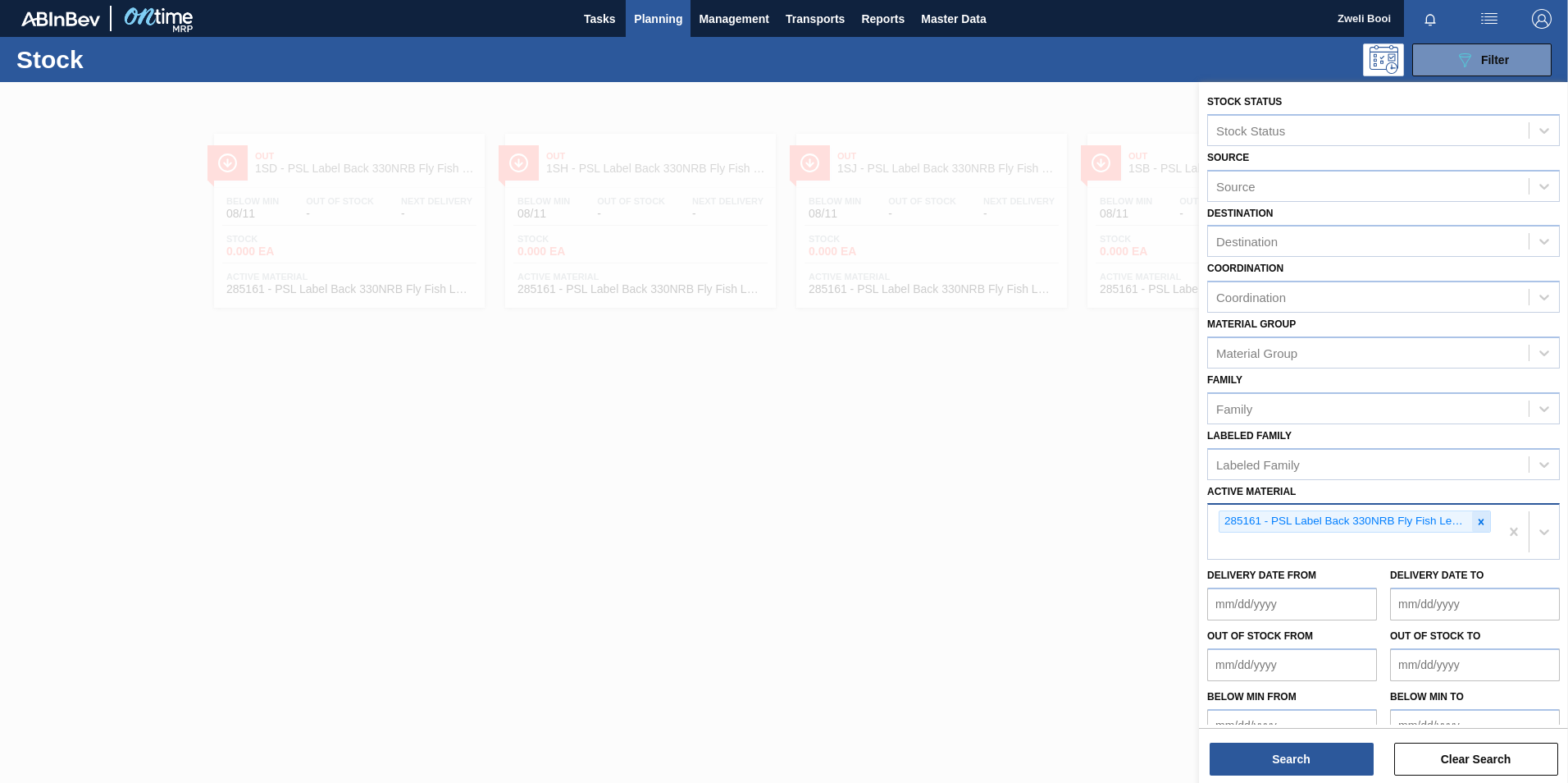
click at [1475, 521] on icon at bounding box center [1481, 521] width 12 height 12
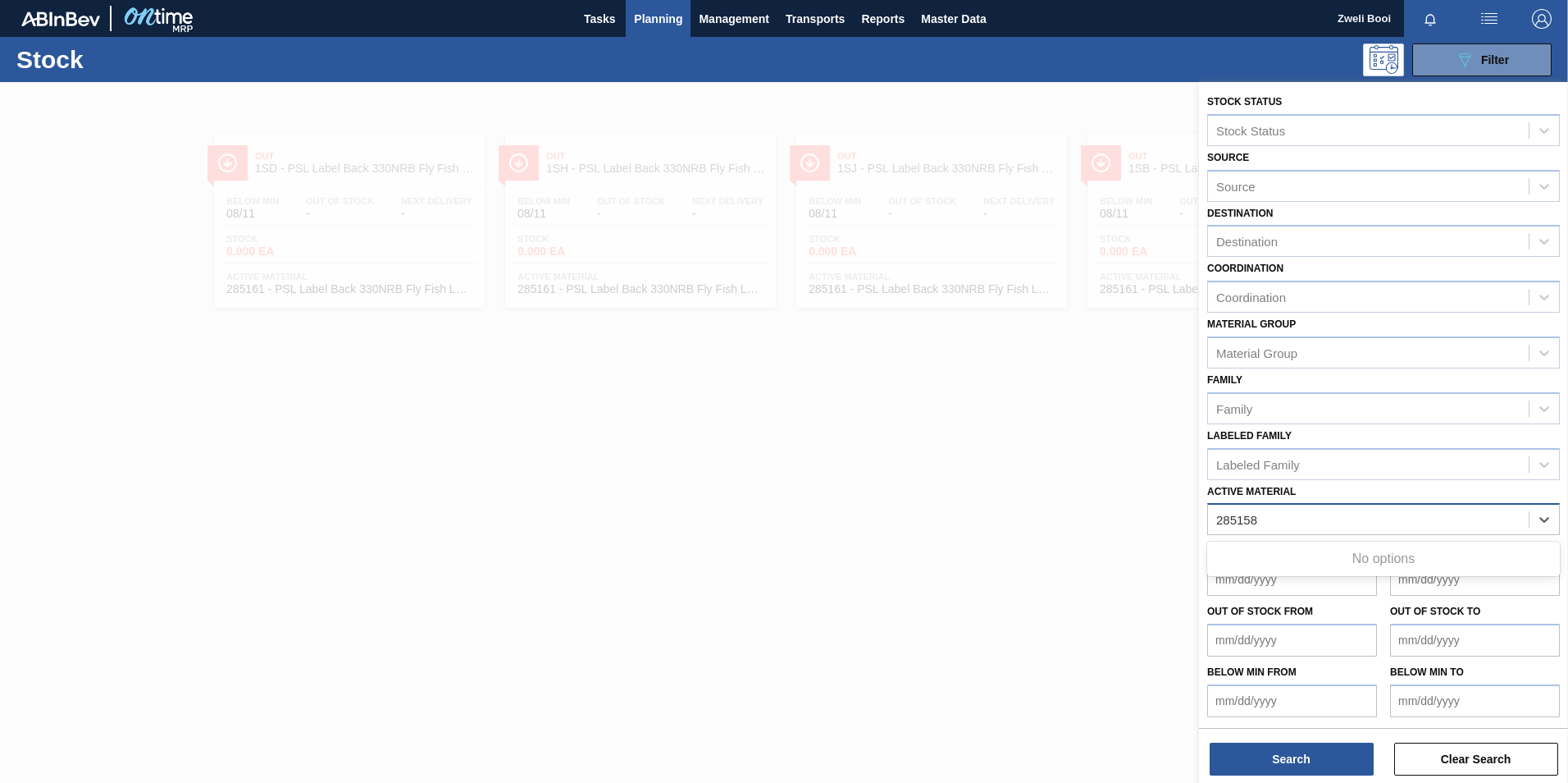
type Material "285158"
click at [812, 428] on div at bounding box center [784, 473] width 1568 height 783
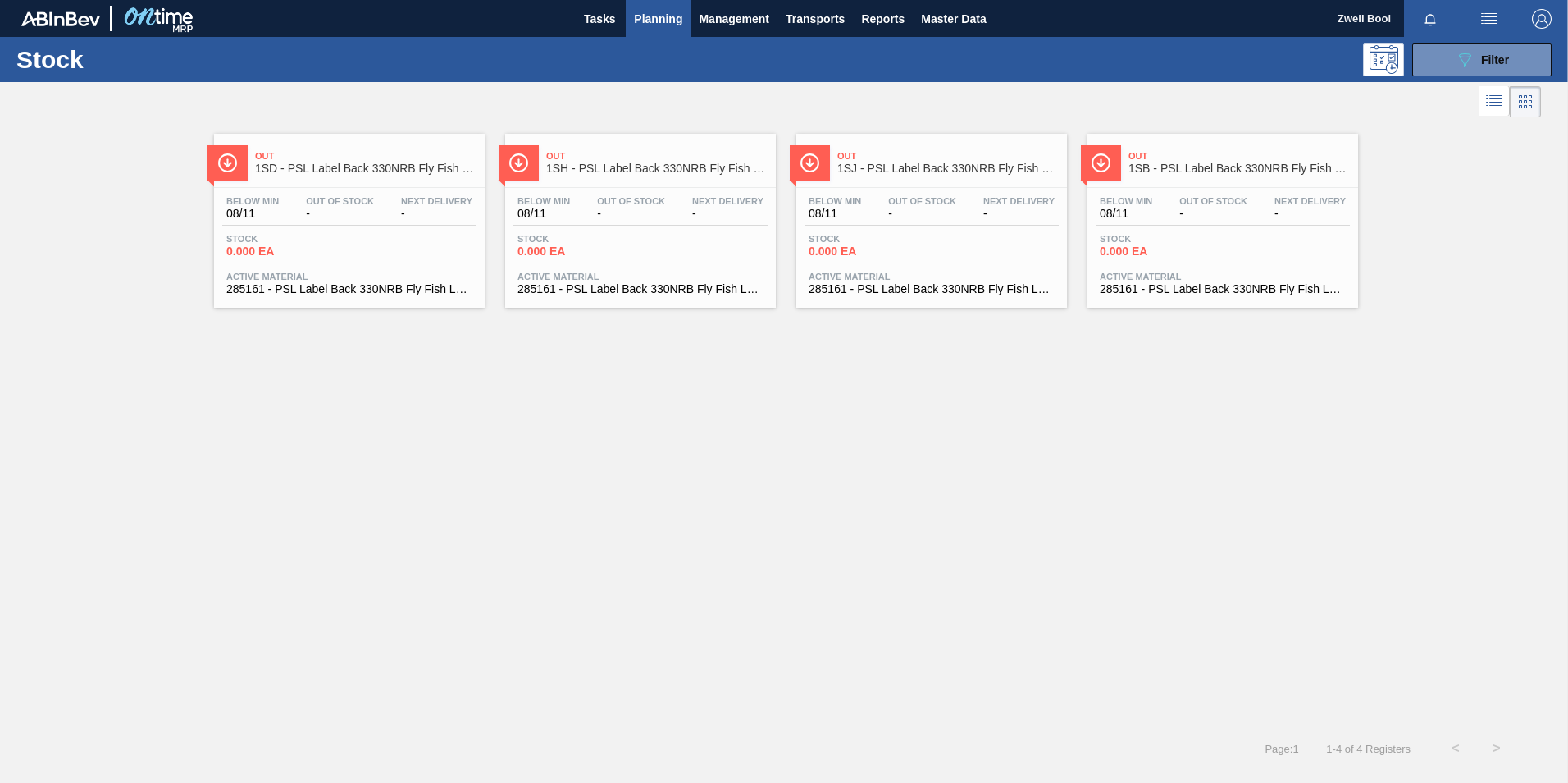
click at [1229, 220] on div "Below Min 08/11 Out Of Stock - Next Delivery -" at bounding box center [1223, 211] width 255 height 30
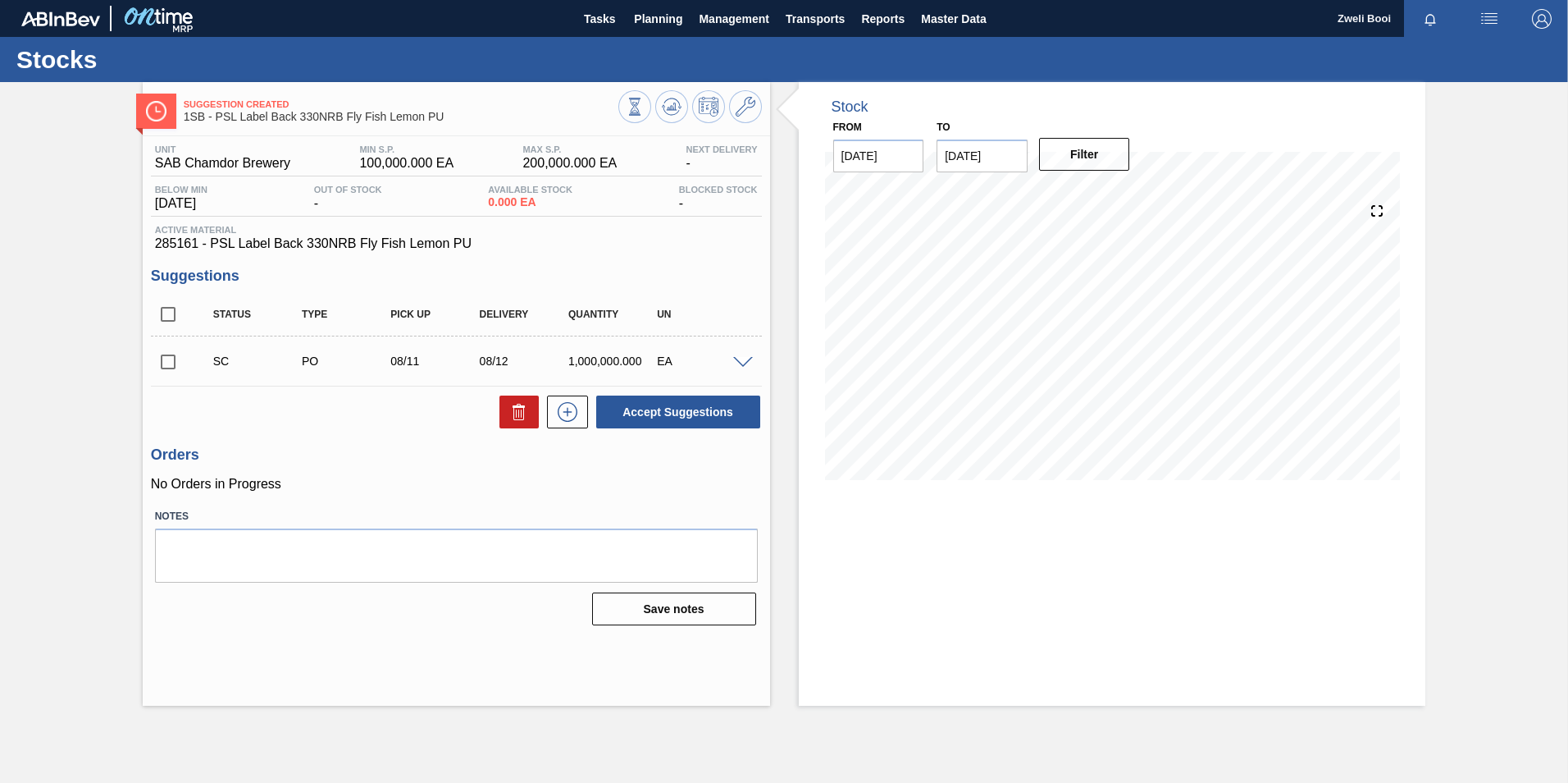
click at [743, 367] on div "SC PO 08/11 08/12 1,000,000.000 EA" at bounding box center [456, 361] width 611 height 41
click at [746, 356] on div at bounding box center [745, 362] width 32 height 13
click at [743, 363] on span at bounding box center [743, 363] width 20 height 13
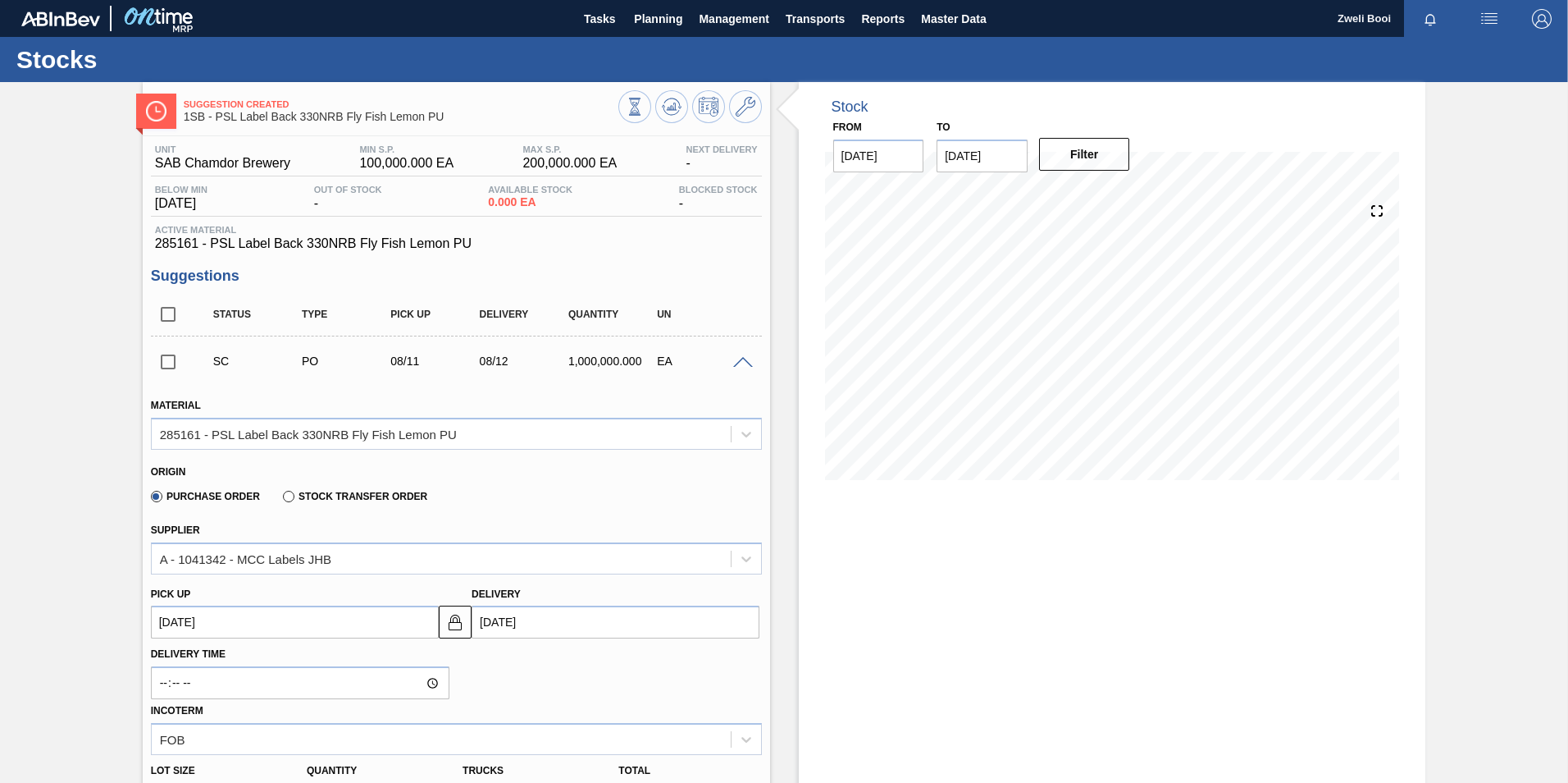
click at [738, 362] on span at bounding box center [743, 363] width 20 height 13
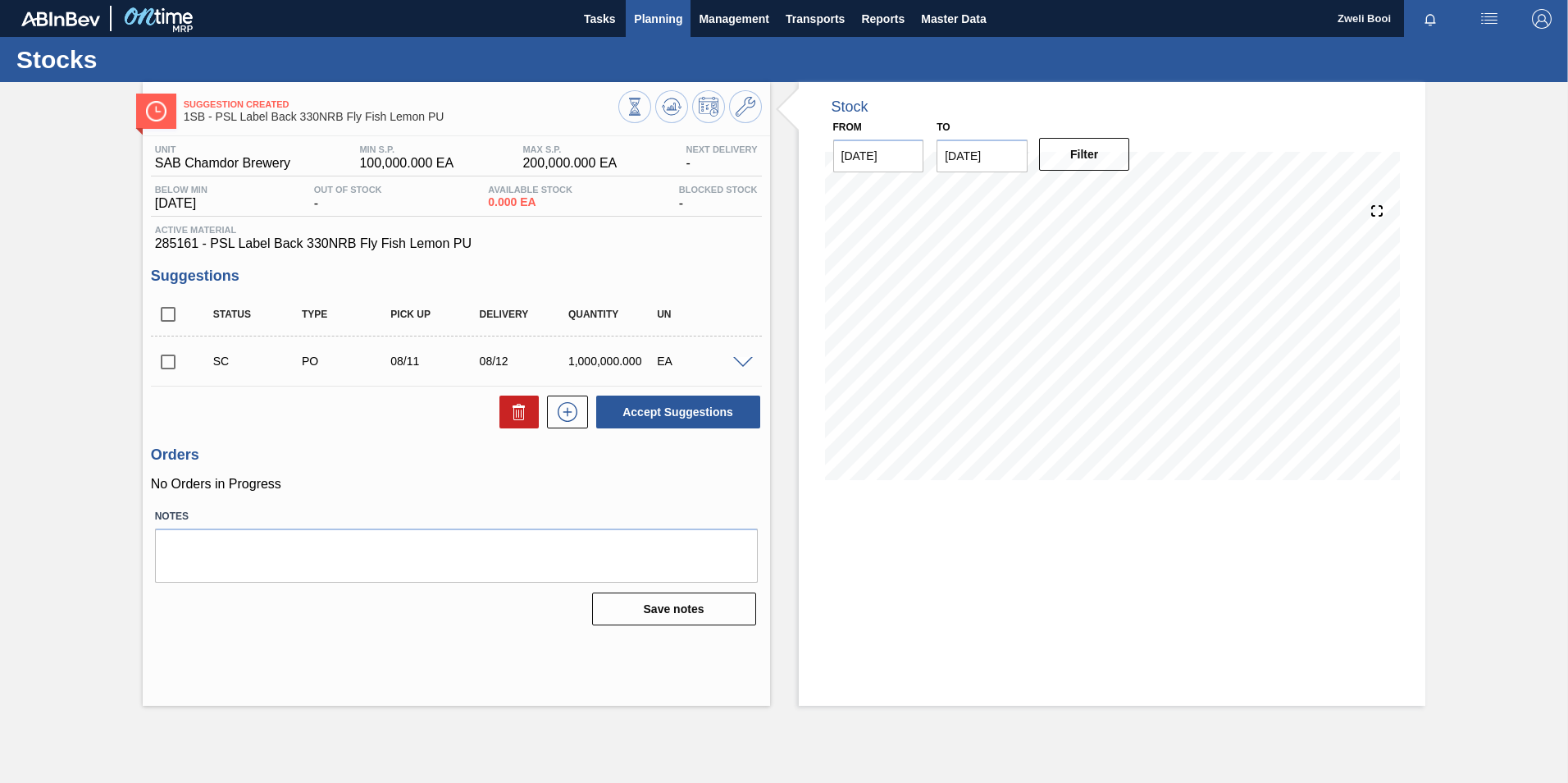
click at [677, 22] on span "Planning" at bounding box center [659, 19] width 49 height 20
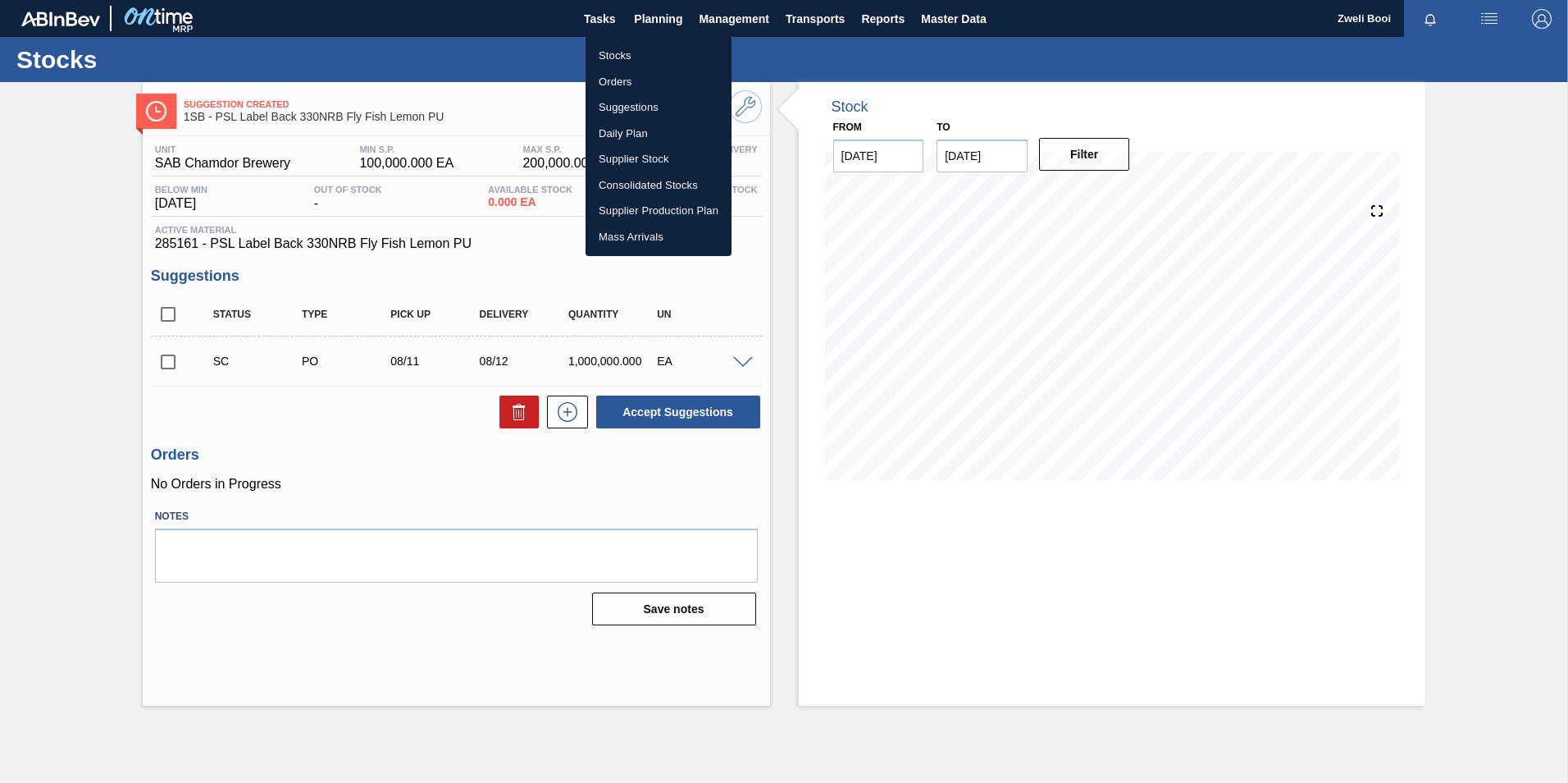
click at [634, 52] on li "Stocks" at bounding box center [659, 55] width 146 height 26
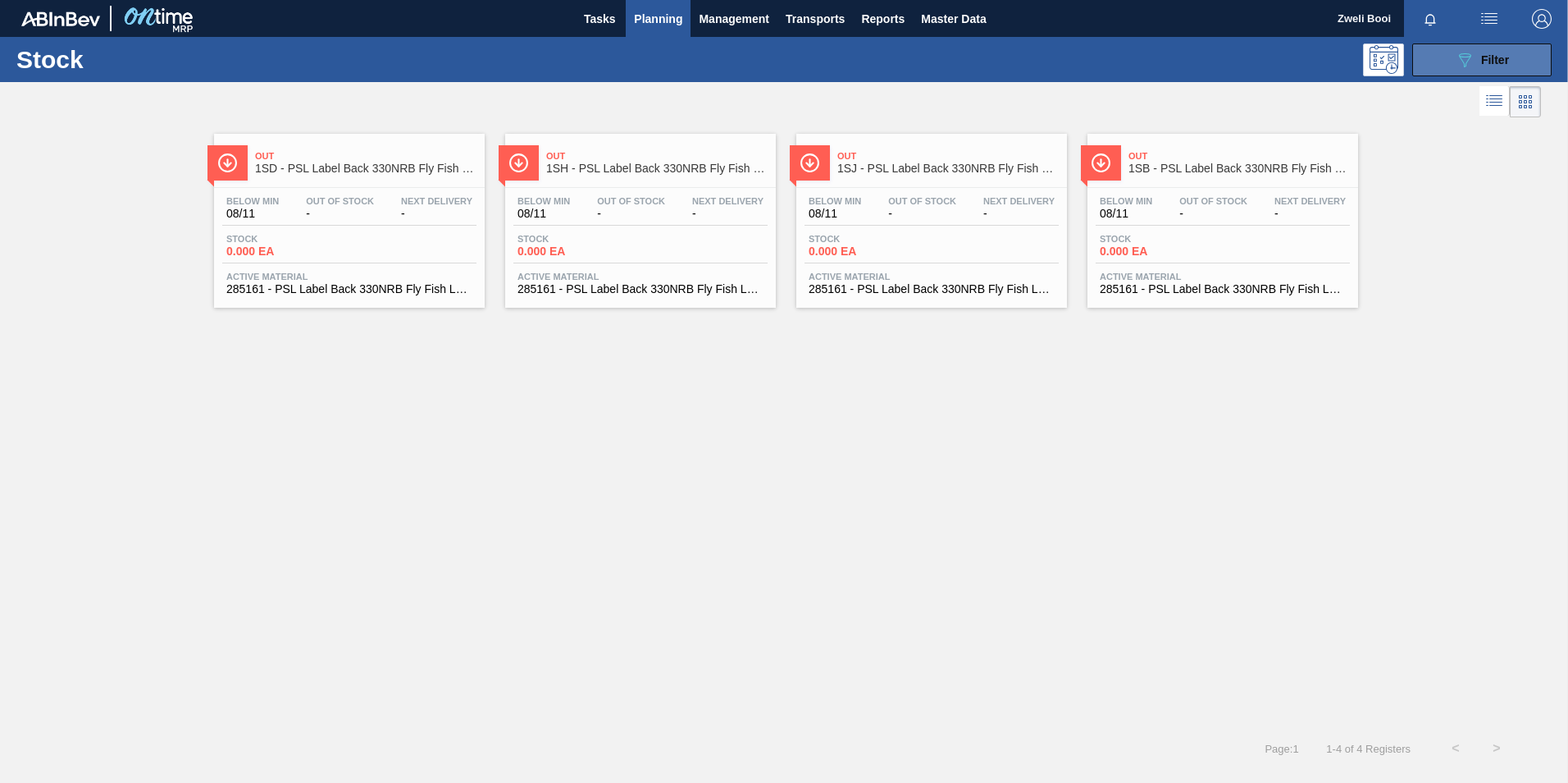
click at [1483, 65] on span "Filter" at bounding box center [1494, 59] width 28 height 14
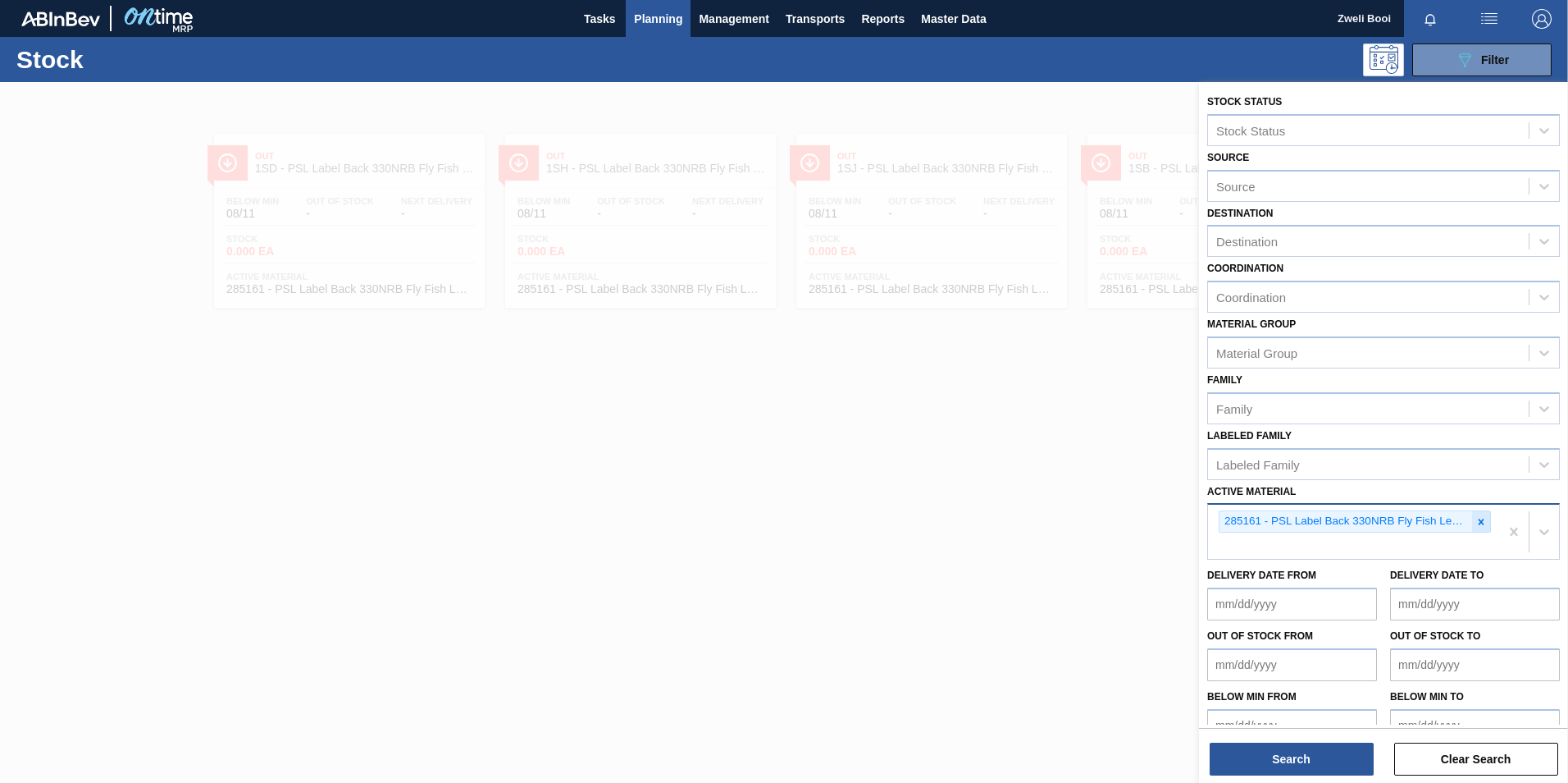
click at [1482, 521] on icon at bounding box center [1481, 521] width 12 height 12
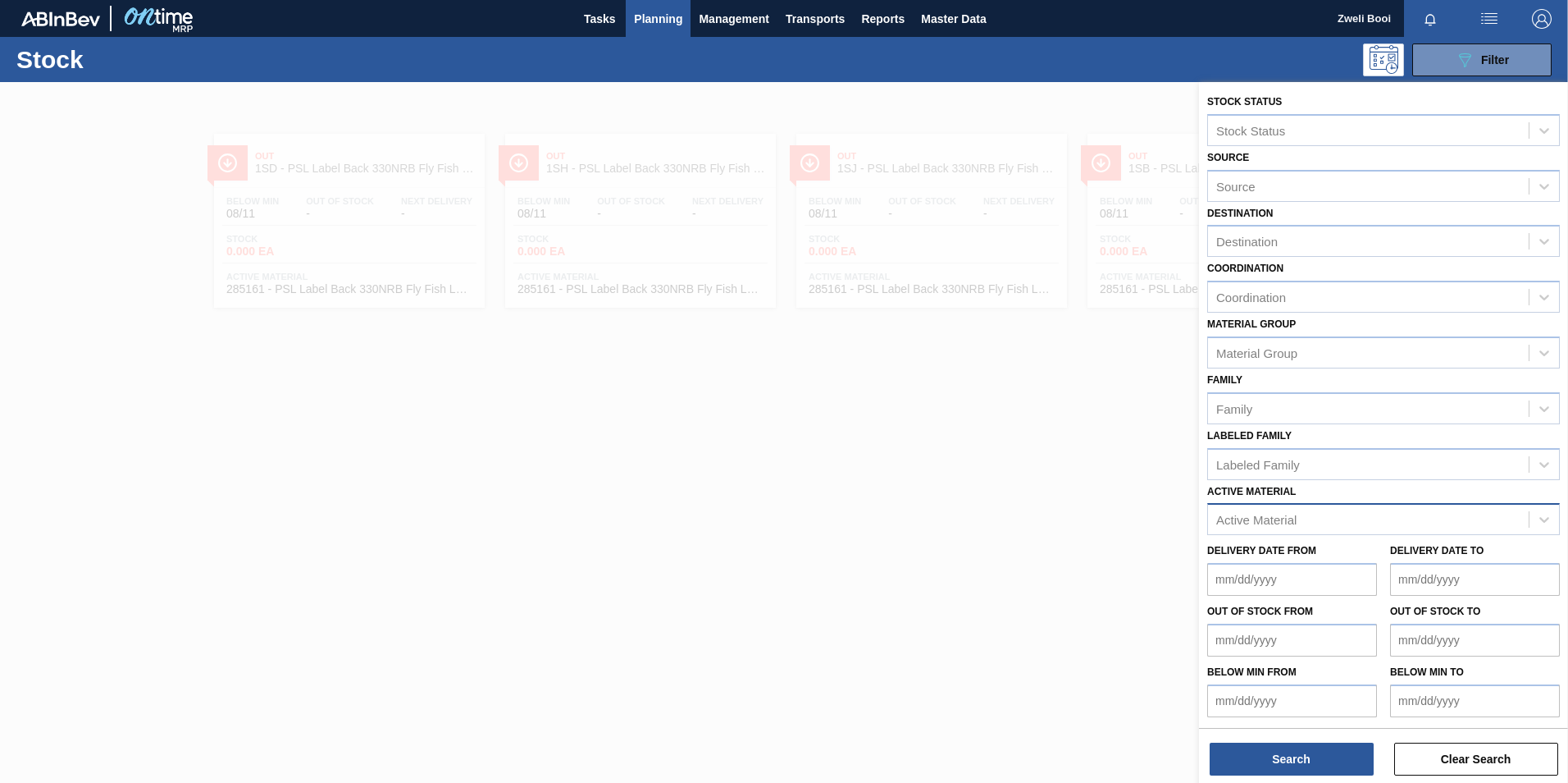
click at [781, 629] on div at bounding box center [784, 473] width 1568 height 783
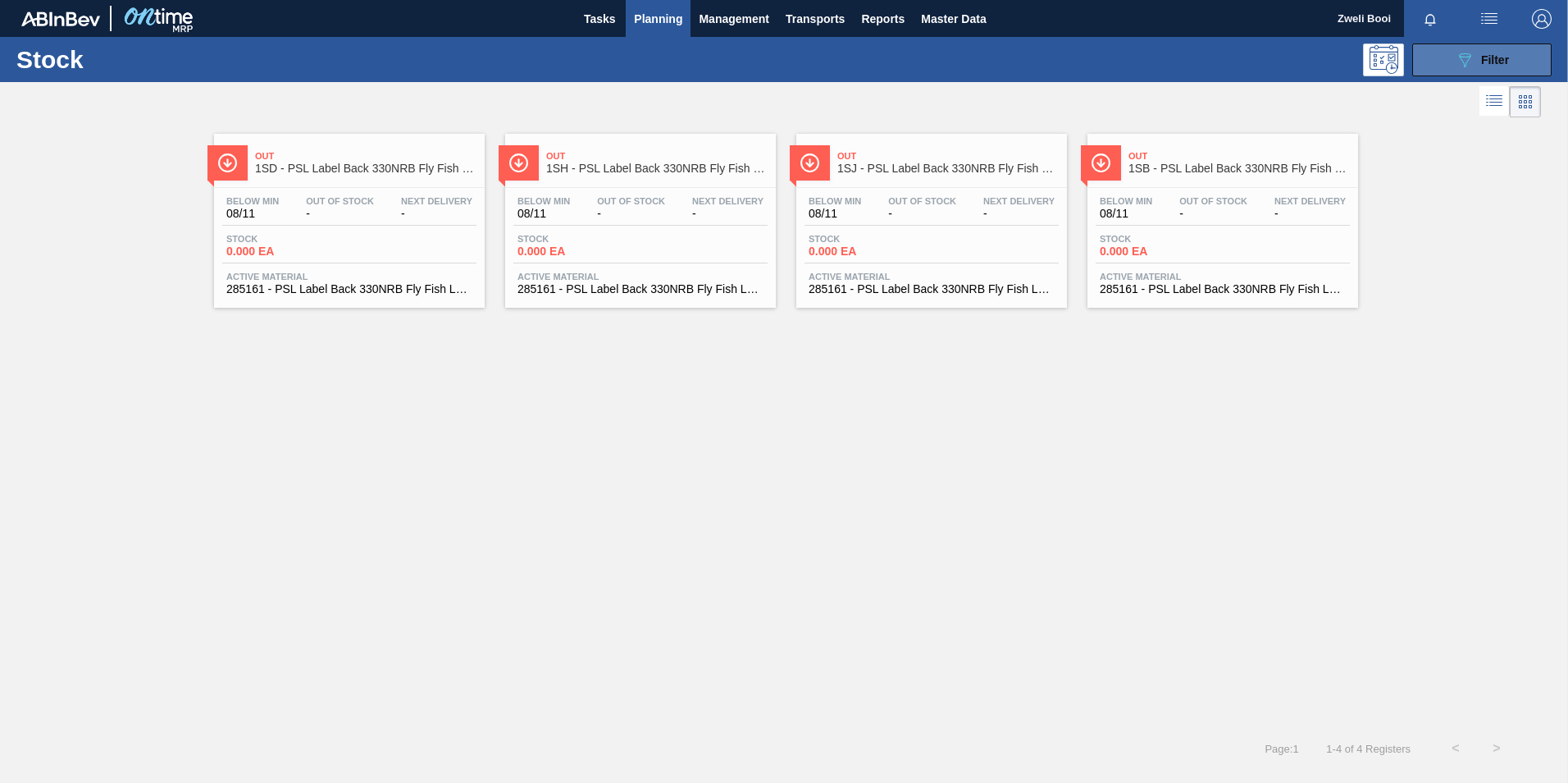
click at [1479, 53] on div "089F7B8B-B2A5-4AFE-B5C0-19BA573D28AC Filter" at bounding box center [1482, 60] width 54 height 20
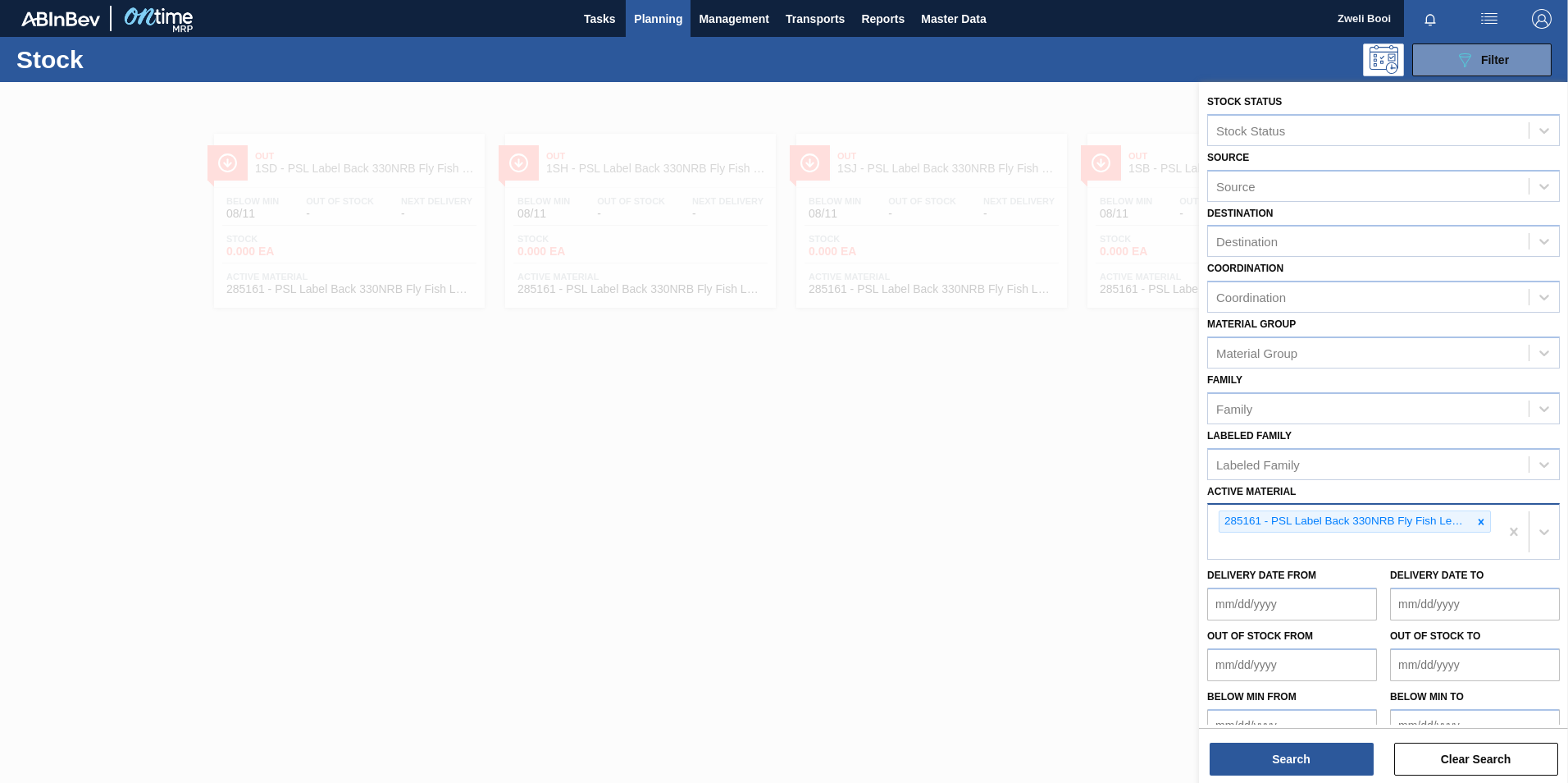
click at [1479, 517] on icon at bounding box center [1481, 521] width 12 height 12
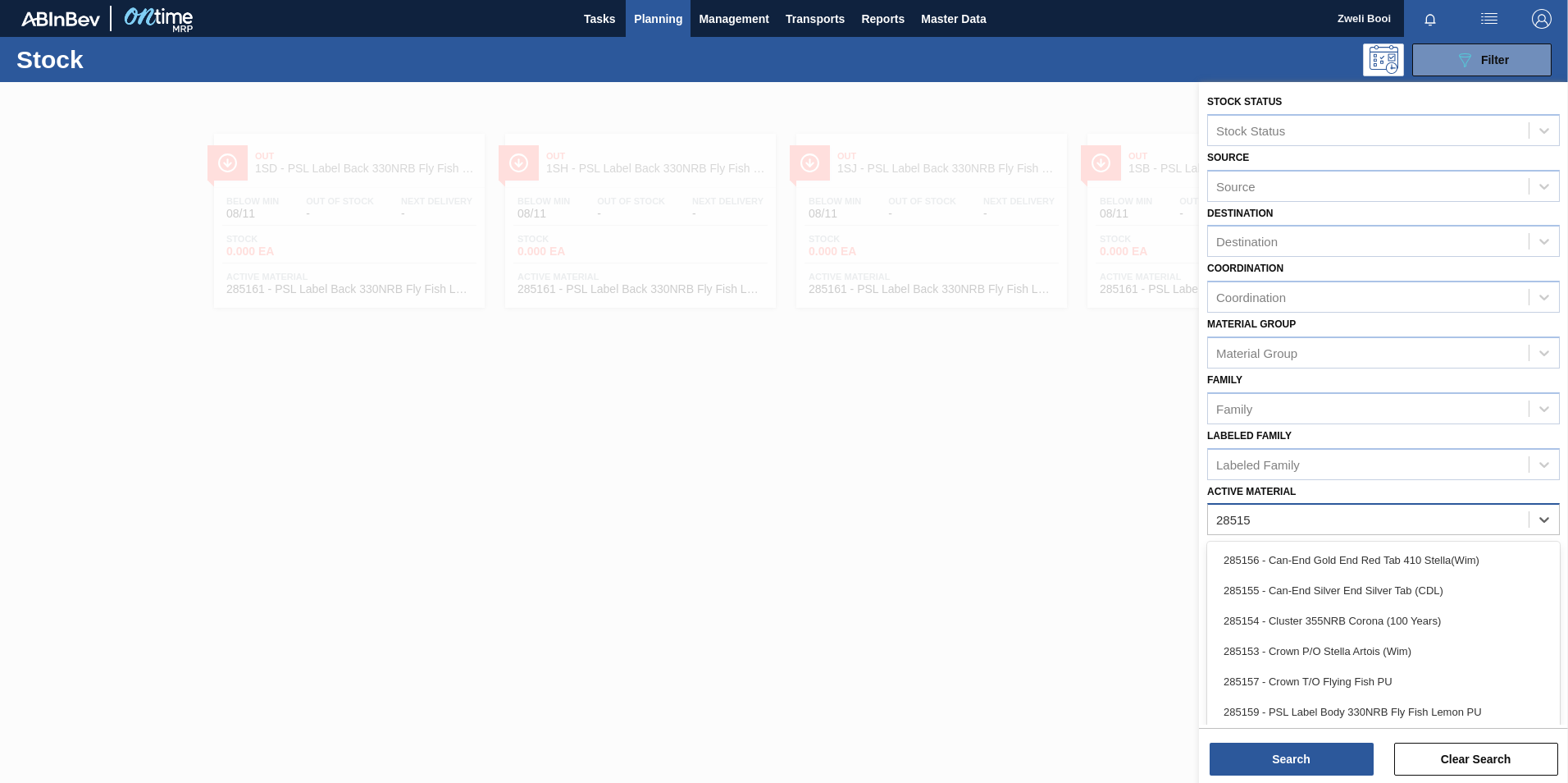
type Material "285159"
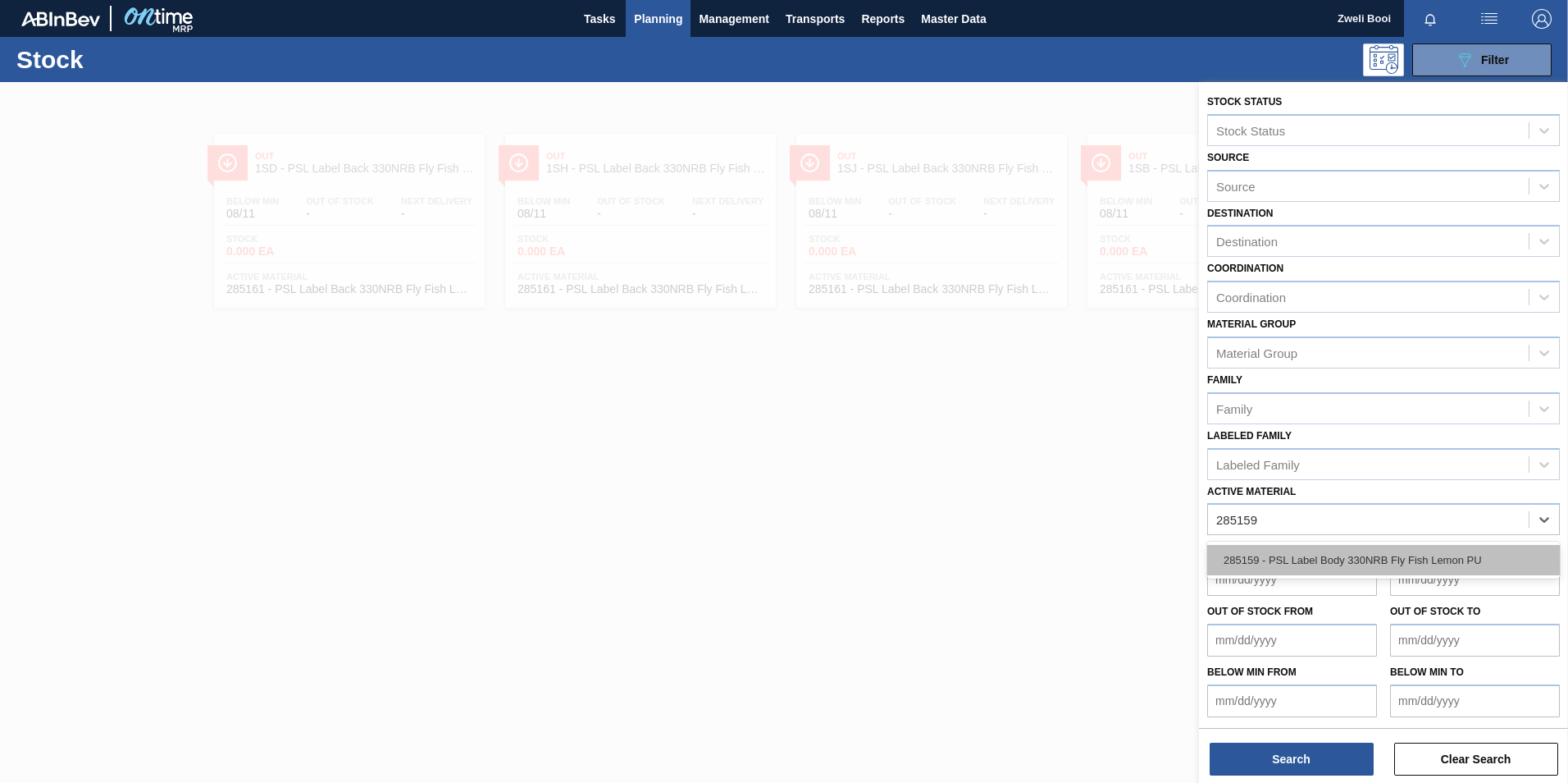
click at [1310, 576] on div "285159 - PSL Label Body 330NRB Fly Fish Lemon PU" at bounding box center [1384, 560] width 353 height 37
click at [1320, 555] on div "285159 - PSL Label Body 330NRB Fly Fish Lemon PU" at bounding box center [1384, 560] width 353 height 31
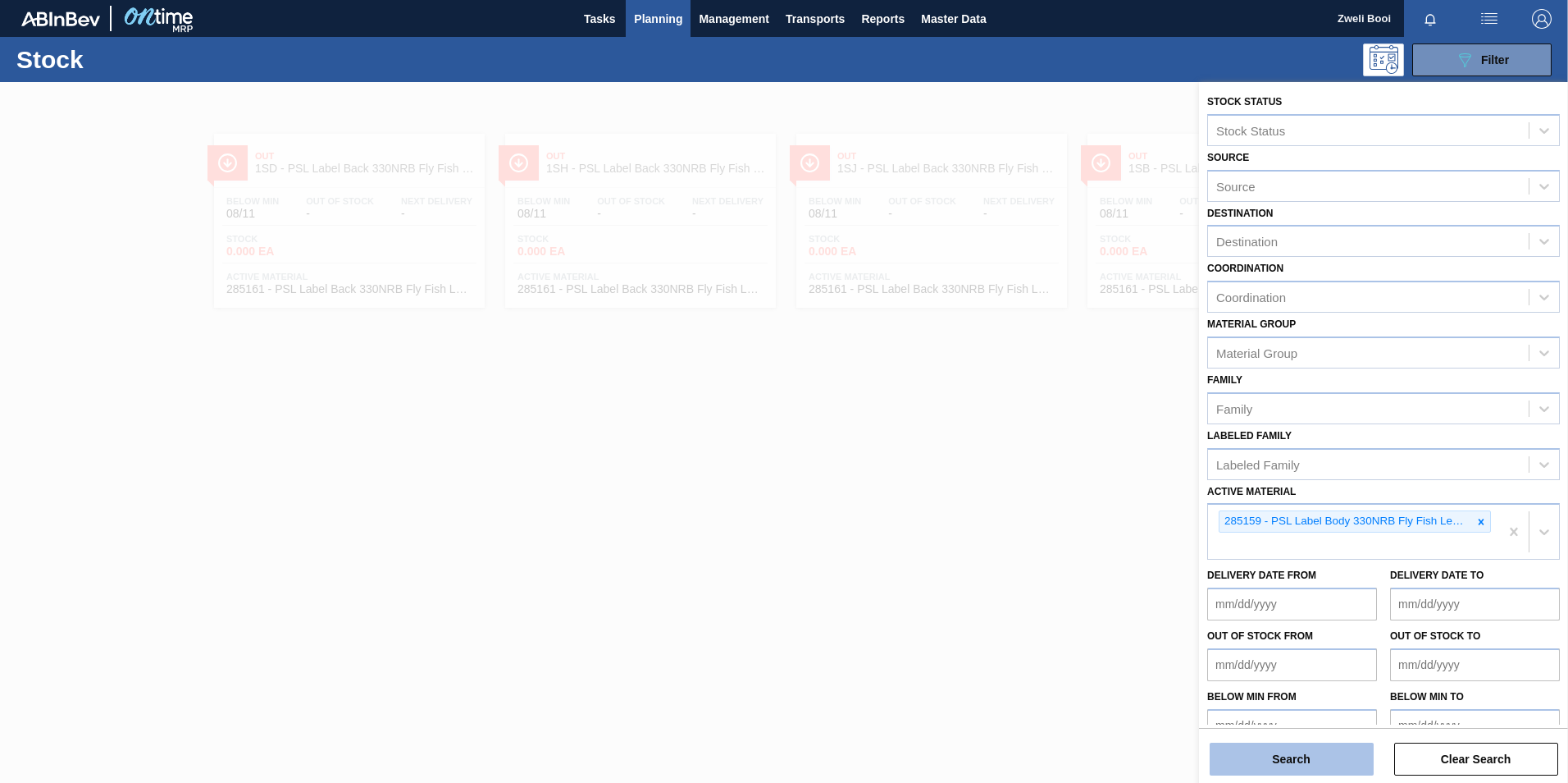
click at [1306, 753] on button "Search" at bounding box center [1291, 759] width 164 height 32
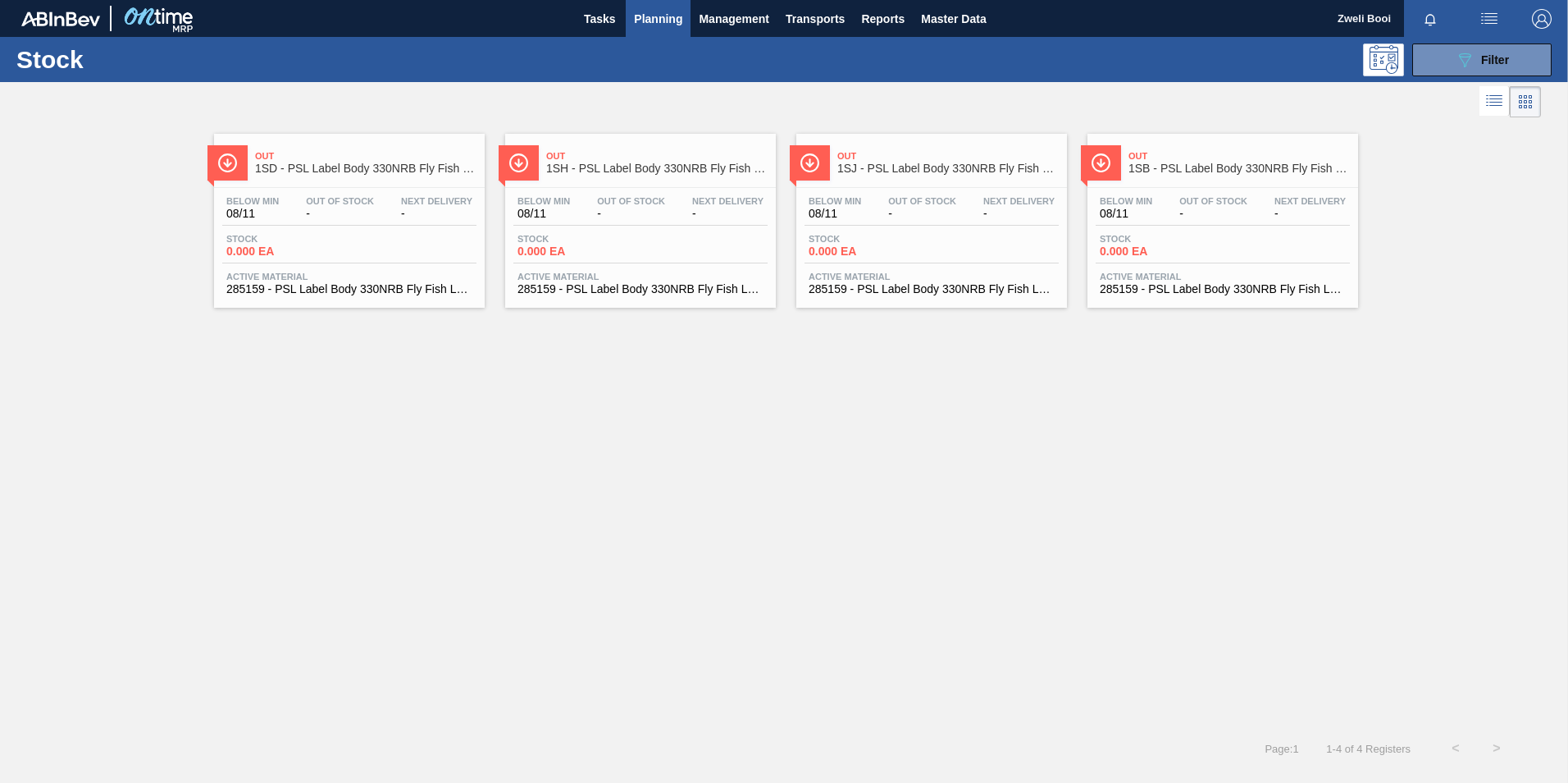
click at [1259, 220] on div "Below Min 08/11 Out Of Stock - Next Delivery -" at bounding box center [1223, 211] width 255 height 30
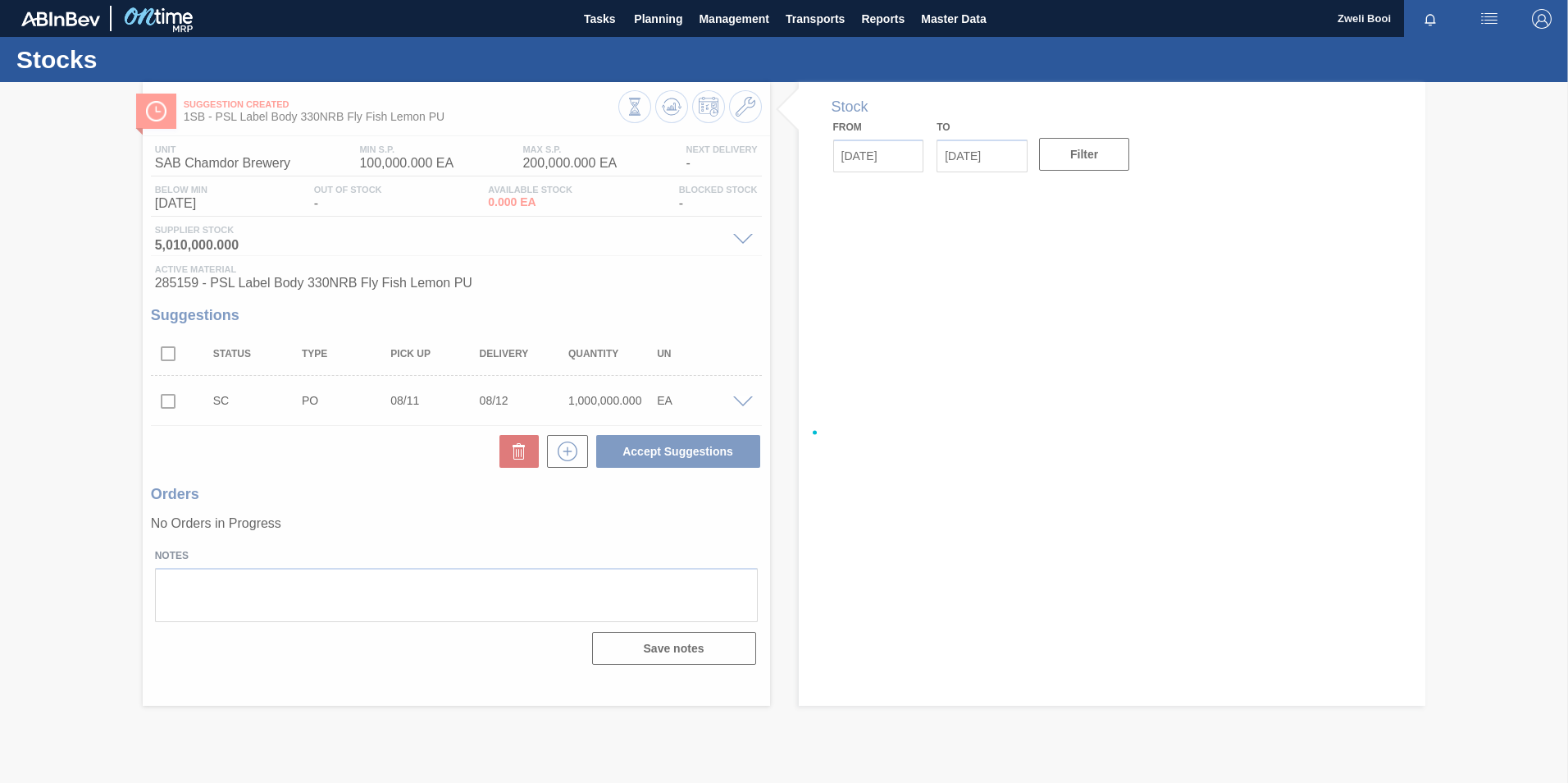
type up "[DATE]"
type input "[DATE]"
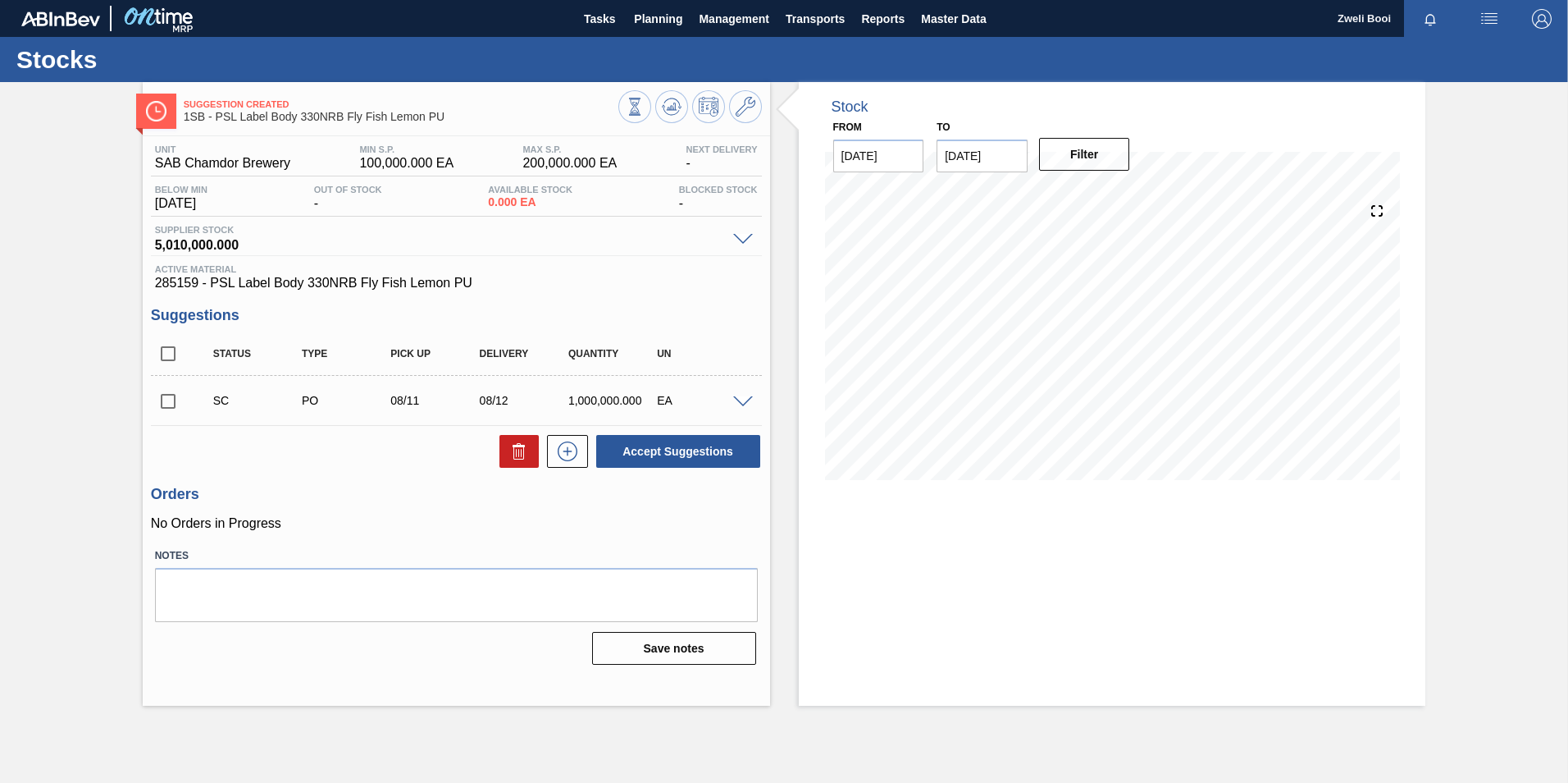
click at [750, 397] on span at bounding box center [743, 402] width 20 height 13
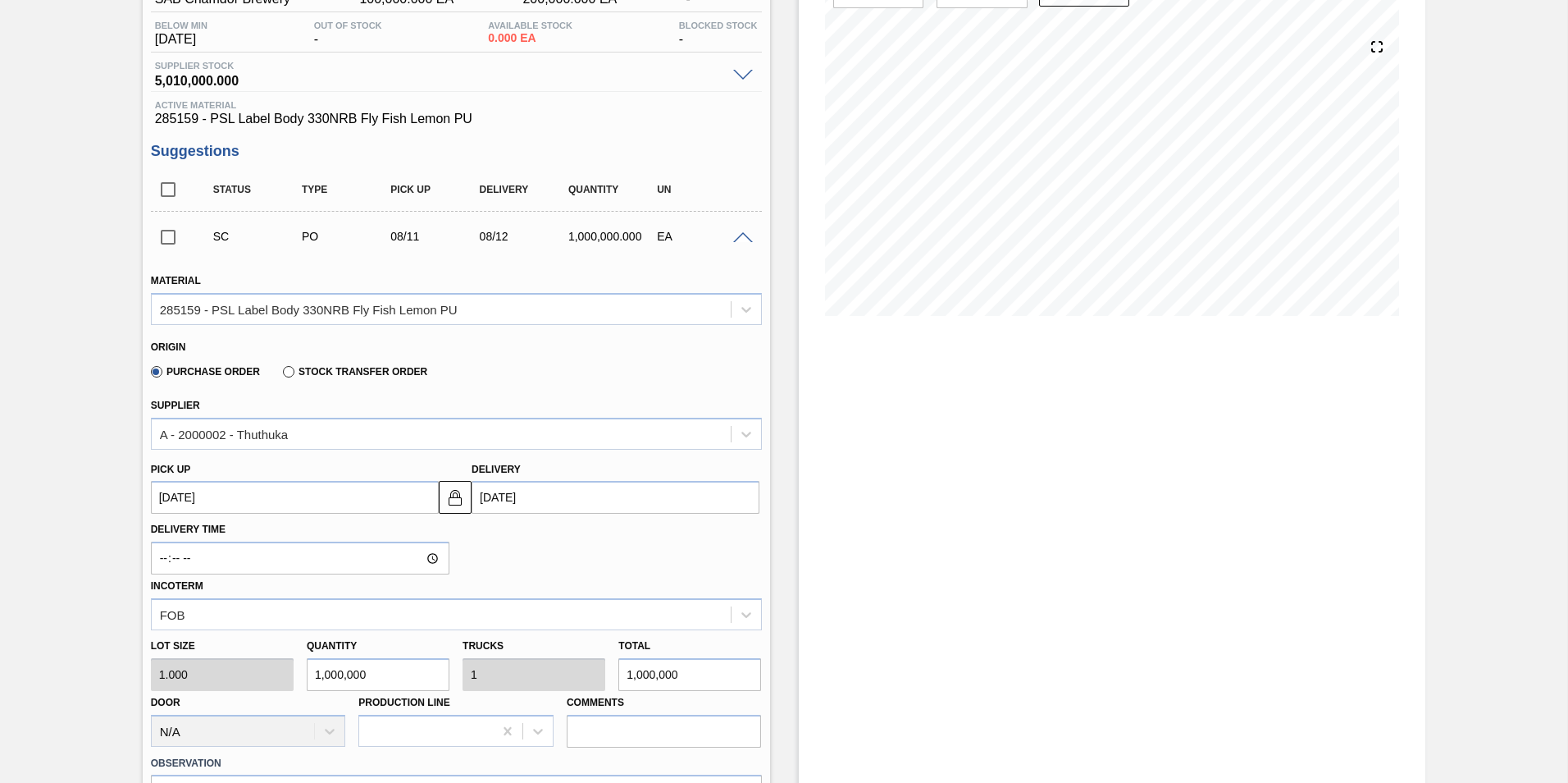
scroll to position [328, 0]
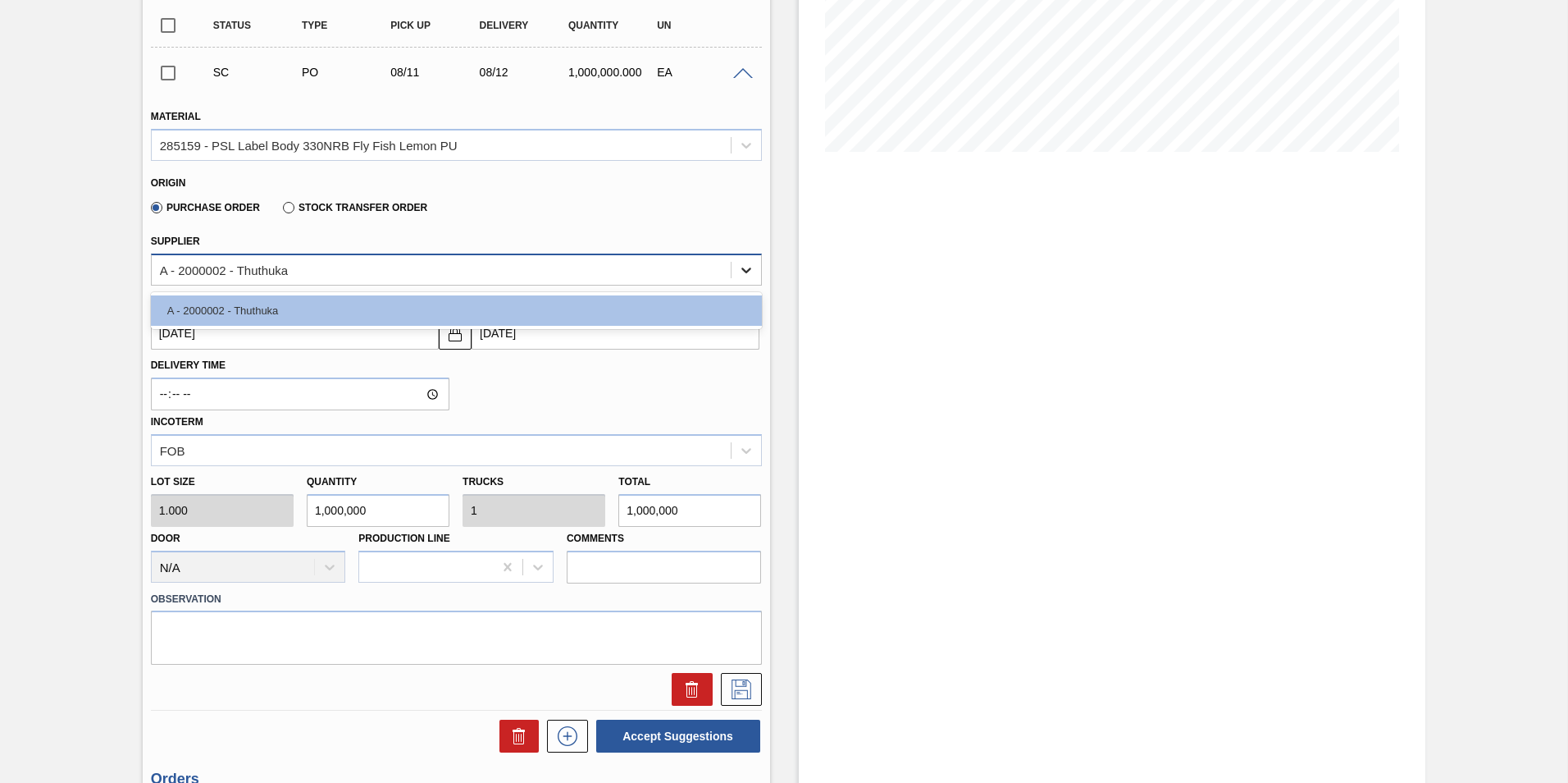
click at [750, 271] on icon at bounding box center [746, 270] width 16 height 16
click at [740, 274] on icon at bounding box center [746, 270] width 16 height 16
click at [748, 268] on icon at bounding box center [746, 270] width 10 height 5
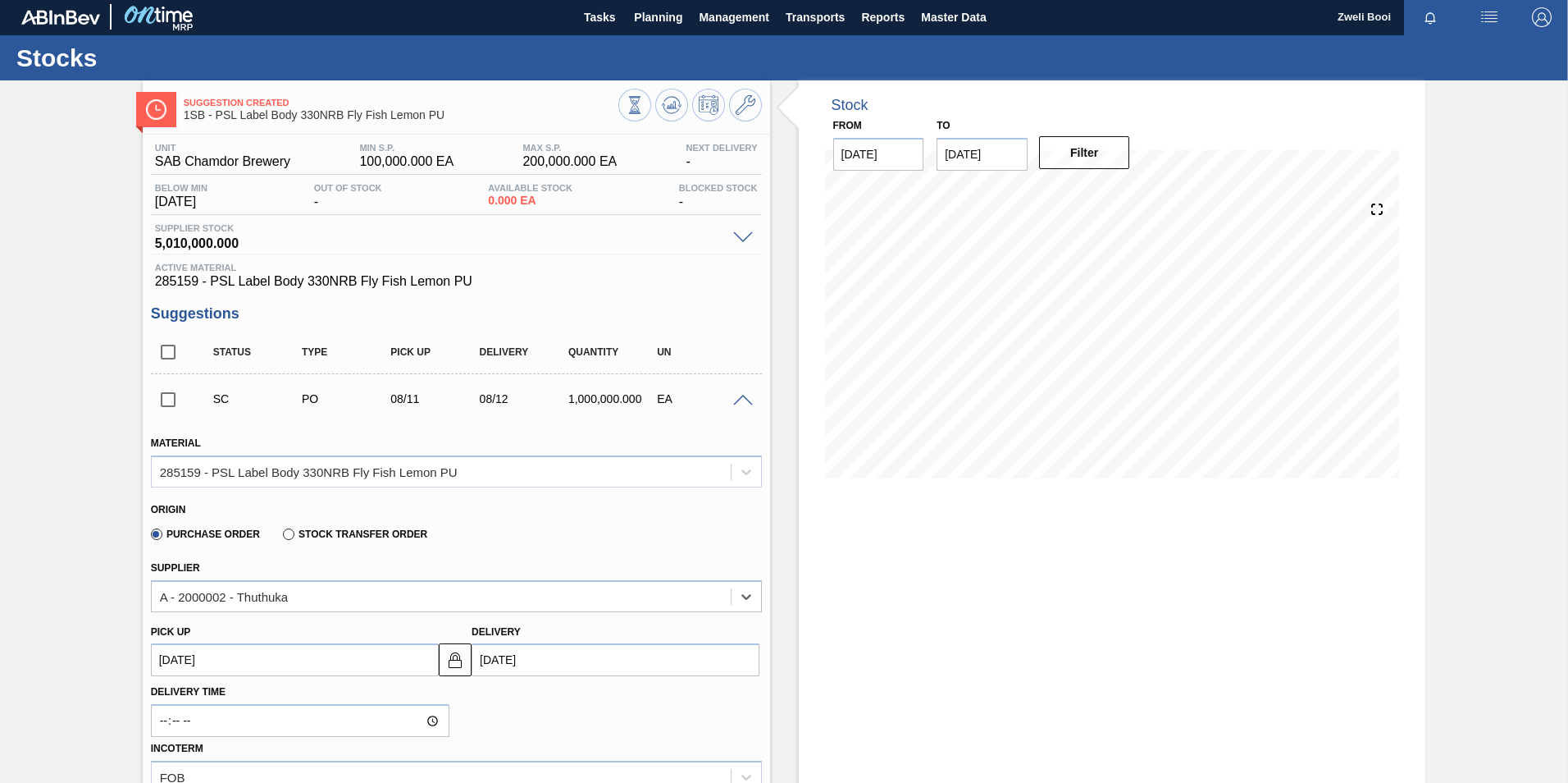
scroll to position [0, 0]
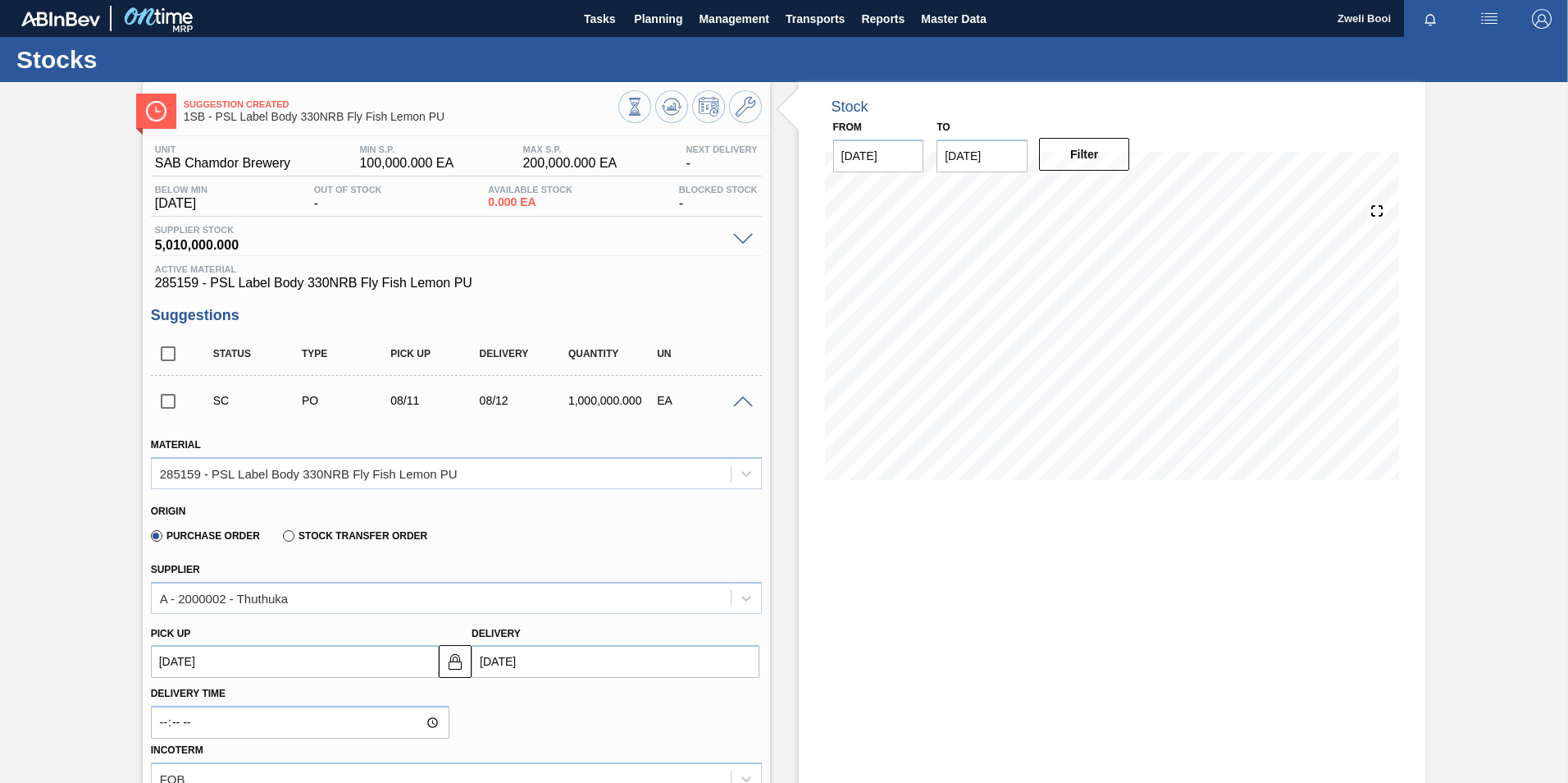
click at [906, 598] on div "Stock From [DATE] to [DATE] Filter 08/19 Stock Projection 1,000,000 SAP Plannin…" at bounding box center [1112, 687] width 627 height 1210
click at [656, 27] on span "Planning" at bounding box center [659, 19] width 49 height 20
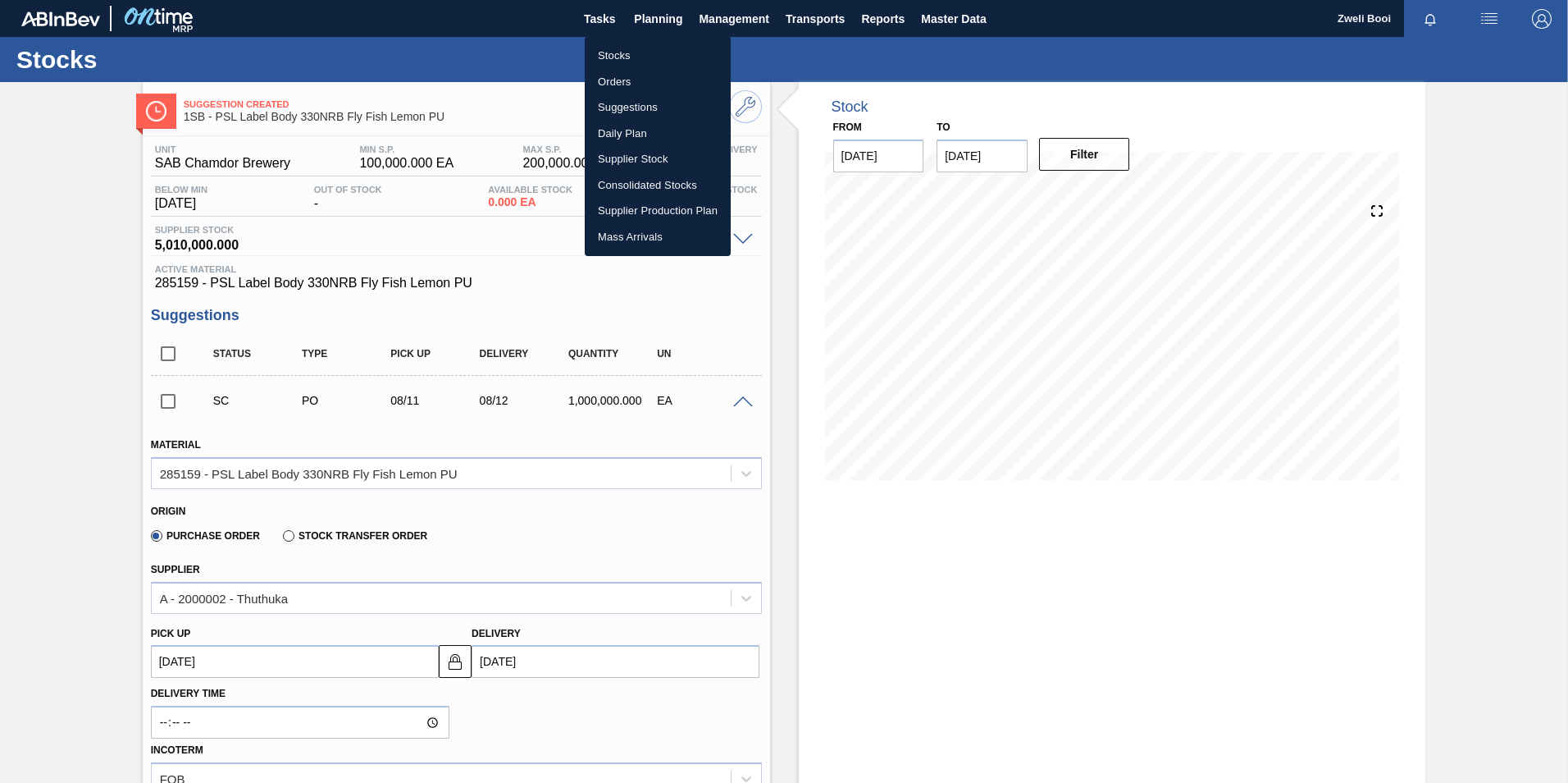
click at [626, 58] on li "Stocks" at bounding box center [658, 55] width 146 height 26
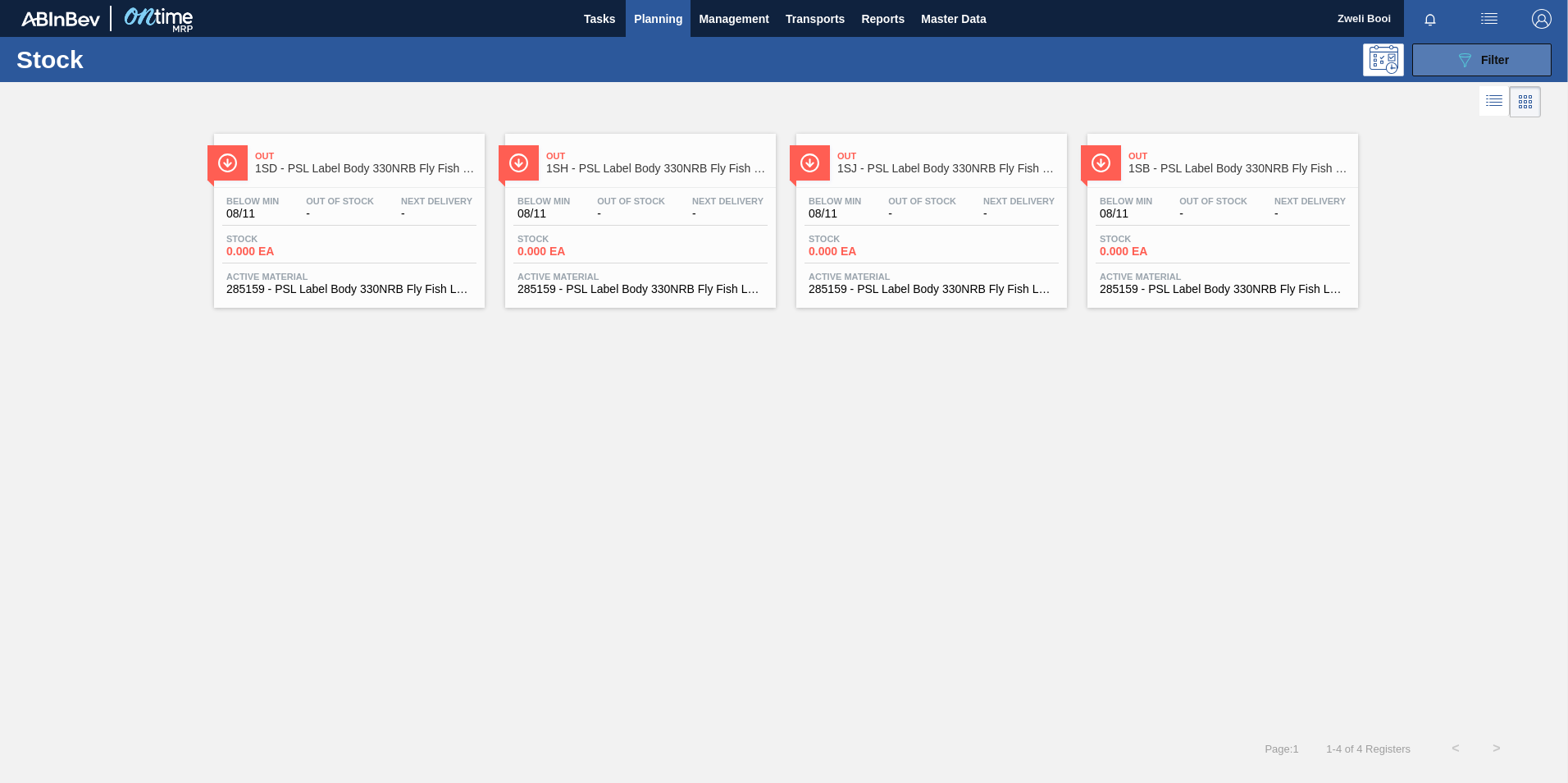
click at [1515, 47] on button "089F7B8B-B2A5-4AFE-B5C0-19BA573D28AC Filter" at bounding box center [1482, 59] width 139 height 32
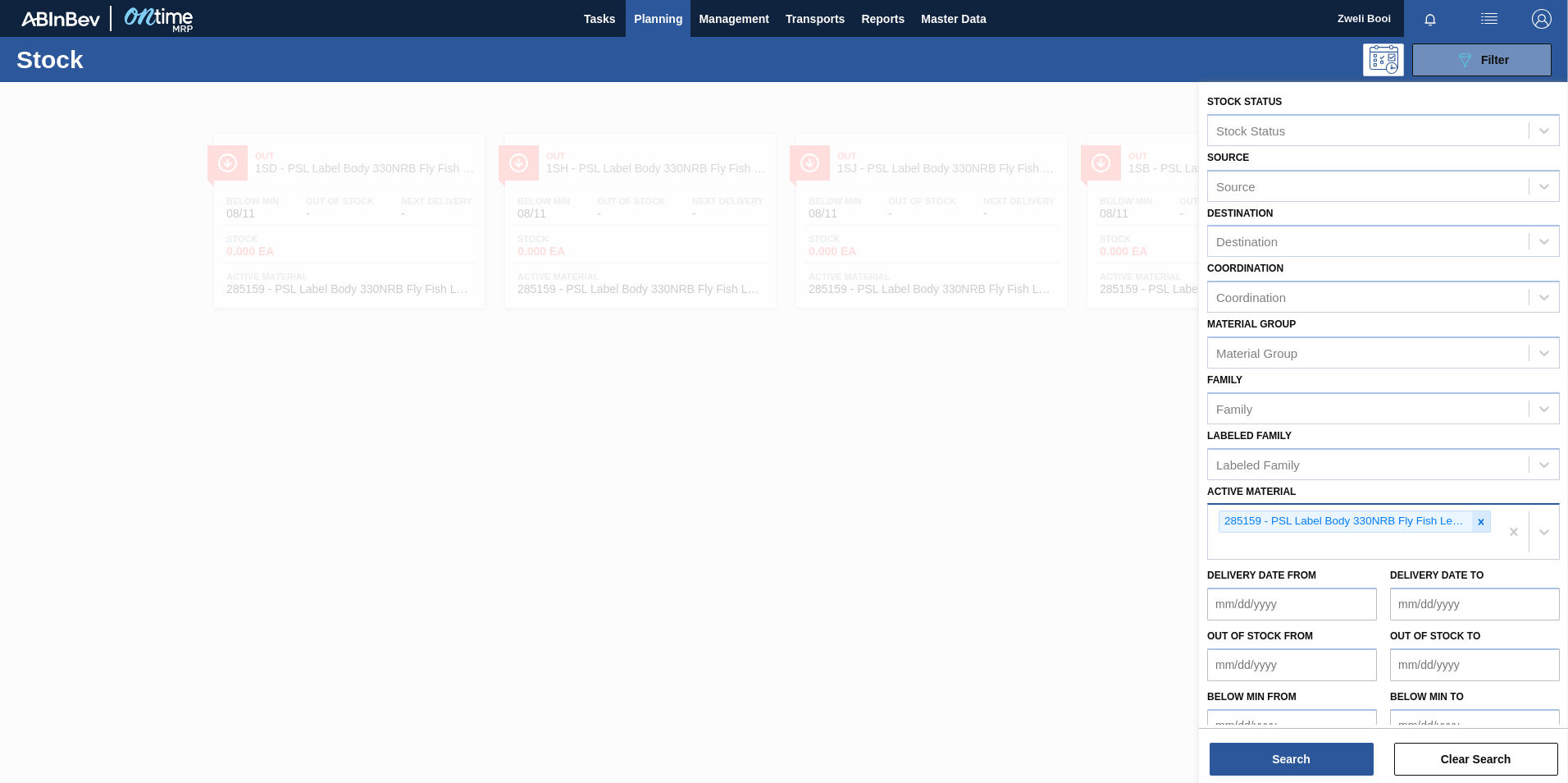
click at [1477, 517] on icon at bounding box center [1481, 521] width 12 height 12
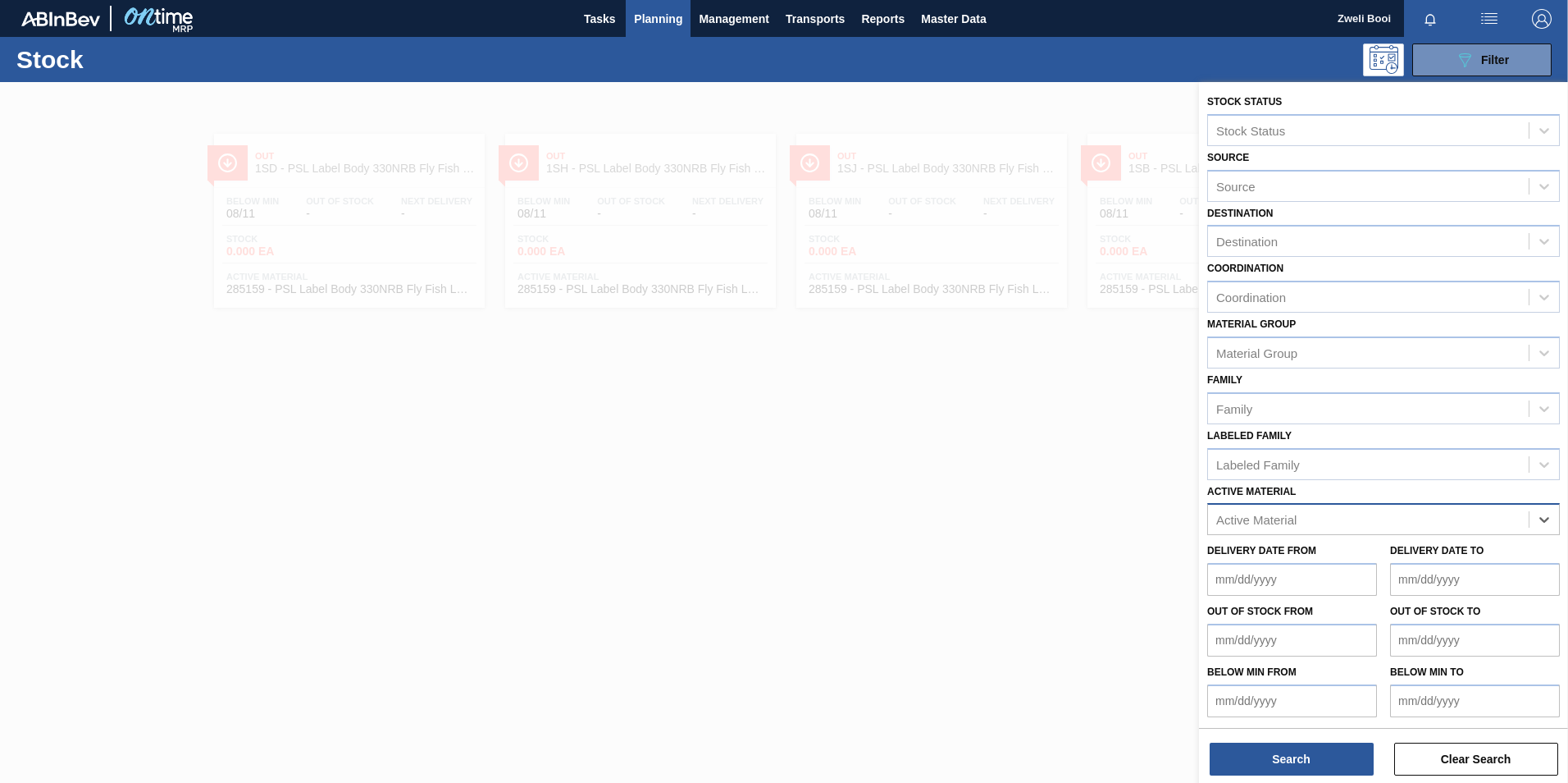
paste Material "283773"
type Material "283773"
click at [1253, 562] on div "283773 - Tray 410NRB Stella Artois pack Upgrade" at bounding box center [1384, 560] width 353 height 31
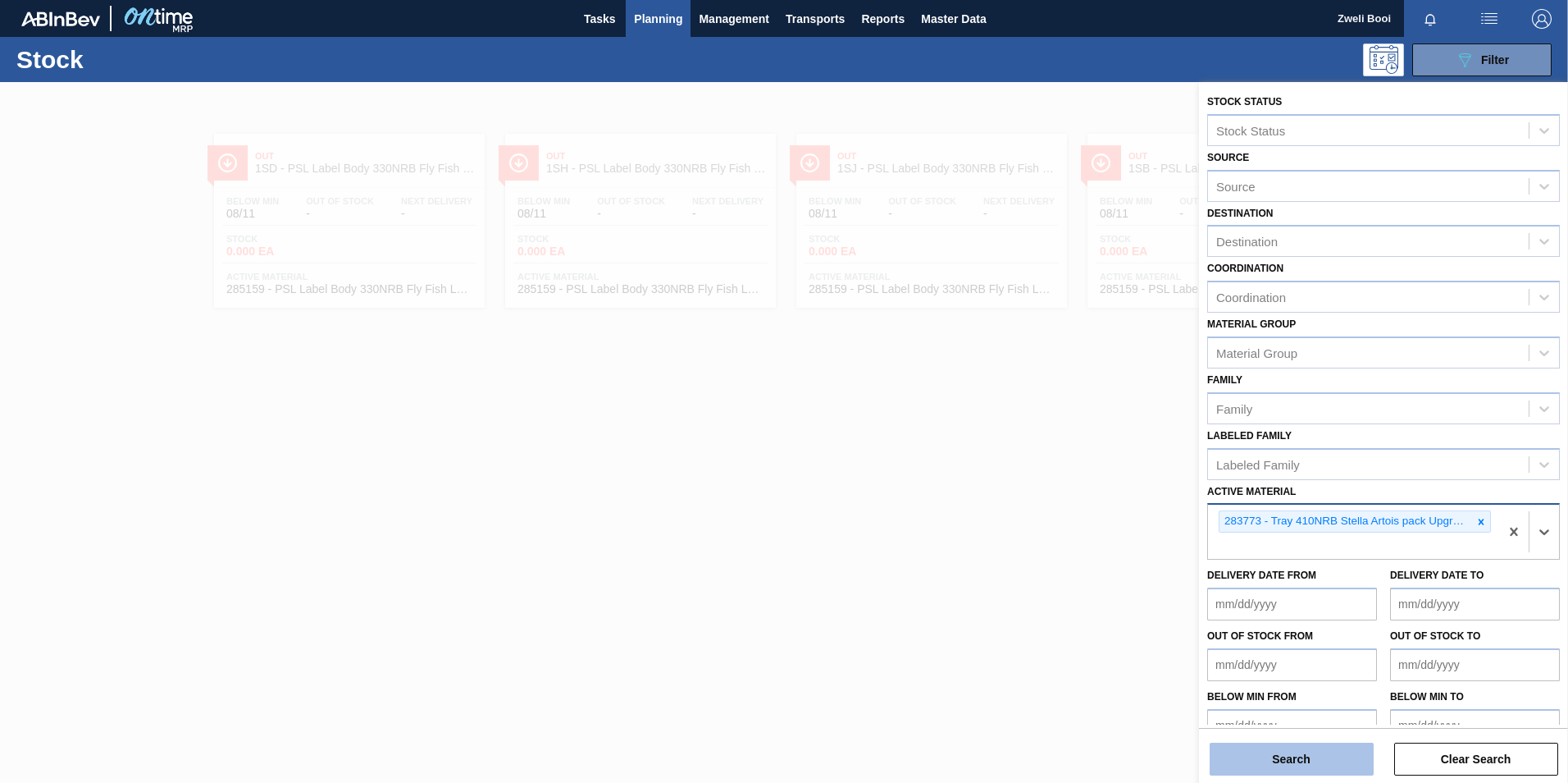
click at [1333, 757] on button "Search" at bounding box center [1291, 759] width 164 height 32
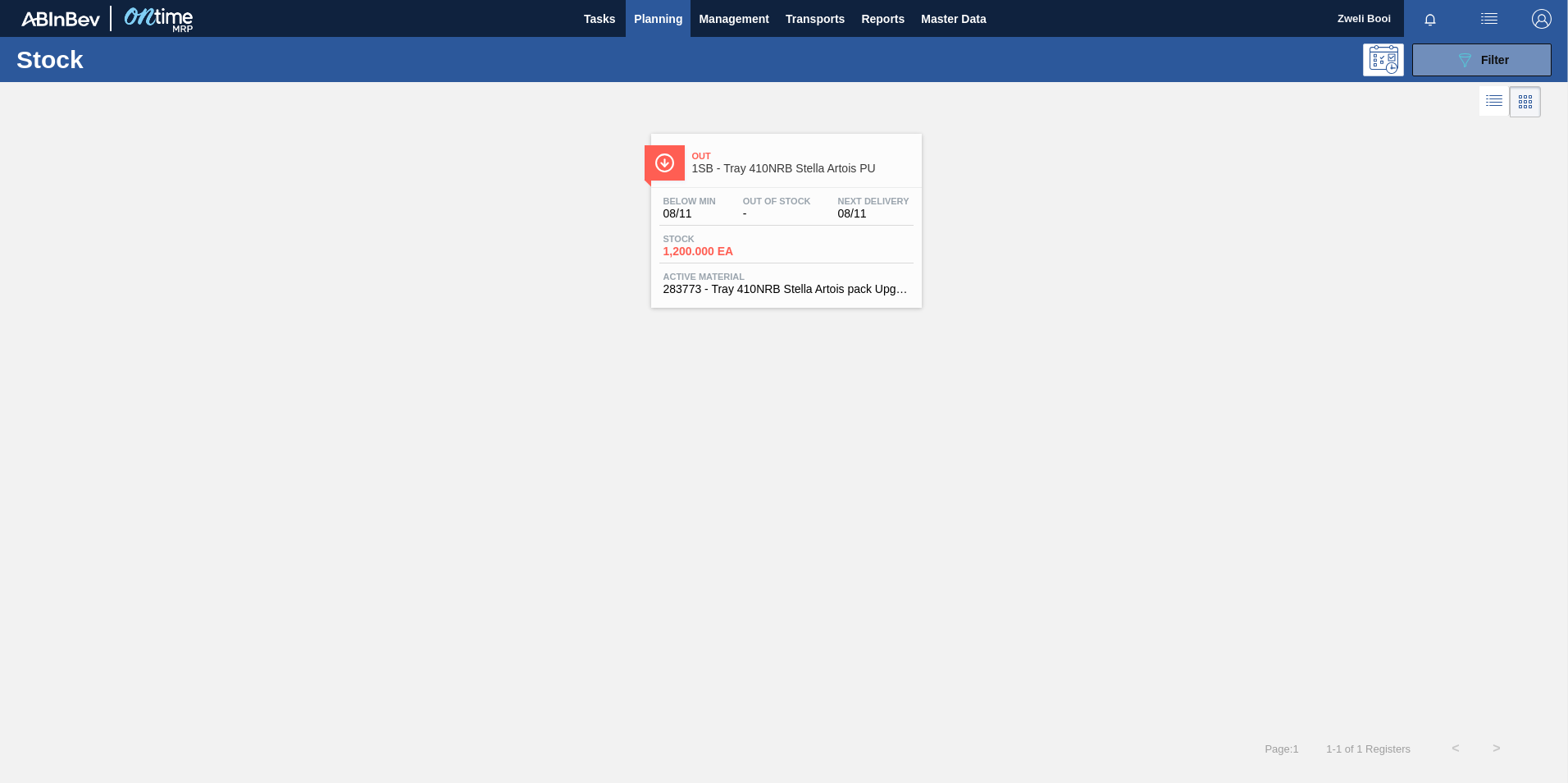
click at [815, 235] on div "Stock 1,200.000 EA" at bounding box center [786, 248] width 255 height 30
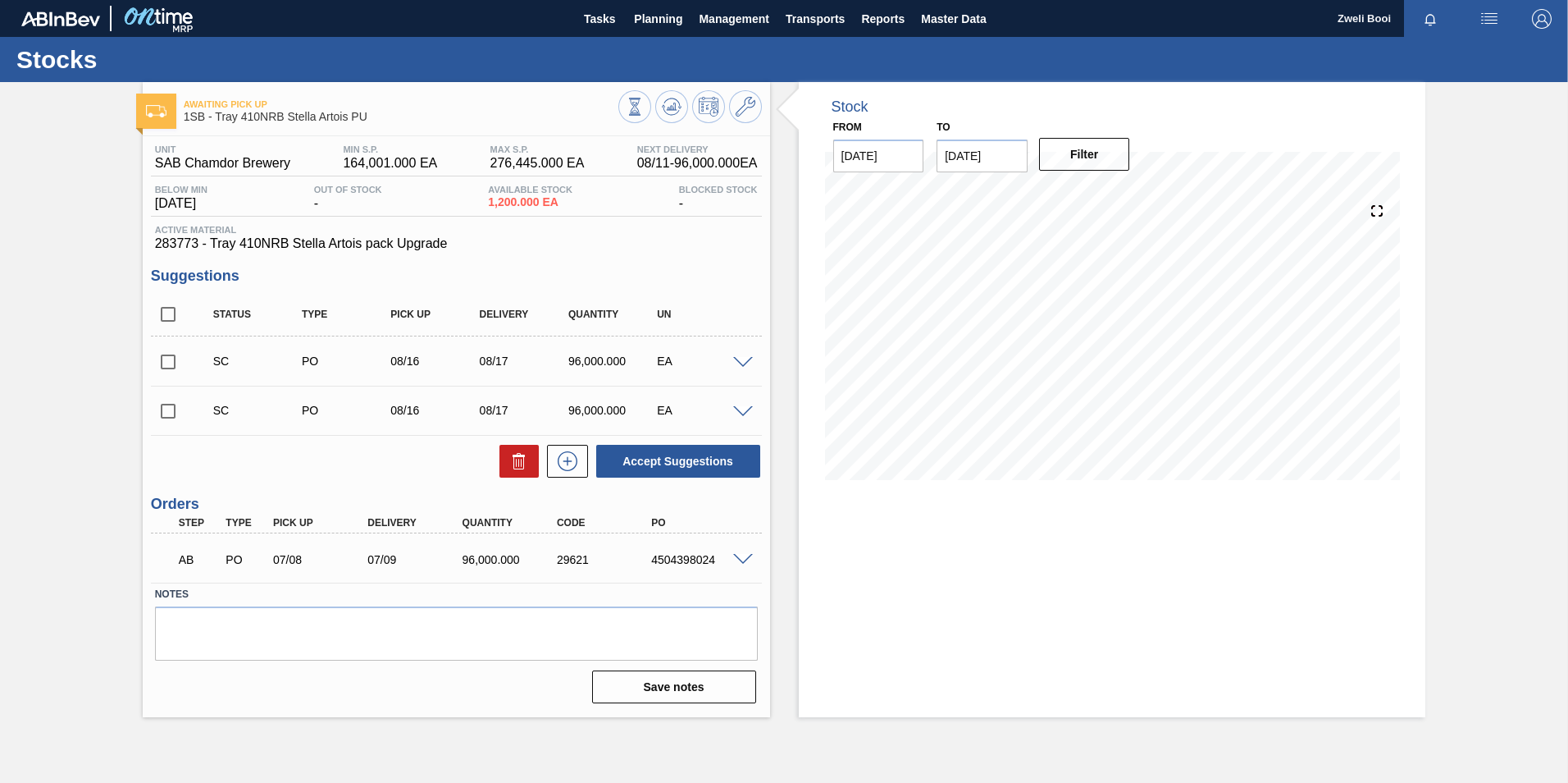
click at [1521, 206] on div "Awaiting Pick Up 1SB - Tray 410NRB Stella Artois PU Unit SAB Chamdor Brewery MI…" at bounding box center [784, 399] width 1568 height 634
click at [685, 112] on button at bounding box center [671, 106] width 32 height 32
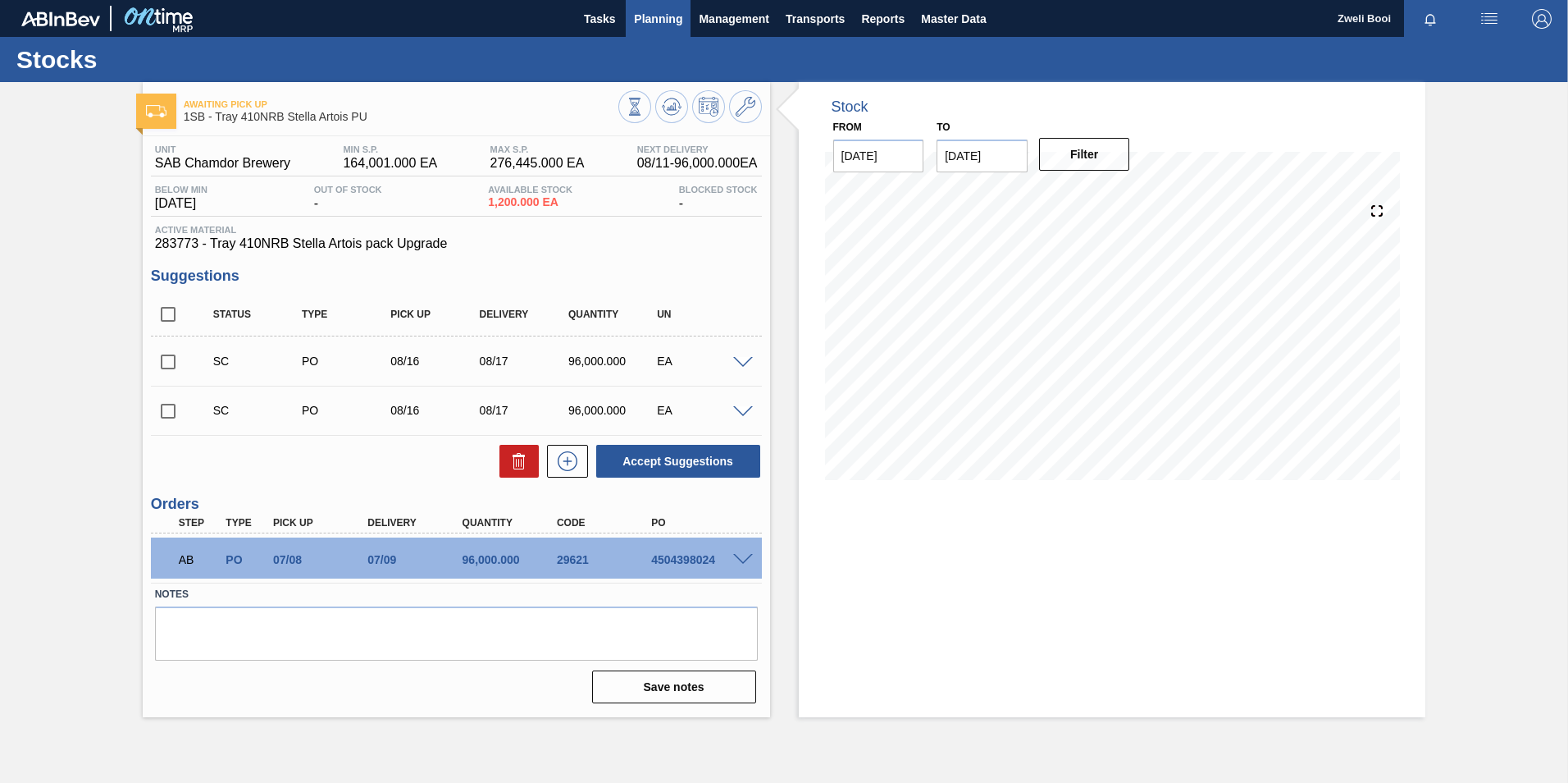
click at [649, 19] on span "Planning" at bounding box center [659, 19] width 49 height 20
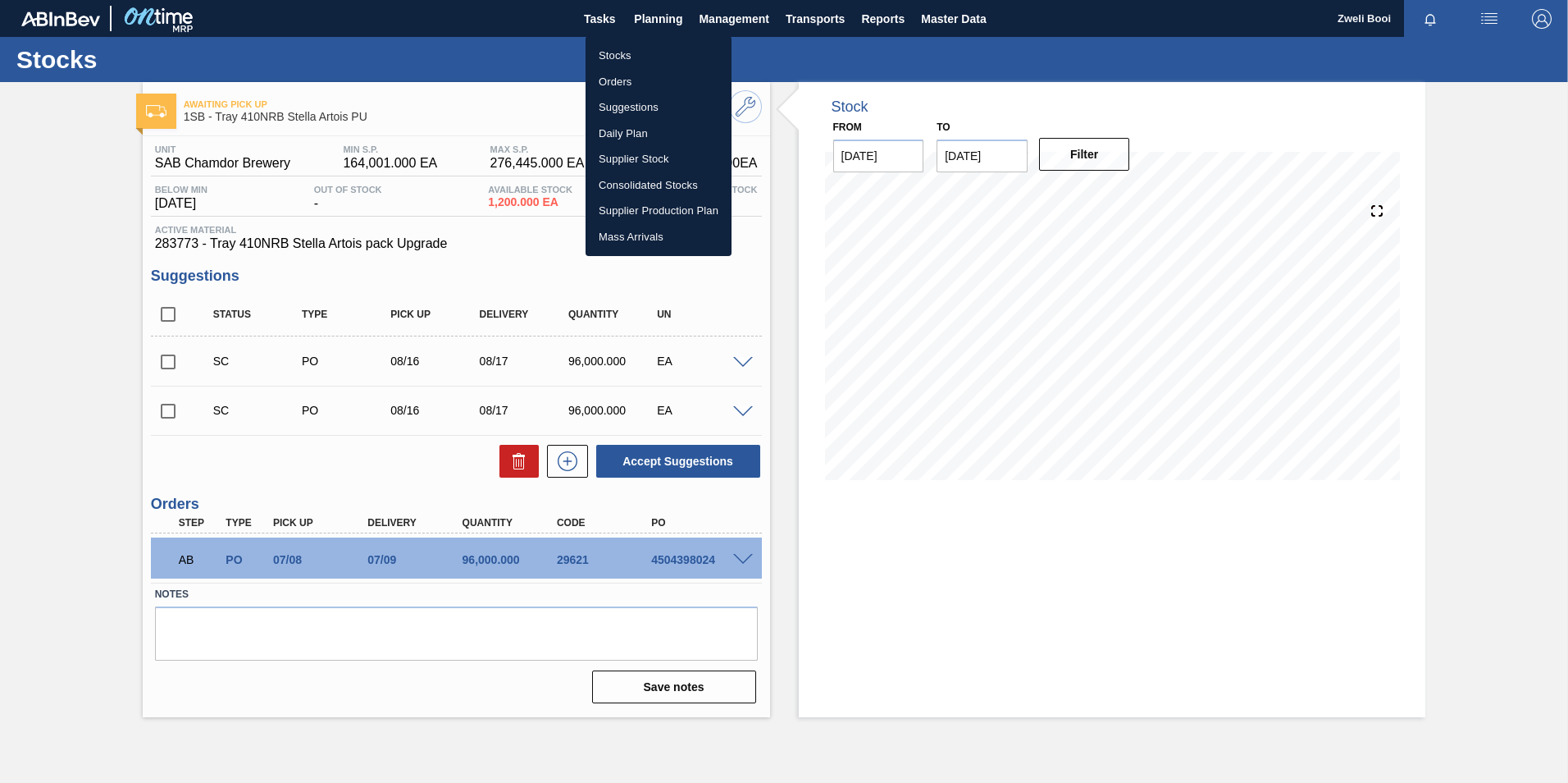
click at [621, 45] on li "Stocks" at bounding box center [659, 55] width 146 height 26
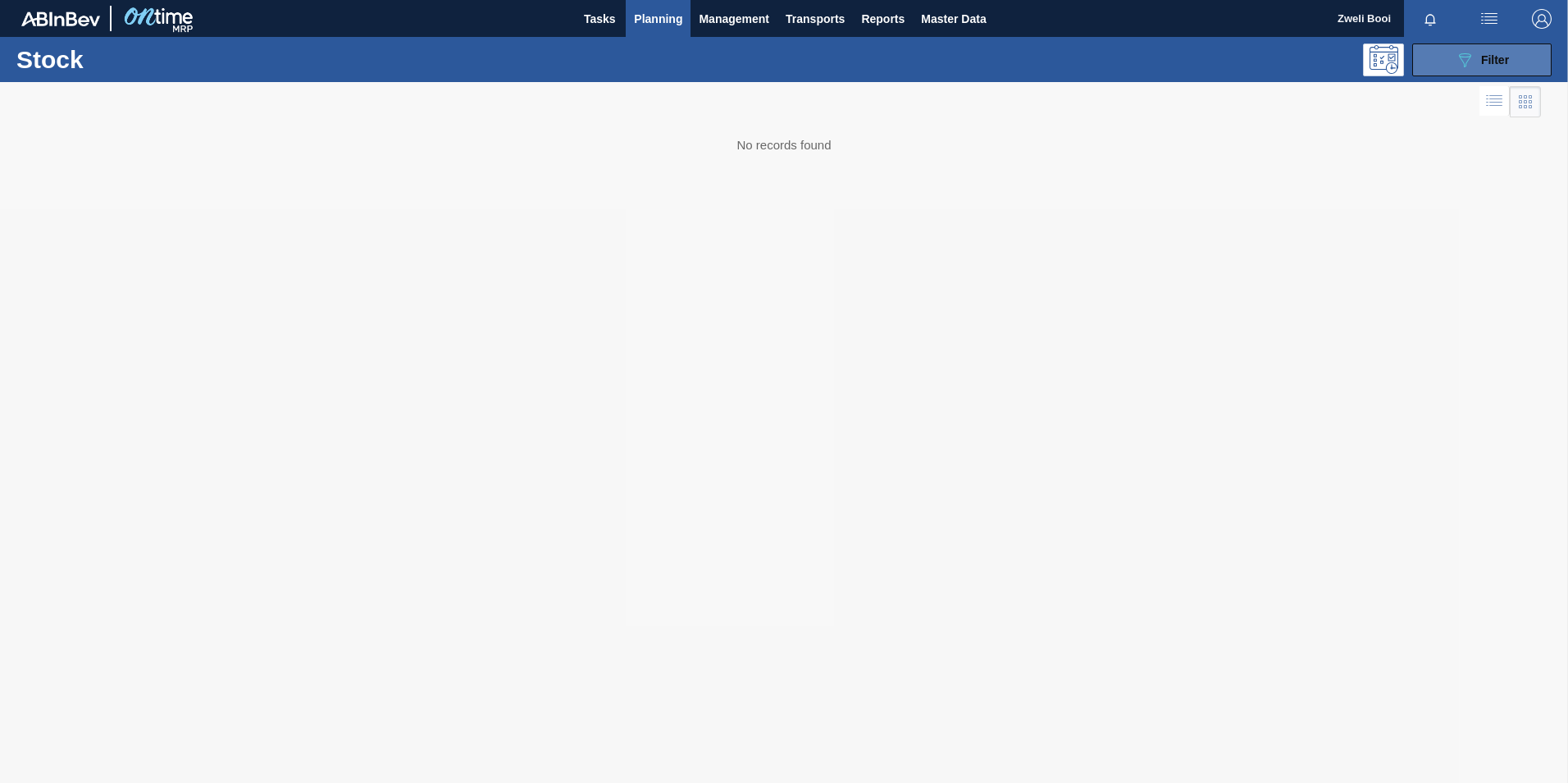
click at [1469, 64] on icon "089F7B8B-B2A5-4AFE-B5C0-19BA573D28AC" at bounding box center [1465, 60] width 20 height 20
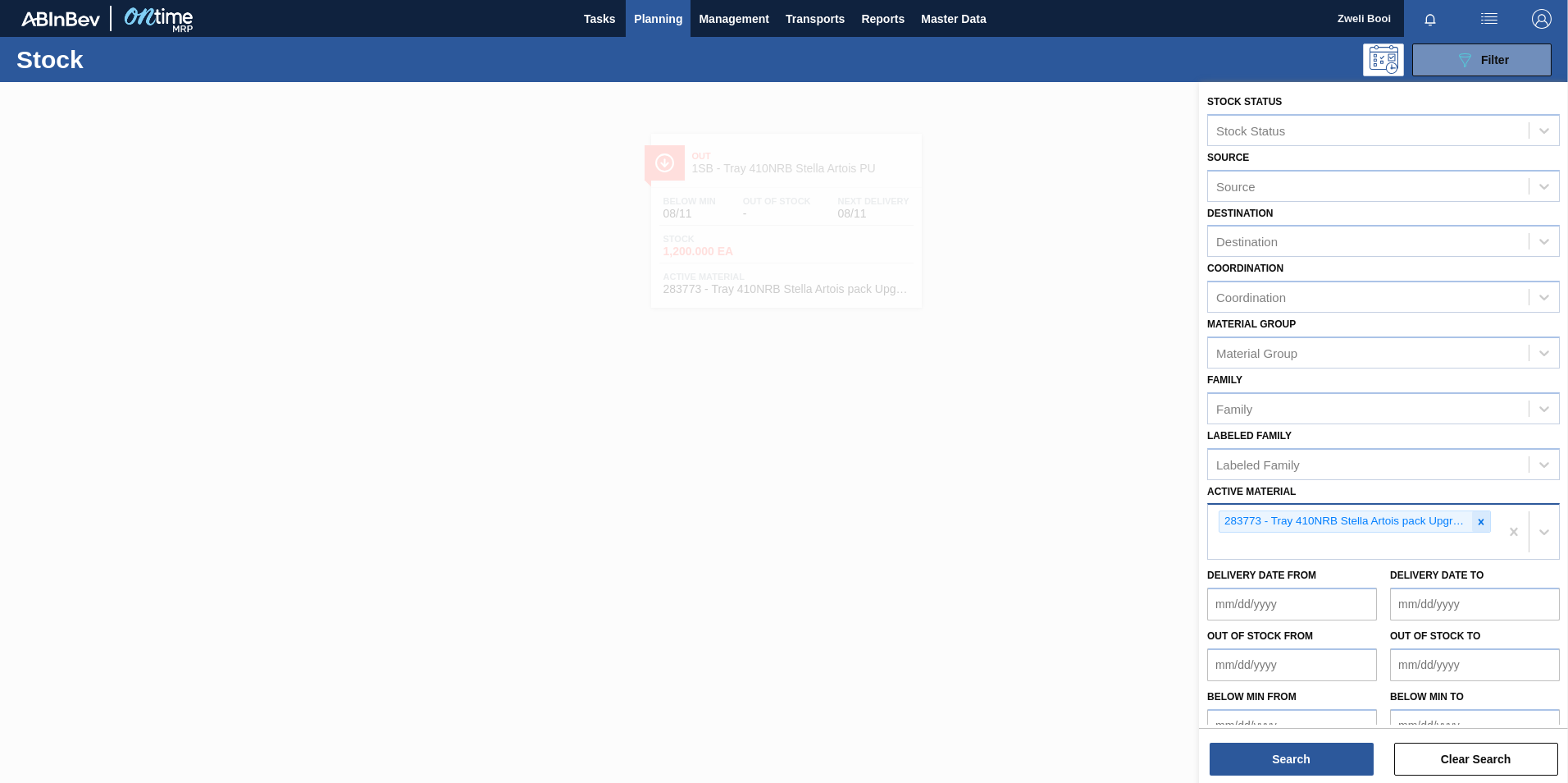
click at [1483, 522] on icon at bounding box center [1481, 521] width 12 height 12
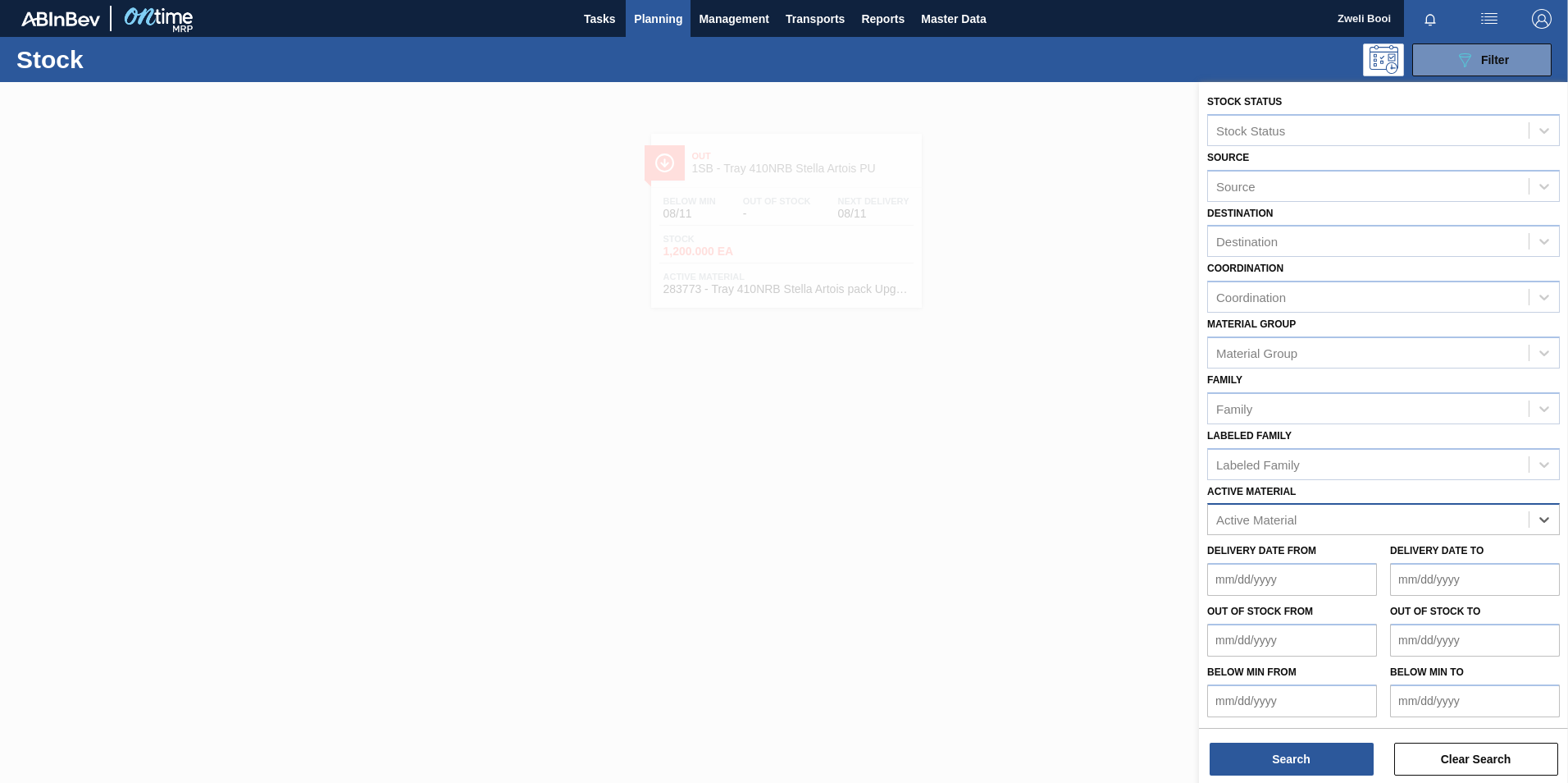
click at [1259, 517] on div "Active Material" at bounding box center [1256, 519] width 80 height 14
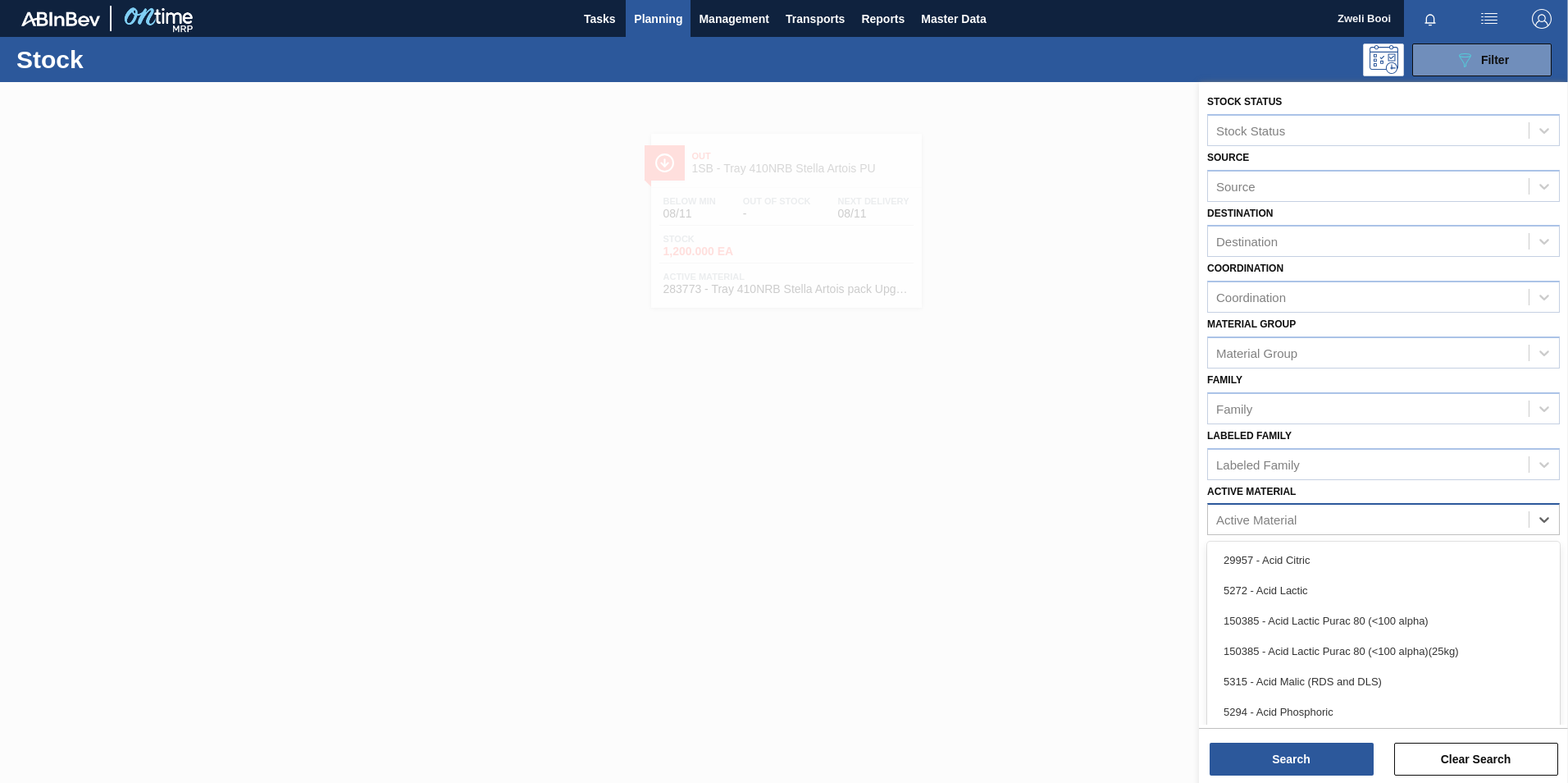
paste Material "193319"
type Material "193319"
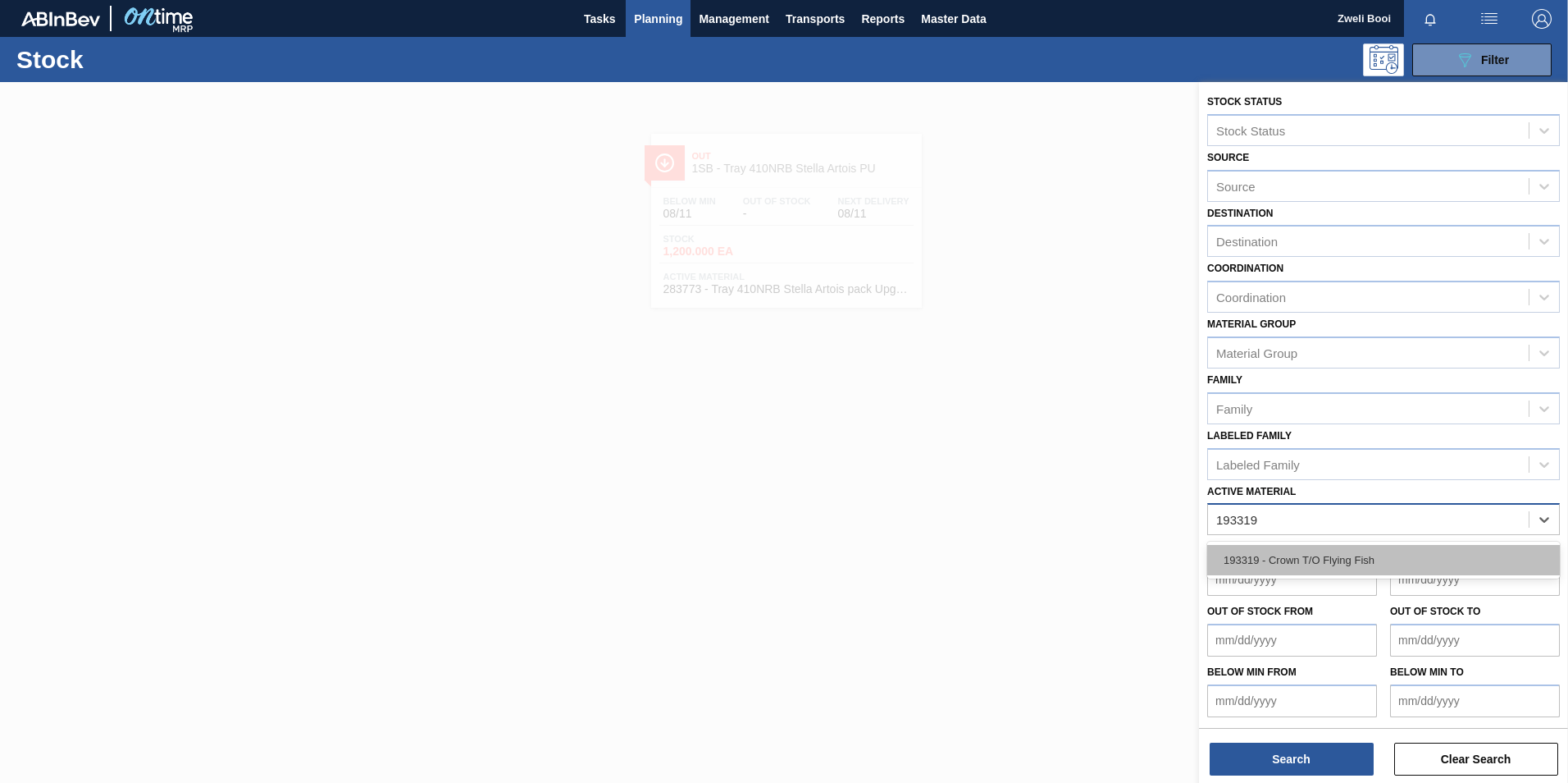
click at [1296, 548] on div "193319 - Crown T/O Flying Fish" at bounding box center [1384, 560] width 353 height 31
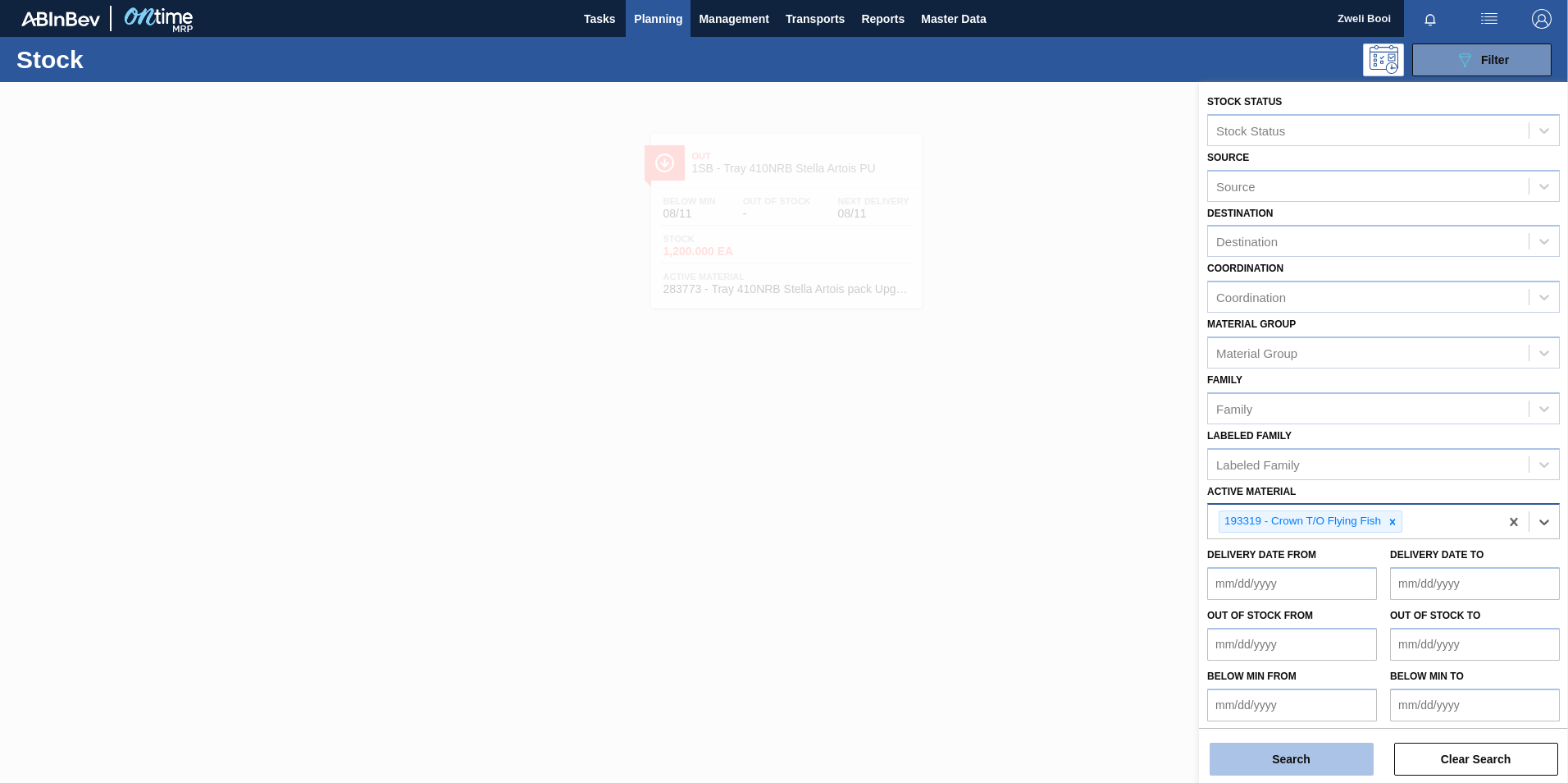
click at [1328, 759] on button "Search" at bounding box center [1291, 759] width 164 height 32
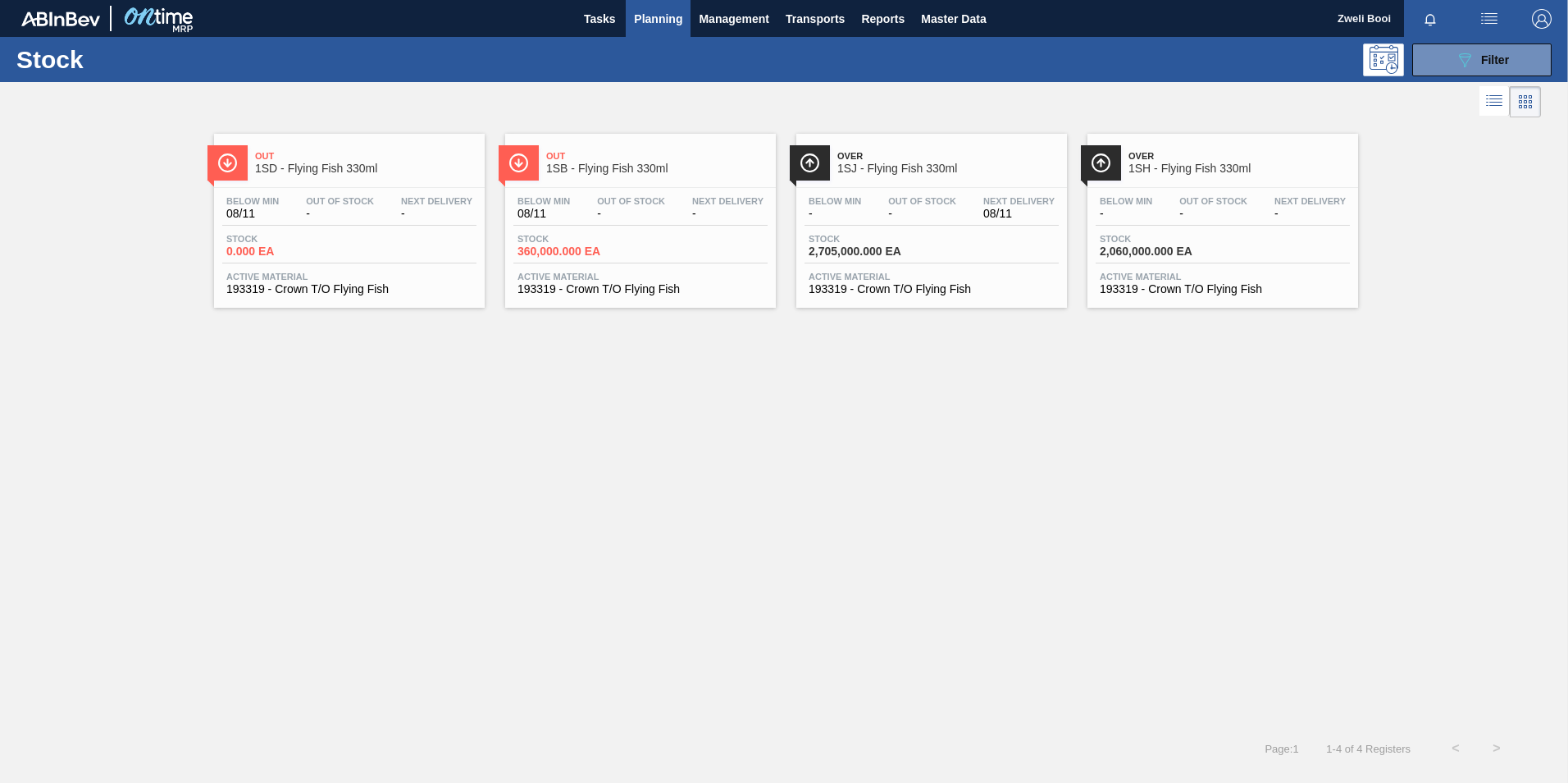
click at [627, 220] on div "Below Min 08/11 Out Of Stock - Next Delivery -" at bounding box center [641, 211] width 255 height 30
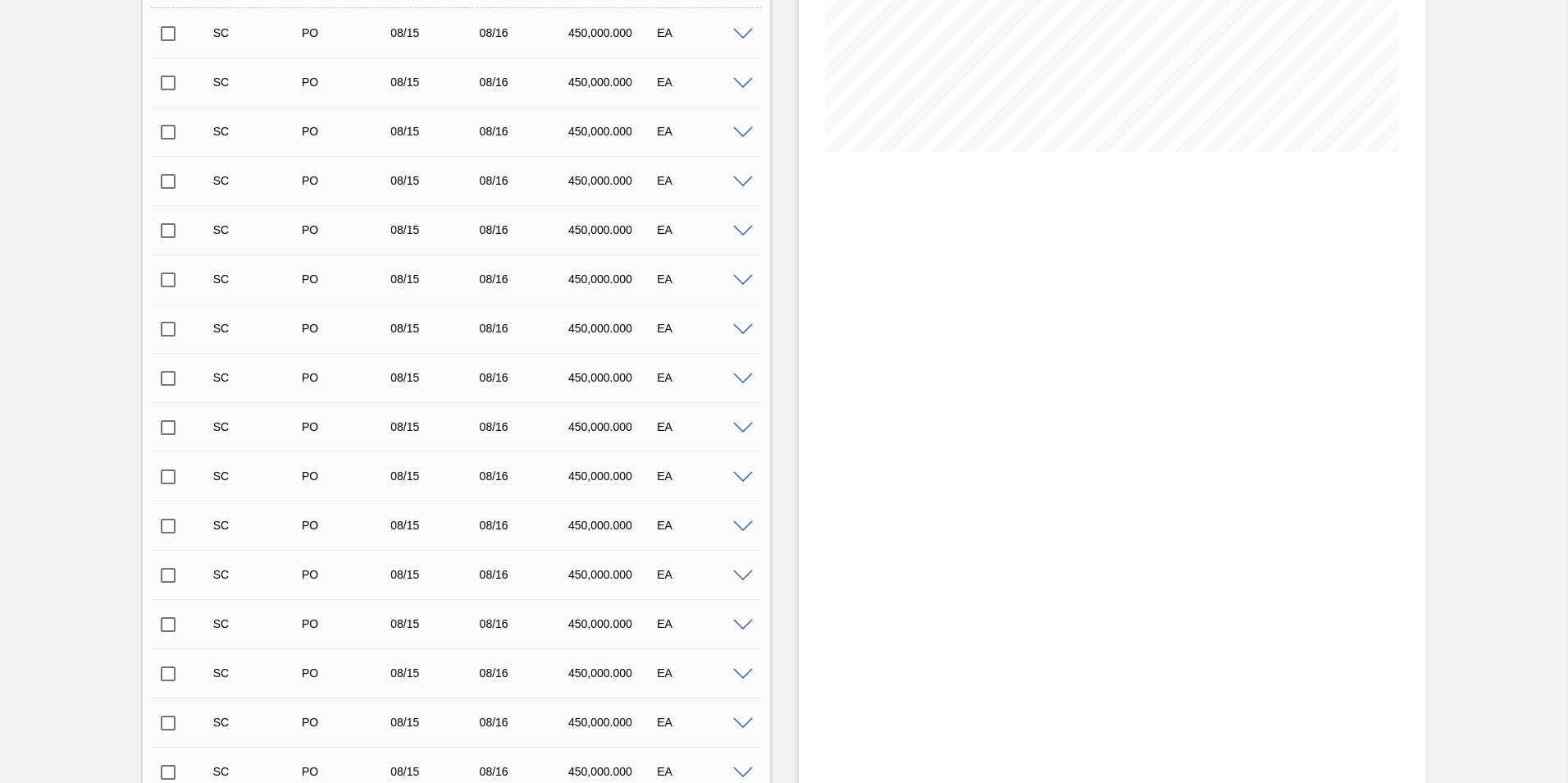
scroll to position [246, 0]
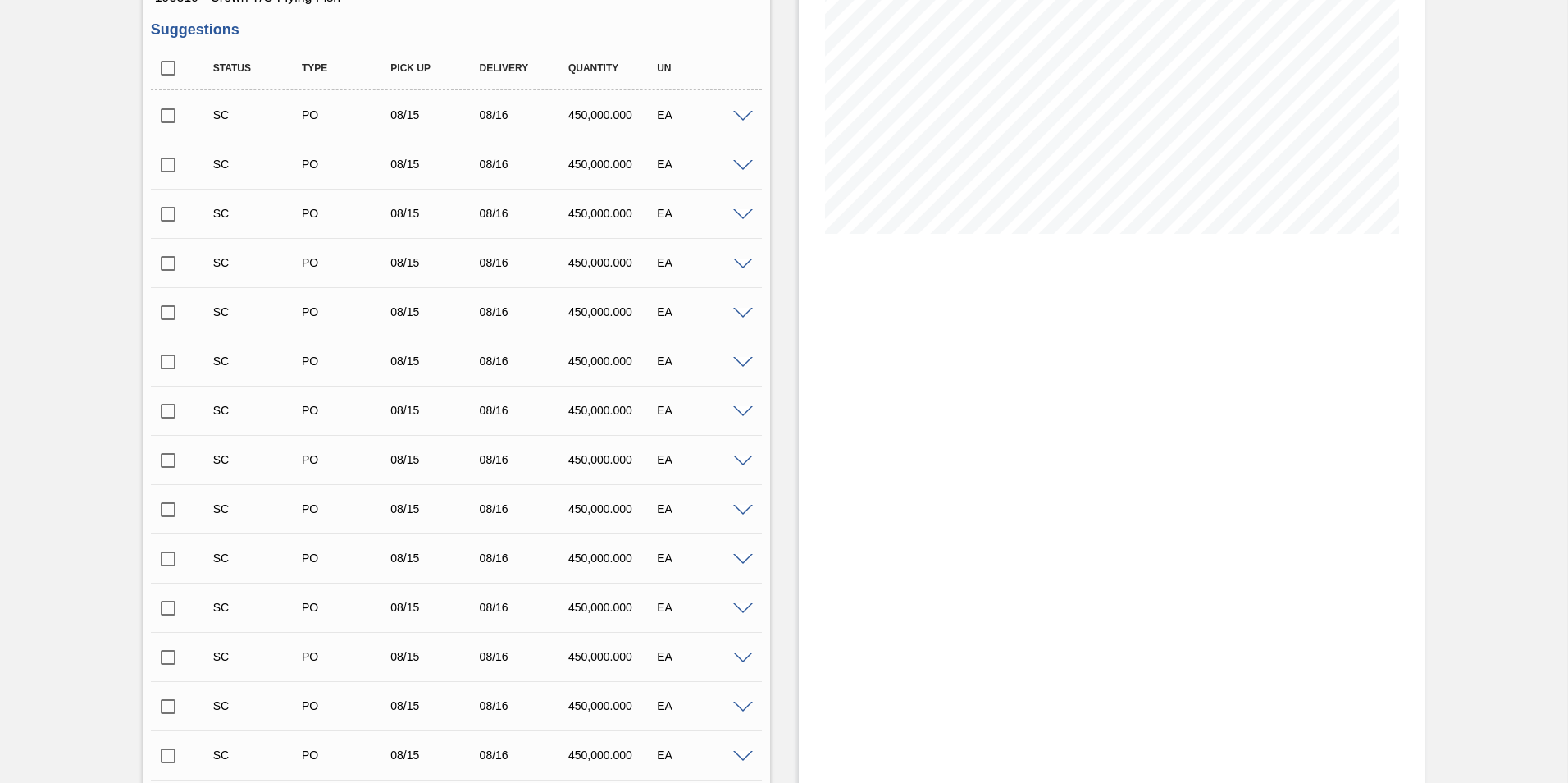
click at [172, 120] on input "checkbox" at bounding box center [168, 115] width 34 height 34
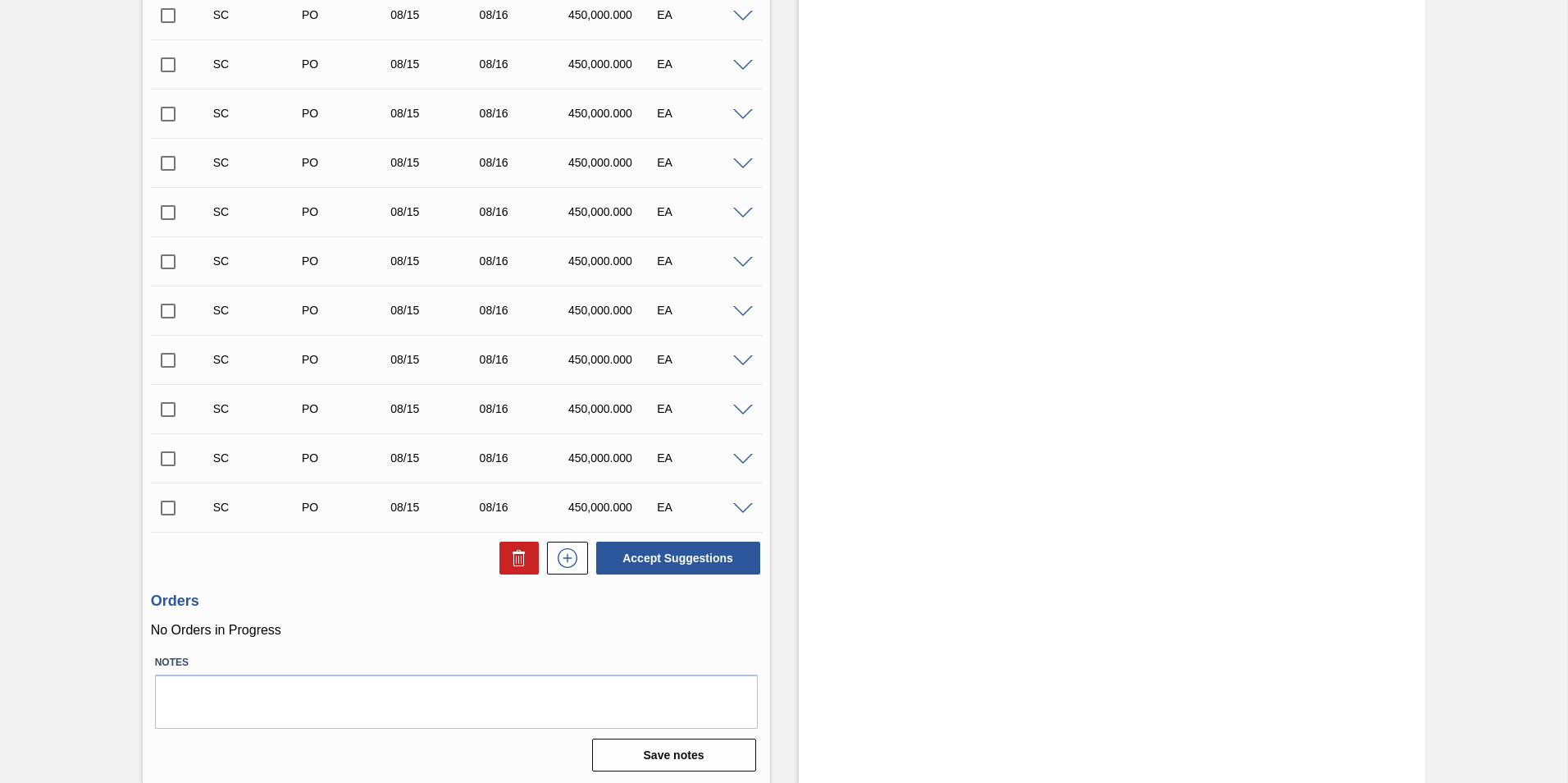
scroll to position [792, 0]
click at [702, 557] on button "Accept Suggestions" at bounding box center [678, 555] width 164 height 32
checkbox input "false"
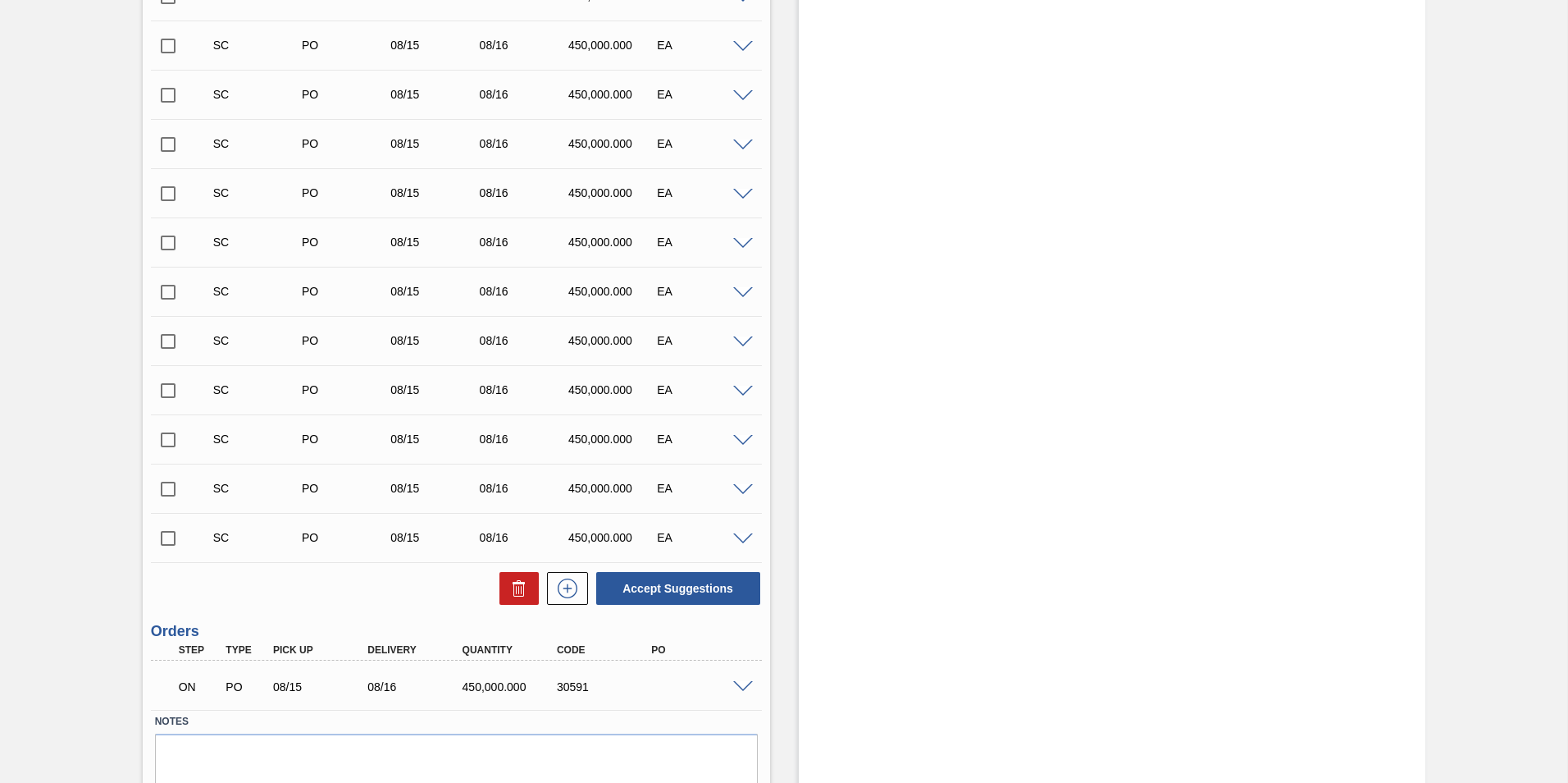
scroll to position [771, 0]
